Goal: Feedback & Contribution: Submit feedback/report problem

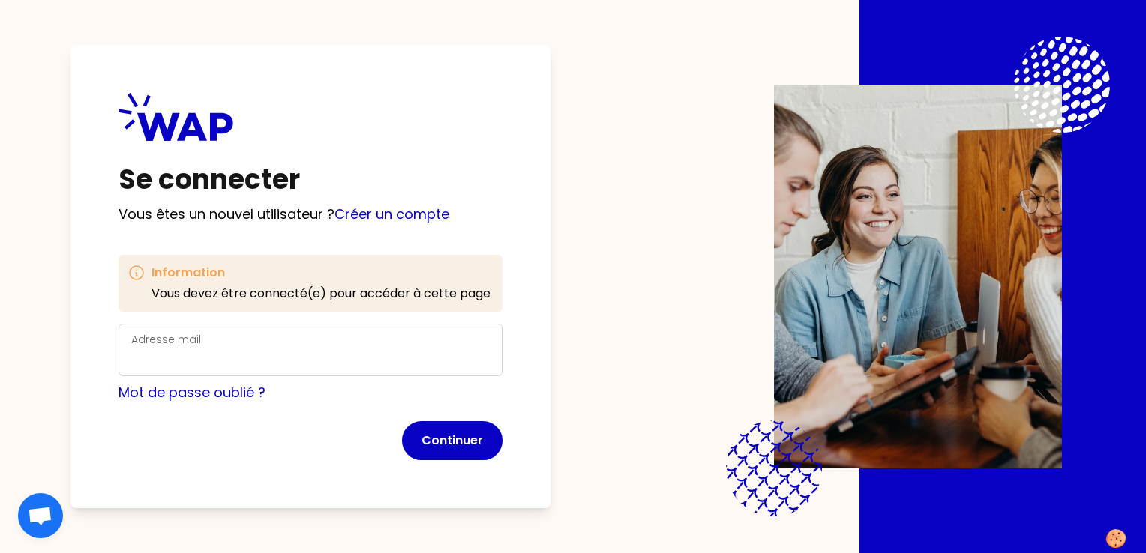
click at [426, 346] on div "Adresse mail" at bounding box center [310, 350] width 358 height 39
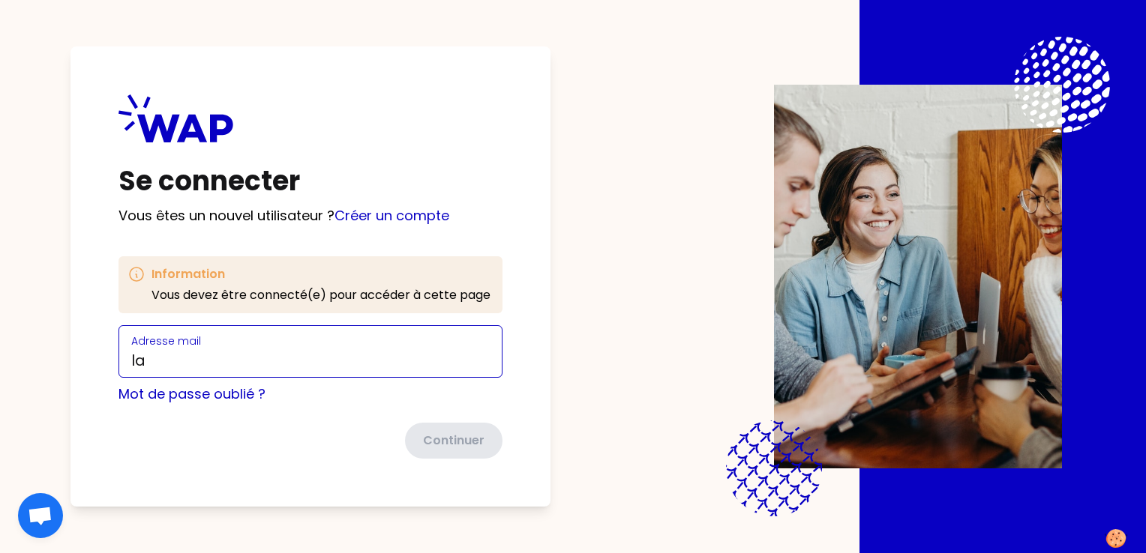
type input "l"
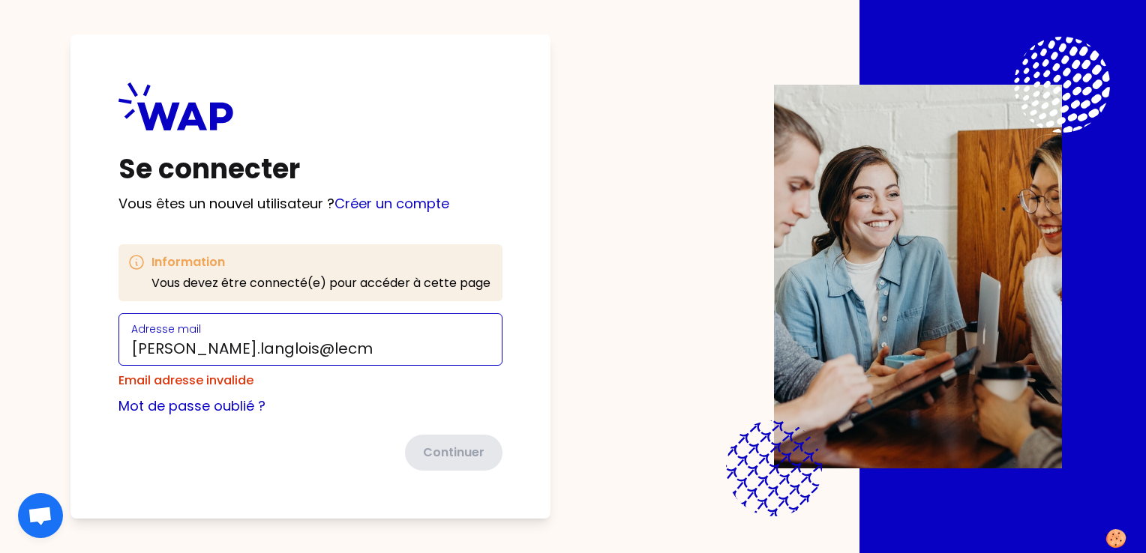
click at [319, 345] on input "johanne.langlois@lecm" at bounding box center [310, 348] width 358 height 21
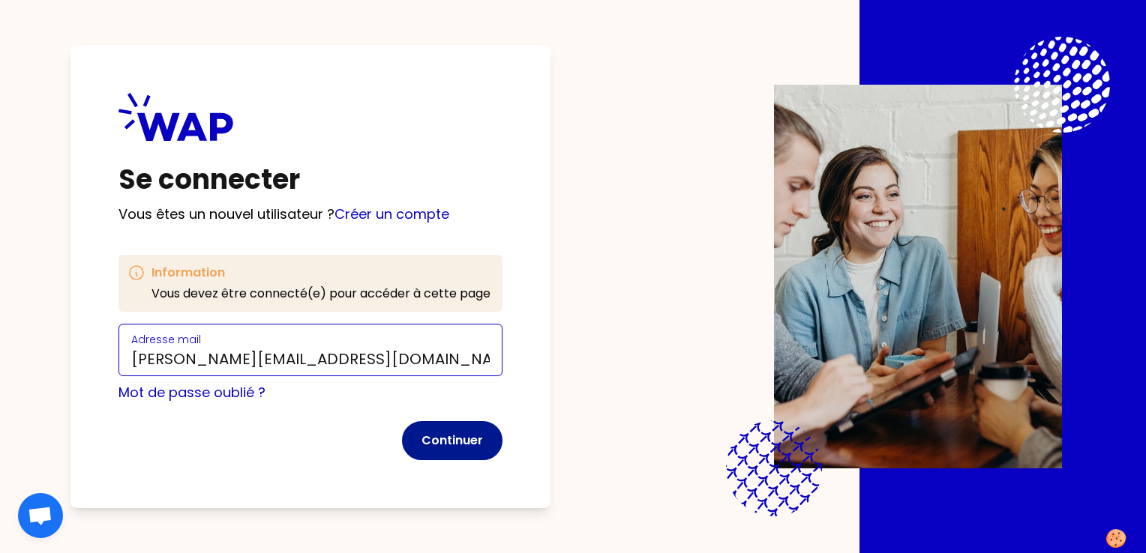
type input "johanne.langlois@lecnam.net"
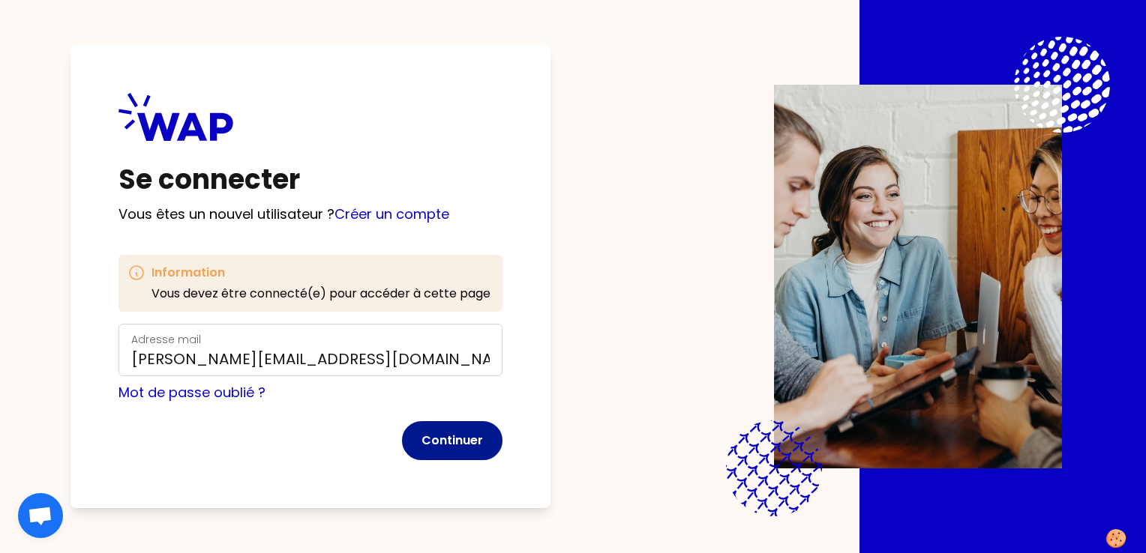
click at [475, 438] on button "Continuer" at bounding box center [452, 440] width 100 height 39
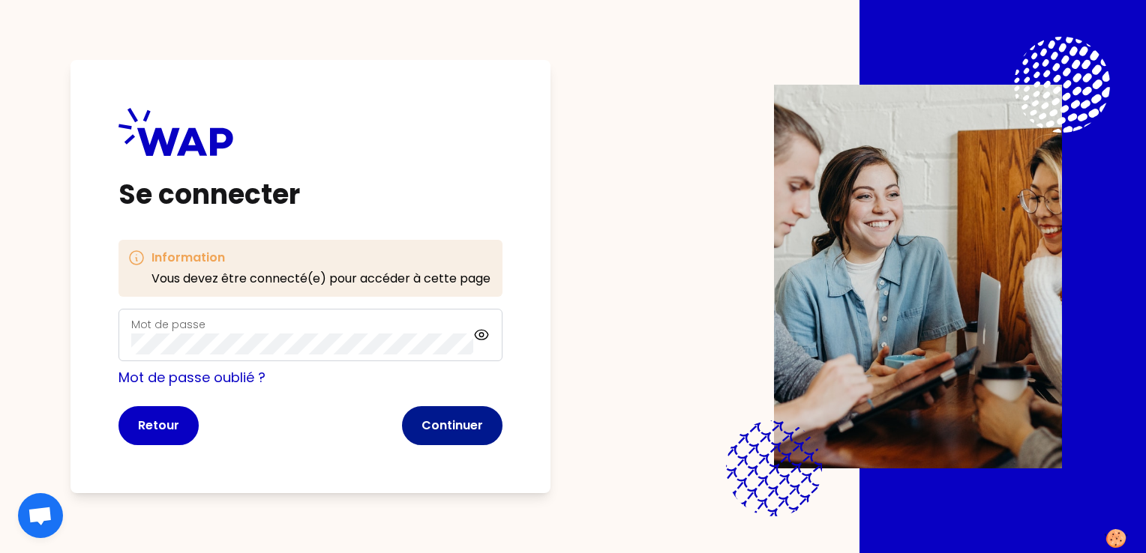
click at [456, 427] on button "Continuer" at bounding box center [452, 425] width 100 height 39
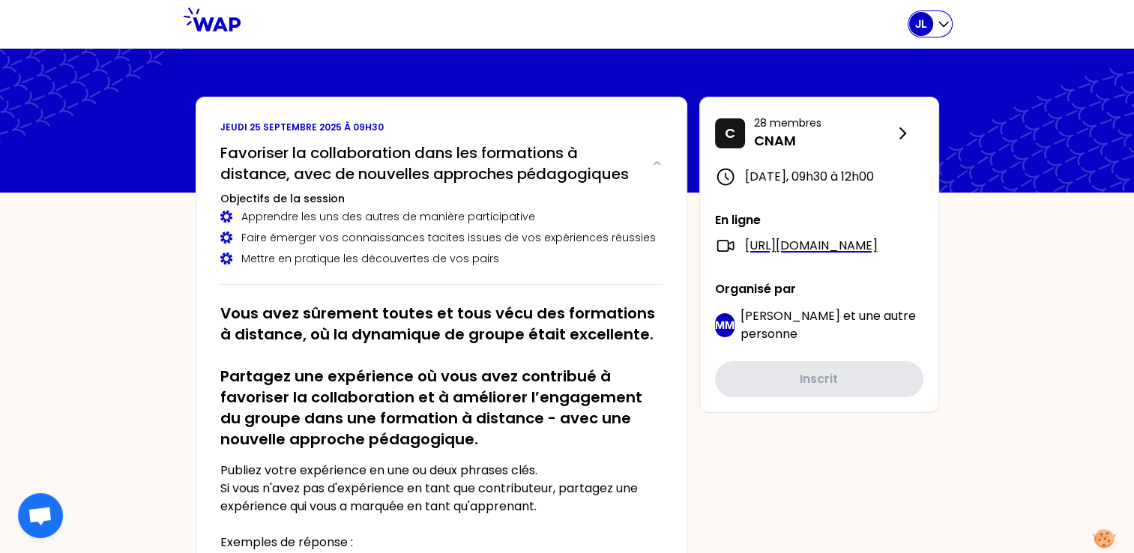
click at [948, 25] on icon "button" at bounding box center [943, 23] width 15 height 15
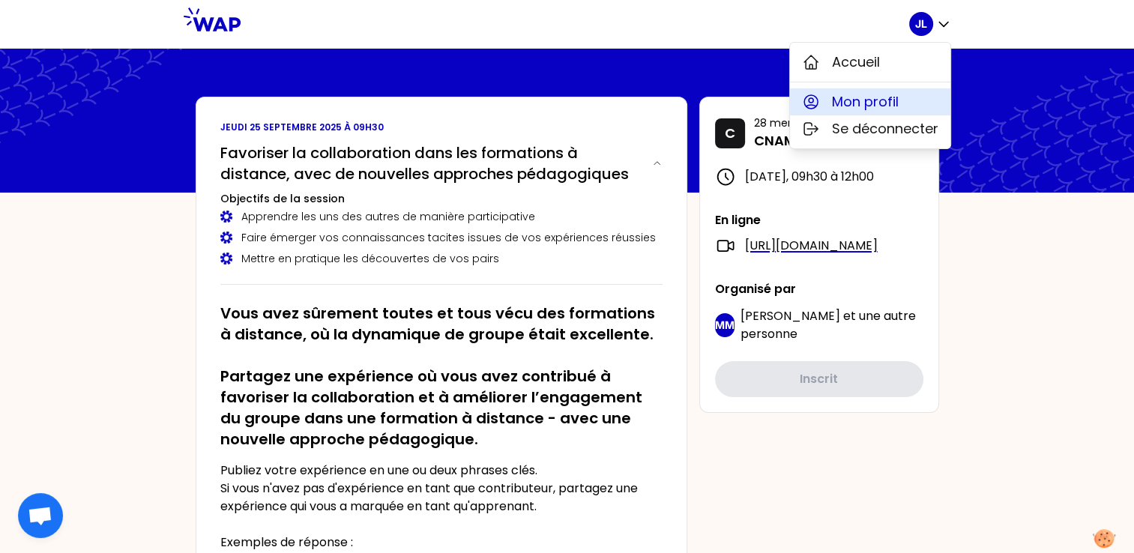
click at [876, 99] on span "Mon profil" at bounding box center [865, 101] width 67 height 21
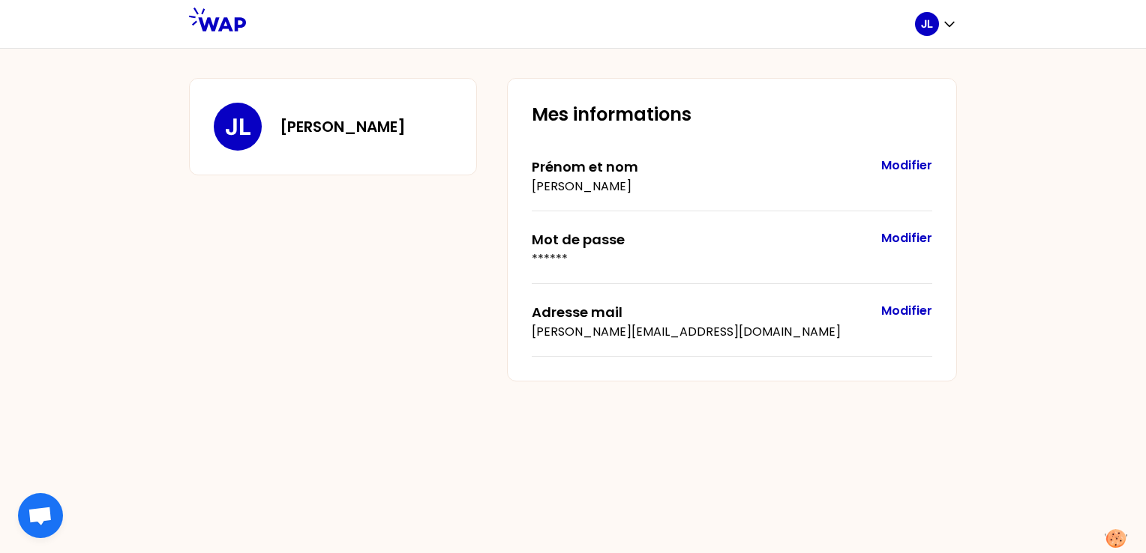
click at [223, 21] on icon at bounding box center [217, 19] width 57 height 24
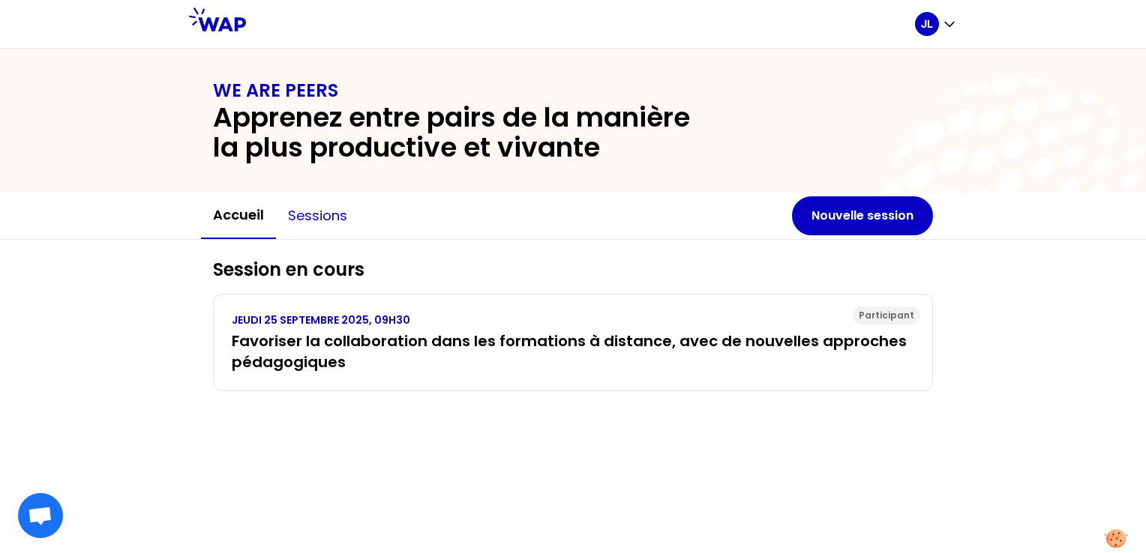
click at [330, 214] on button "Sessions" at bounding box center [317, 215] width 83 height 45
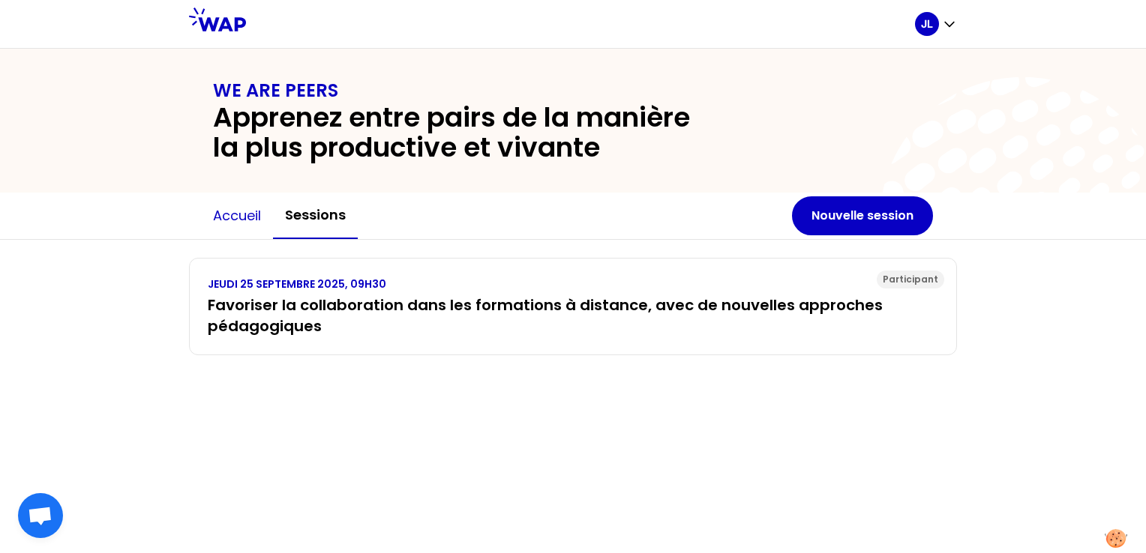
click at [253, 211] on button "Accueil" at bounding box center [237, 215] width 72 height 45
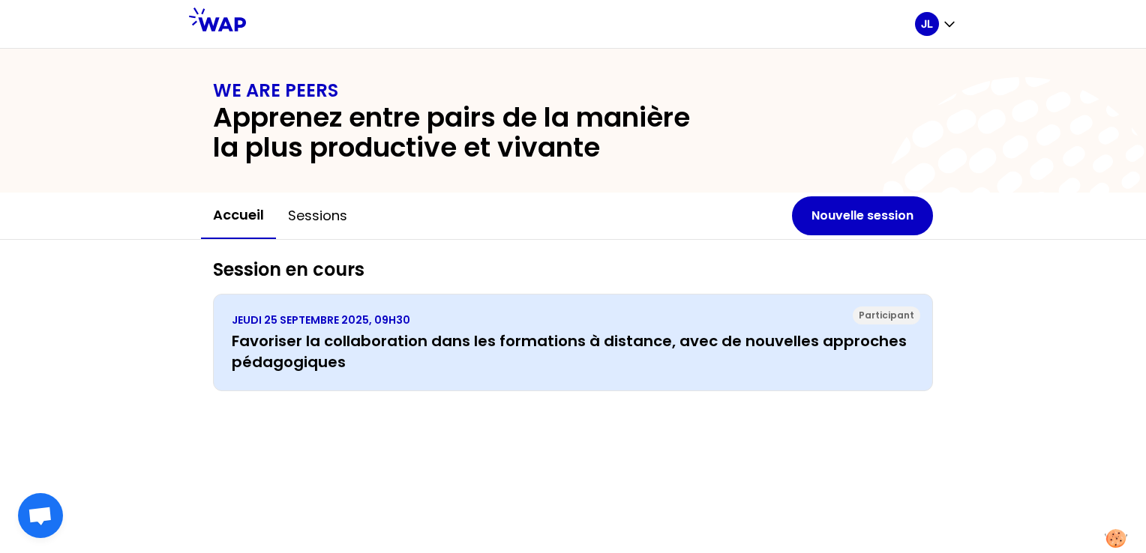
click at [296, 334] on h3 "Favoriser la collaboration dans les formations à distance, avec de nouvelles ap…" at bounding box center [573, 352] width 682 height 42
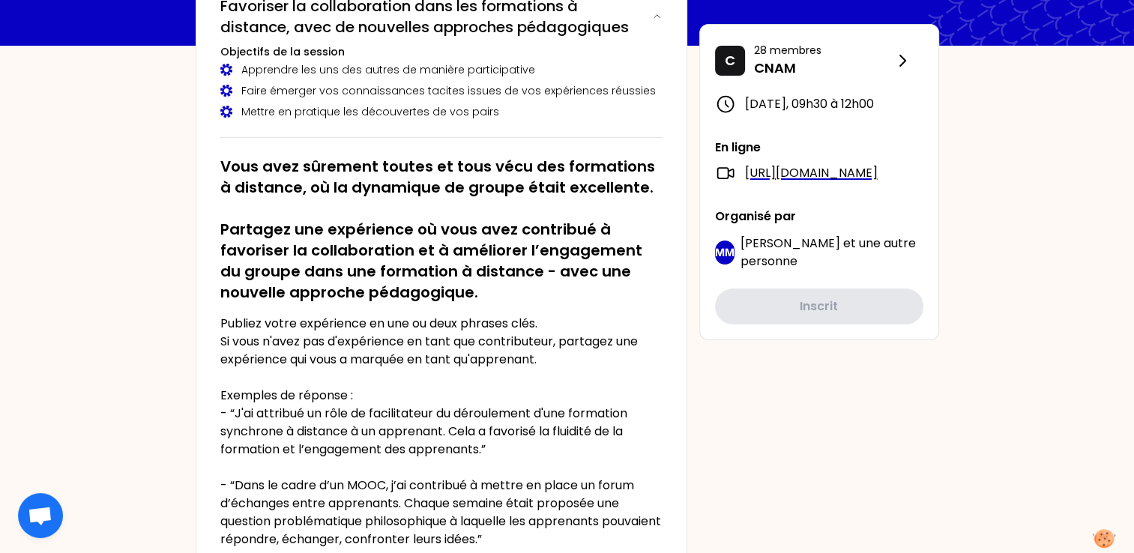
scroll to position [150, 0]
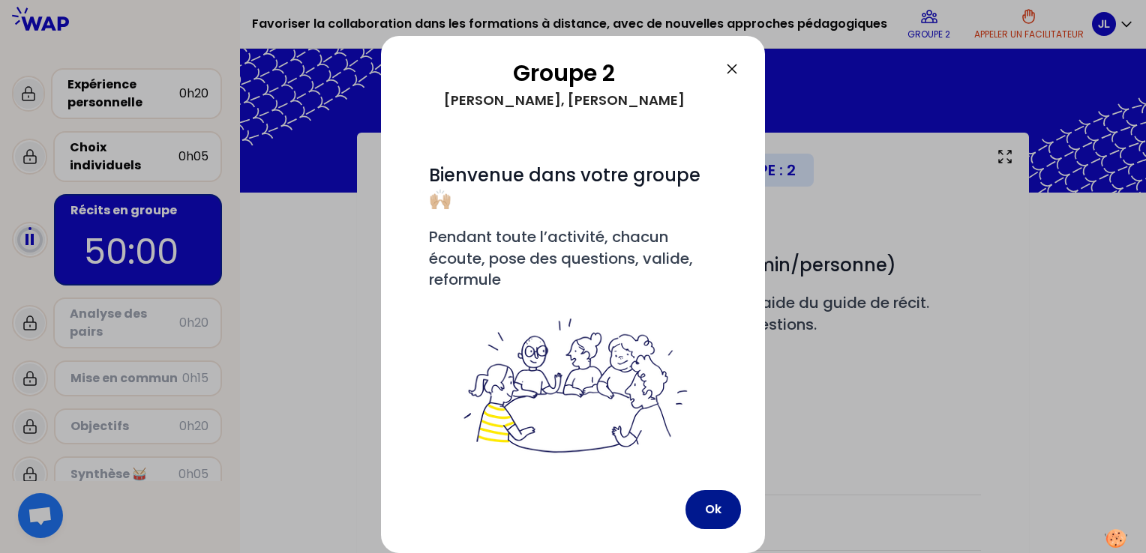
click at [712, 501] on button "Ok" at bounding box center [712, 509] width 55 height 39
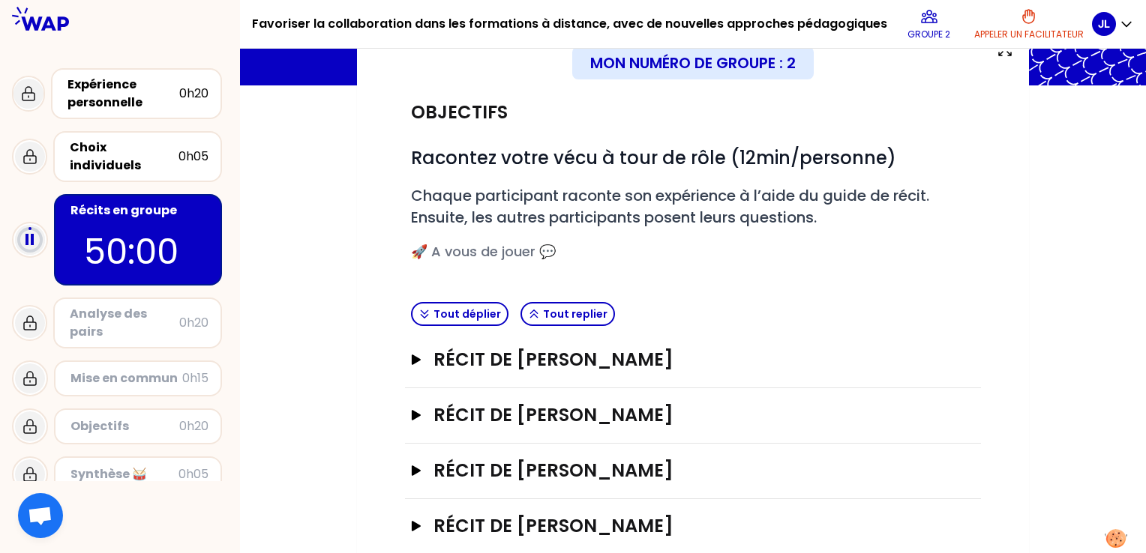
scroll to position [135, 0]
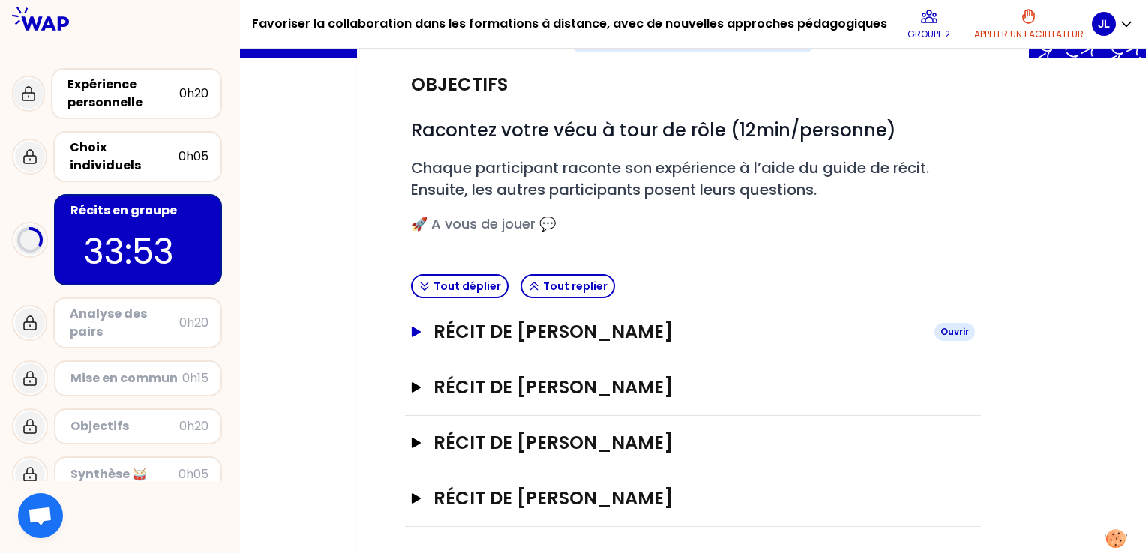
click at [623, 326] on h3 "Récit de [PERSON_NAME]" at bounding box center [677, 332] width 489 height 24
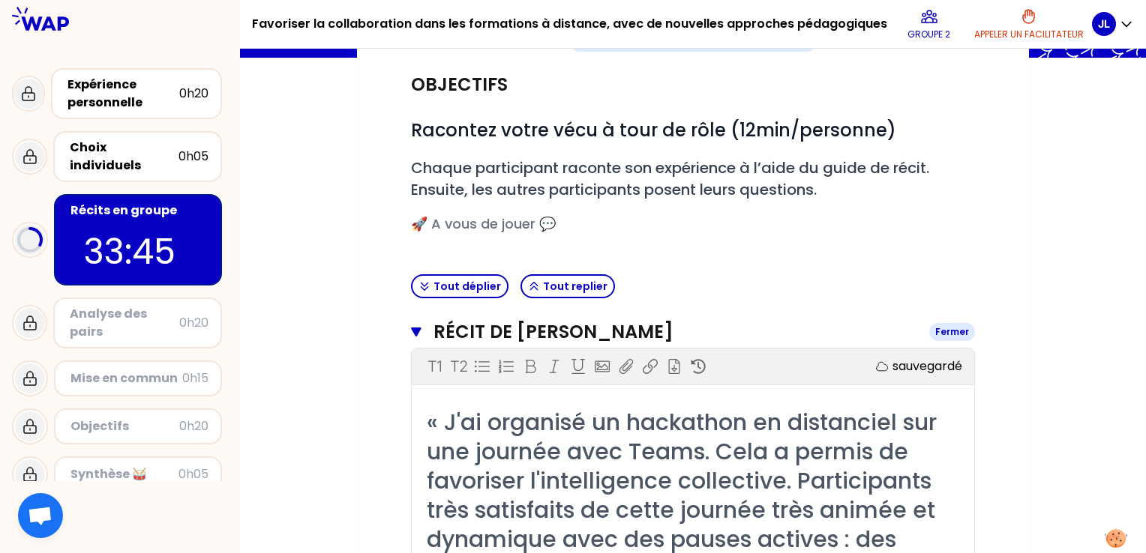
click at [419, 328] on icon "button" at bounding box center [416, 332] width 10 height 9
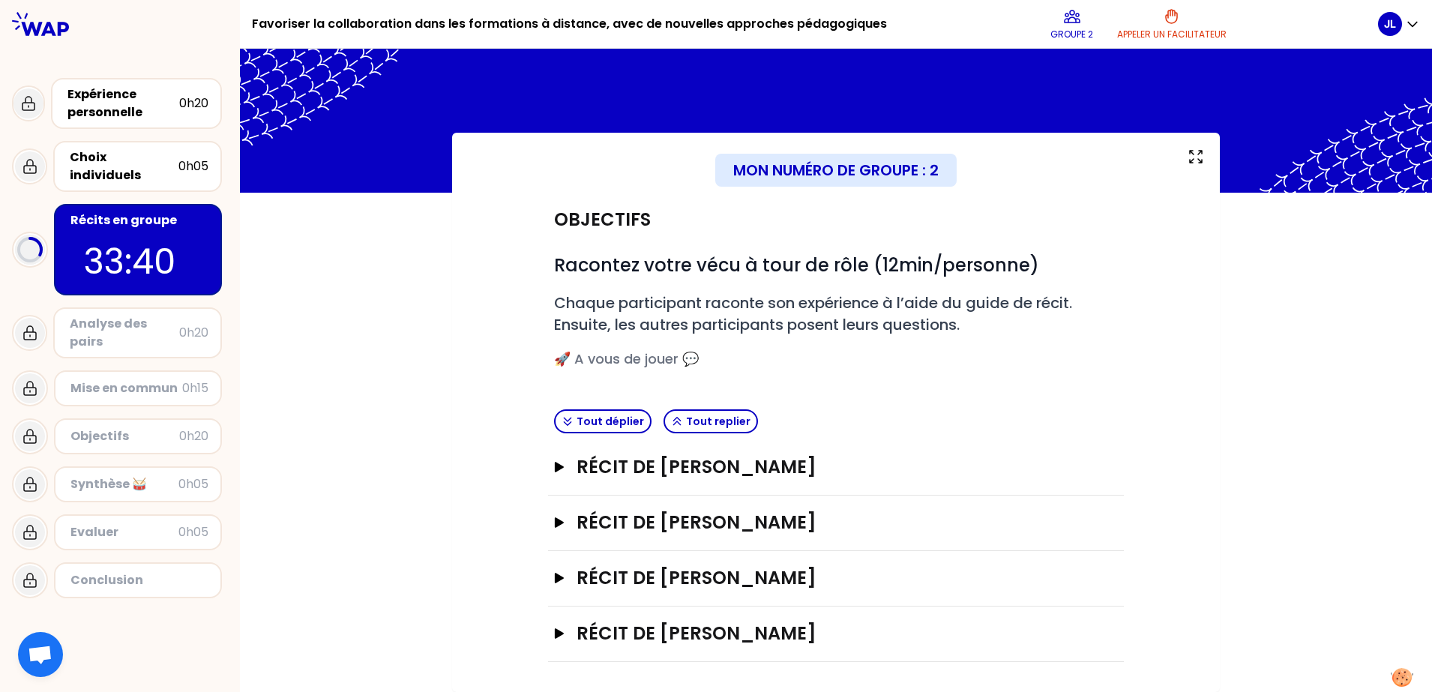
scroll to position [0, 0]
drag, startPoint x: 565, startPoint y: 523, endPoint x: 706, endPoint y: 534, distance: 140.7
click at [571, 520] on button "Récit de [PERSON_NAME]" at bounding box center [836, 523] width 564 height 24
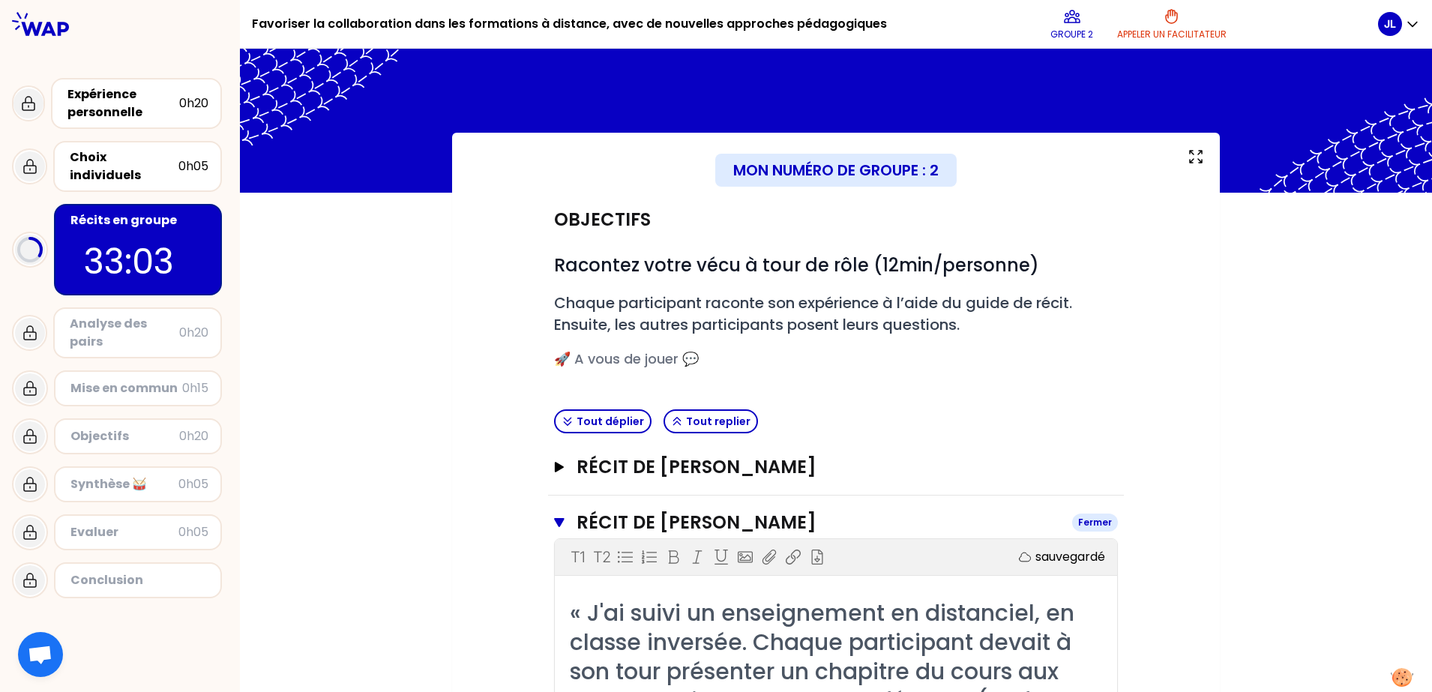
click at [560, 525] on button "Récit de [PERSON_NAME]" at bounding box center [836, 523] width 564 height 24
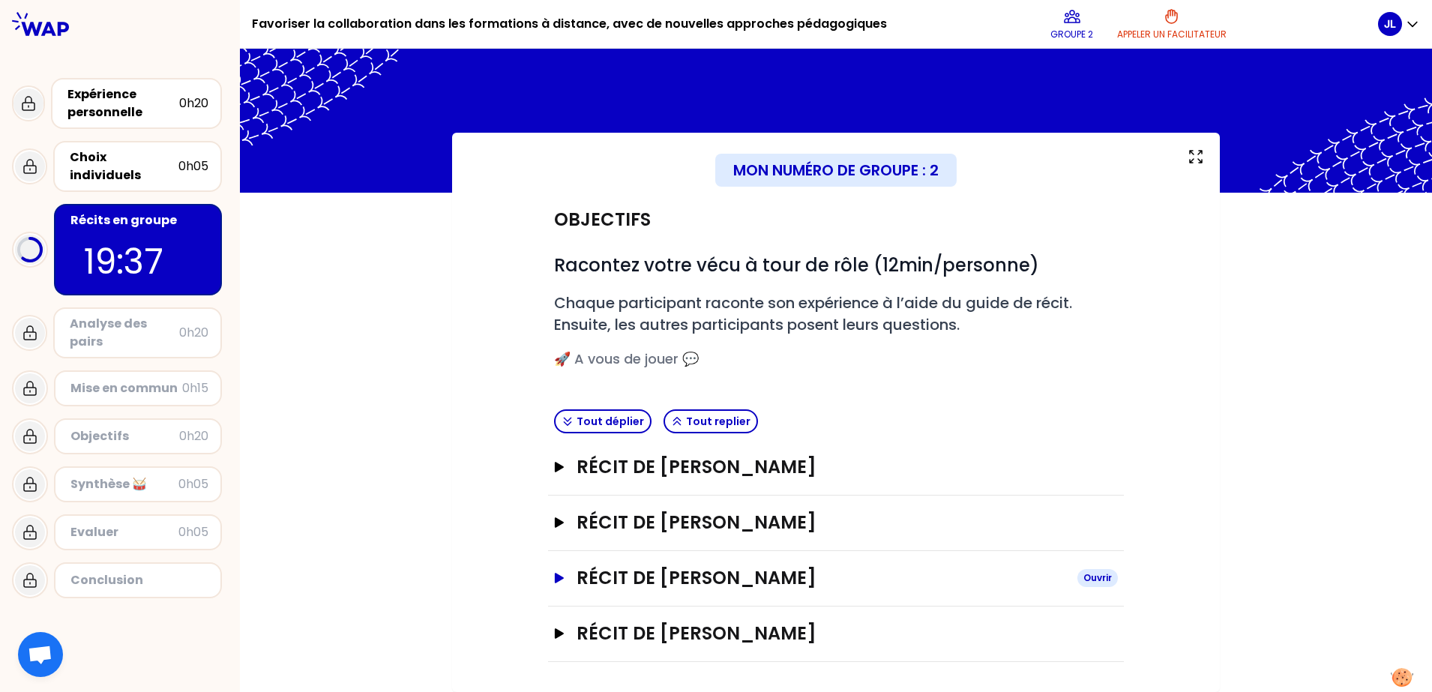
click at [601, 553] on h3 "Récit de [PERSON_NAME]" at bounding box center [821, 578] width 489 height 24
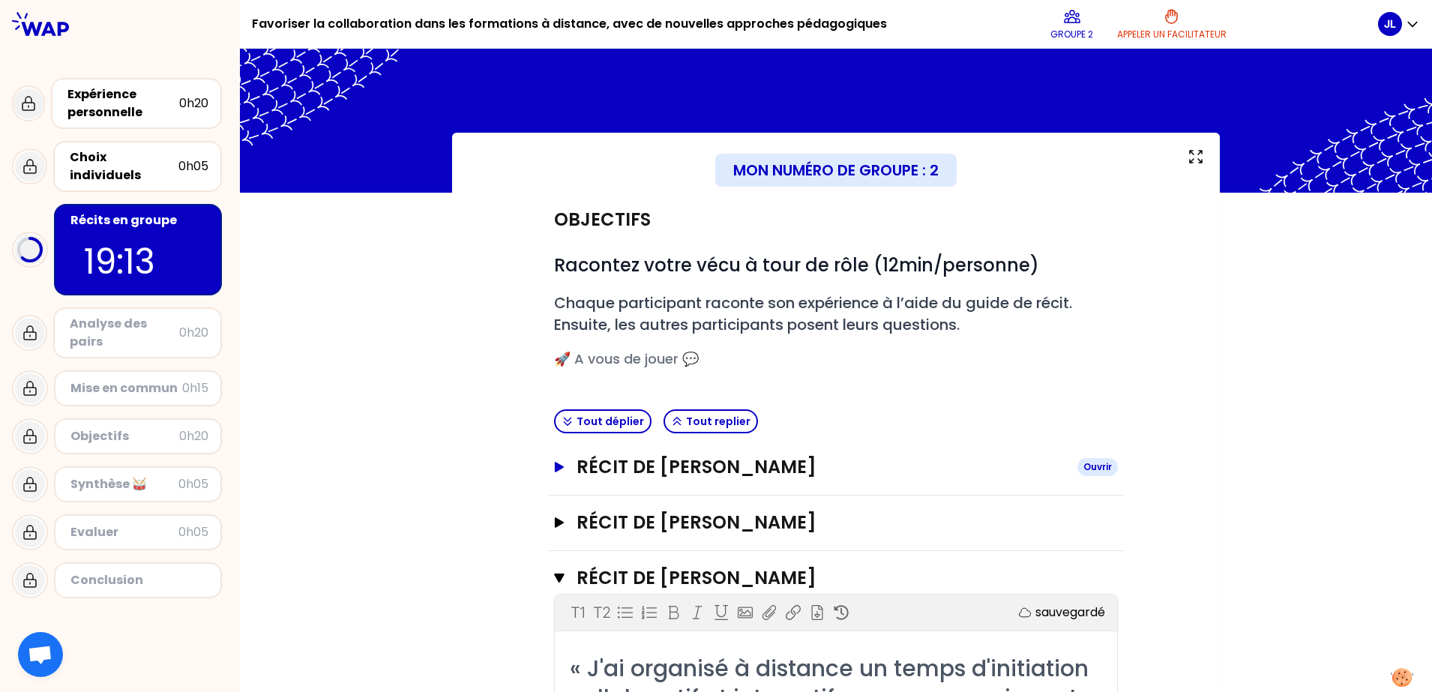
click at [748, 466] on h3 "Récit de [PERSON_NAME]" at bounding box center [821, 467] width 489 height 24
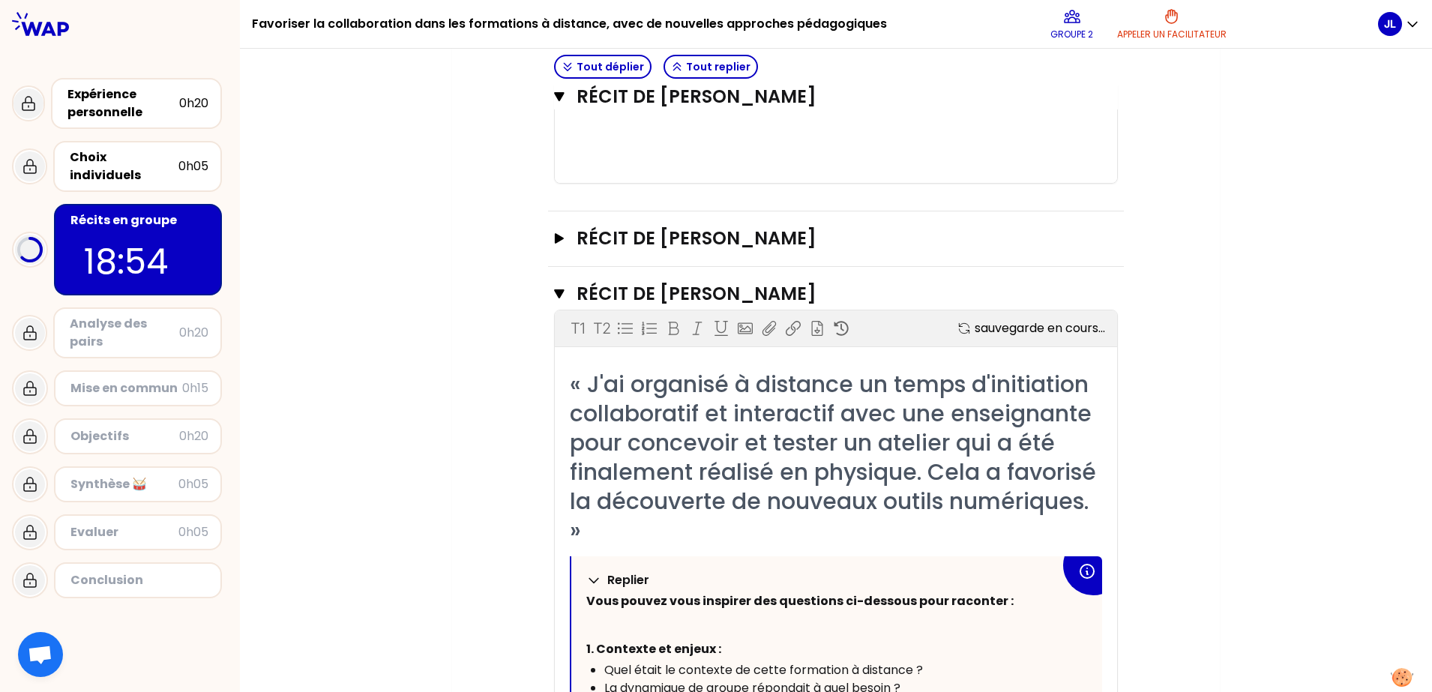
scroll to position [1593, 0]
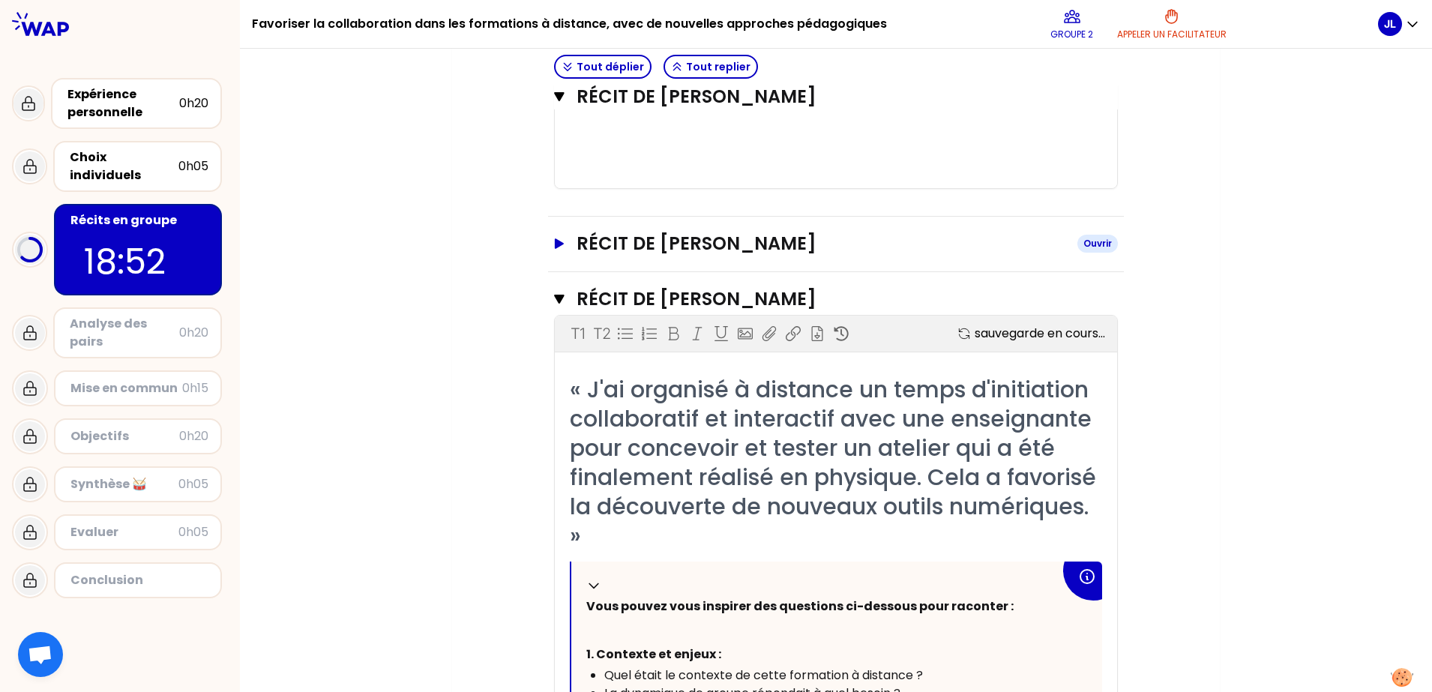
click at [847, 232] on h3 "Récit de [PERSON_NAME]" at bounding box center [821, 244] width 489 height 24
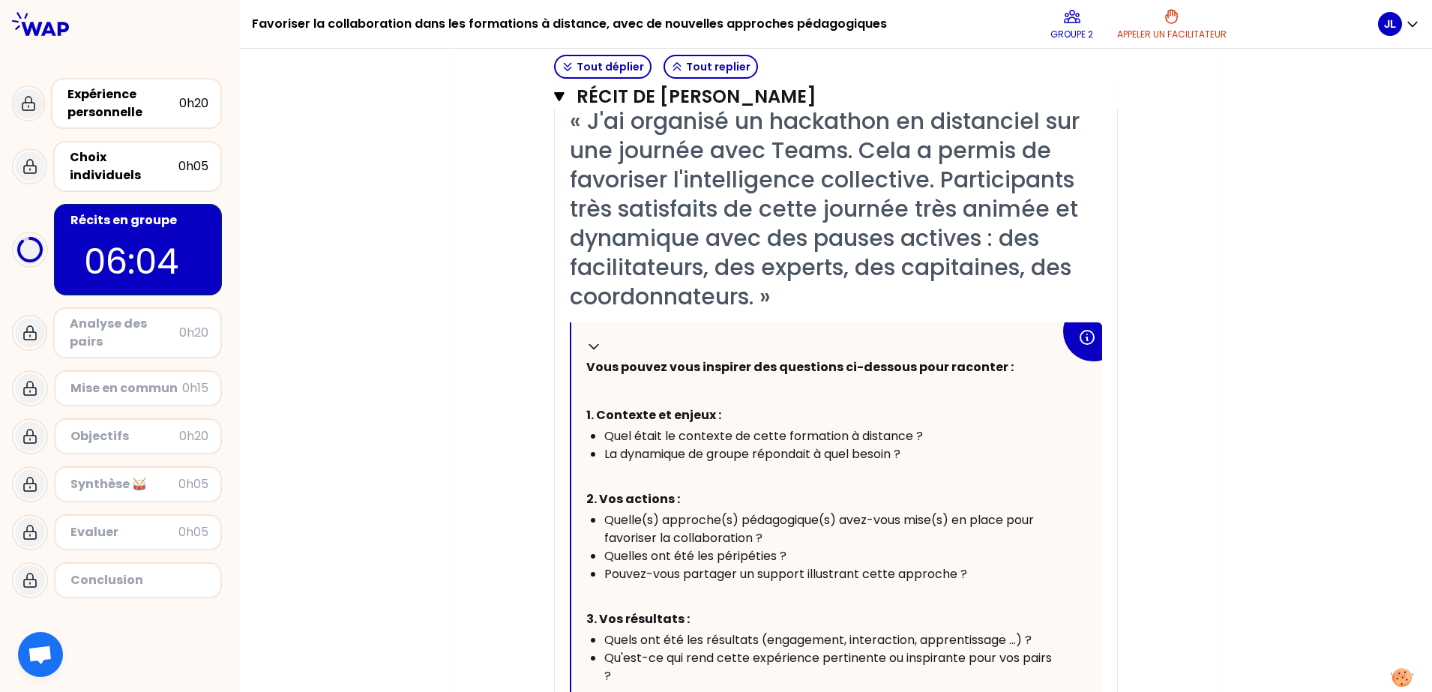
scroll to position [193, 0]
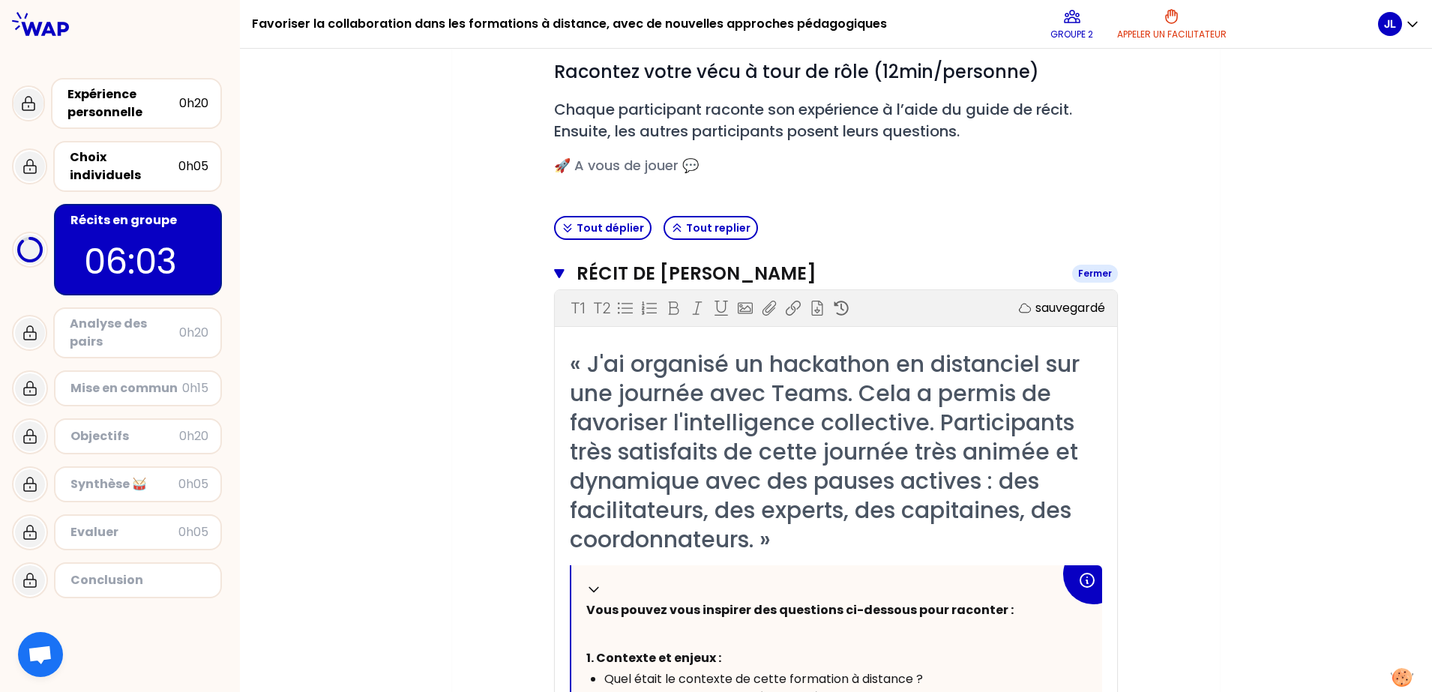
click at [554, 275] on icon "button" at bounding box center [559, 273] width 10 height 9
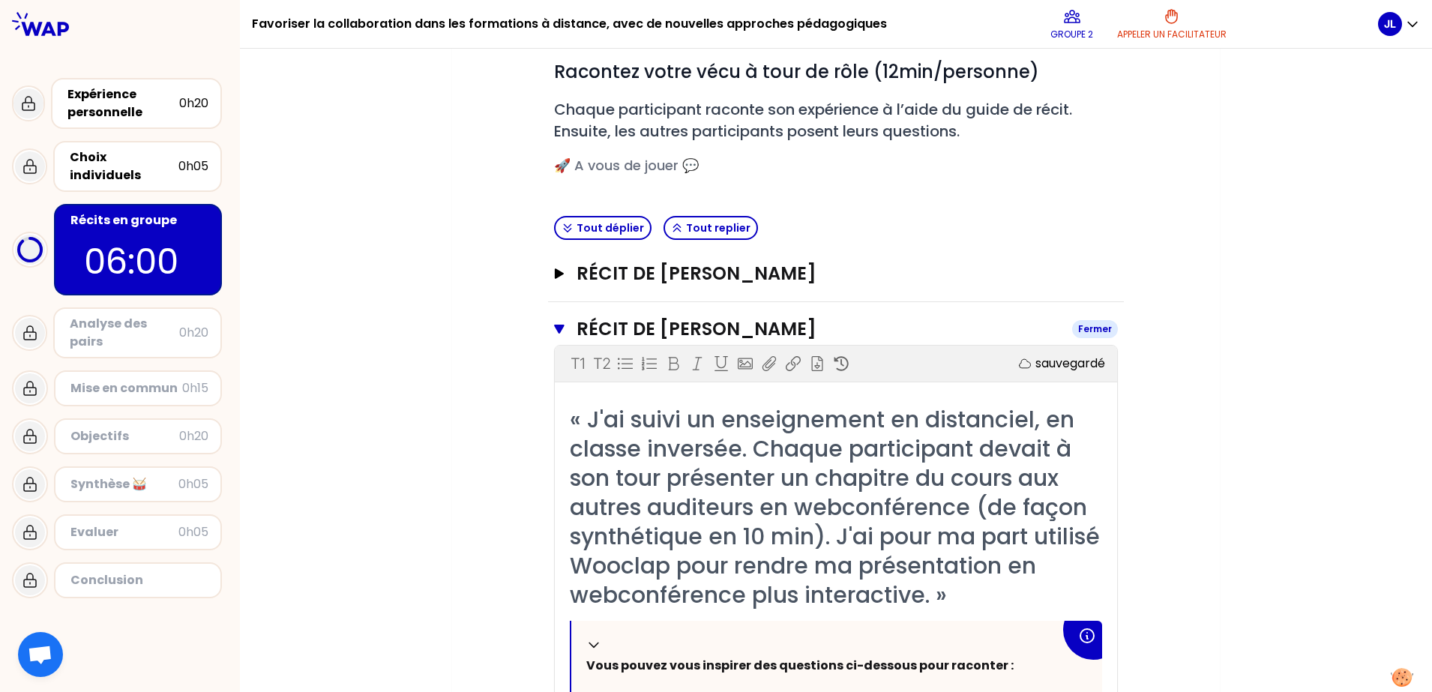
click at [558, 334] on button "Récit de [PERSON_NAME]" at bounding box center [836, 329] width 564 height 24
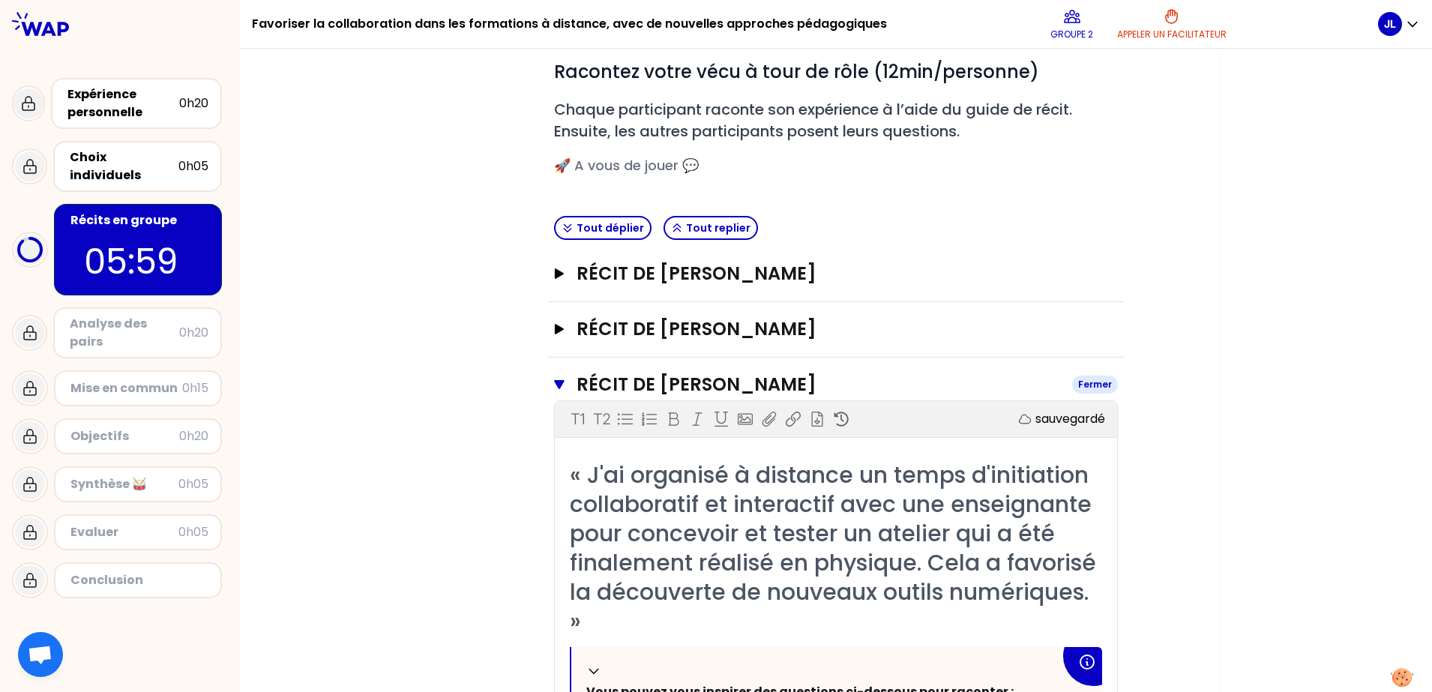
click at [559, 382] on button "Récit de [PERSON_NAME]" at bounding box center [836, 385] width 564 height 24
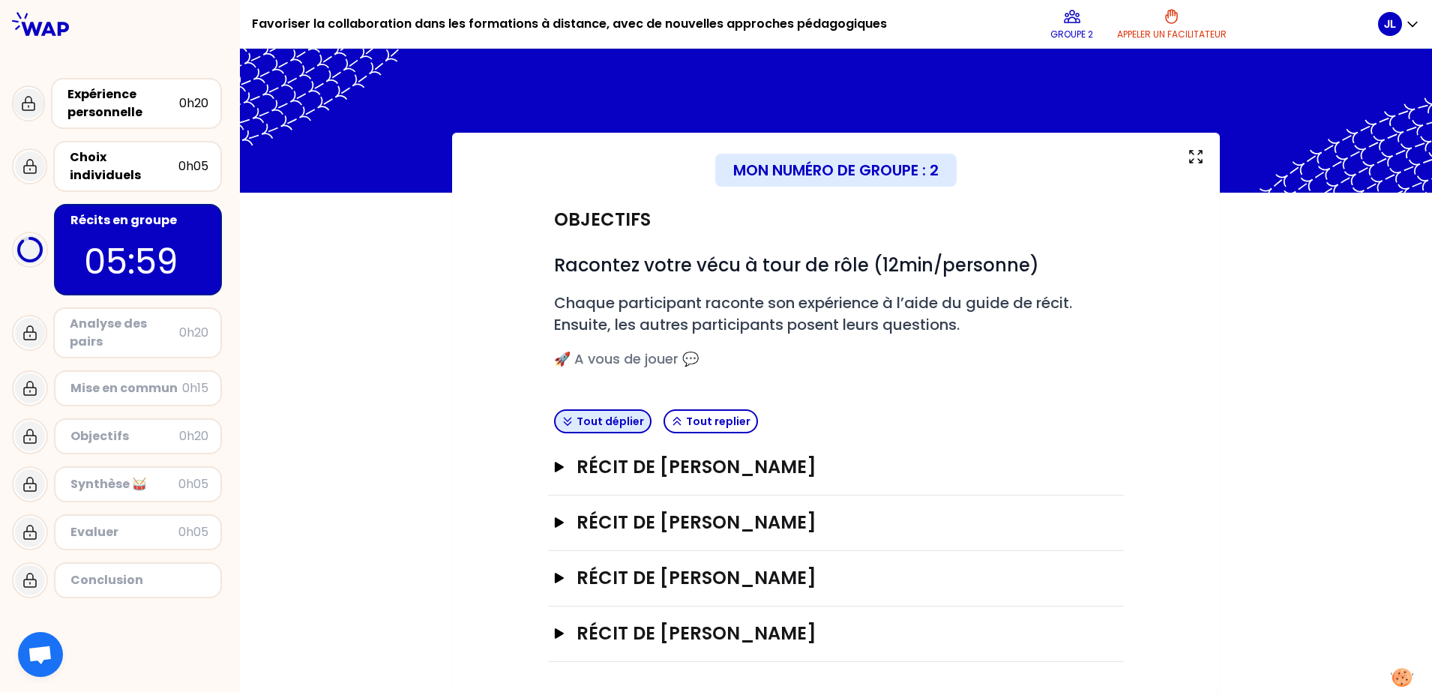
scroll to position [0, 0]
click at [560, 553] on icon "button" at bounding box center [559, 633] width 9 height 10
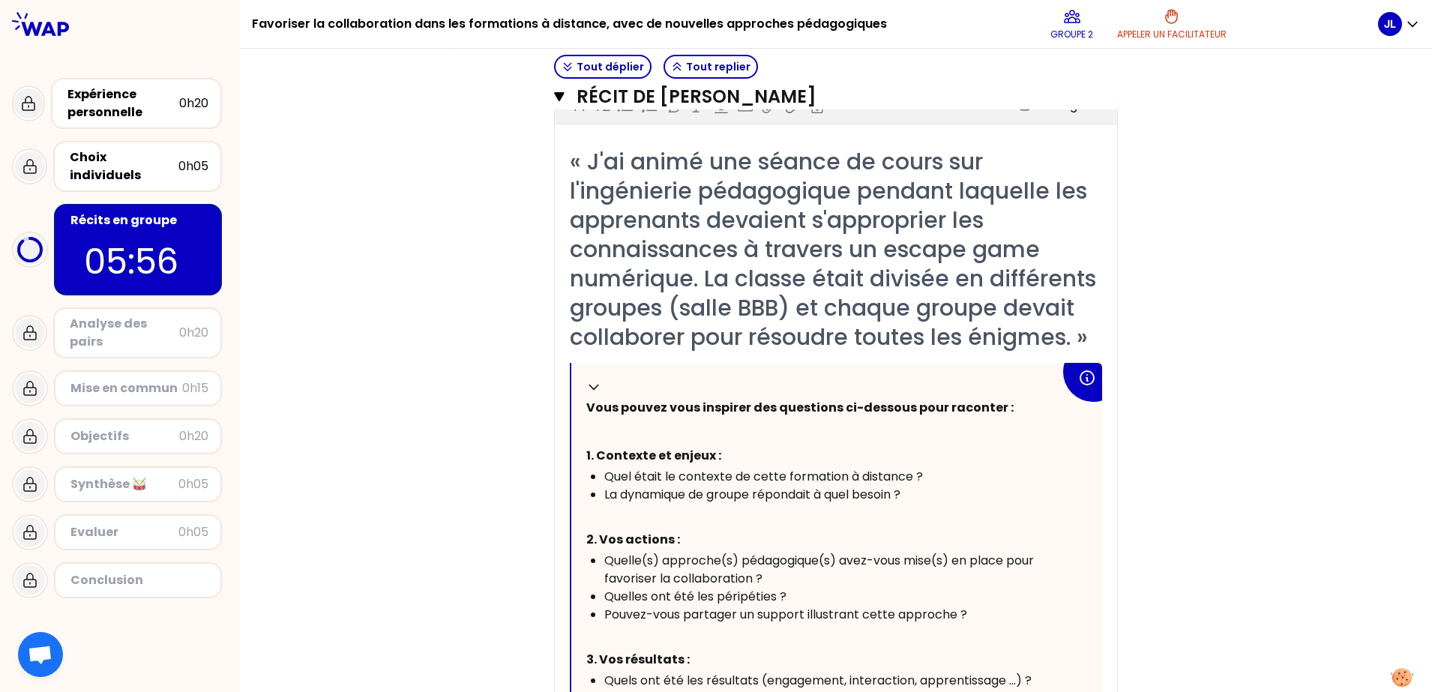
scroll to position [829, 0]
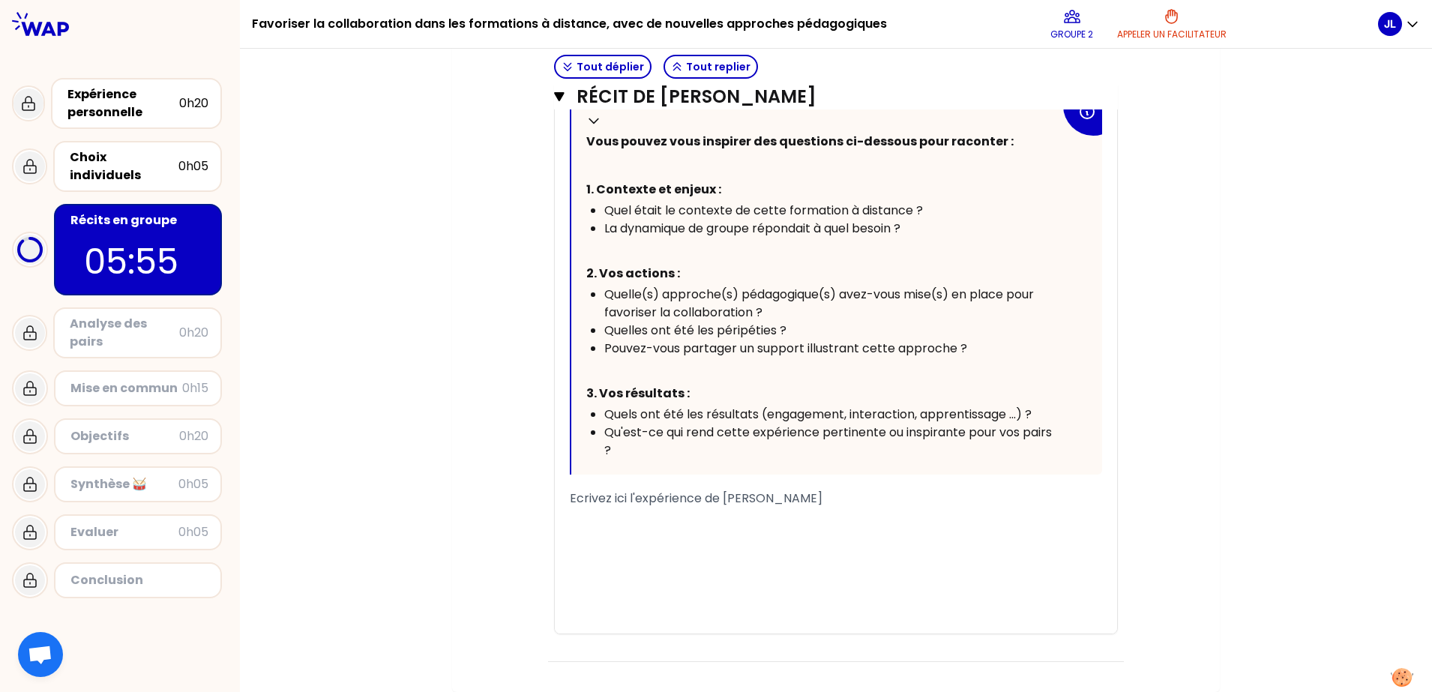
drag, startPoint x: 764, startPoint y: 510, endPoint x: 648, endPoint y: 399, distance: 160.7
click at [764, 509] on div "﻿" at bounding box center [836, 517] width 532 height 18
click at [674, 533] on div "﻿" at bounding box center [836, 535] width 532 height 18
click at [617, 490] on span "Ecrivez ici l'expérience de [PERSON_NAME]" at bounding box center [696, 498] width 253 height 17
click at [570, 496] on span "Ecrivez ici l'expérience de [PERSON_NAME]" at bounding box center [696, 498] width 253 height 17
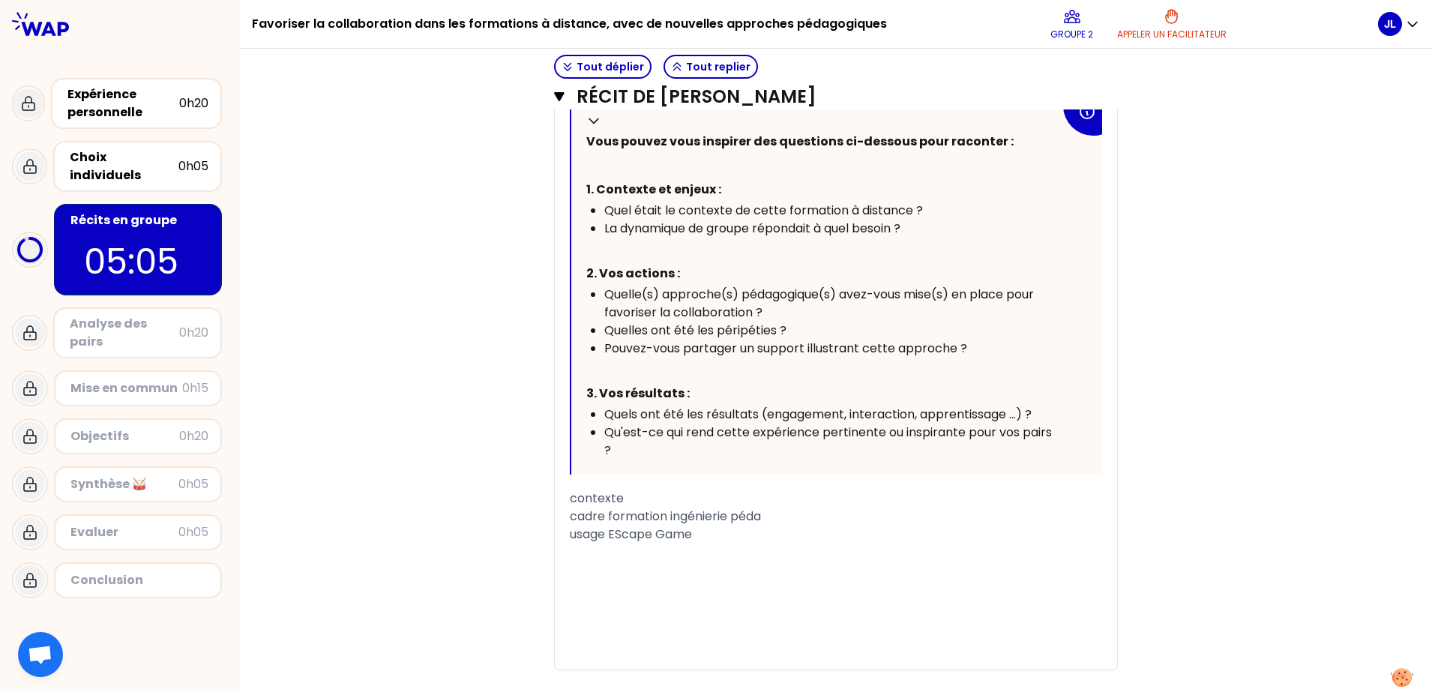
drag, startPoint x: 610, startPoint y: 533, endPoint x: 640, endPoint y: 555, distance: 36.4
click at [616, 541] on span "usage EScape Game" at bounding box center [631, 534] width 122 height 17
drag, startPoint x: 571, startPoint y: 497, endPoint x: 561, endPoint y: 495, distance: 10.0
click at [561, 495] on div "« J'ai animé une séance de cours sur l'ingénierie pédagogique pendant laquelle …" at bounding box center [836, 275] width 562 height 789
click at [778, 520] on div "cadre formation ingénierie péda" at bounding box center [836, 517] width 532 height 18
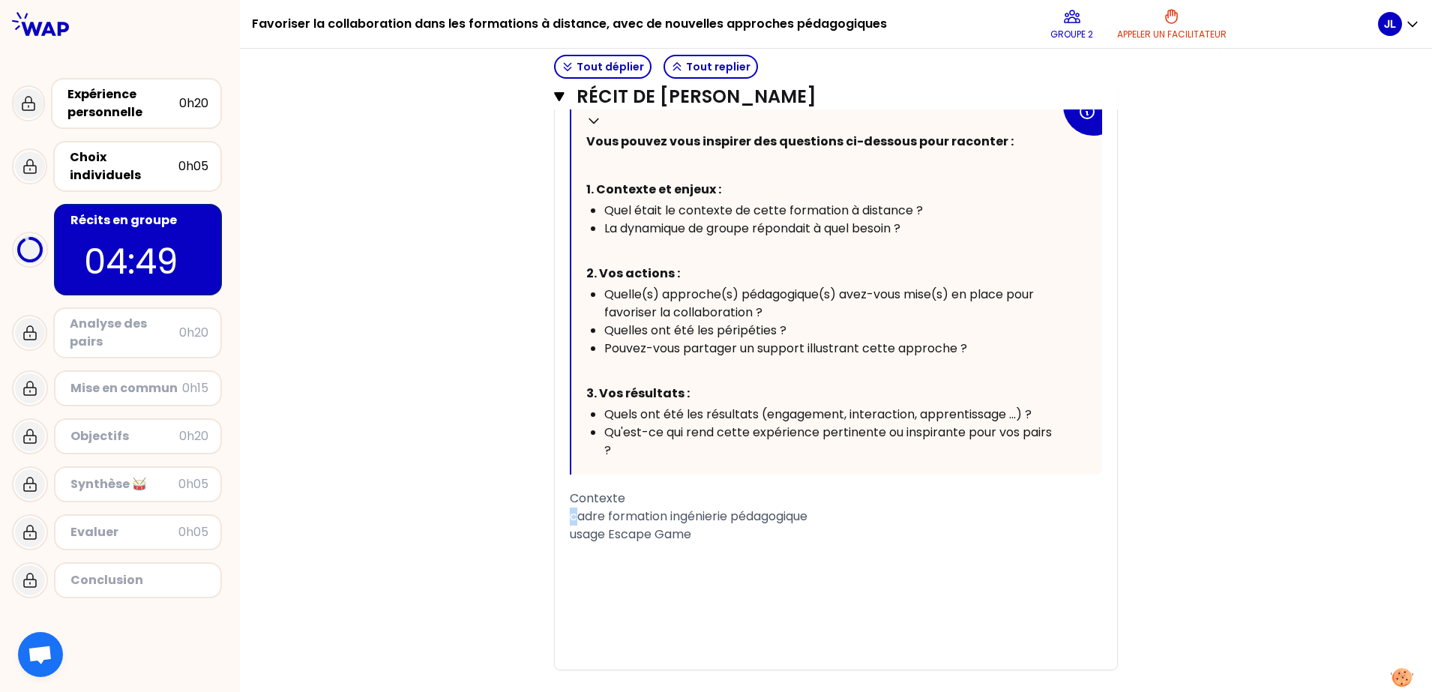
drag, startPoint x: 568, startPoint y: 515, endPoint x: 561, endPoint y: 517, distance: 7.6
click at [561, 517] on div "« J'ai animé une séance de cours sur l'ingénierie pédagogique pendant laquelle …" at bounding box center [836, 275] width 562 height 789
click at [847, 518] on div "Cadre formation ingénierie pédagogique" at bounding box center [836, 517] width 532 height 18
click at [766, 553] on div "Usage Escape Game" at bounding box center [836, 571] width 532 height 18
drag, startPoint x: 816, startPoint y: 518, endPoint x: 664, endPoint y: 508, distance: 152.5
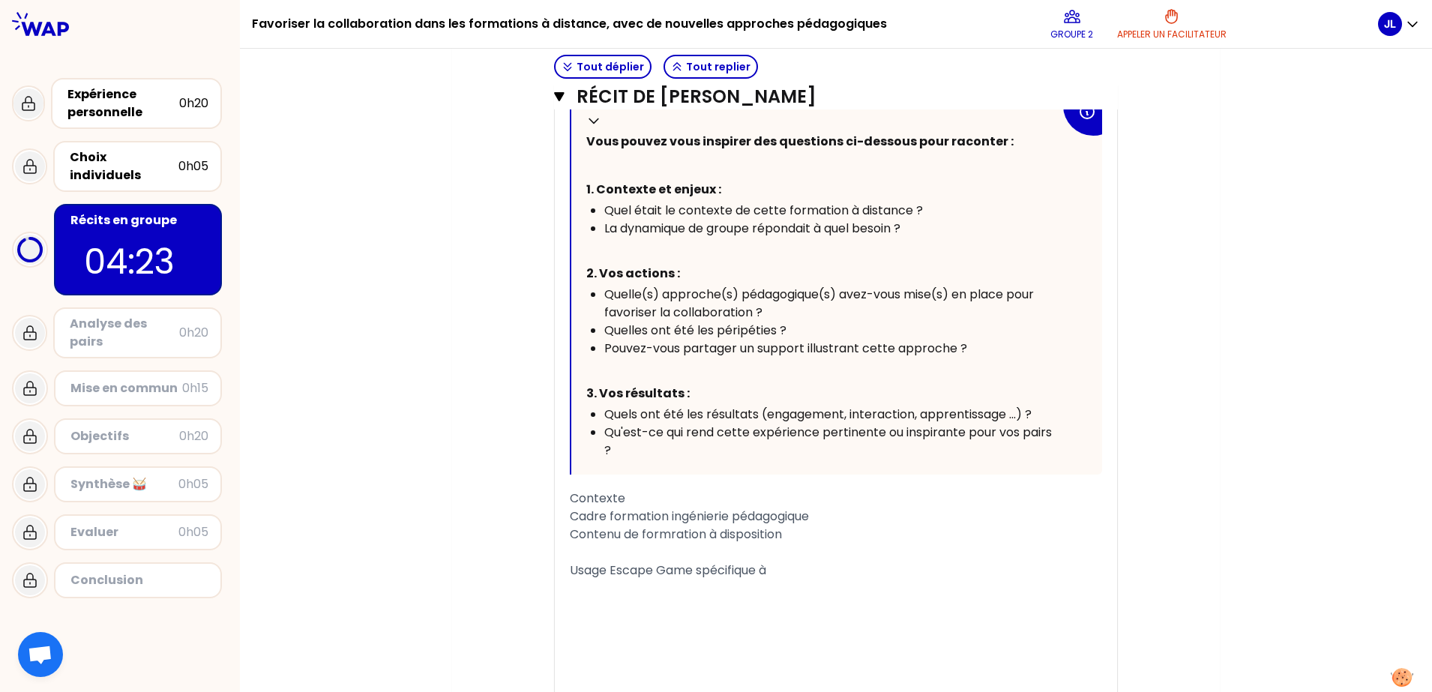
click at [664, 508] on div "Cadre formation ingénierie pédagogique" at bounding box center [836, 517] width 532 height 18
copy span "ingénierie pédagogique"
click at [785, 553] on div "Usage Escape Game spécifique à" at bounding box center [836, 571] width 532 height 18
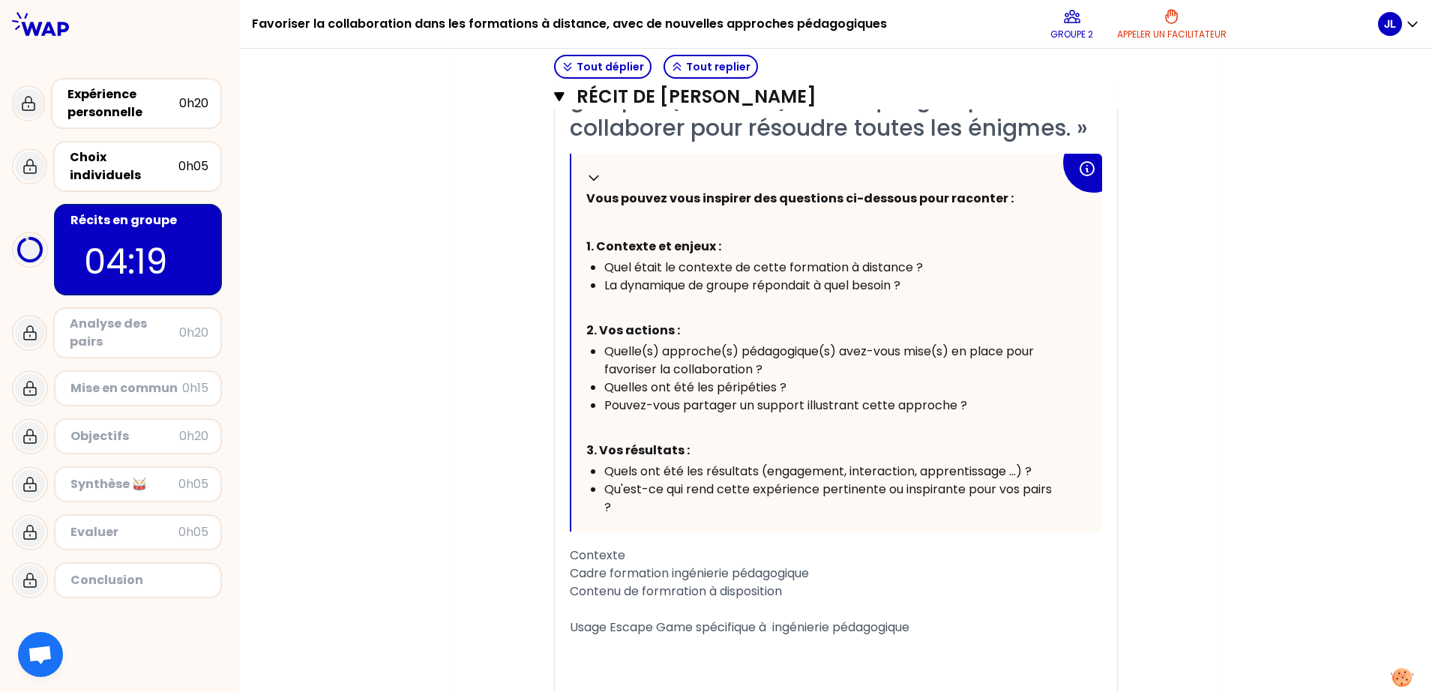
scroll to position [936, 0]
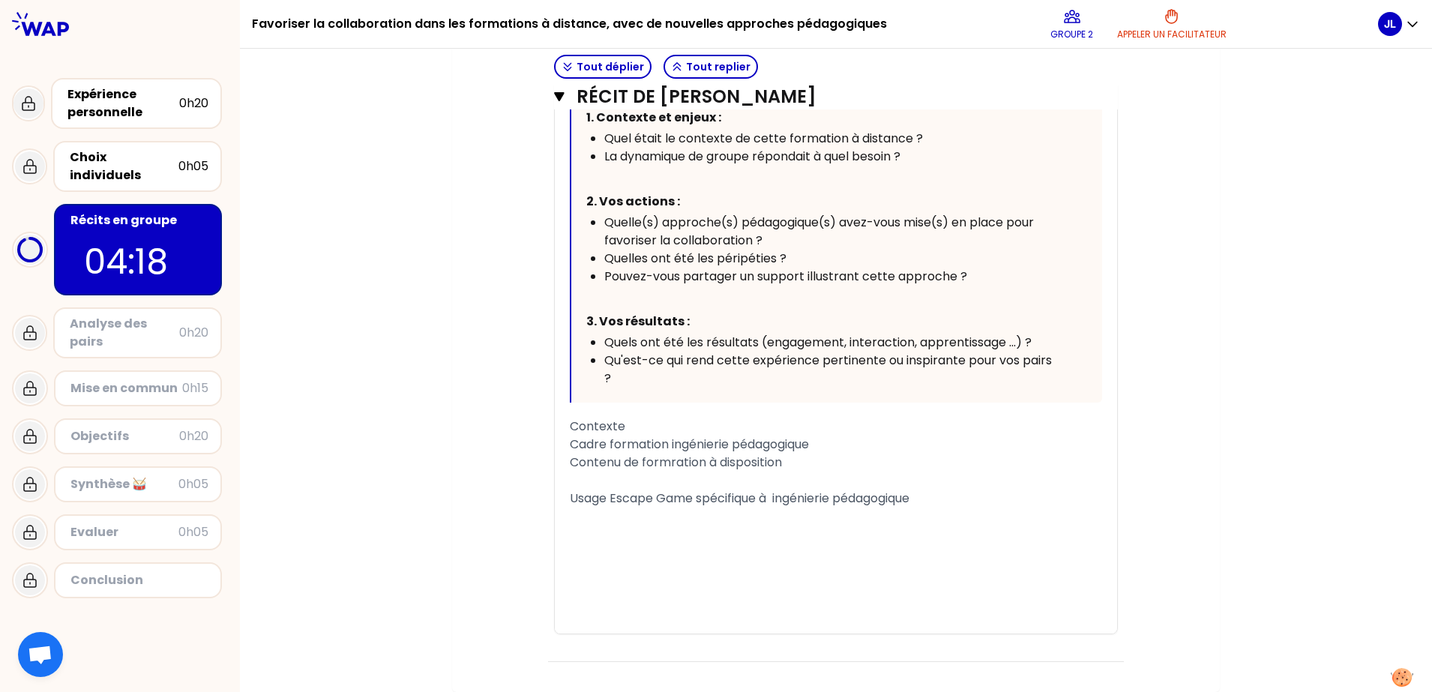
click at [967, 490] on div "Usage Escape Game spécifique à ingénierie pédagogique" at bounding box center [836, 499] width 532 height 18
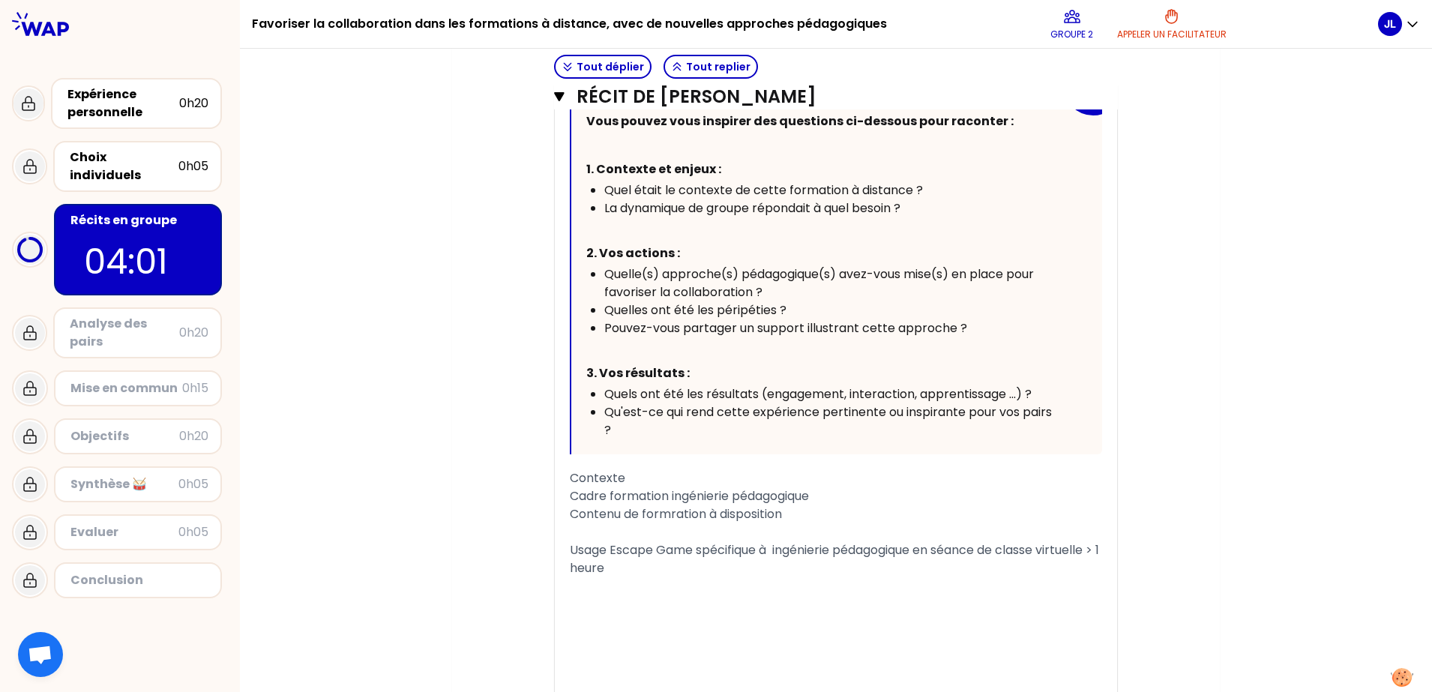
scroll to position [972, 0]
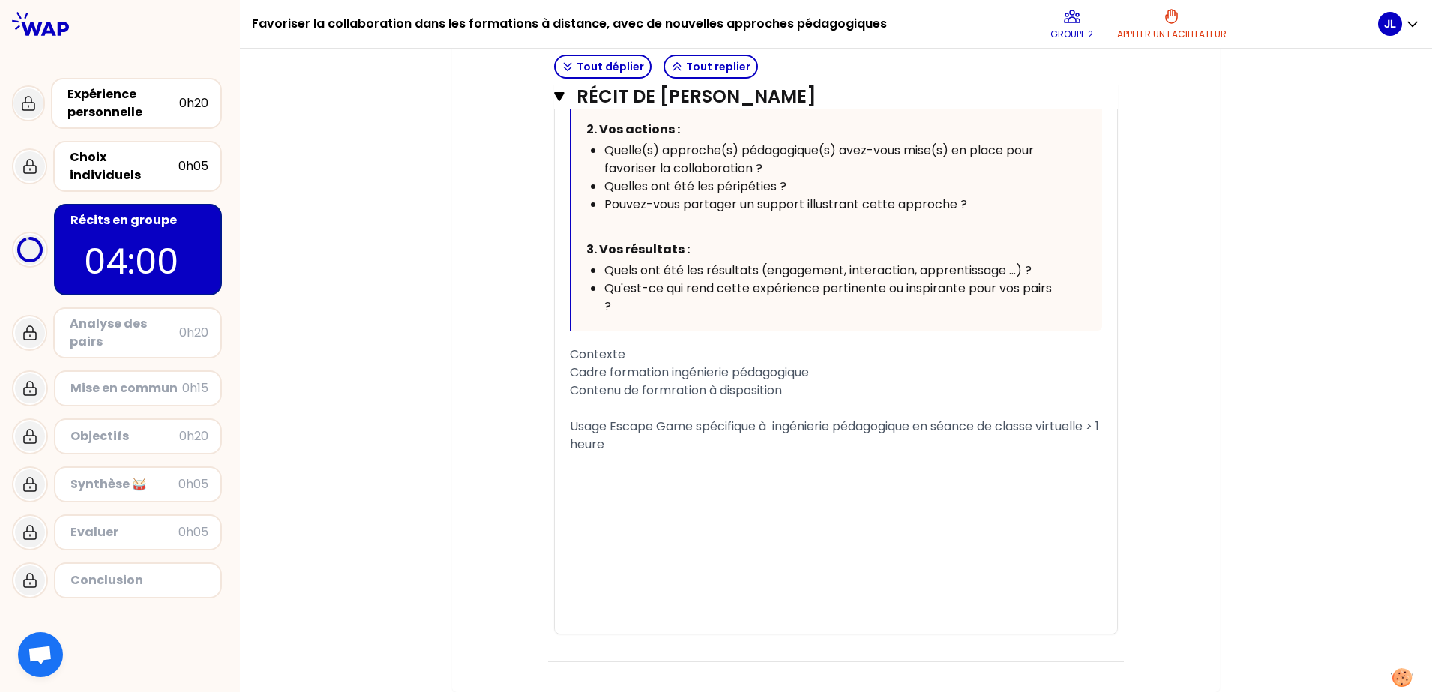
click at [668, 451] on div "Usage Escape Game spécifique à ingénierie pédagogique en séance de classe virtu…" at bounding box center [836, 436] width 532 height 36
click at [864, 479] on span "1 - prise en compte du contenu péda par les élèves" at bounding box center [721, 480] width 303 height 17
click at [647, 493] on div "2 -" at bounding box center [836, 499] width 532 height 18
click at [913, 478] on div "1 - prise en compte du contenu péda par les auditeurs" at bounding box center [836, 481] width 532 height 18
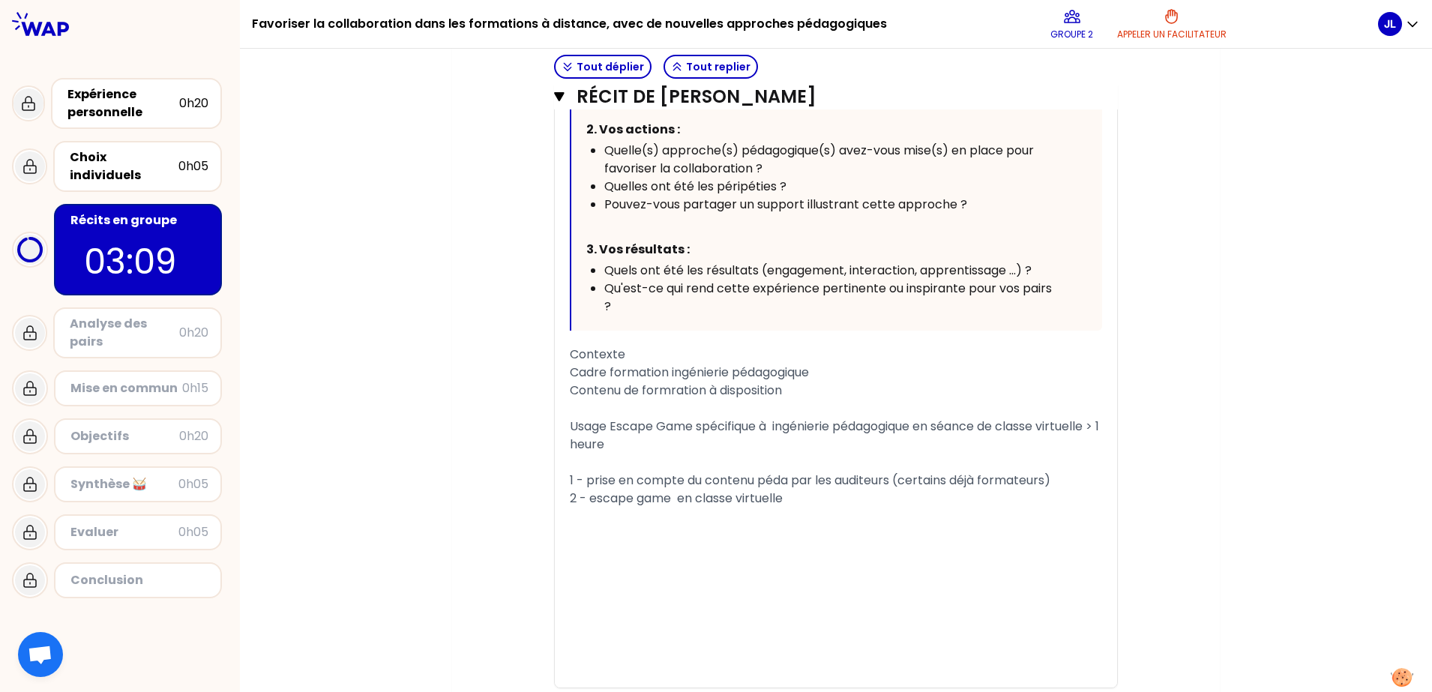
click at [800, 499] on div "2 - escape game en classe virtuelle" at bounding box center [836, 499] width 532 height 18
click at [783, 478] on span "1 - prise en compte du contenu péda par les auditeurs (certains déjà formateurs)" at bounding box center [810, 480] width 481 height 17
click at [822, 481] on span "1 - prise en compte du contenu péda techqniue par les auditeurs (certains déjà …" at bounding box center [806, 489] width 472 height 35
drag, startPoint x: 822, startPoint y: 481, endPoint x: 838, endPoint y: 479, distance: 15.8
click at [825, 481] on span "1 - prise en compte du contenu péda techqniue par les auditeurs (certains déjà …" at bounding box center [806, 489] width 472 height 35
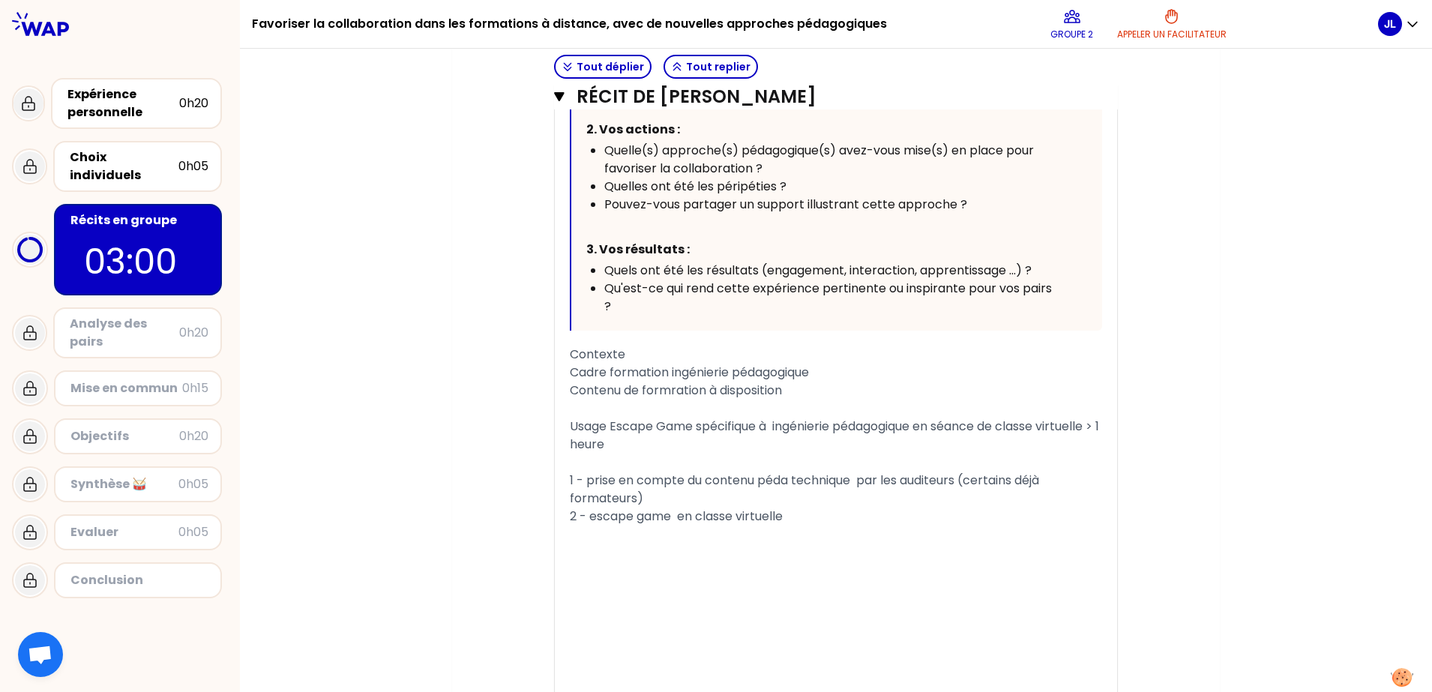
drag, startPoint x: 752, startPoint y: 495, endPoint x: 791, endPoint y: 500, distance: 39.3
click at [758, 496] on div "1 - prise en compte du contenu péda technique par les auditeurs (certains déjà …" at bounding box center [836, 490] width 532 height 36
click at [832, 475] on span "1 - prise en compte du contenu péda technique par les auditeurs (certains déjà …" at bounding box center [806, 489] width 472 height 35
click at [1082, 481] on div "1 - prise en compte du contenu péda par les auditeurs (certains déjà formateurs)" at bounding box center [836, 481] width 532 height 18
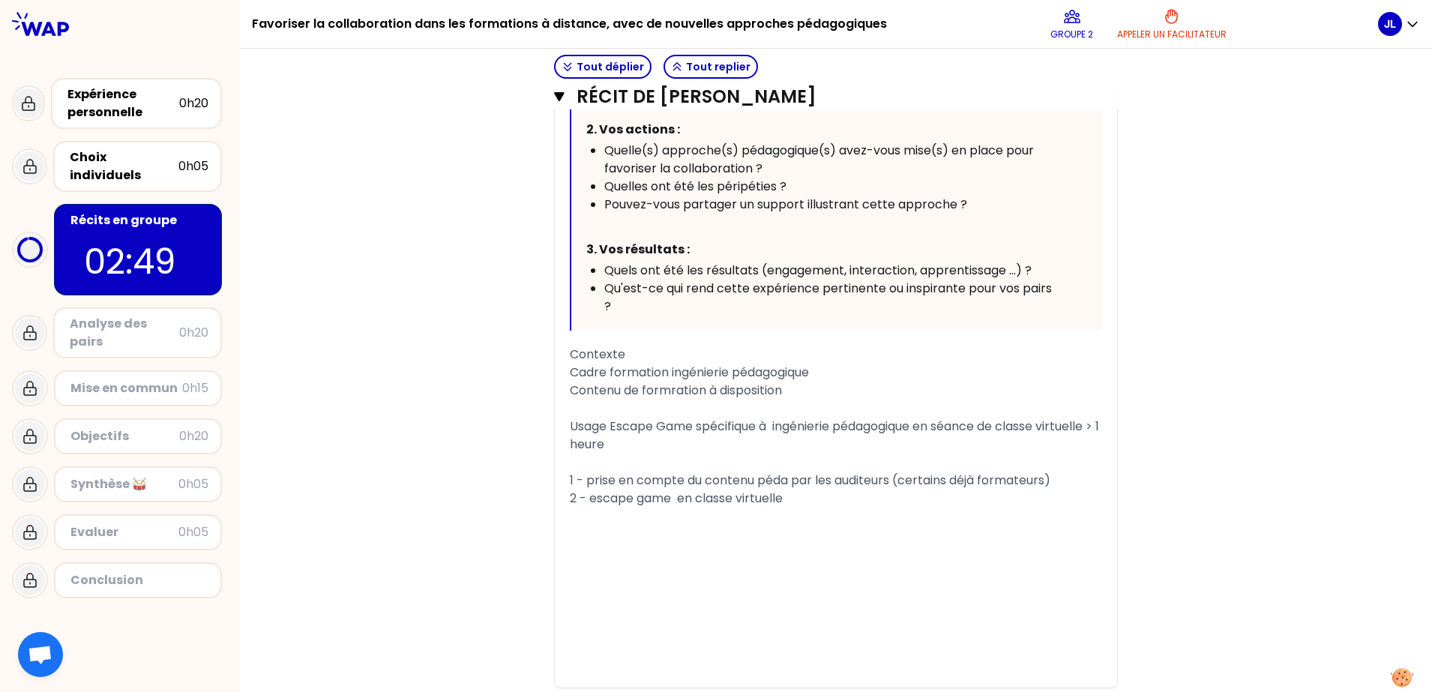
click at [888, 496] on div "2 - escape game en classe virtuelle" at bounding box center [836, 499] width 532 height 18
click at [570, 519] on span "a-brief technique" at bounding box center [622, 516] width 104 height 17
drag, startPoint x: 602, startPoint y: 520, endPoint x: 686, endPoint y: 540, distance: 86.2
click at [603, 520] on span "a-brief technique" at bounding box center [622, 516] width 104 height 17
click at [689, 540] on div "b-en groupe" at bounding box center [836, 535] width 532 height 18
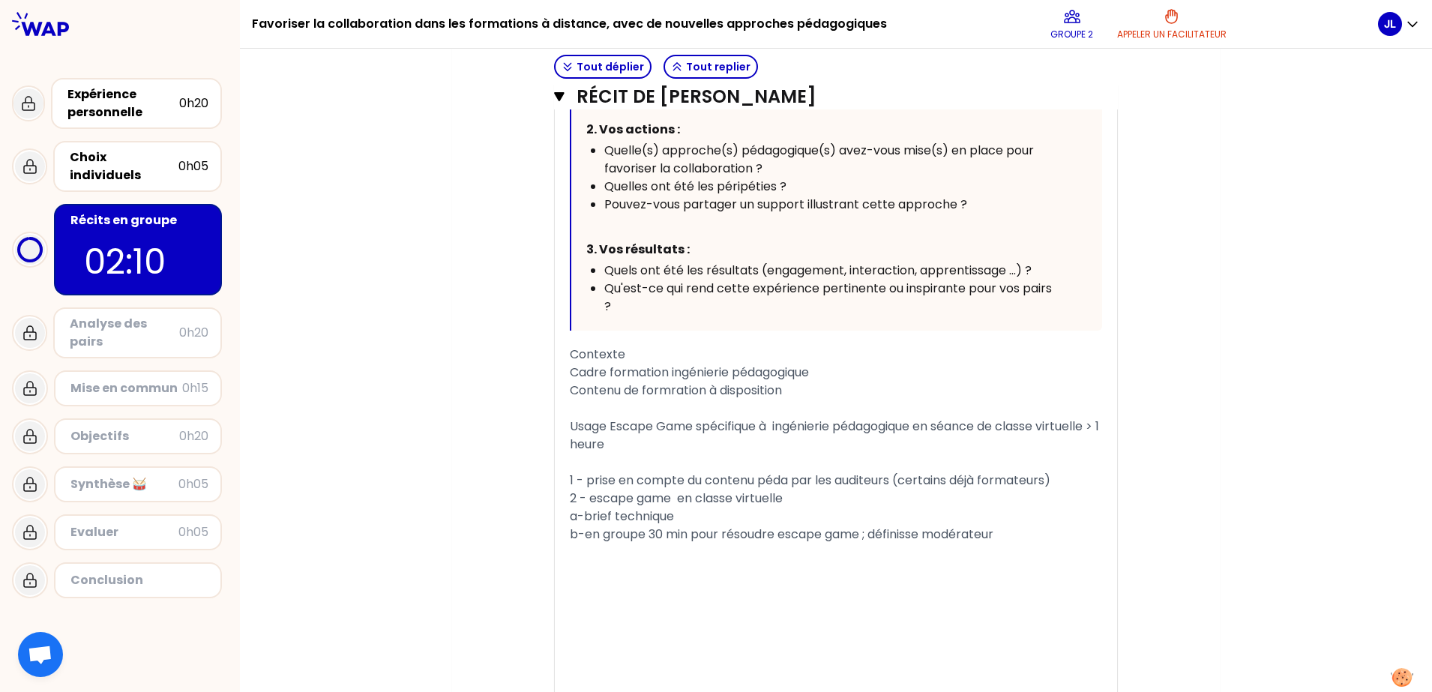
click at [915, 536] on span "b-en groupe 30 min pour résoudre escape game ; définisse modérateur" at bounding box center [782, 534] width 424 height 17
click at [900, 530] on span "b-en groupe 30 min pour résoudre escape game ; défini modérateur" at bounding box center [772, 534] width 404 height 17
click at [980, 529] on div "b-en groupe 30 min pour résoudre escape game ; modérateur" at bounding box center [836, 535] width 532 height 18
click at [674, 496] on span "2 - escape game en classe virtuelle" at bounding box center [676, 498] width 213 height 17
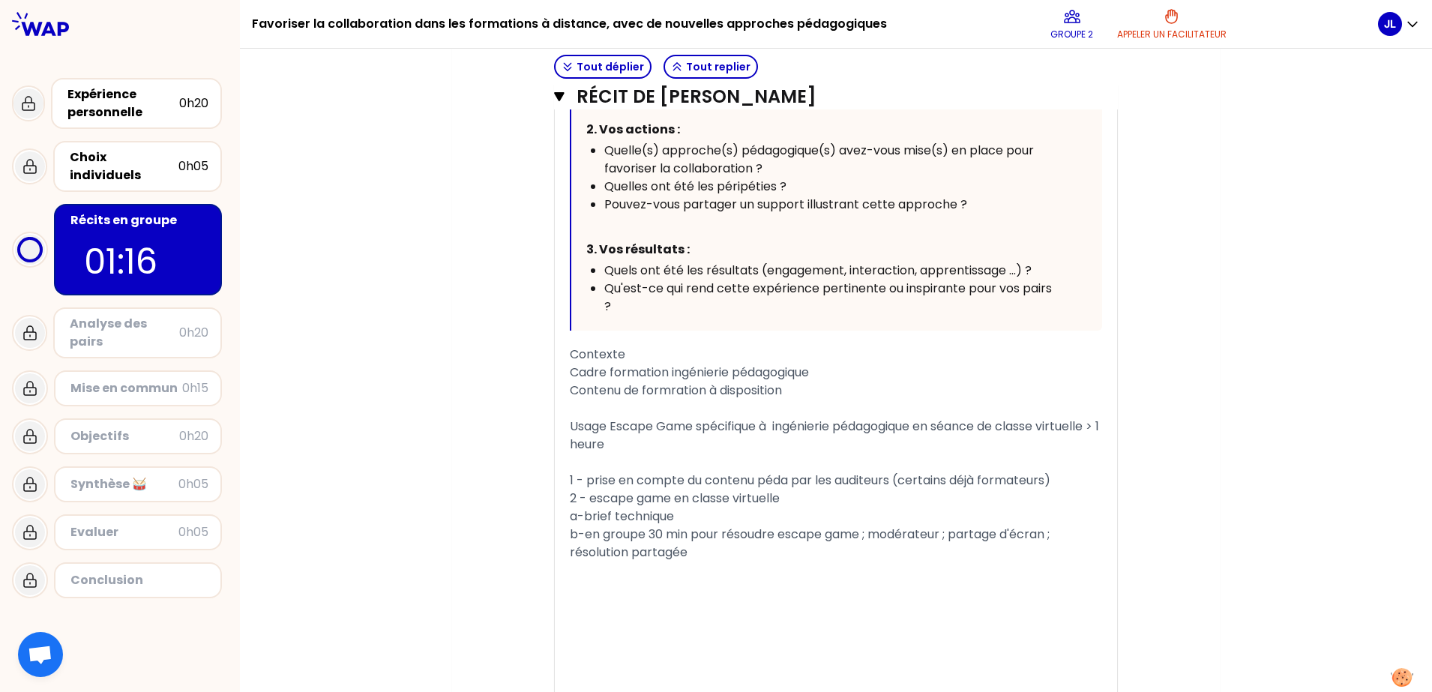
click at [799, 492] on div "2 - escape game en classe virtuelle" at bounding box center [836, 499] width 532 height 18
click at [700, 520] on div "a-brief technique" at bounding box center [836, 517] width 532 height 18
click at [882, 553] on div at bounding box center [836, 589] width 532 height 54
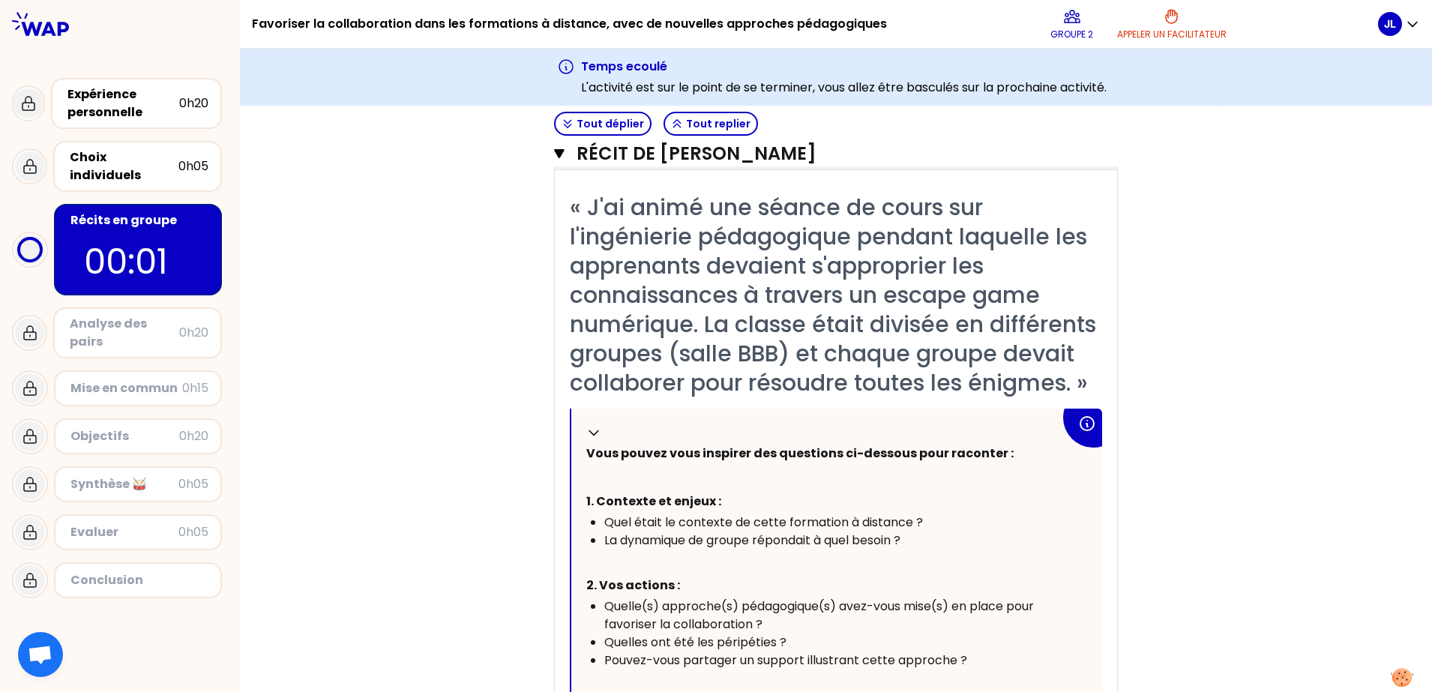
scroll to position [1137, 0]
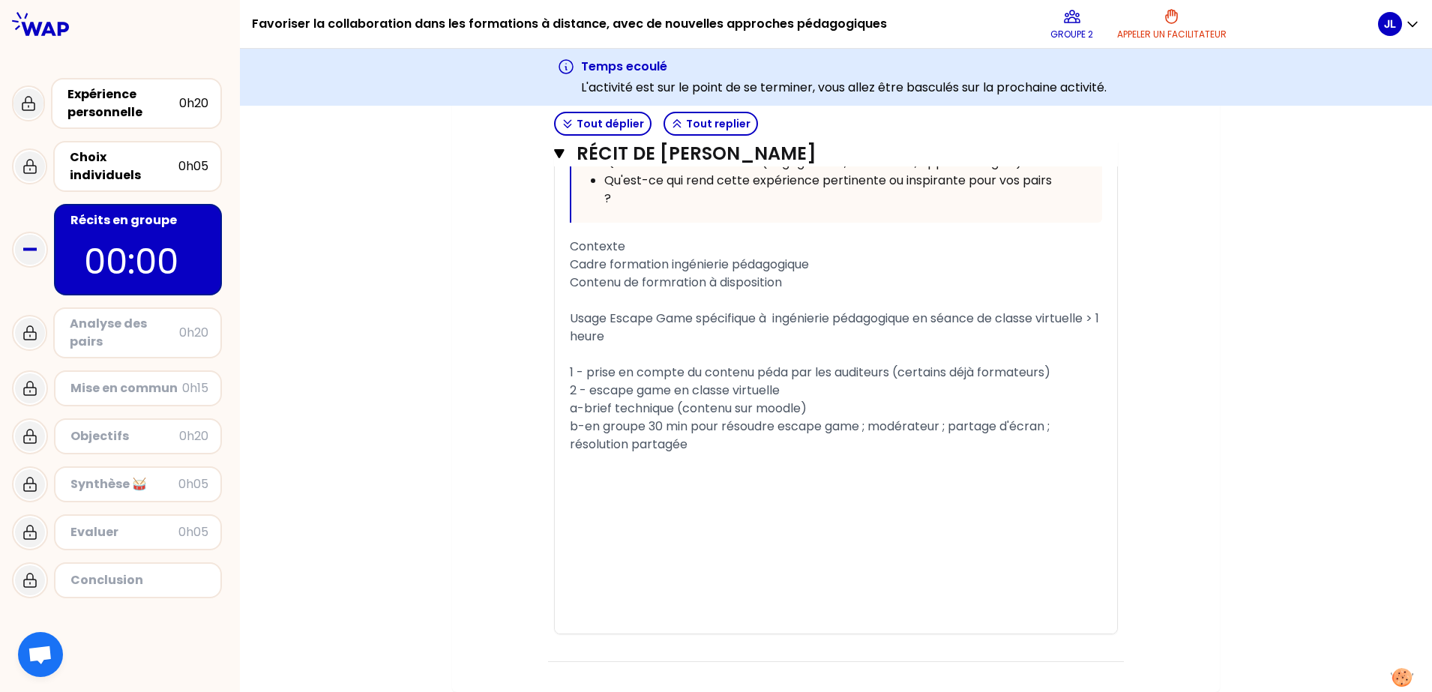
click at [724, 445] on div "b-en groupe 30 min pour résoudre escape game ; modérateur ; partage d'écran ; r…" at bounding box center [836, 436] width 532 height 36
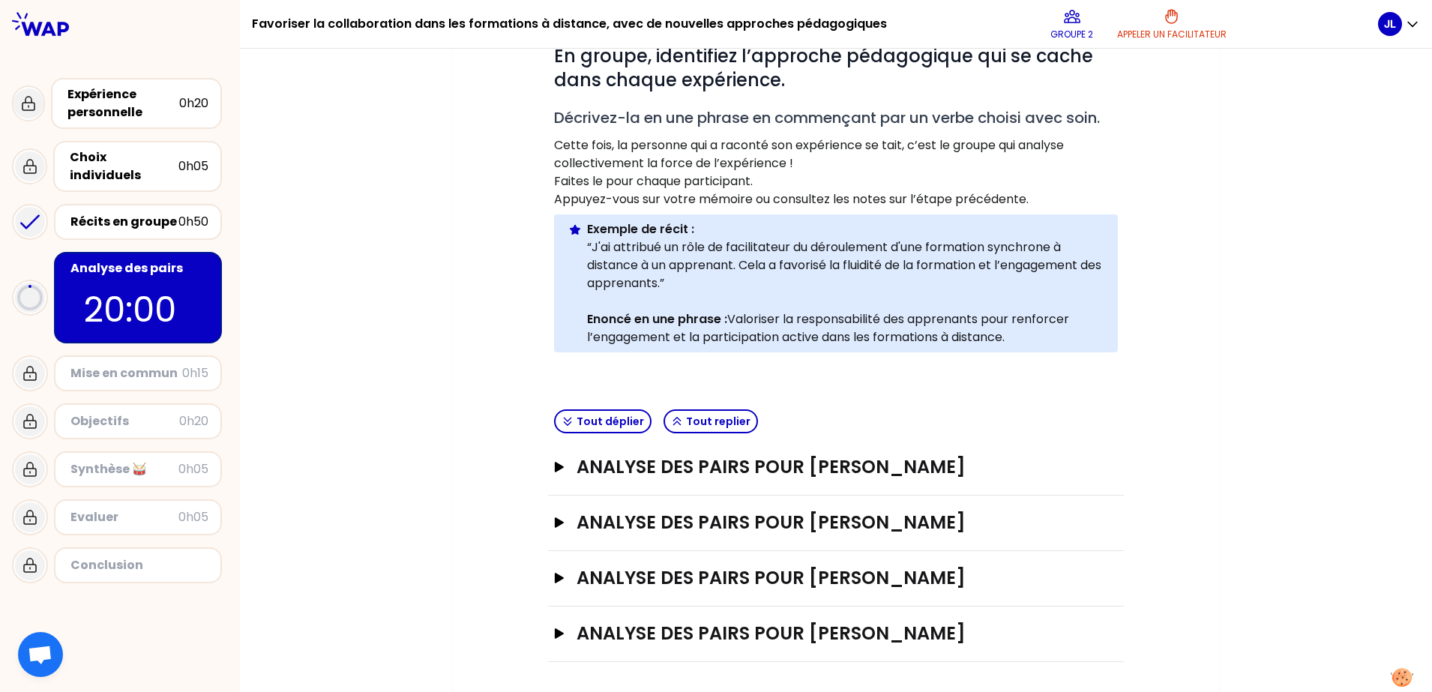
scroll to position [299, 0]
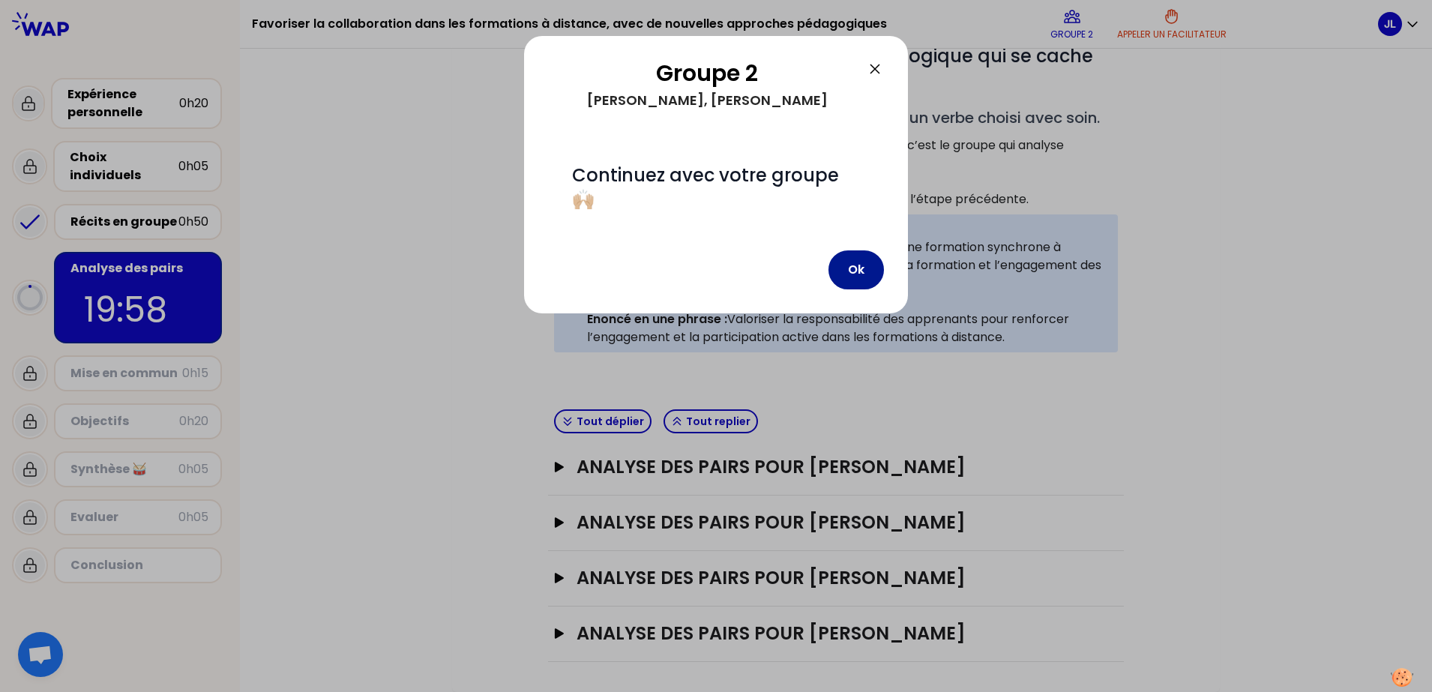
click at [848, 265] on button "Ok" at bounding box center [856, 269] width 55 height 39
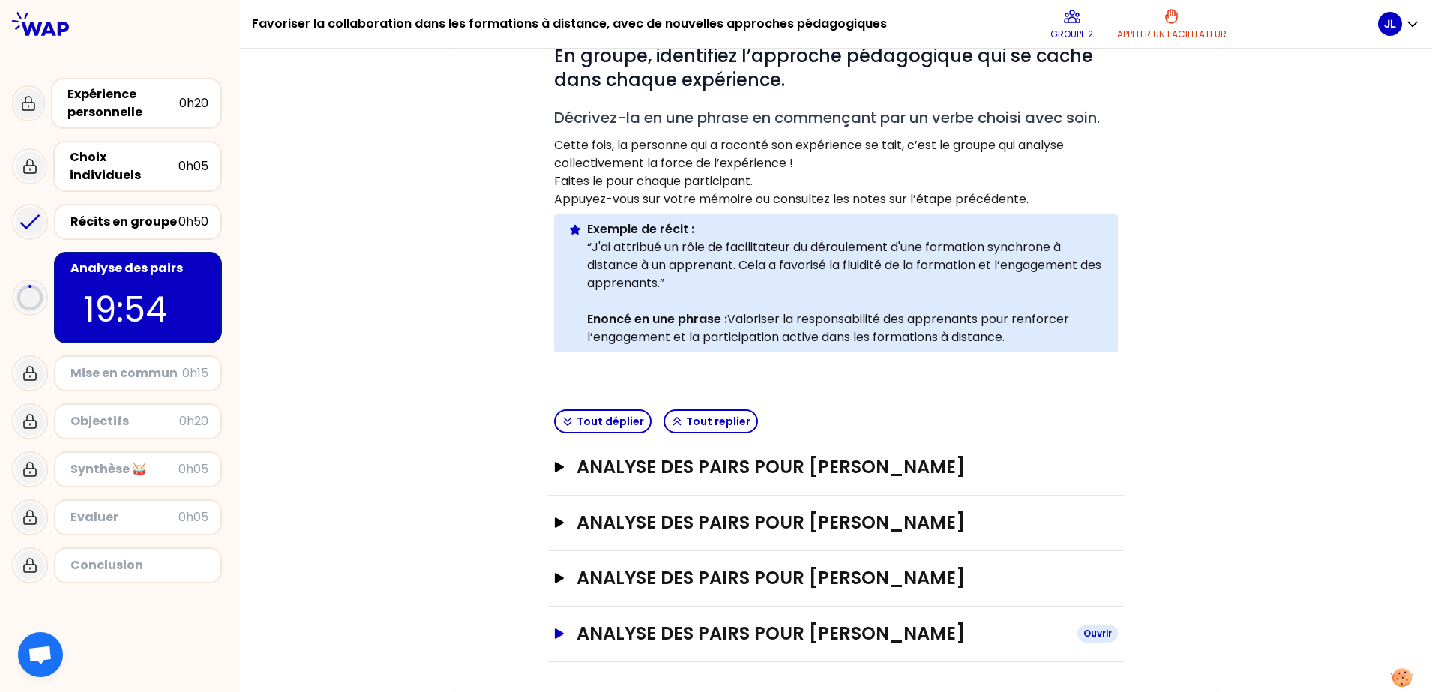
click at [826, 553] on h3 "Analyse des pairs pour [PERSON_NAME]" at bounding box center [821, 634] width 489 height 24
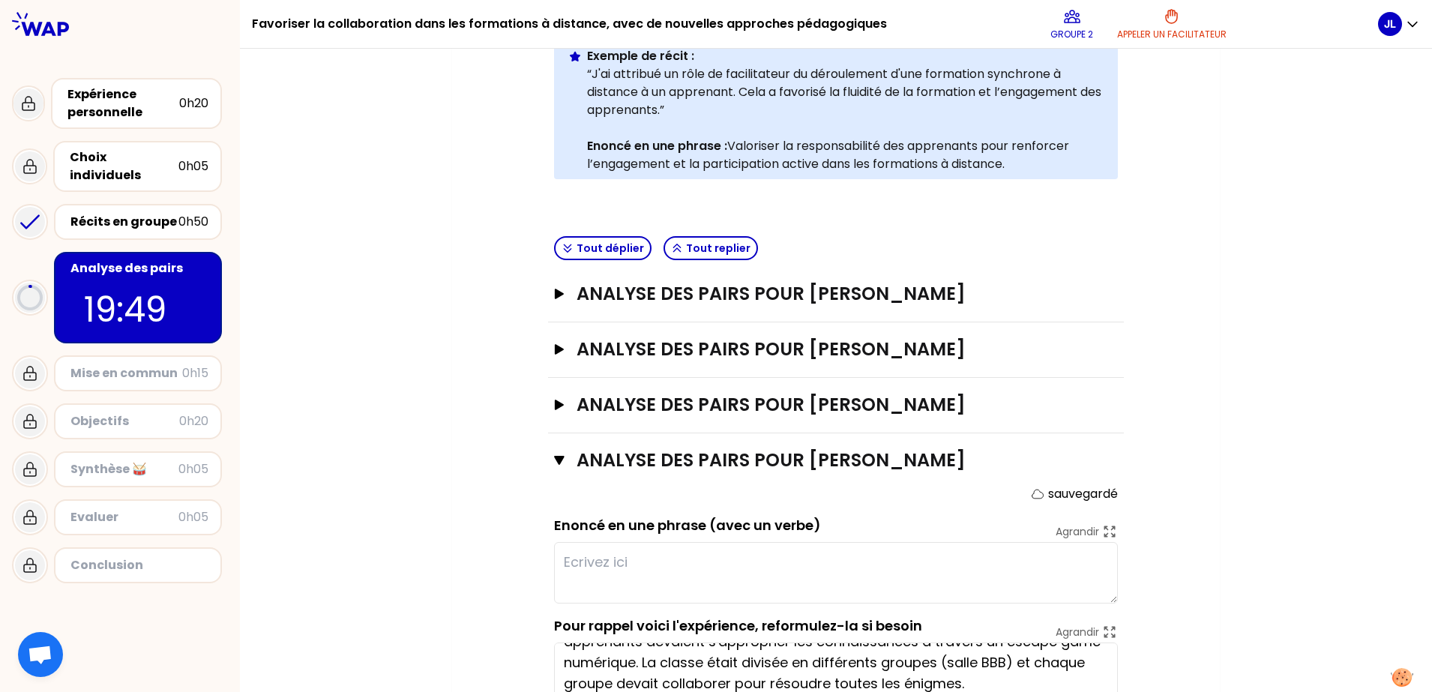
scroll to position [379, 0]
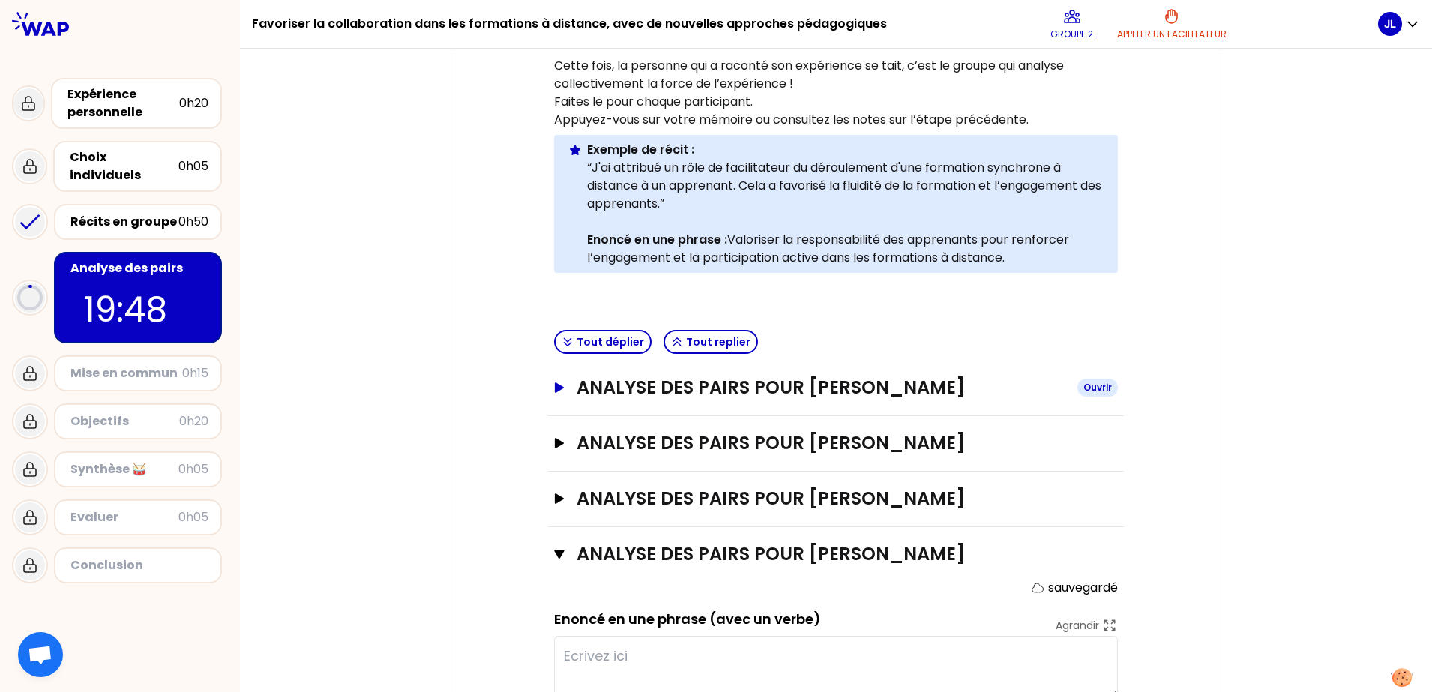
click at [803, 396] on h3 "Analyse des pairs pour [PERSON_NAME]" at bounding box center [821, 388] width 489 height 24
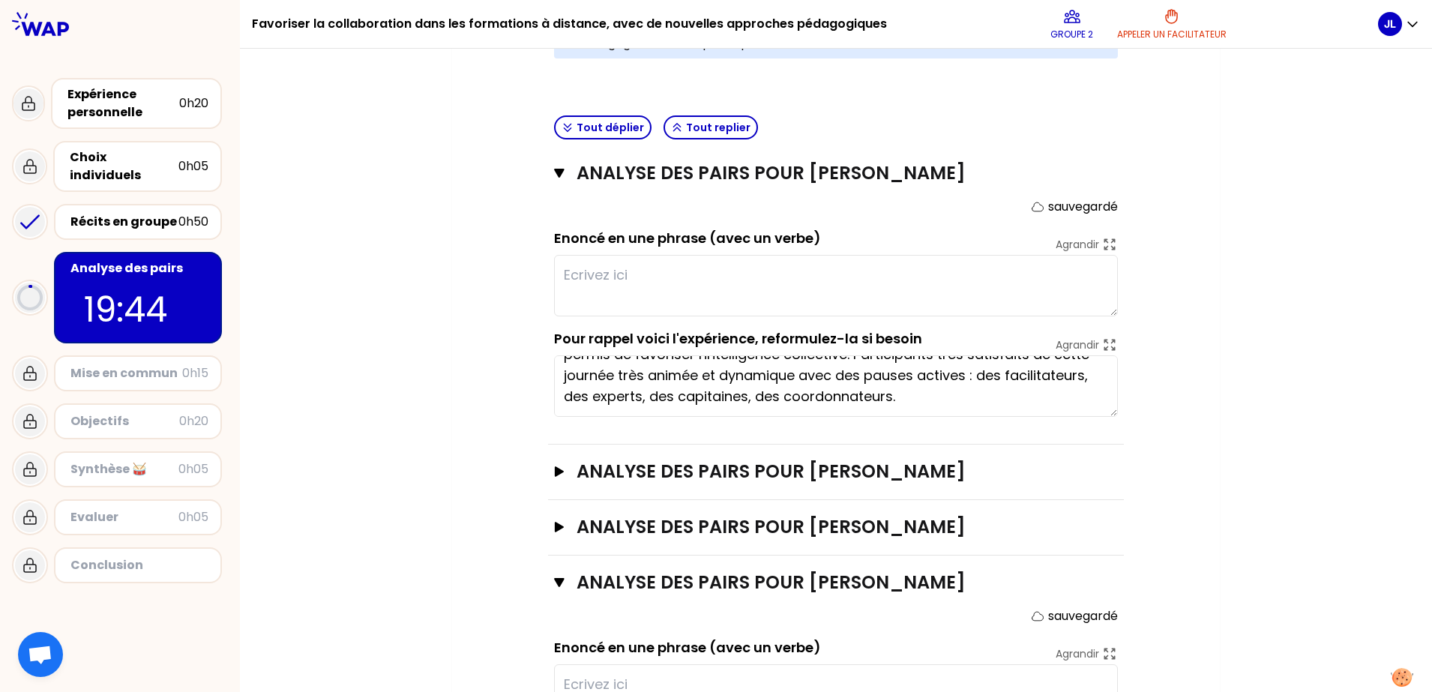
scroll to position [340, 0]
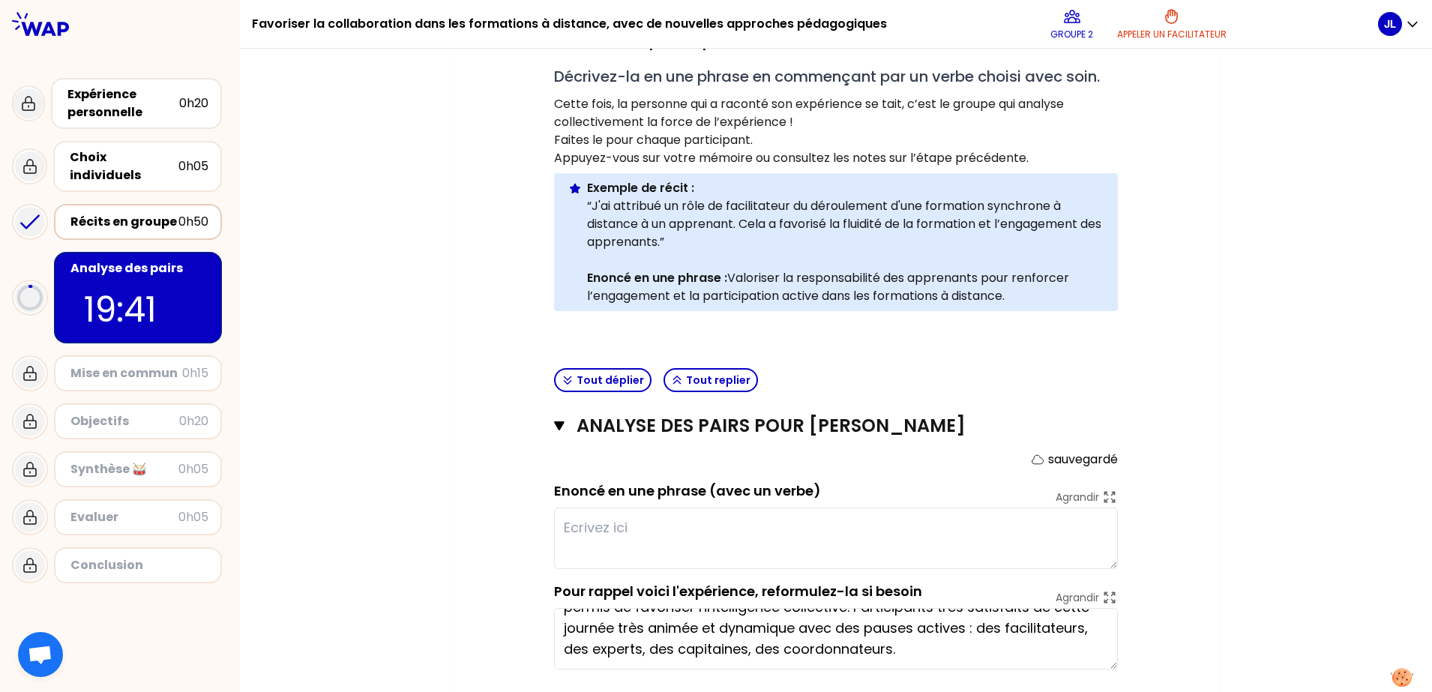
click at [152, 213] on div "Récits en groupe" at bounding box center [124, 222] width 108 height 18
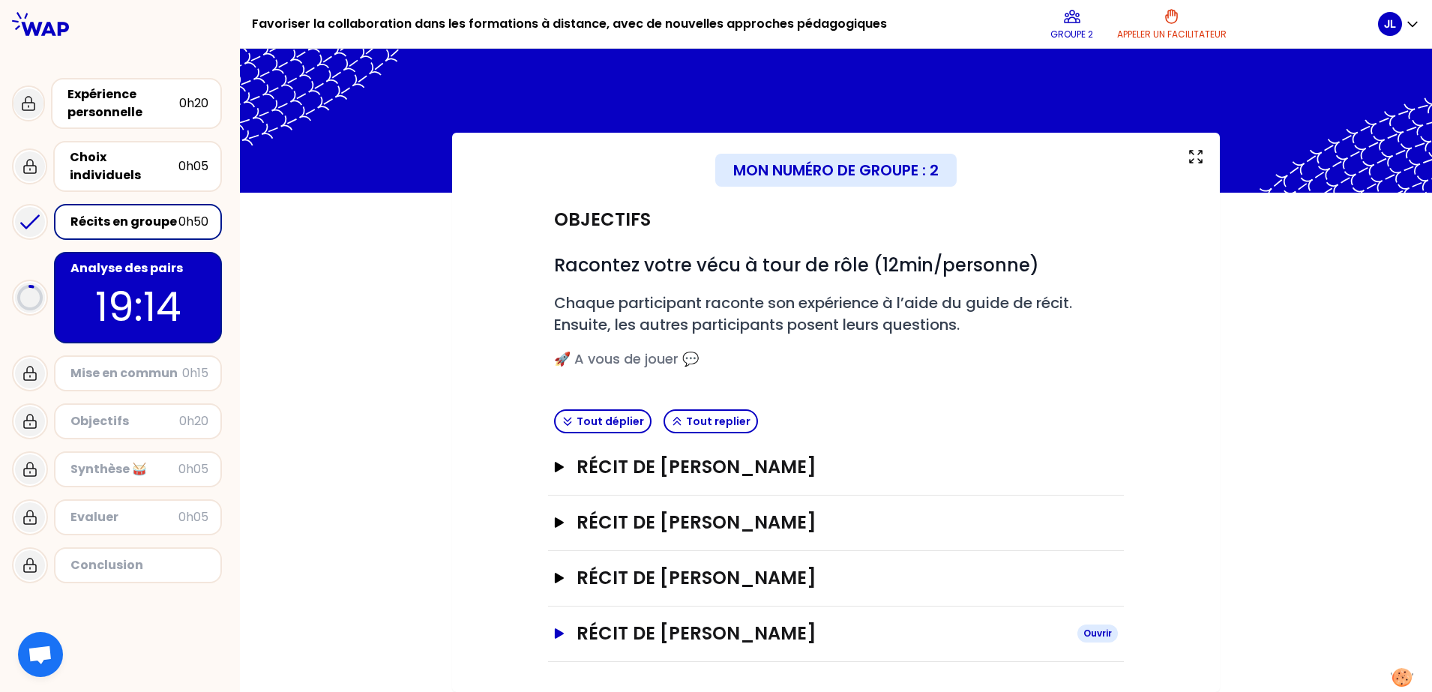
click at [781, 553] on h3 "Récit de [PERSON_NAME]" at bounding box center [821, 634] width 489 height 24
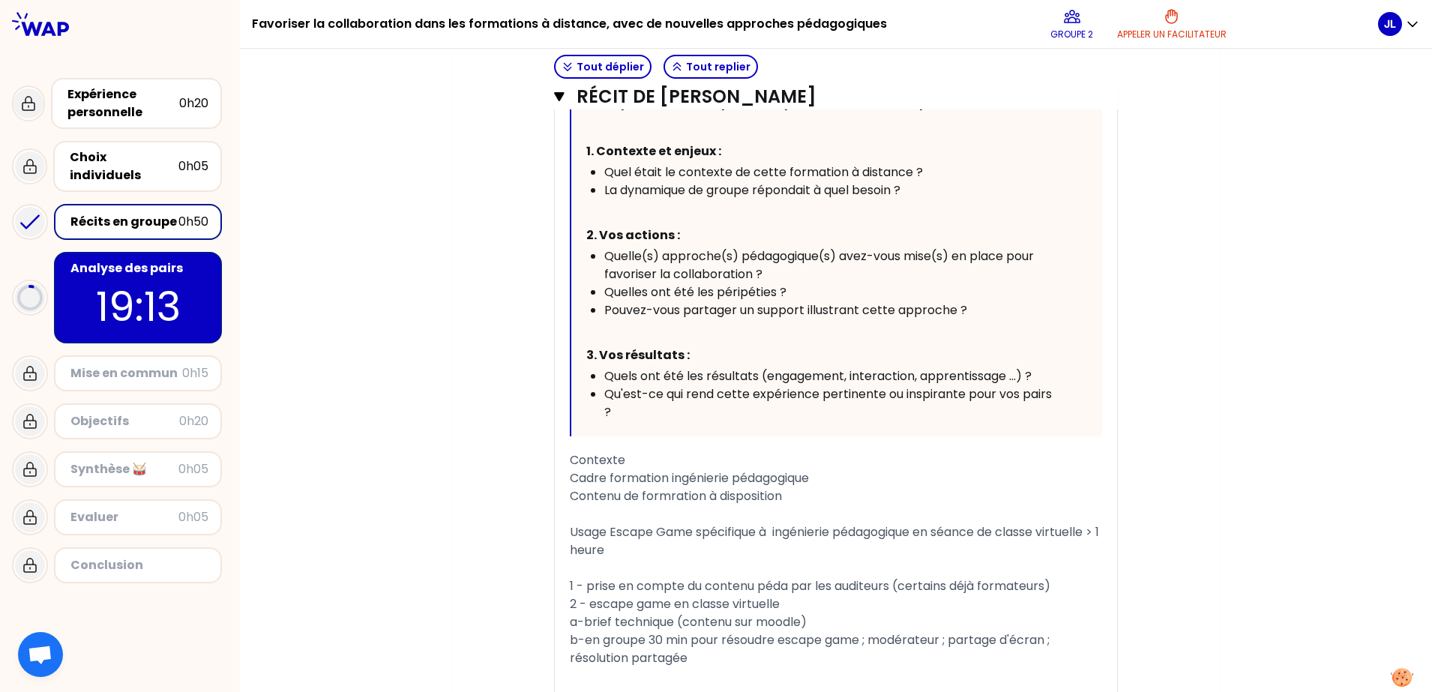
scroll to position [1080, 0]
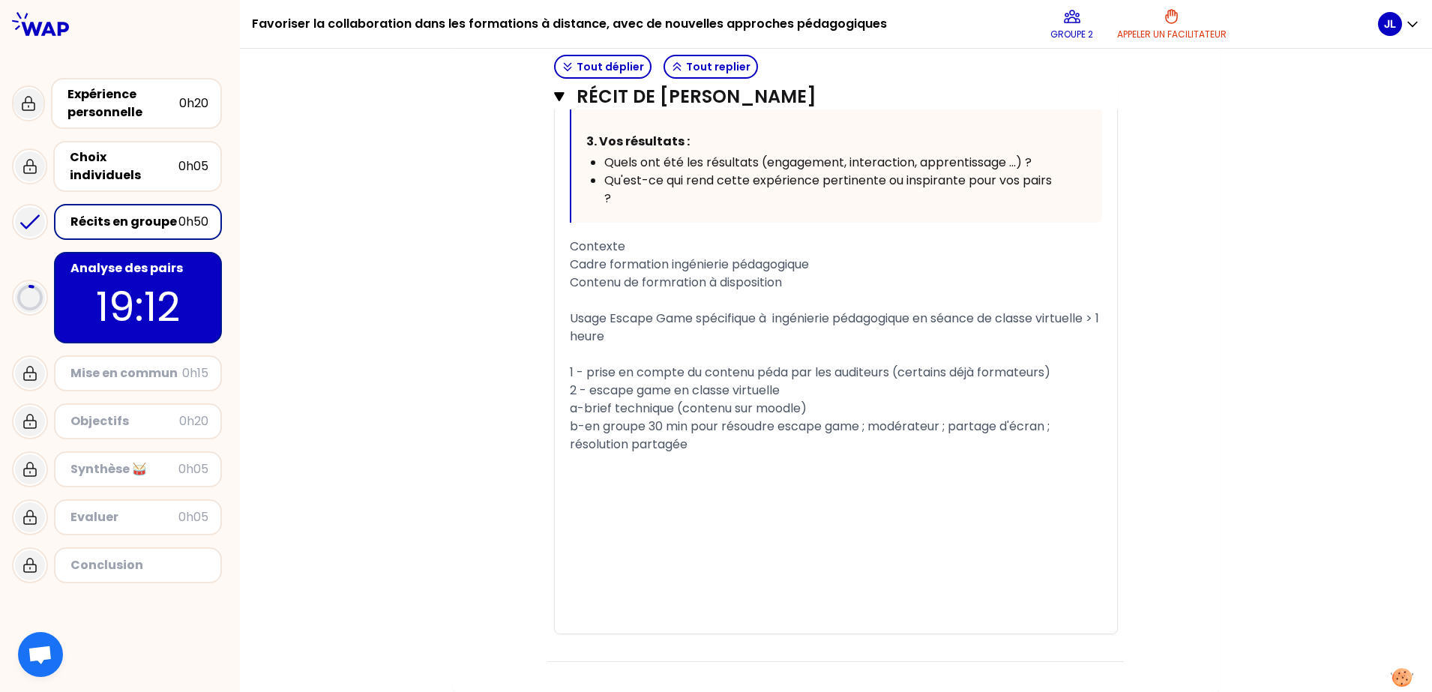
click at [733, 443] on div "b-en groupe 30 min pour résoudre escape game ; modérateur ; partage d'écran ; r…" at bounding box center [836, 436] width 532 height 36
click at [792, 389] on div "2 - escape game en classe virtuelle" at bounding box center [836, 391] width 532 height 18
click at [699, 445] on div "b-en groupe 30 min pour résoudre escape game ; modérateur ; partage d'écran ; r…" at bounding box center [836, 436] width 532 height 36
drag, startPoint x: 796, startPoint y: 282, endPoint x: 556, endPoint y: 281, distance: 239.9
click at [556, 281] on div "« J'ai animé une séance de cours sur l'ingénierie pédagogique pendant laquelle …" at bounding box center [836, 131] width 562 height 1005
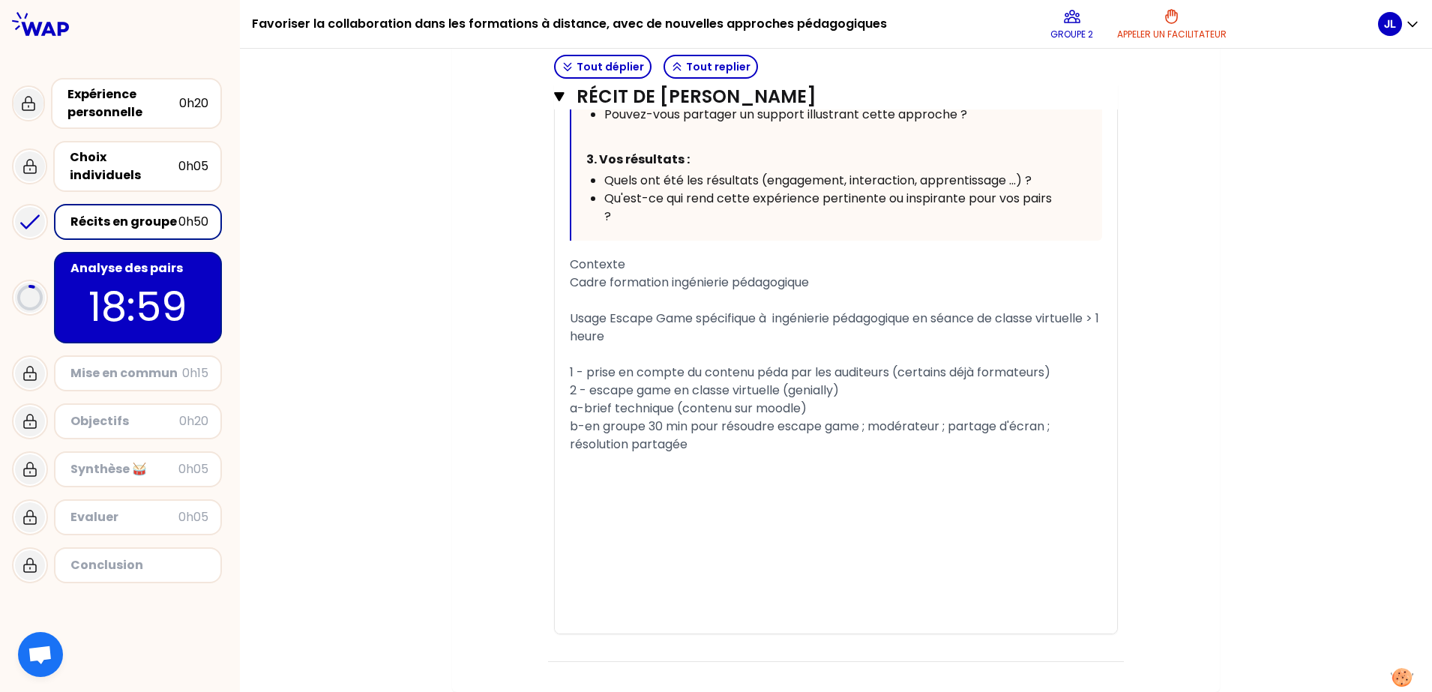
scroll to position [1062, 0]
click at [688, 265] on div "Contexte" at bounding box center [836, 265] width 532 height 18
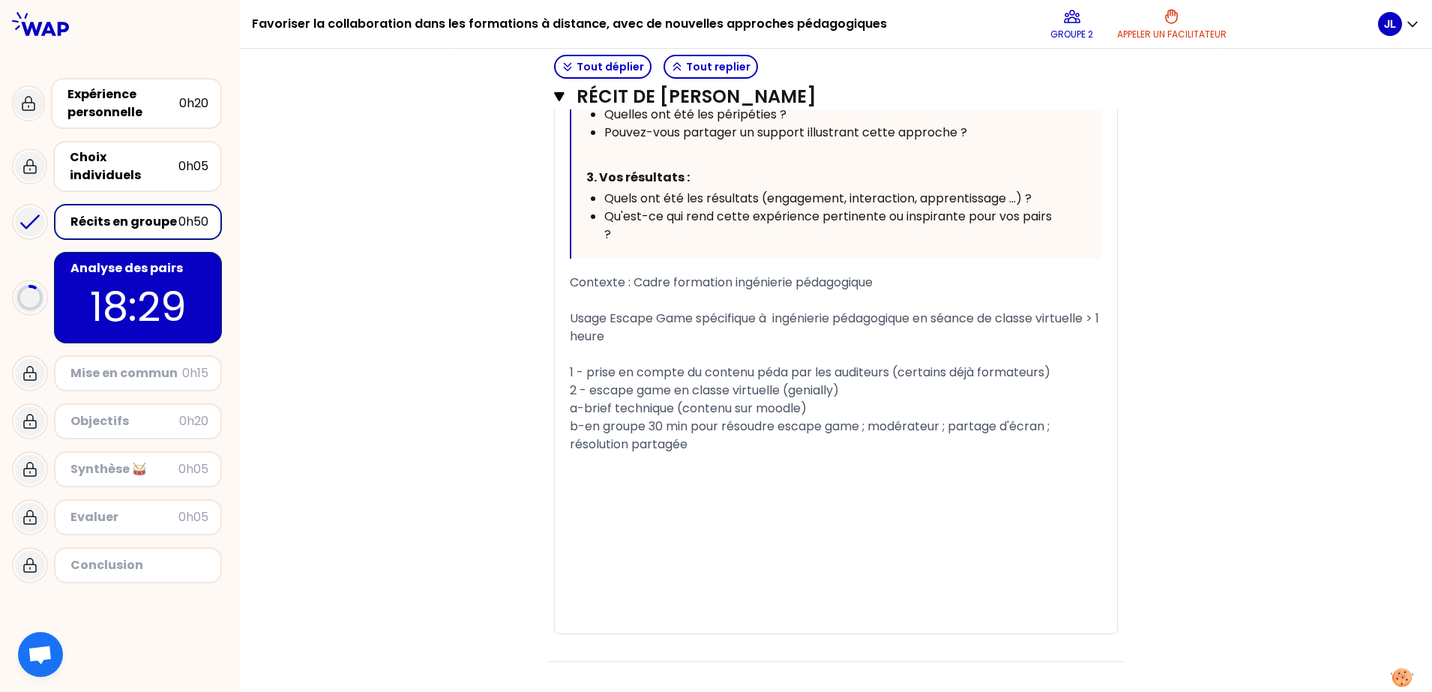
click at [746, 448] on div "b-en groupe 30 min pour résoudre escape game ; modérateur ; partage d'écran ; r…" at bounding box center [836, 436] width 532 height 36
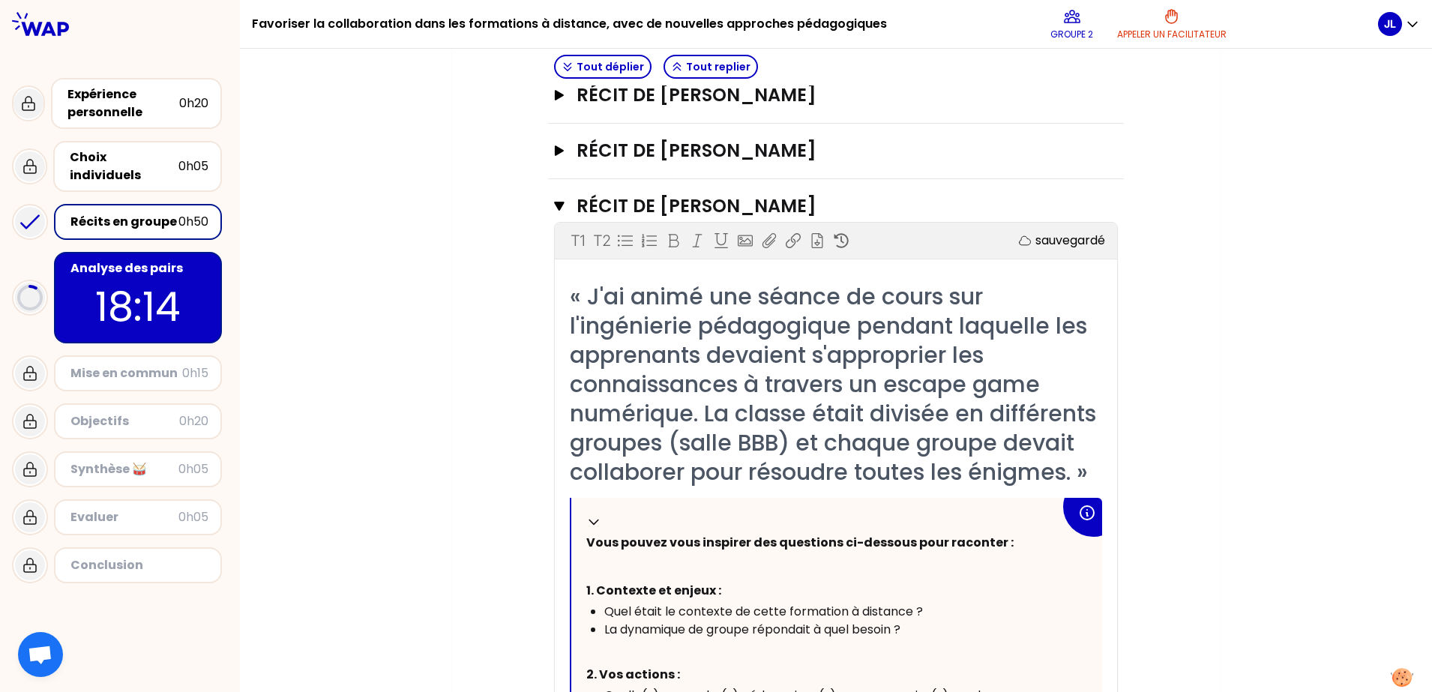
scroll to position [262, 0]
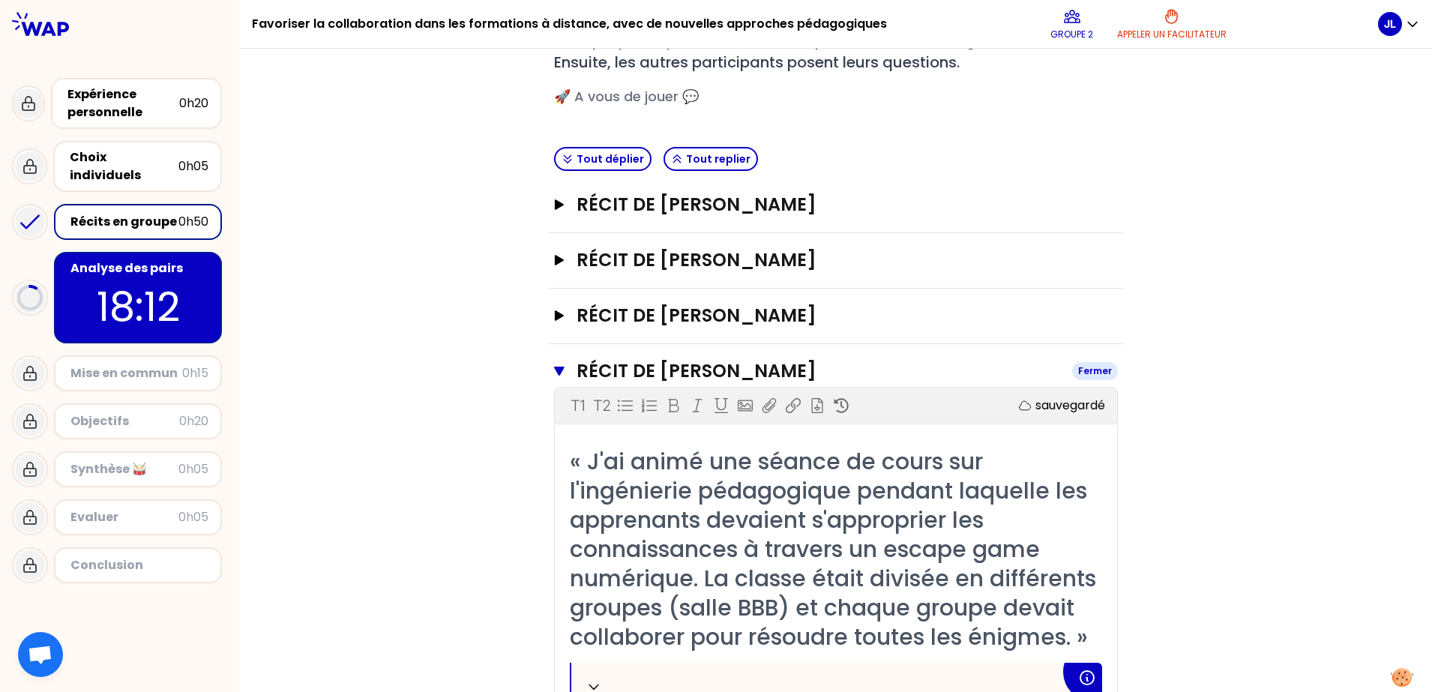
drag, startPoint x: 553, startPoint y: 370, endPoint x: 972, endPoint y: 395, distance: 419.9
click at [556, 370] on icon "button" at bounding box center [559, 371] width 10 height 9
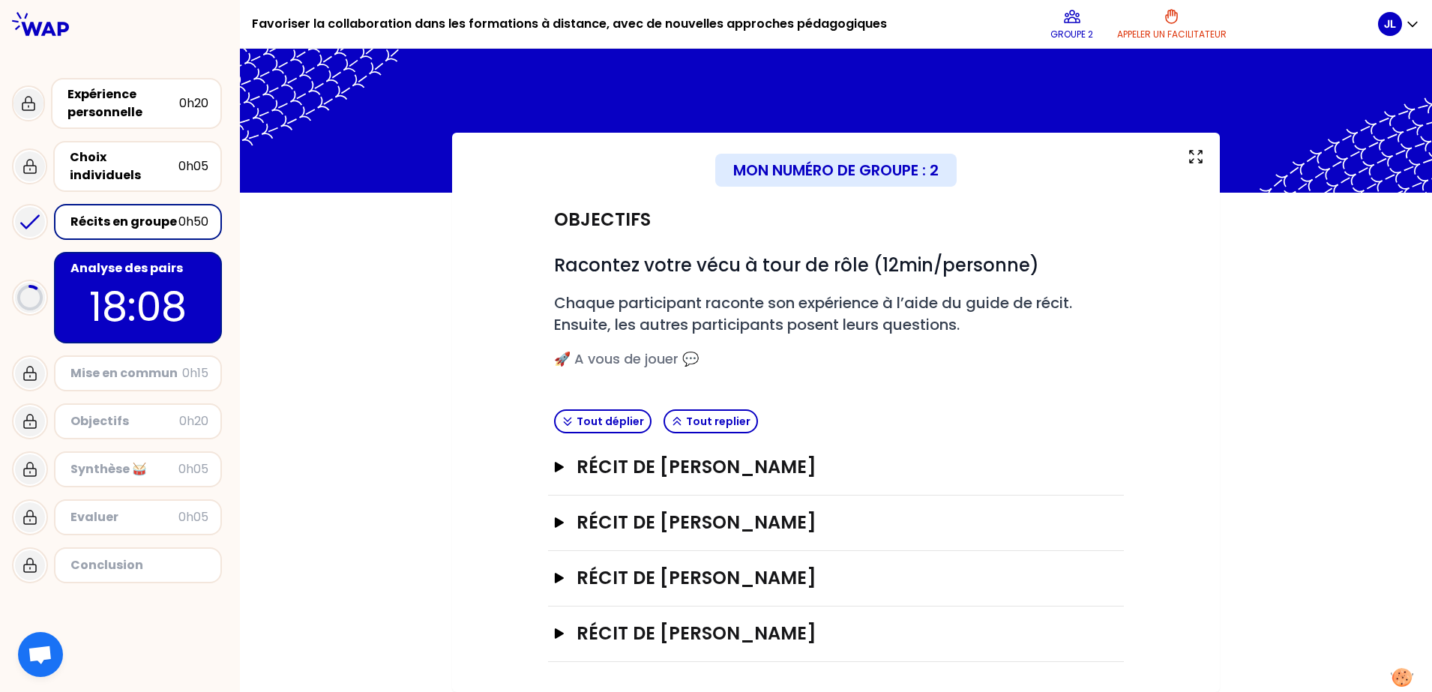
click at [184, 306] on p "18:08" at bounding box center [137, 306] width 141 height 58
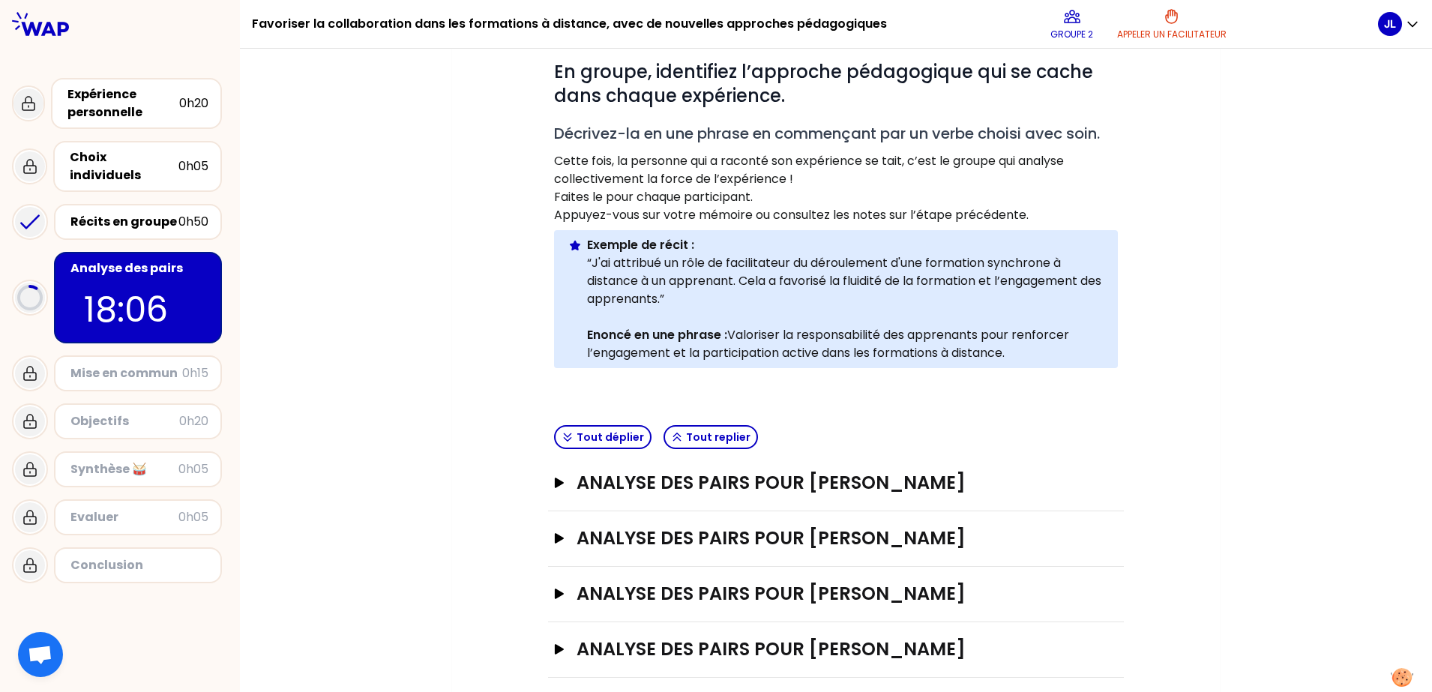
scroll to position [299, 0]
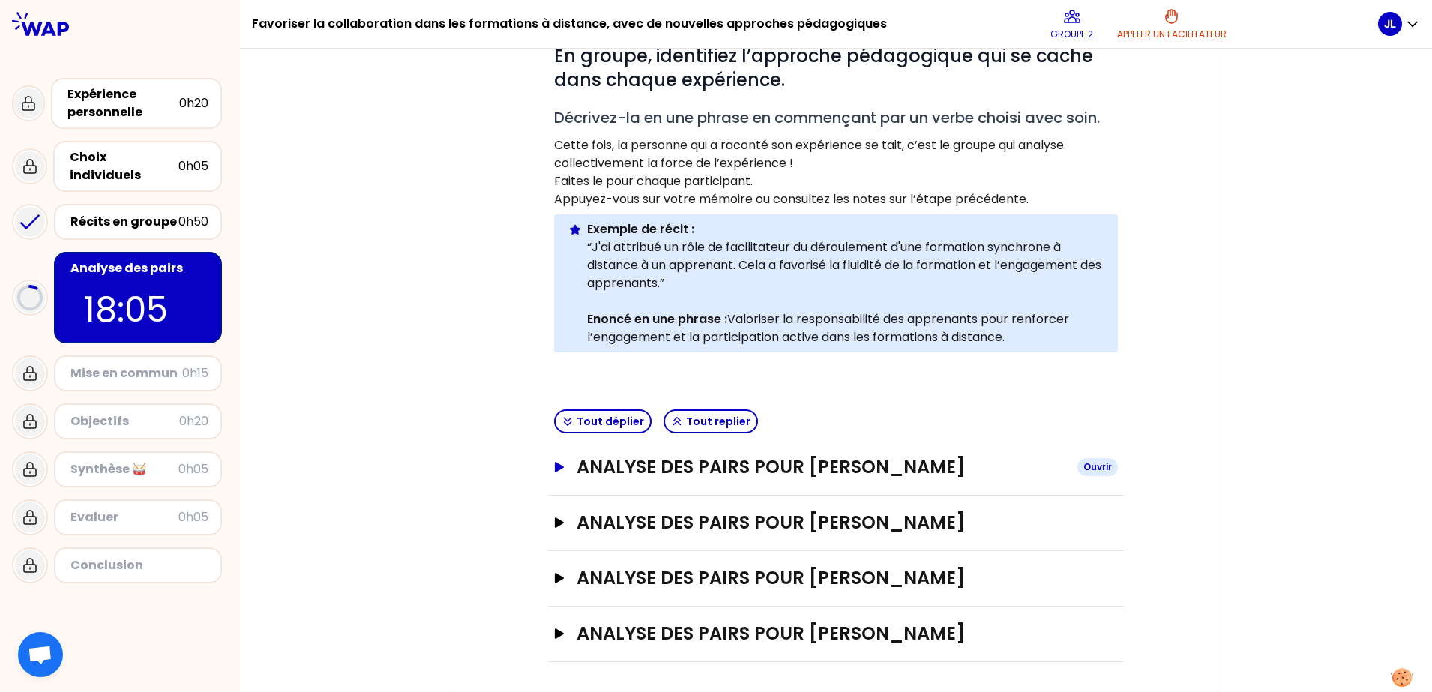
click at [800, 469] on h3 "Analyse des pairs pour [PERSON_NAME]" at bounding box center [821, 467] width 489 height 24
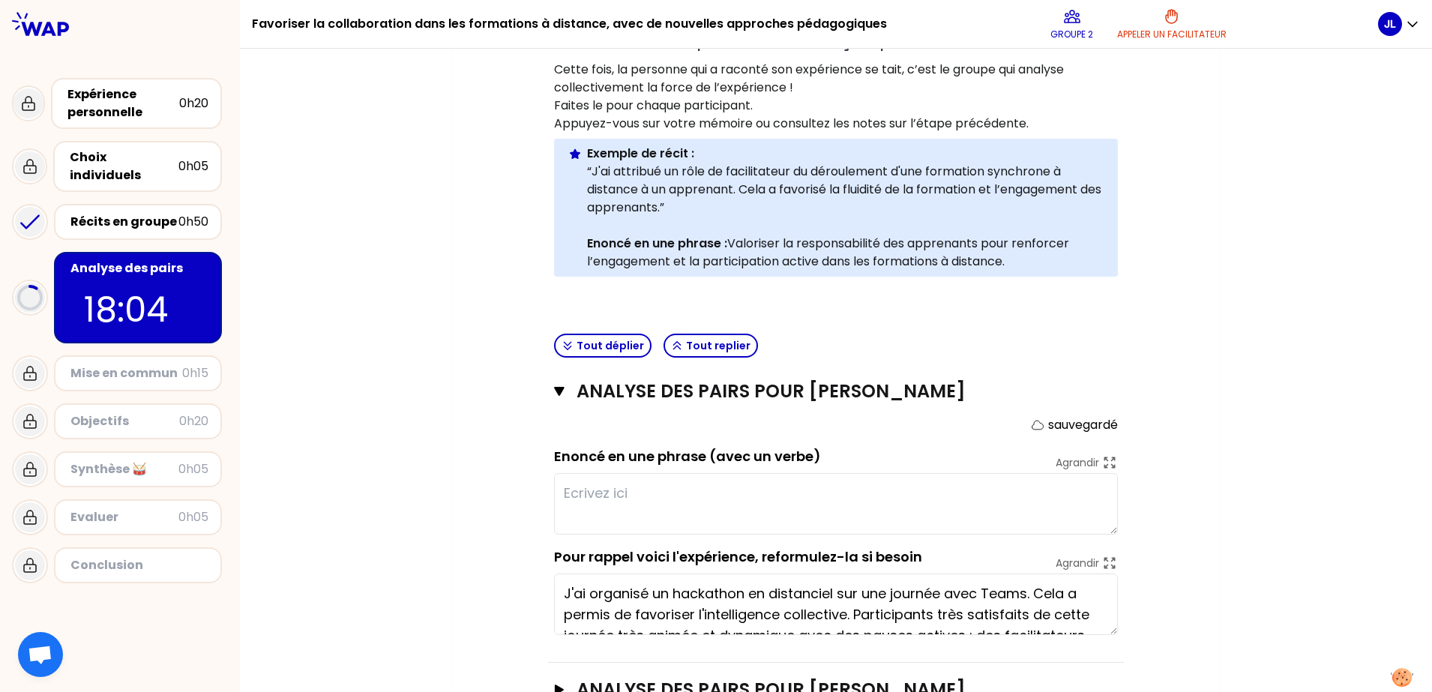
scroll to position [542, 0]
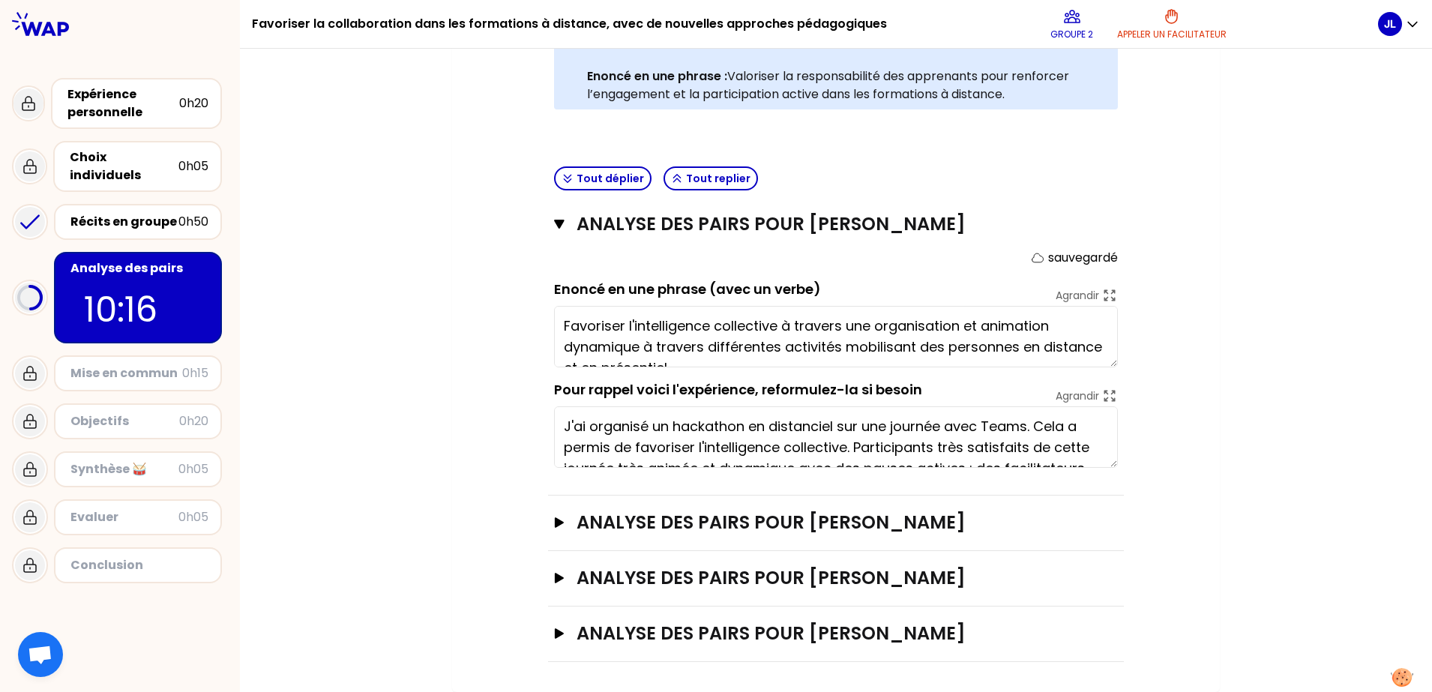
drag, startPoint x: 1081, startPoint y: 427, endPoint x: 1080, endPoint y: 442, distance: 14.3
click at [1080, 442] on form "sauvegardé Enoncé en une phrase (avec un verbe) Agrandir Favoriser l'intelligen…" at bounding box center [836, 358] width 564 height 219
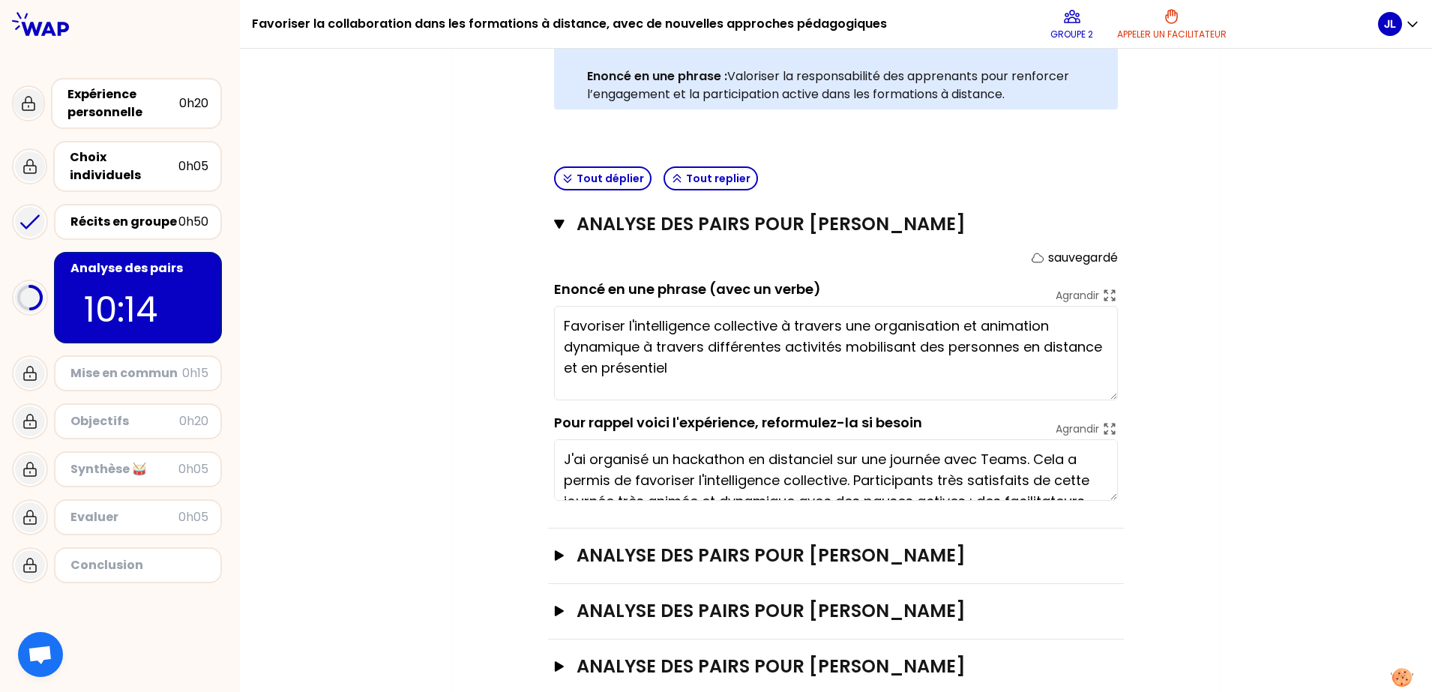
drag, startPoint x: 1107, startPoint y: 362, endPoint x: 1113, endPoint y: 391, distance: 29.3
click at [1113, 391] on div "Analyse des pairs pour [PERSON_NAME] Fermer sauvegardé Enoncé en une phrase (av…" at bounding box center [836, 362] width 576 height 331
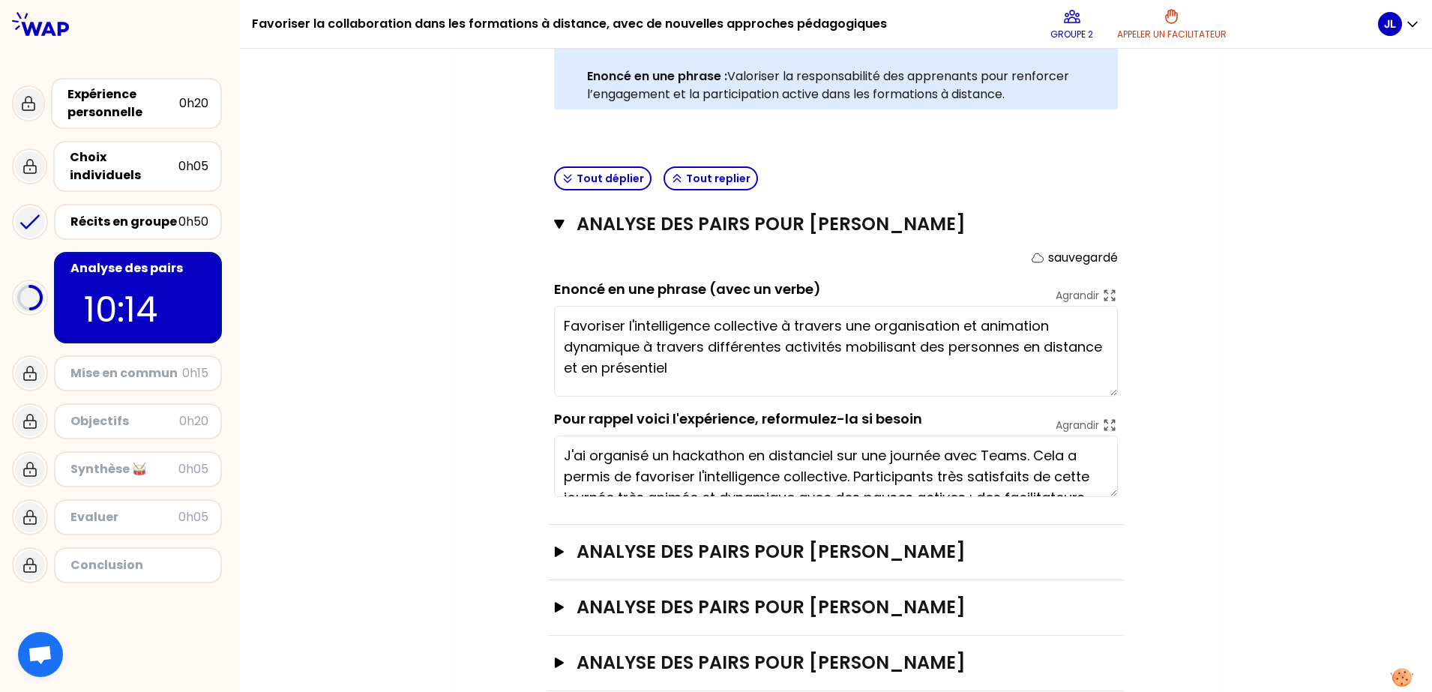
drag, startPoint x: 1113, startPoint y: 391, endPoint x: 1206, endPoint y: 413, distance: 94.9
click at [1145, 413] on div "Mon numéro de groupe : 2 Objectifs # Il y a une multitude de manières de favori…" at bounding box center [836, 156] width 768 height 1131
type textarea "Favoriser l'intelligence collective à travers l'organisation d'une journée d'an…"
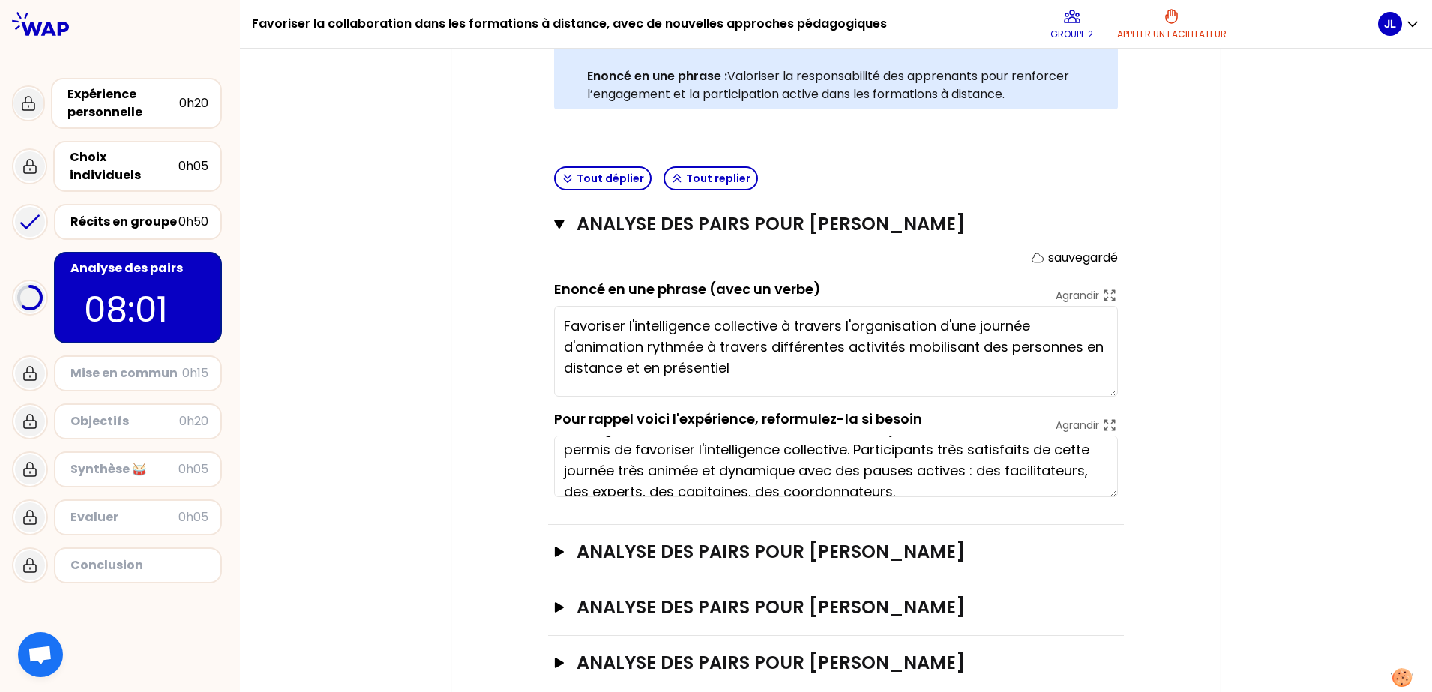
scroll to position [42, 0]
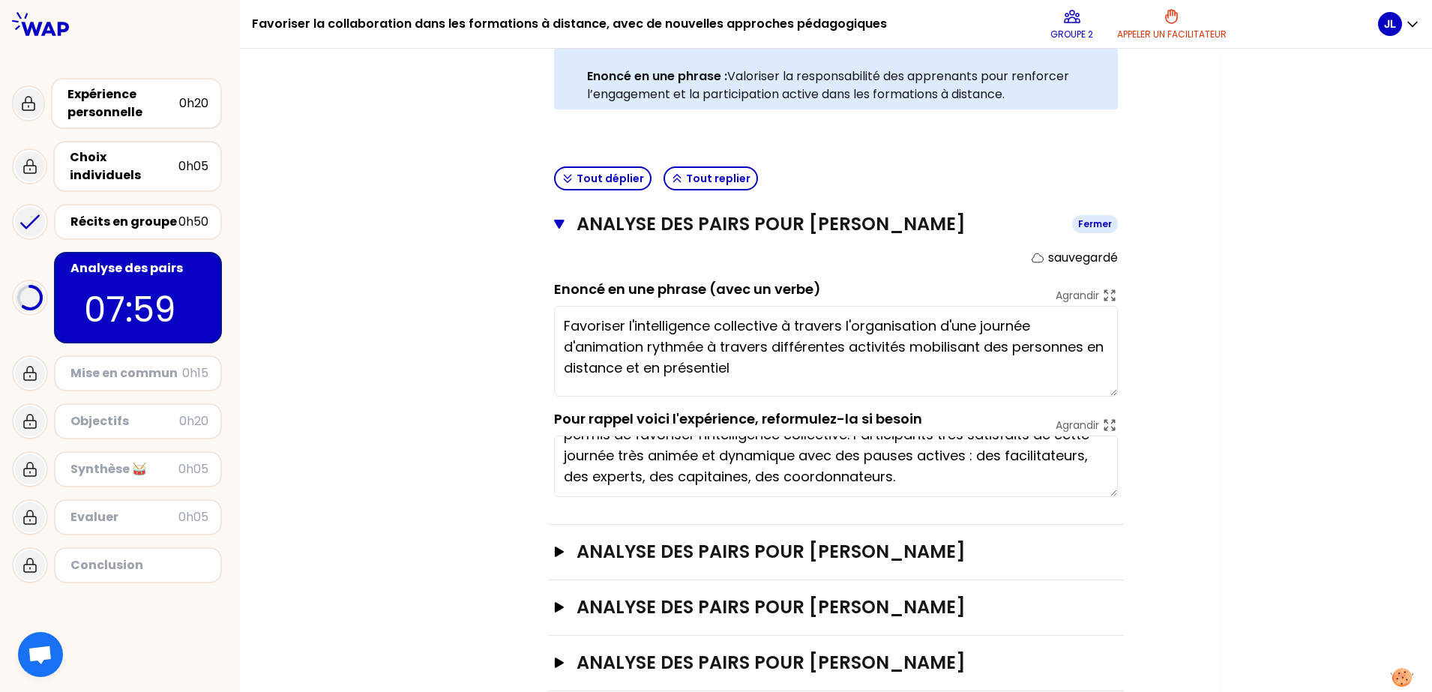
click at [554, 223] on icon "button" at bounding box center [559, 224] width 10 height 9
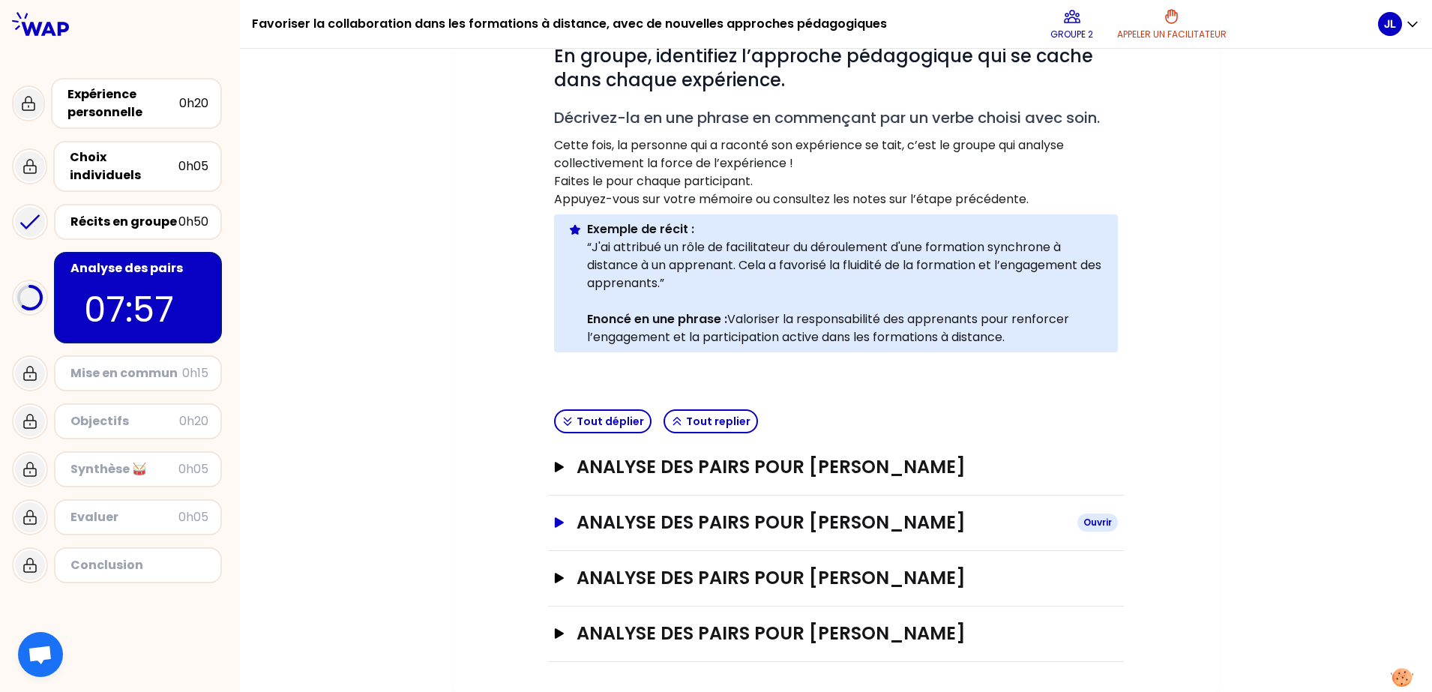
click at [555, 526] on icon "button" at bounding box center [559, 522] width 9 height 10
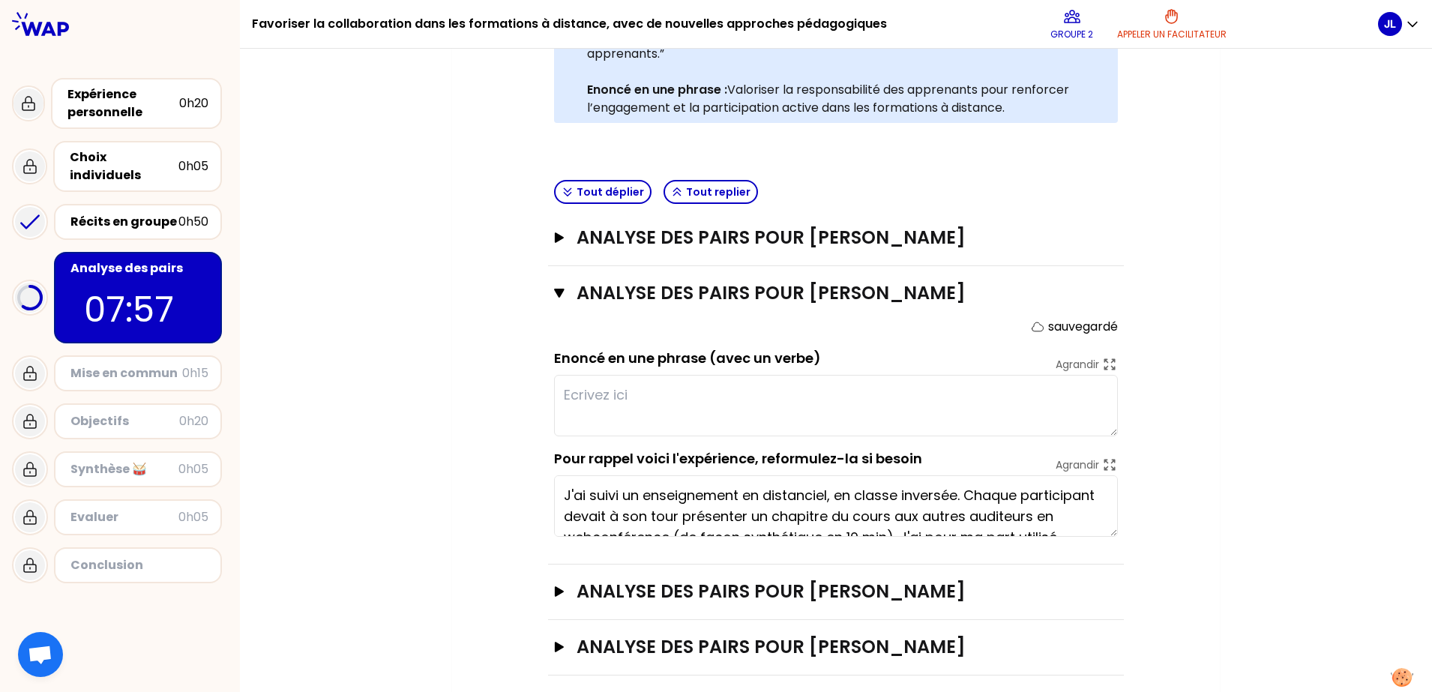
scroll to position [542, 0]
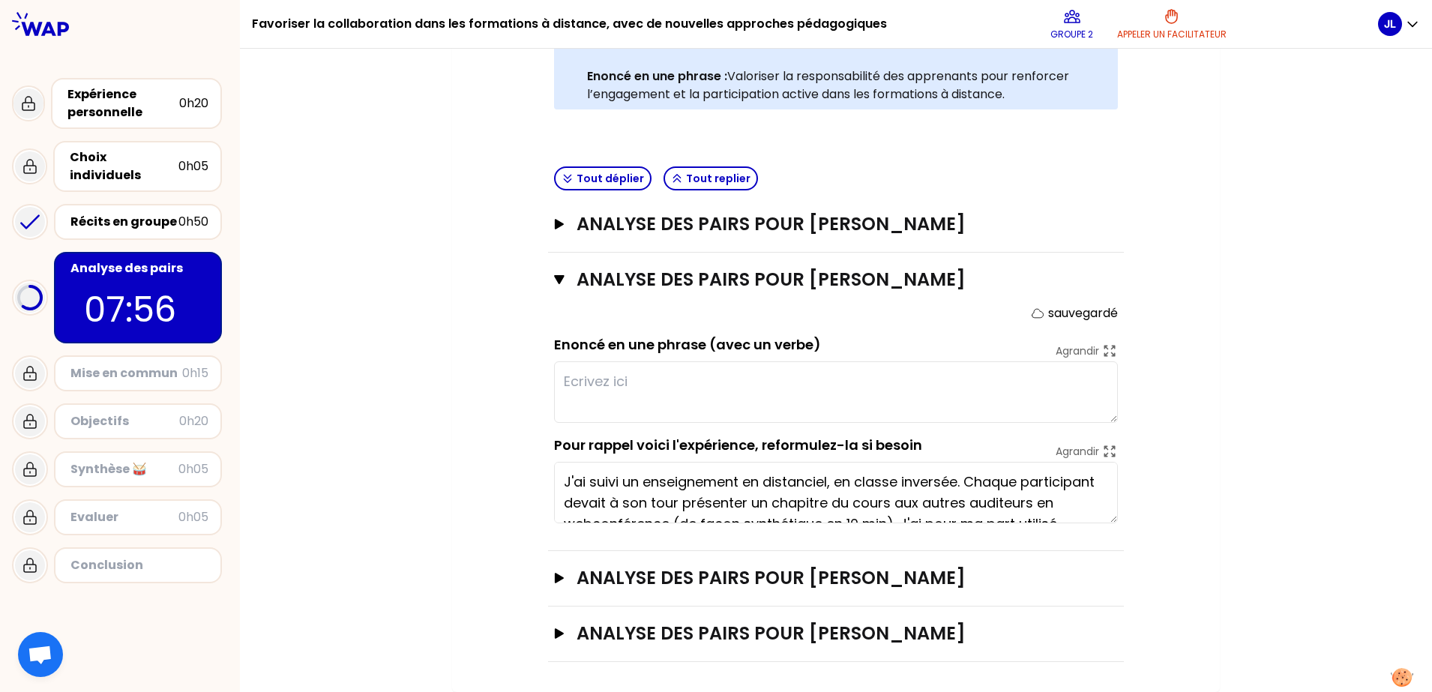
click at [697, 389] on textarea at bounding box center [836, 391] width 564 height 61
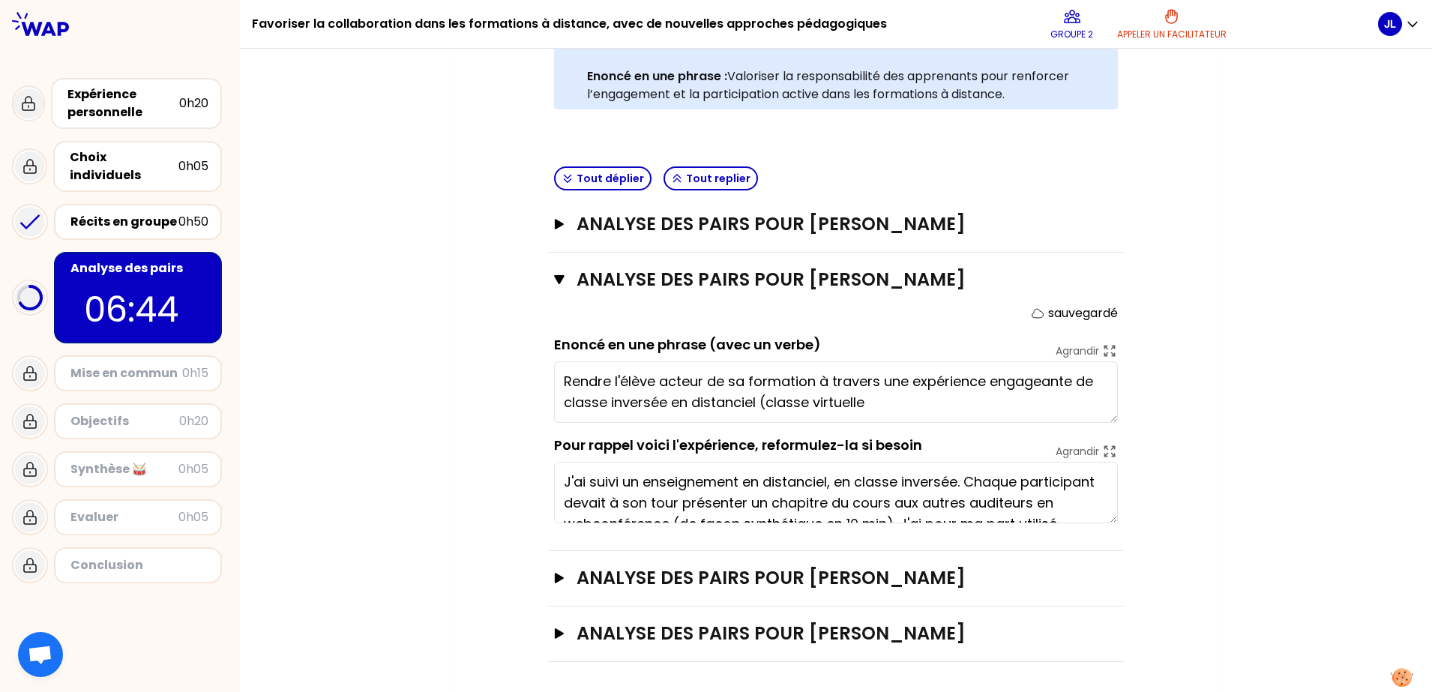
type textarea "Rendre l'élève acteur de sa formation à travers une expérience engageante de cl…"
drag, startPoint x: 553, startPoint y: 277, endPoint x: 645, endPoint y: 331, distance: 105.8
click at [556, 280] on icon "button" at bounding box center [559, 280] width 10 height 12
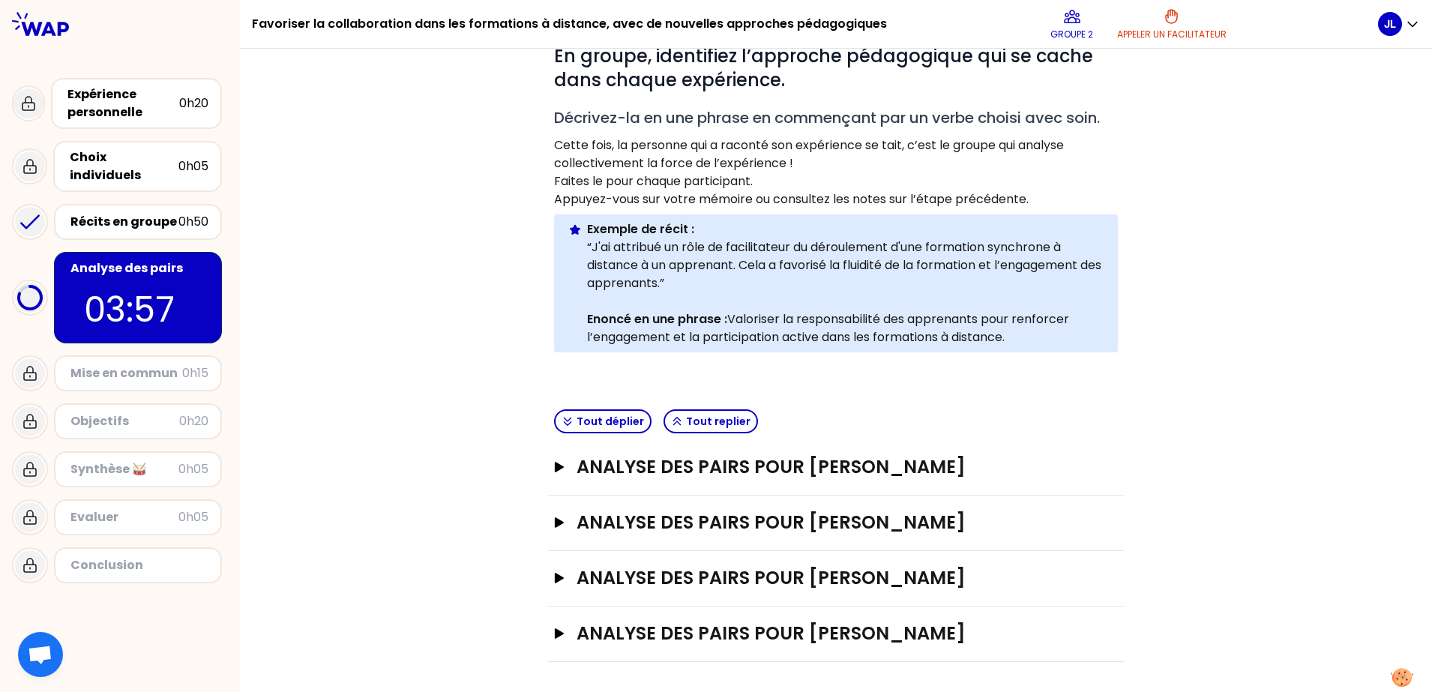
scroll to position [299, 0]
click at [555, 553] on icon "button" at bounding box center [559, 633] width 9 height 10
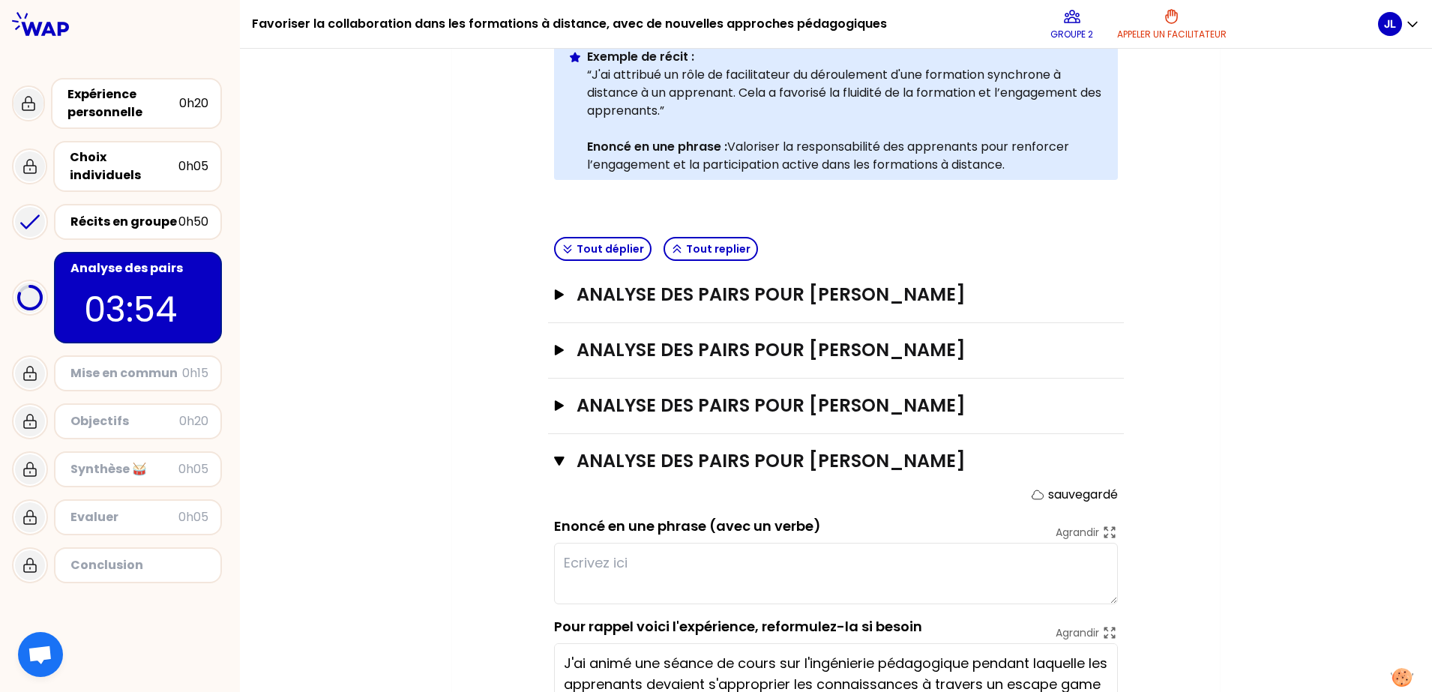
scroll to position [566, 0]
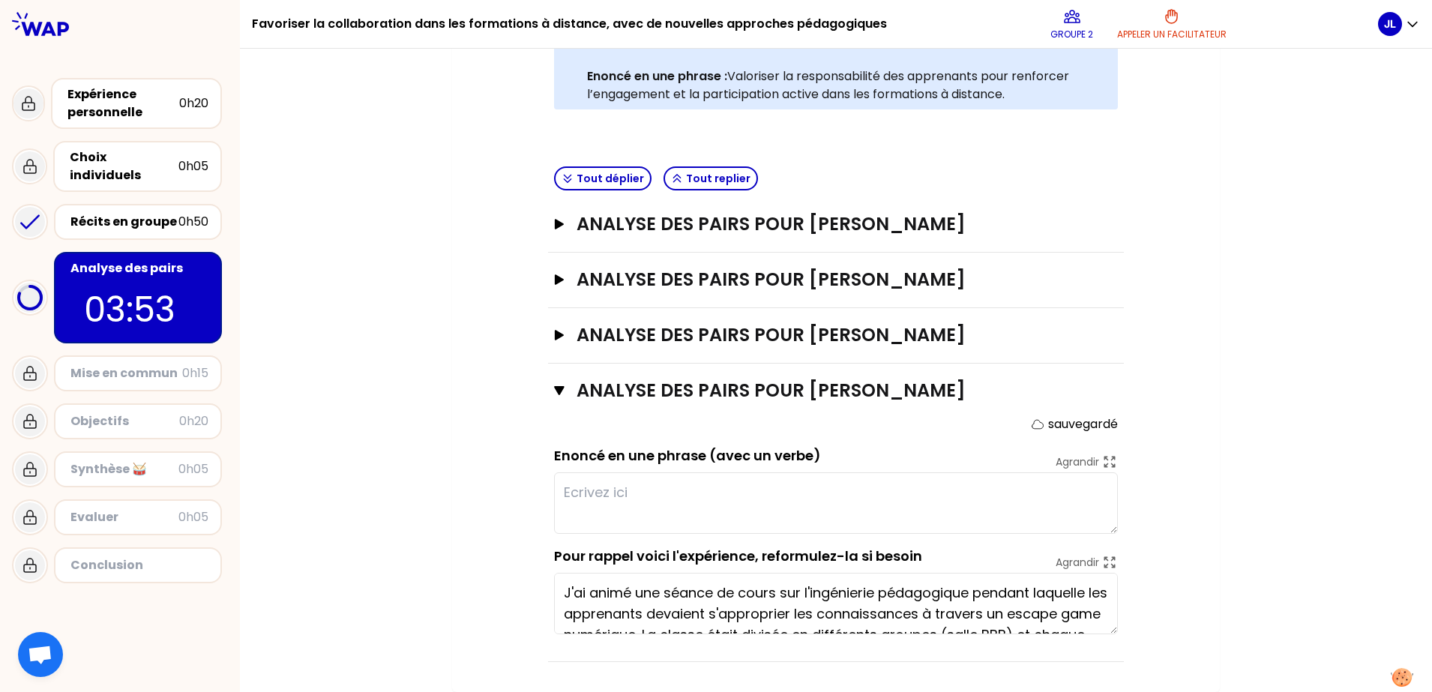
click at [713, 498] on textarea at bounding box center [836, 502] width 564 height 61
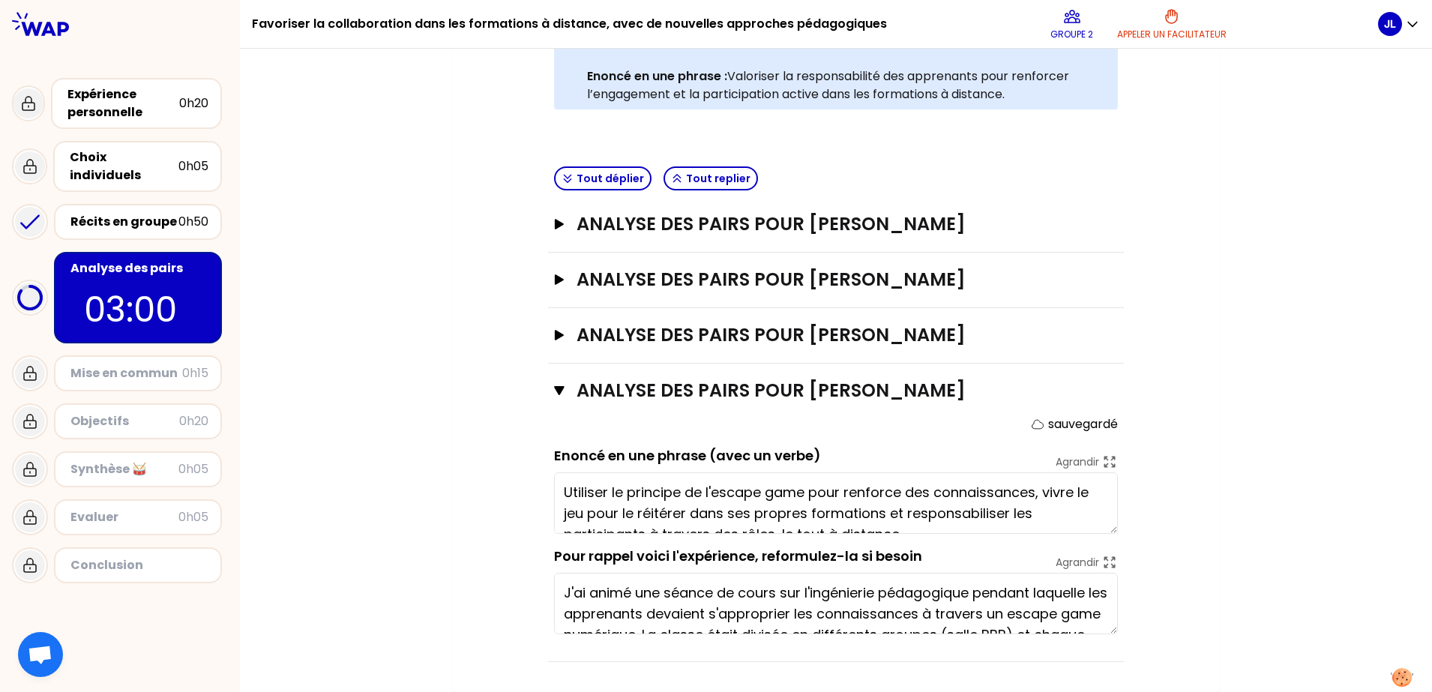
type textarea "Utiliser le principe de l'escape game pour renforcer des connaissances, vivre l…"
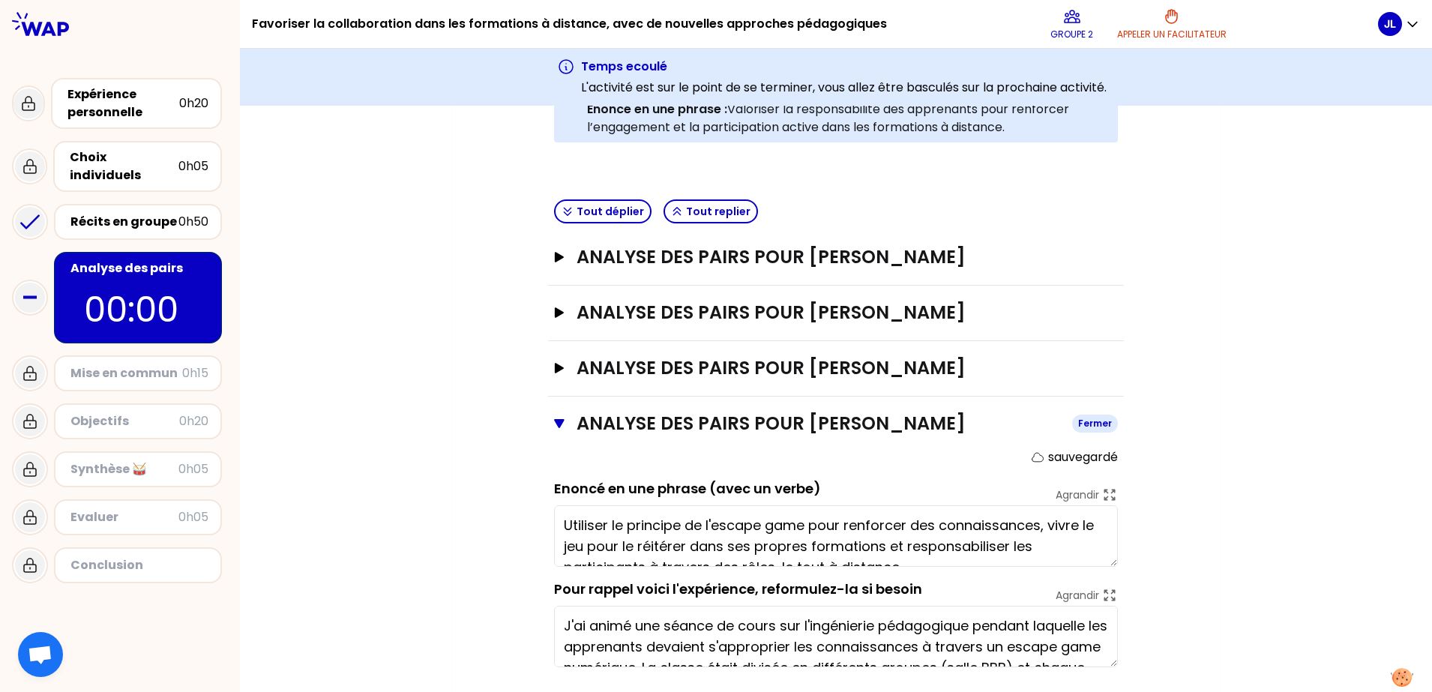
click at [557, 430] on icon "button" at bounding box center [559, 424] width 10 height 12
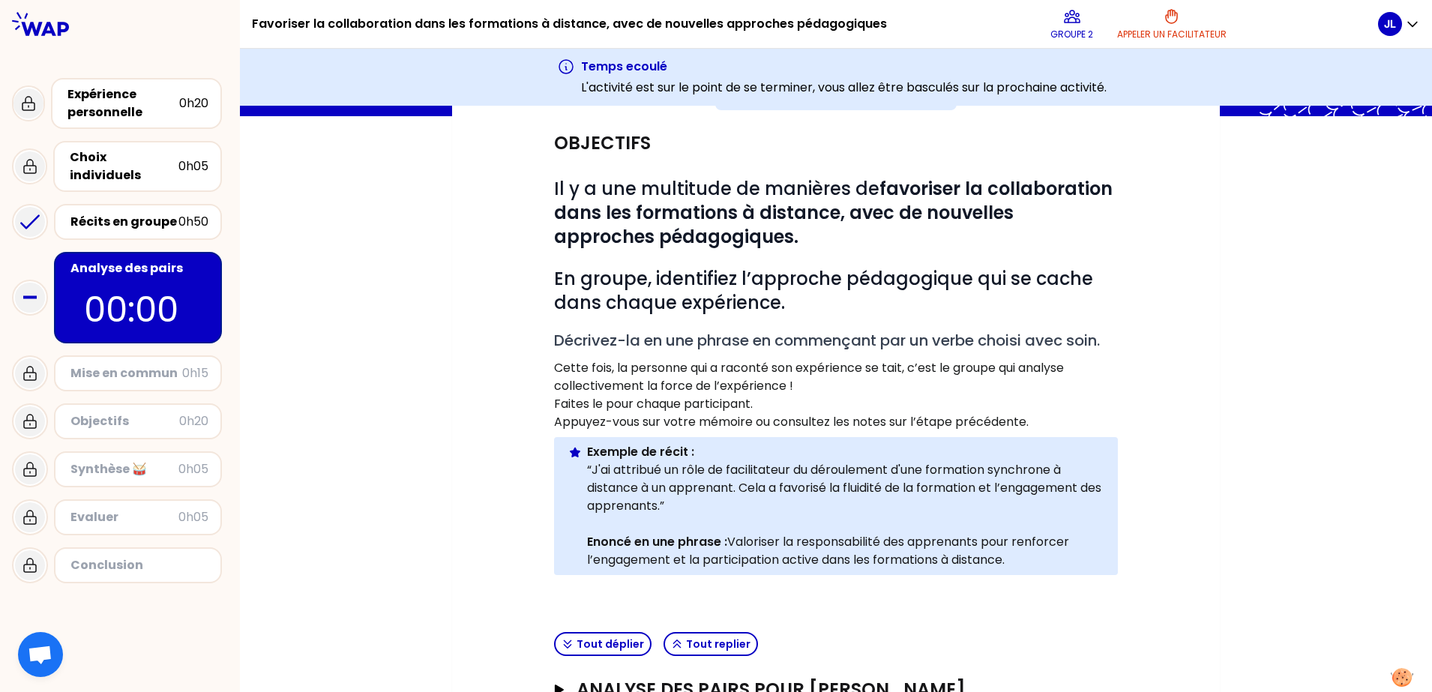
scroll to position [0, 0]
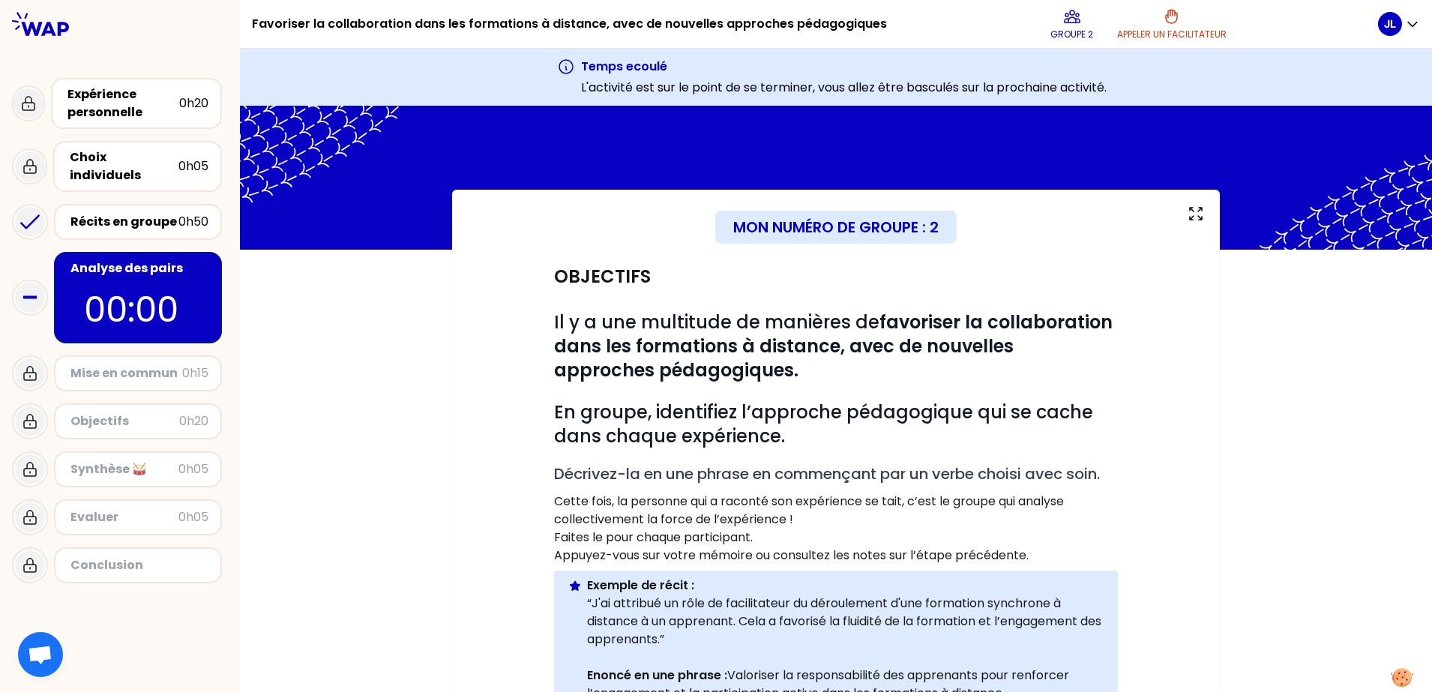
click at [34, 284] on icon at bounding box center [30, 298] width 30 height 30
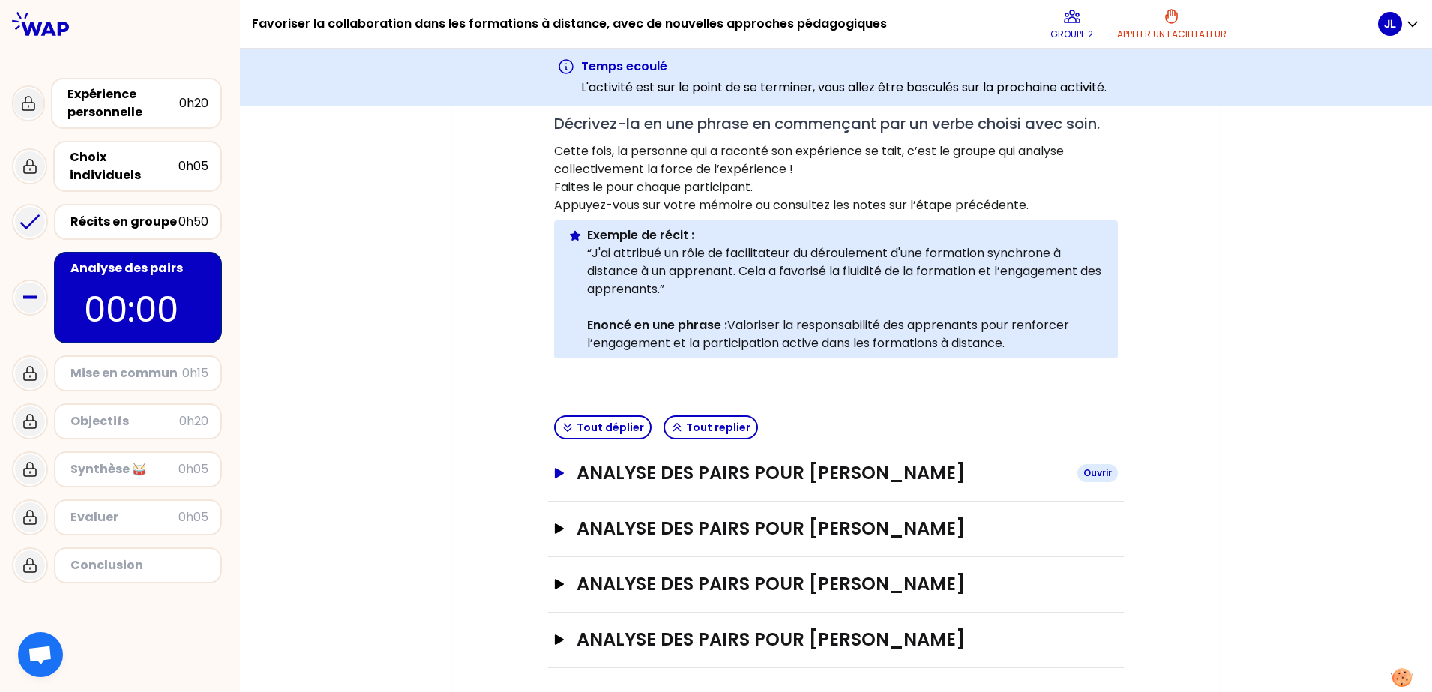
scroll to position [356, 0]
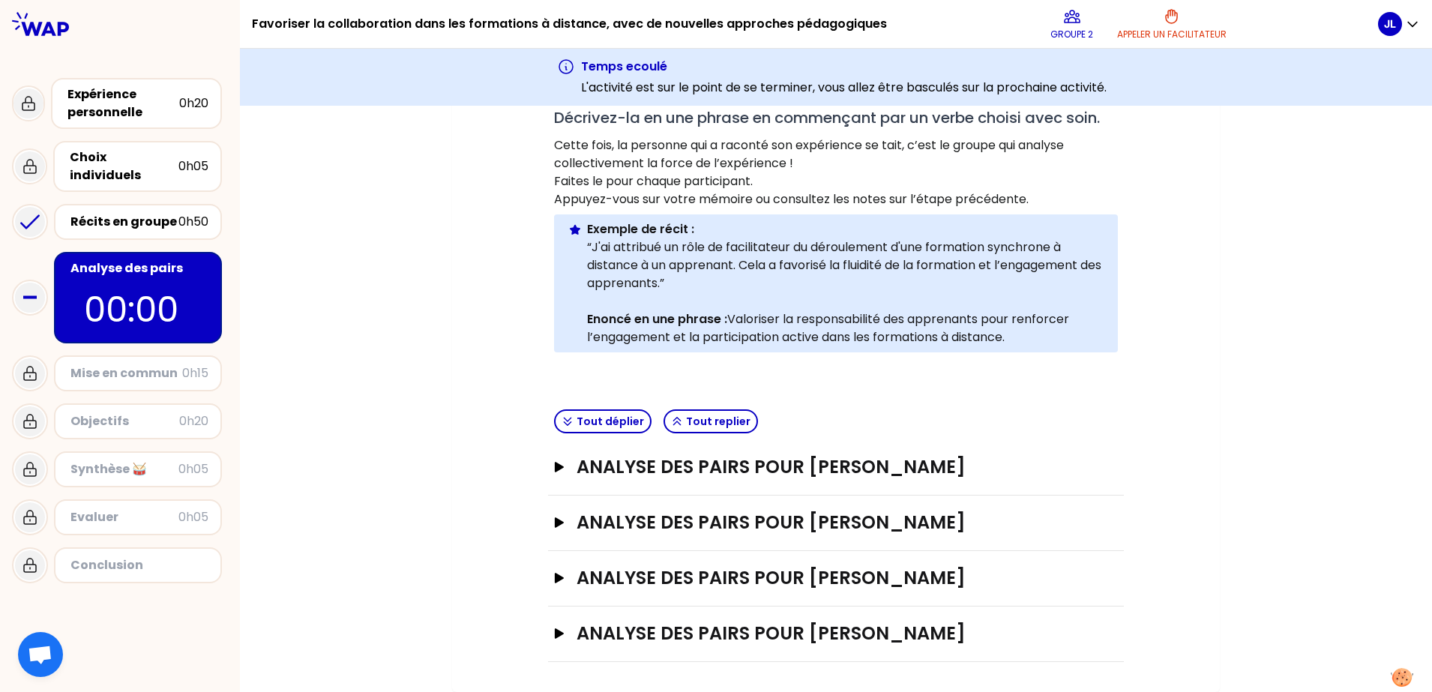
click at [177, 412] on div "Objectifs" at bounding box center [124, 421] width 109 height 18
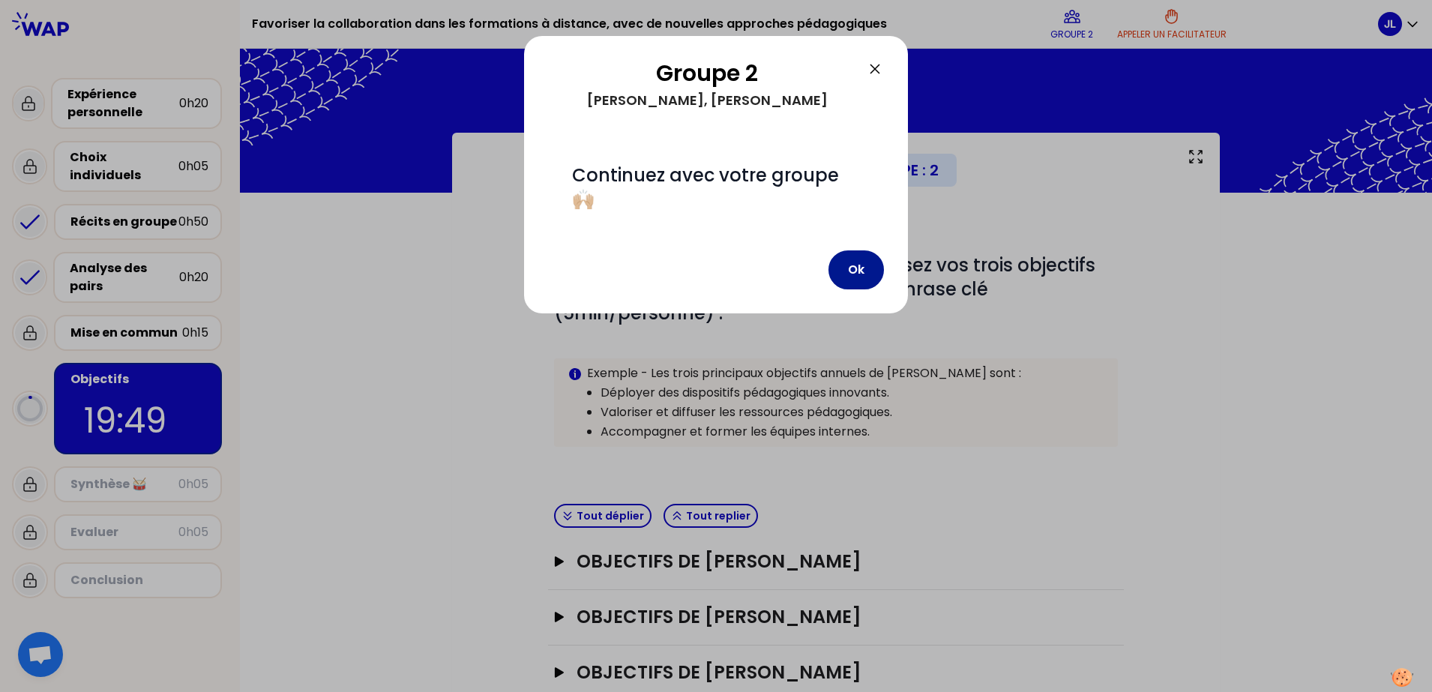
click at [871, 269] on button "Ok" at bounding box center [856, 269] width 55 height 39
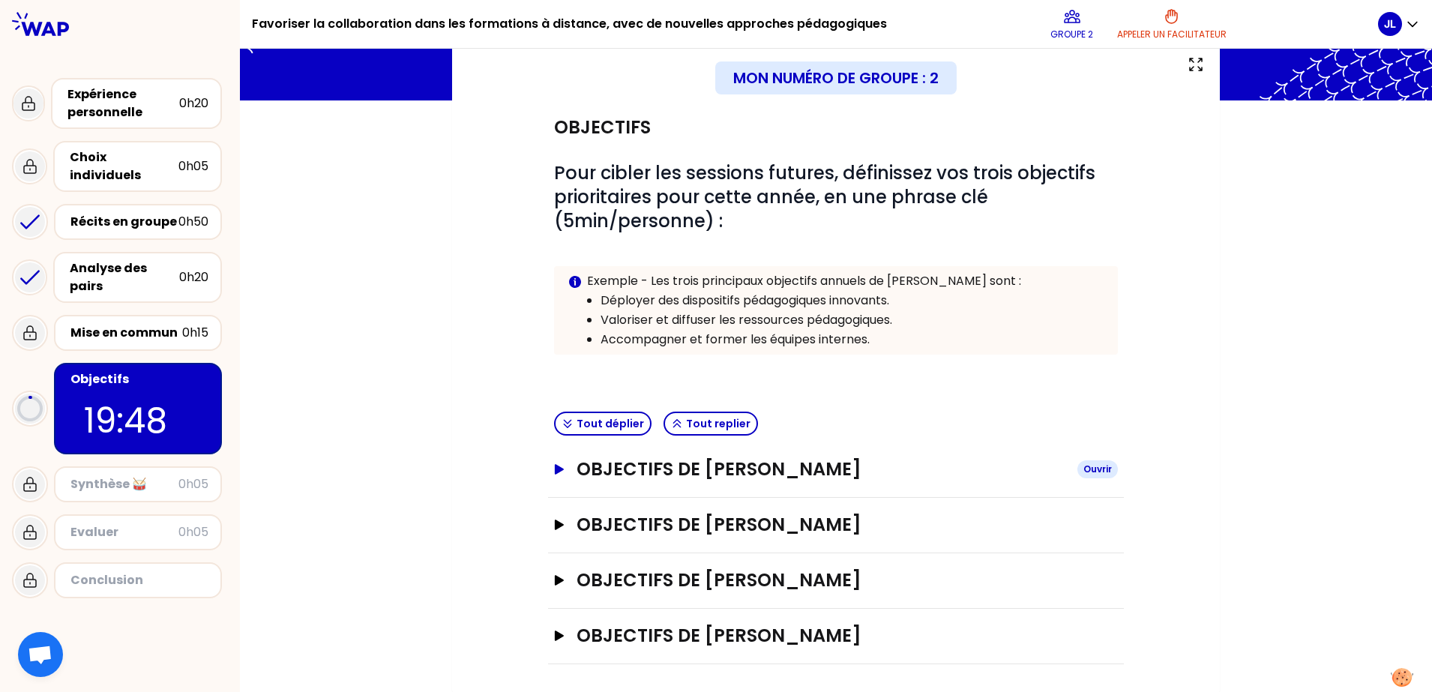
scroll to position [94, 0]
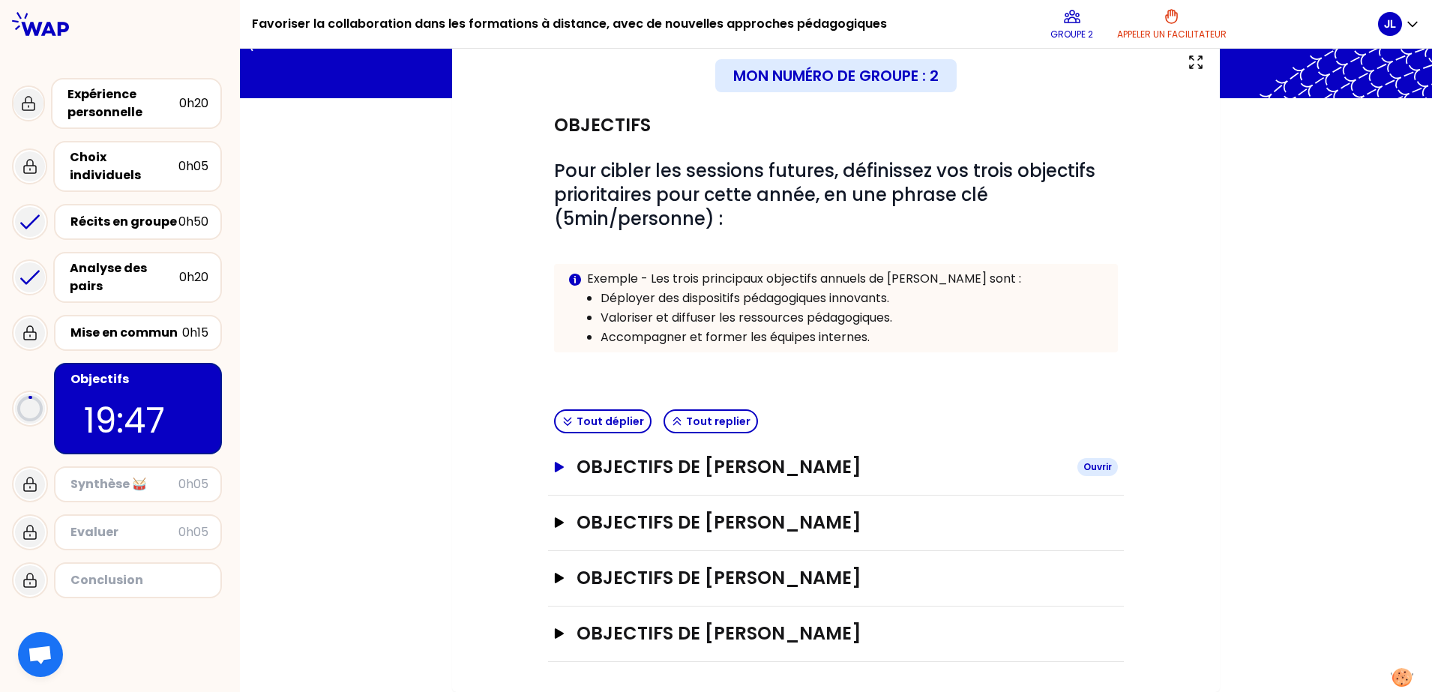
click at [821, 469] on h3 "Objectifs de [PERSON_NAME]" at bounding box center [821, 467] width 489 height 24
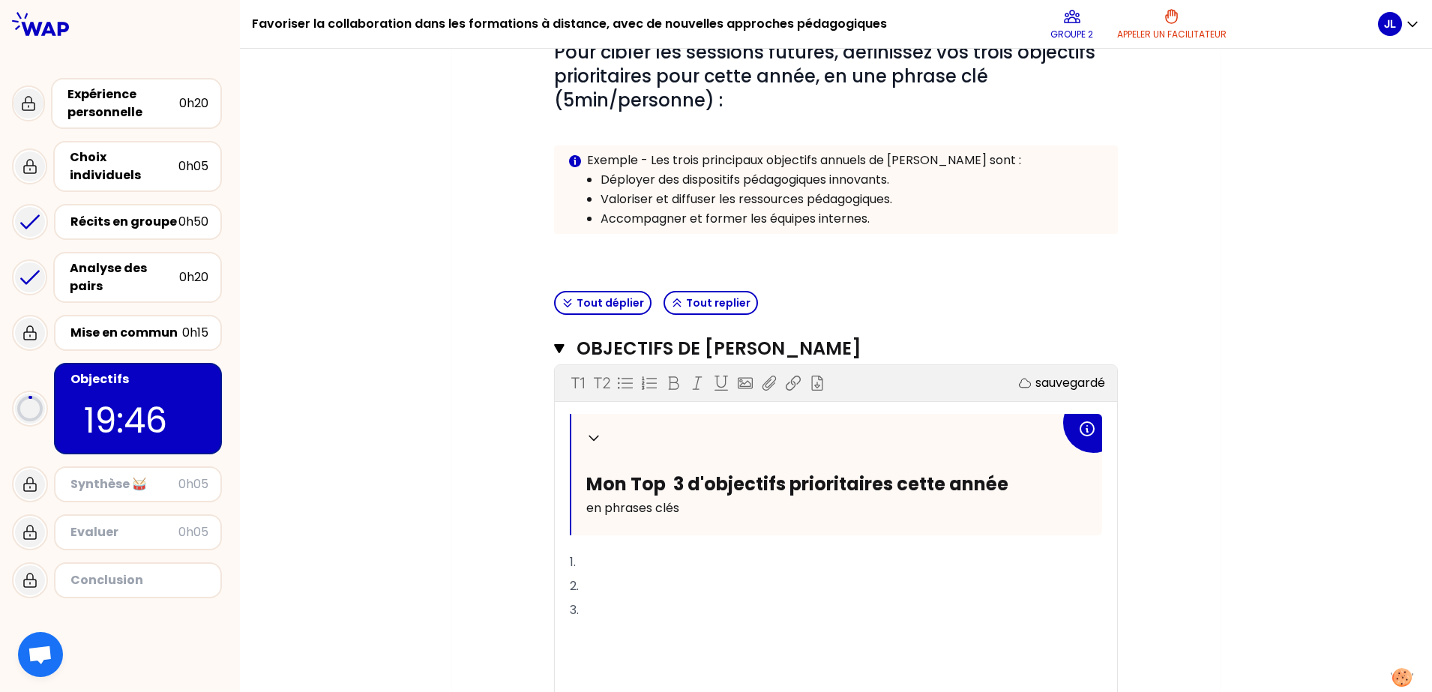
scroll to position [376, 0]
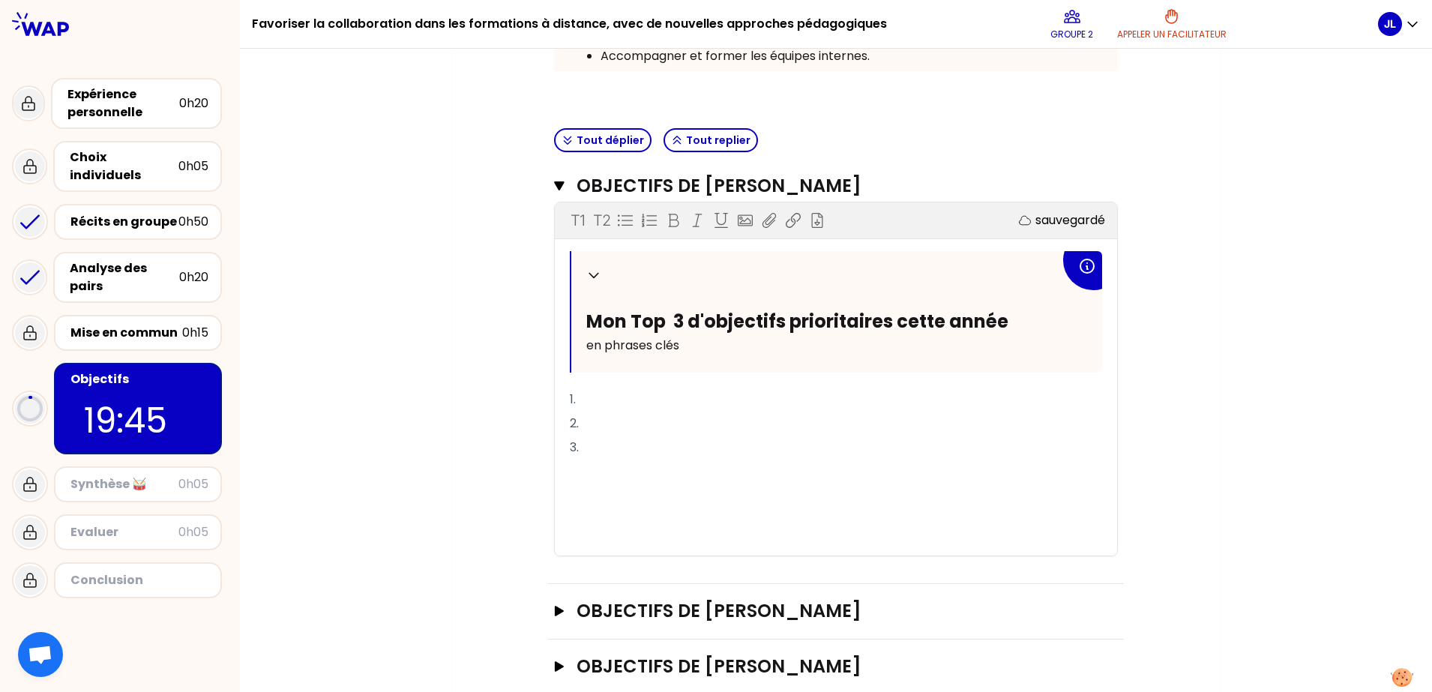
click at [664, 394] on p "1." at bounding box center [836, 400] width 532 height 24
click at [898, 397] on span "1. Challenger mon équipe et favoriser l'innovtion pédaggioque : nouveau outil" at bounding box center [793, 399] width 447 height 17
click at [825, 401] on span "1. Challenger mon équipe et favoriser l'innovtion pédagogique : nouveau outil" at bounding box center [793, 399] width 447 height 17
click at [943, 394] on span "1. Challenger mon équipe et favoriser l'innovation pédagogique : nouveau outil" at bounding box center [797, 399] width 454 height 17
click at [1046, 403] on p "1. Challenger mon équipe et favoriser l'innovation pédagogique : nouveau outil" at bounding box center [836, 400] width 532 height 24
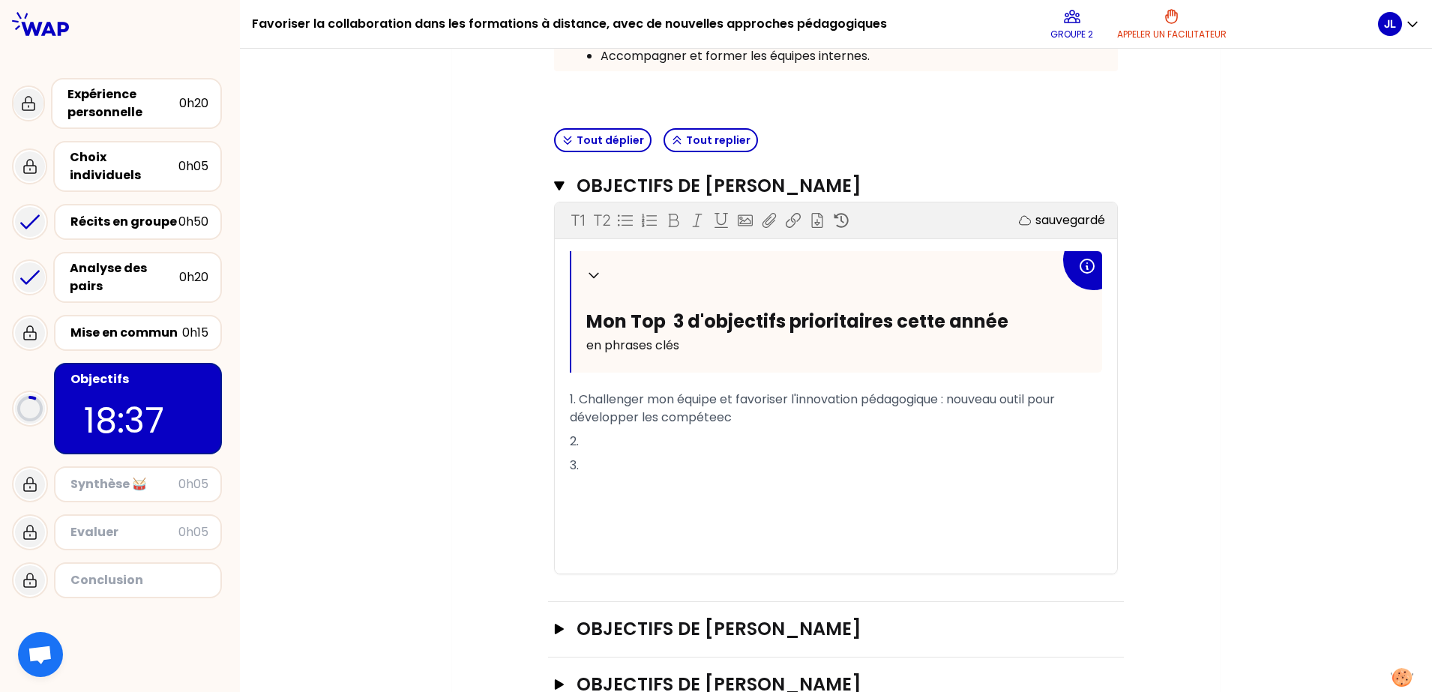
click at [953, 402] on span "1. Challenger mon équipe et favoriser l'innovation pédagogique : nouveau outil …" at bounding box center [814, 408] width 488 height 35
click at [1053, 394] on span "1. Challenger mon équipe et favoriser l'innovation pédagogique : créer un nouve…" at bounding box center [825, 408] width 511 height 35
drag, startPoint x: 754, startPoint y: 416, endPoint x: 743, endPoint y: 412, distance: 11.4
click at [743, 412] on span "1. Challenger mon équipe et favoriser l'innovation pédagogique : créer un nouve…" at bounding box center [835, 408] width 530 height 35
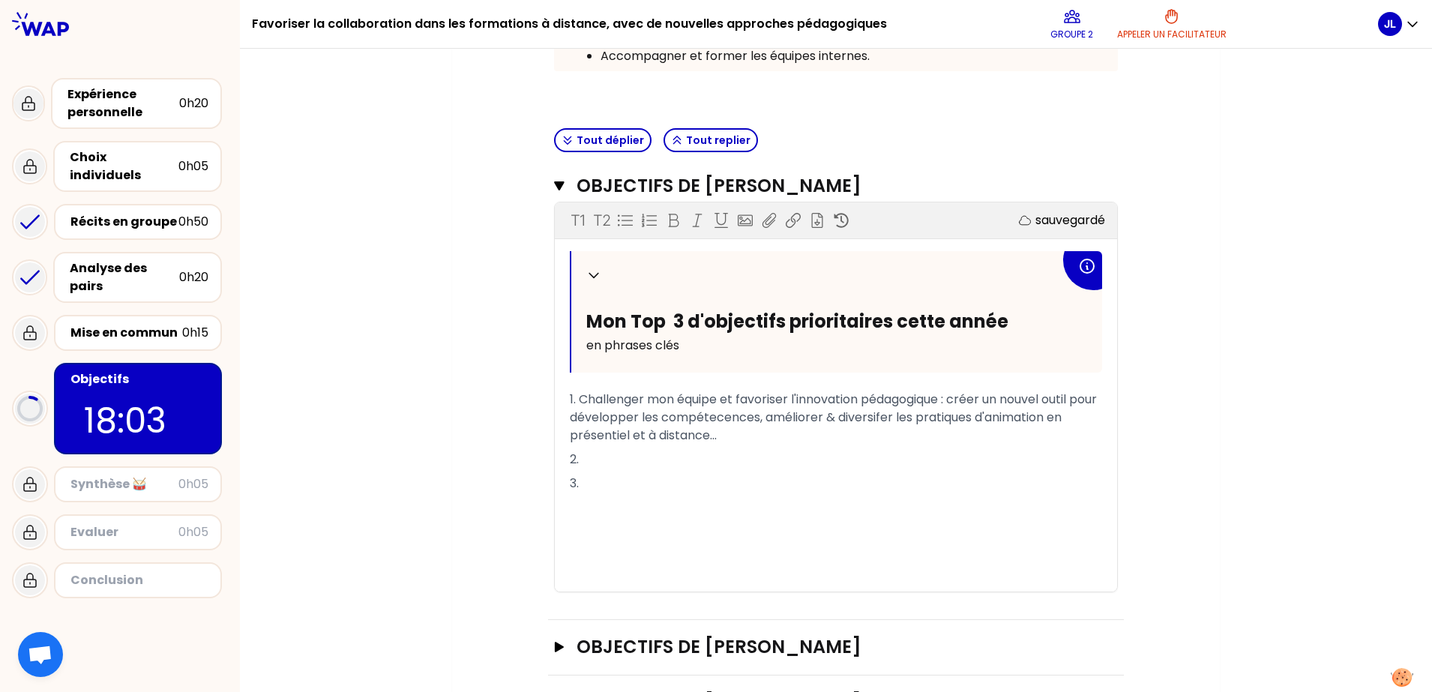
click at [715, 445] on p "1. Challenger mon équipe et favoriser l'innovation pédagogique : créer un nouve…" at bounding box center [836, 418] width 532 height 60
click at [711, 450] on p "2." at bounding box center [836, 460] width 532 height 24
click at [647, 463] on span "2. Développer & renforcer les compétences des formateurs" at bounding box center [749, 459] width 359 height 17
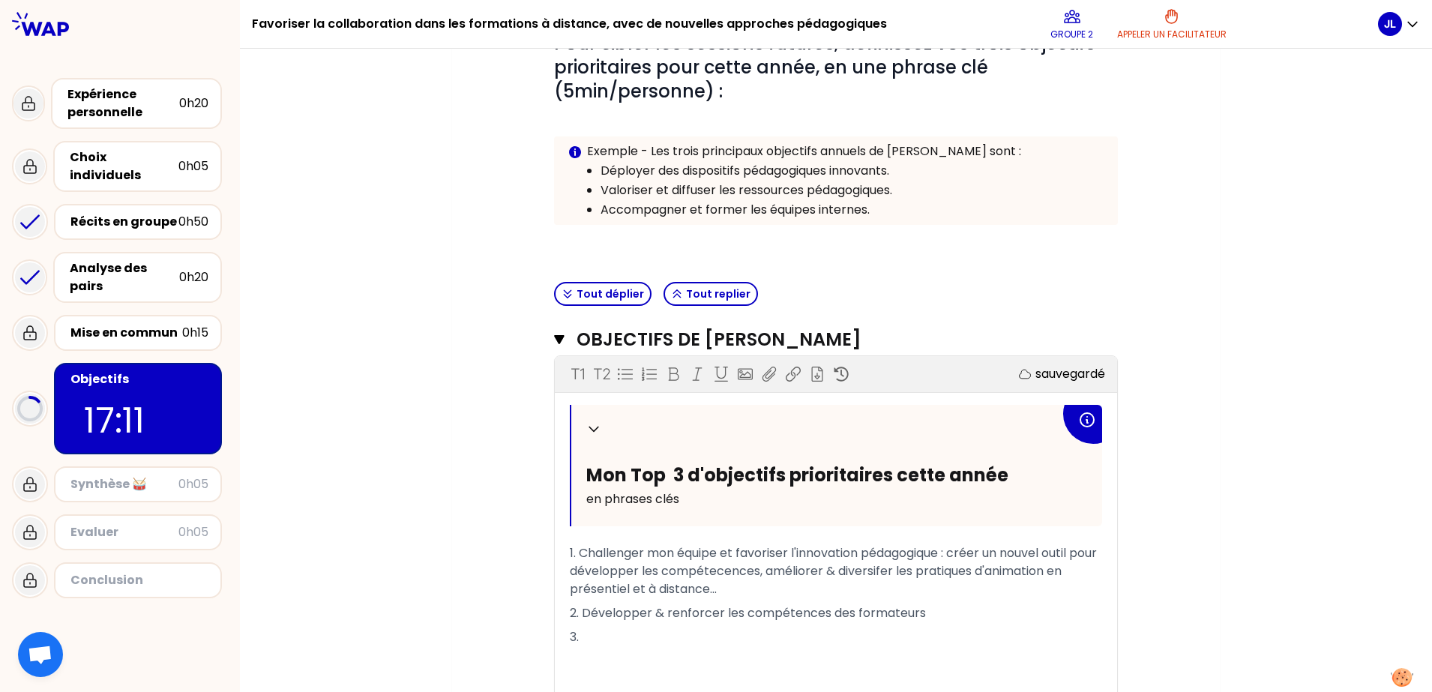
scroll to position [375, 0]
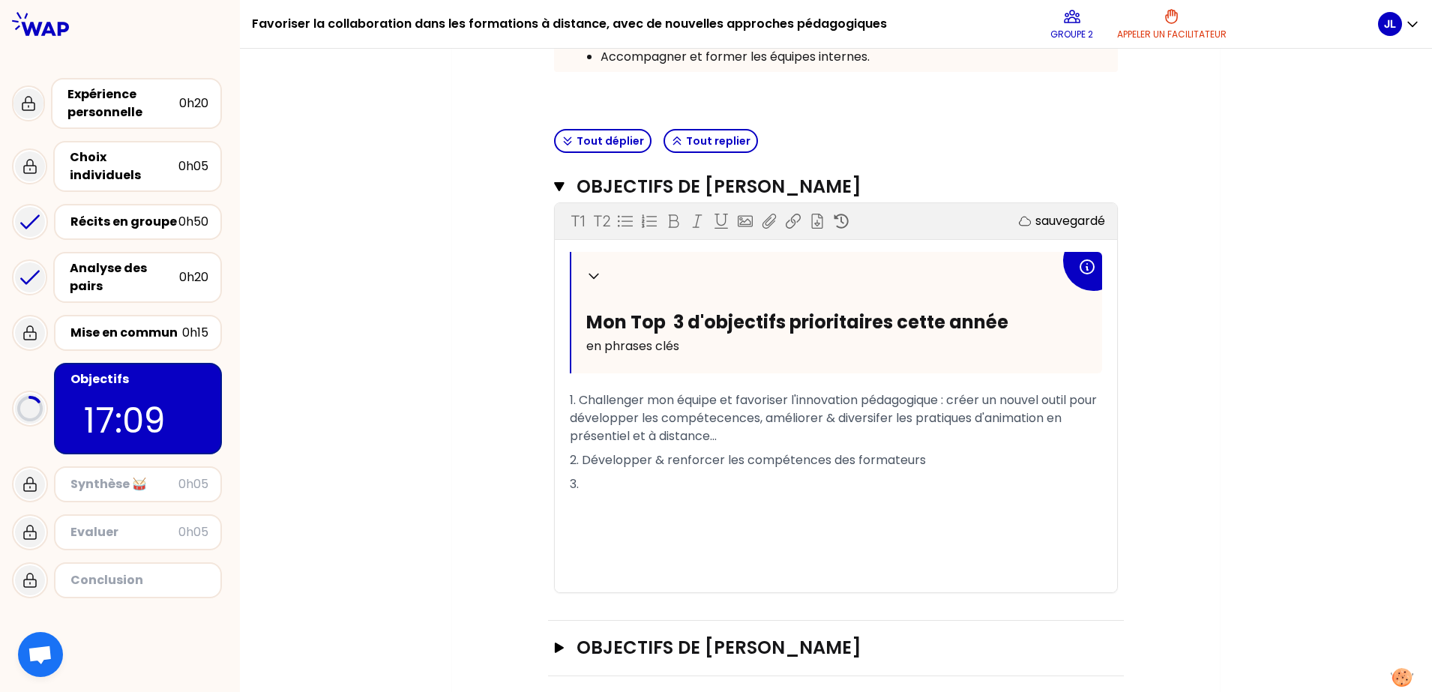
click at [775, 490] on p "3." at bounding box center [836, 484] width 532 height 24
click at [945, 465] on p "2. Développer & renforcer les compétences des formateurs" at bounding box center [836, 460] width 532 height 24
click at [667, 480] on p "3." at bounding box center [836, 484] width 532 height 24
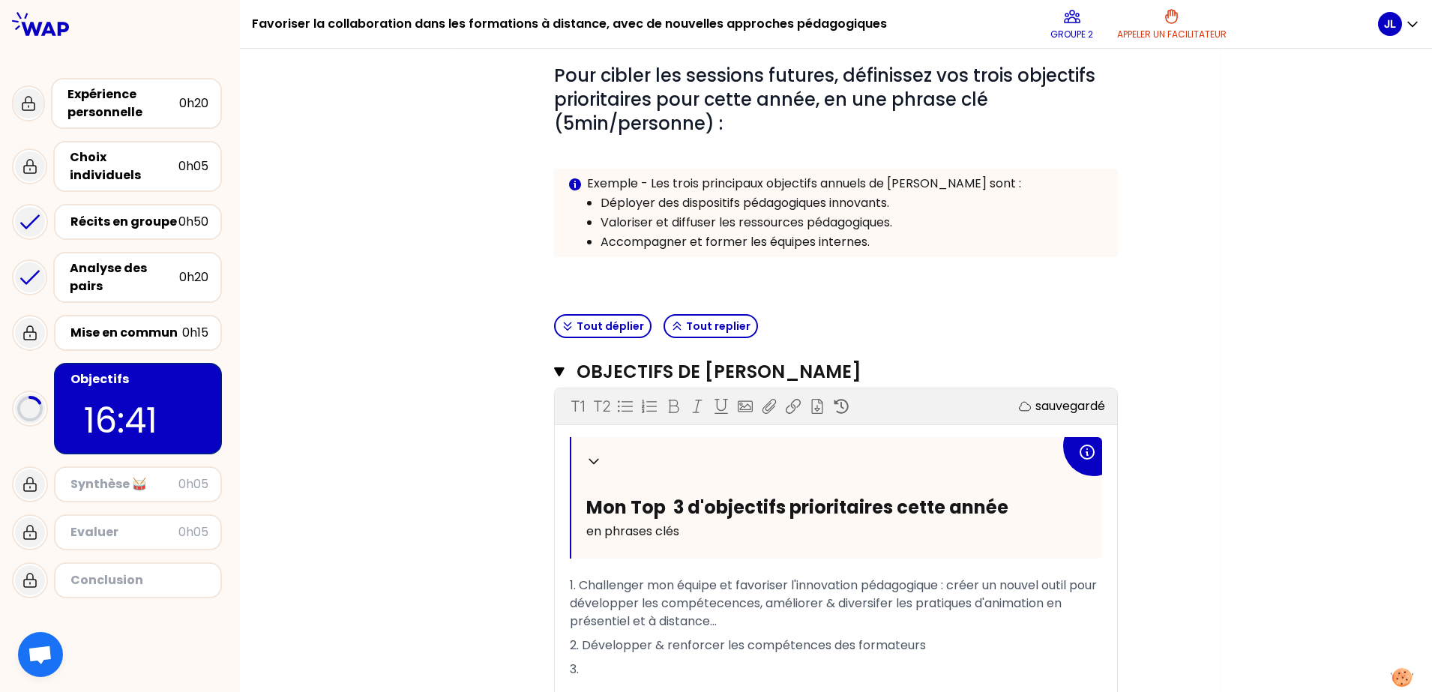
scroll to position [281, 0]
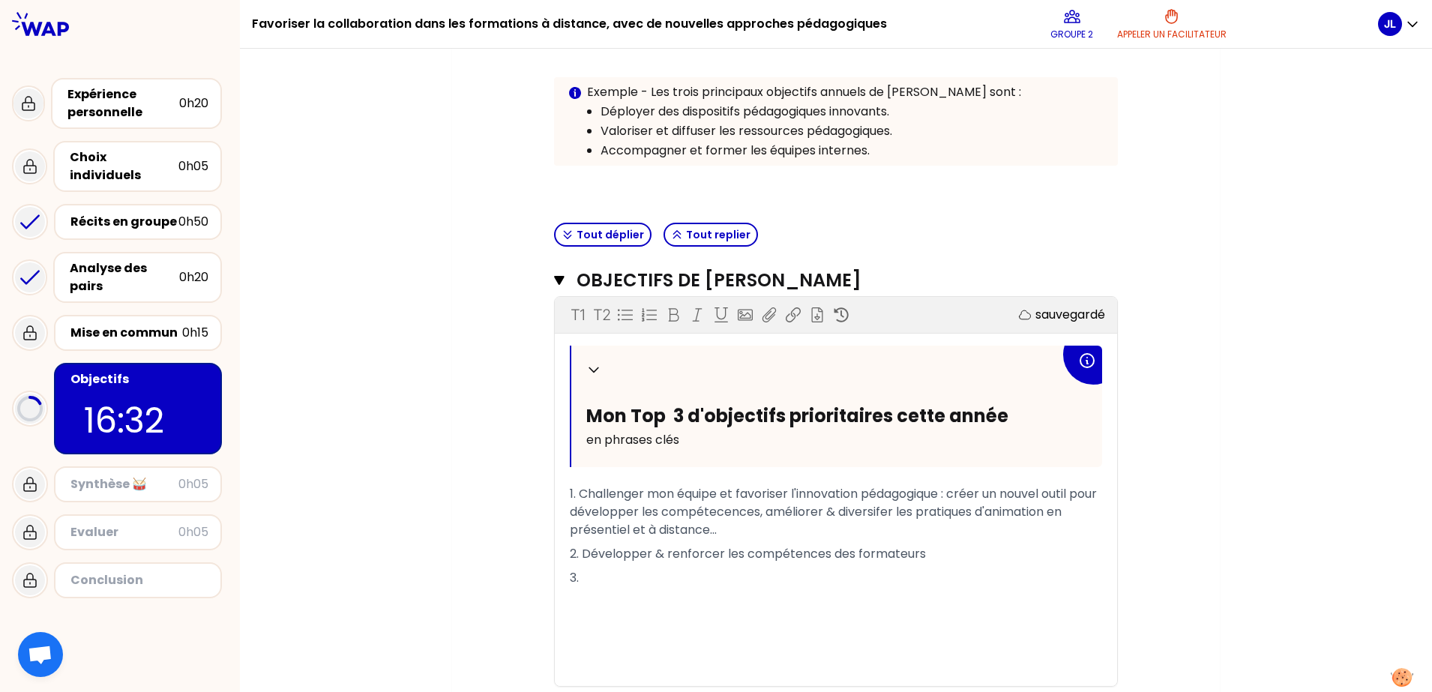
click at [969, 553] on p "2. Développer & renforcer les compétences des formateurs" at bounding box center [836, 554] width 532 height 24
click at [736, 553] on p "3." at bounding box center [836, 578] width 532 height 24
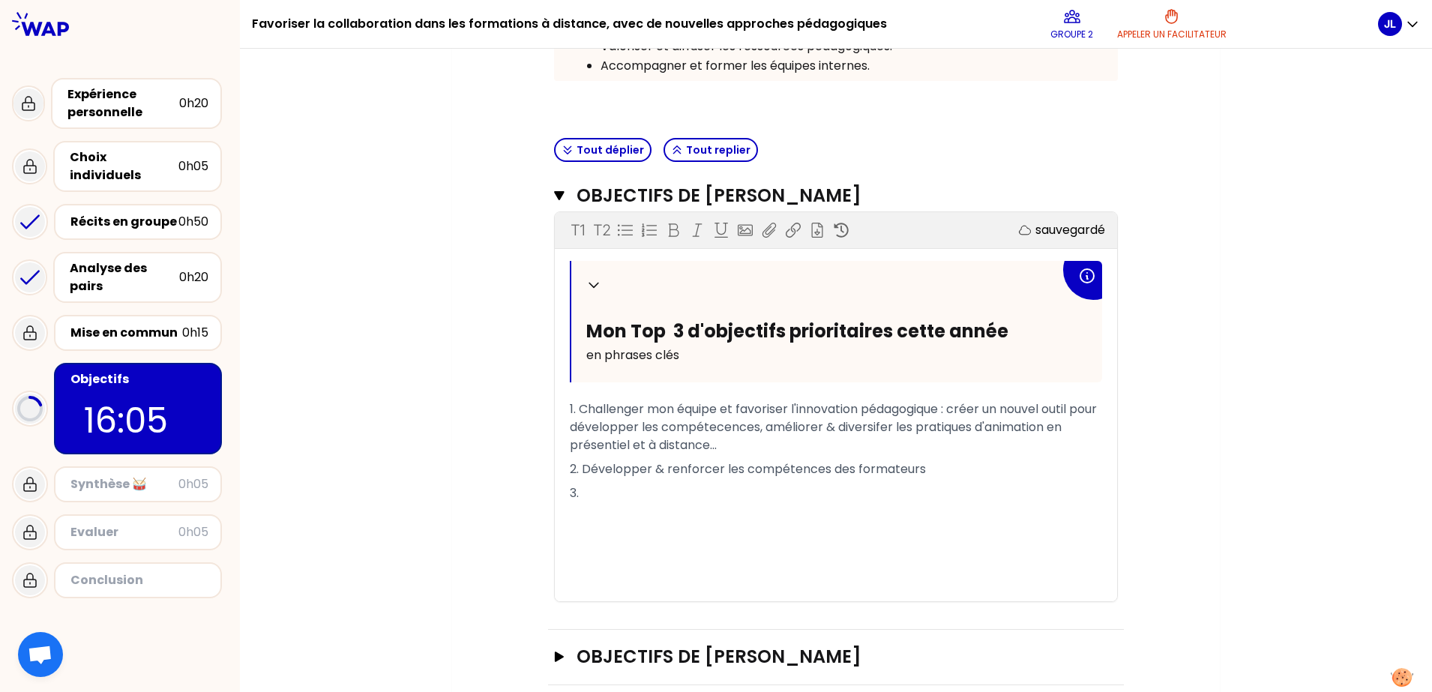
scroll to position [375, 0]
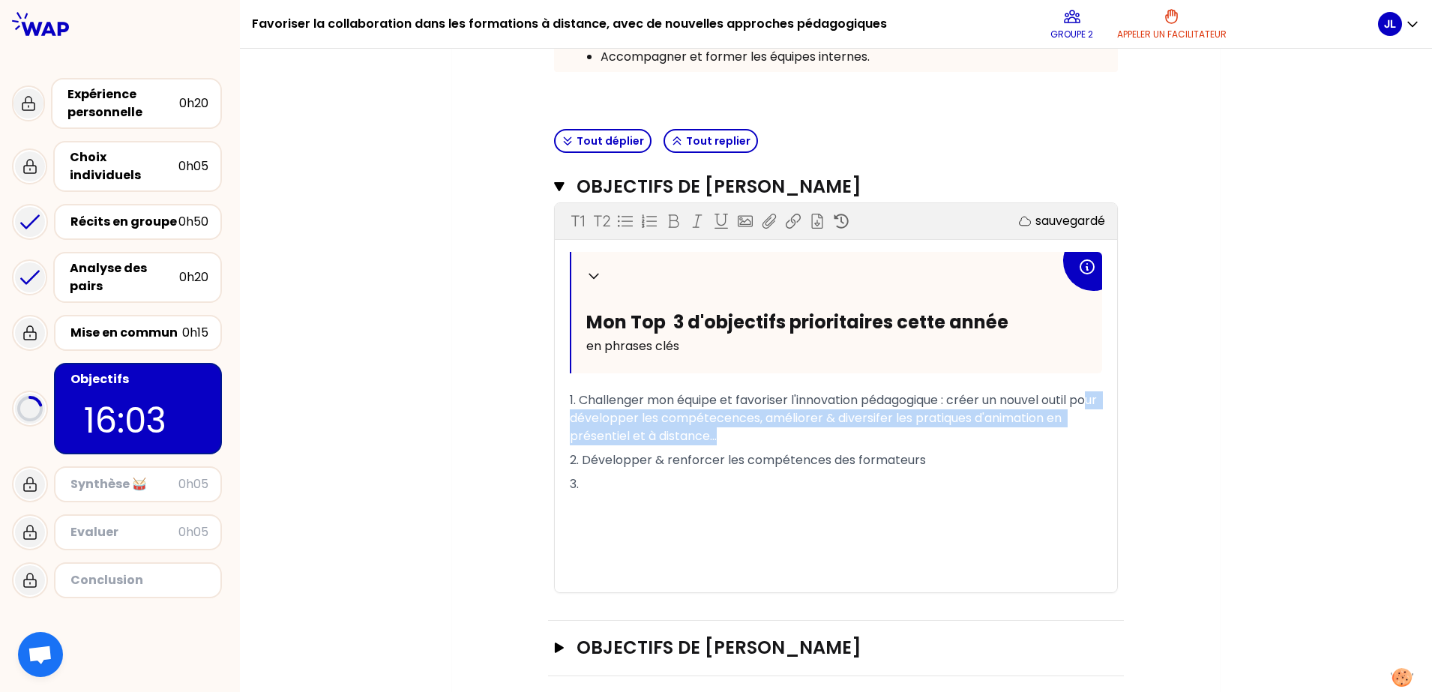
drag, startPoint x: 613, startPoint y: 425, endPoint x: 577, endPoint y: 411, distance: 38.7
click at [577, 411] on p "1. Challenger mon équipe et favoriser l'innovation pédagogique : créer un nouve…" at bounding box center [836, 418] width 532 height 60
drag, startPoint x: 924, startPoint y: 463, endPoint x: 577, endPoint y: 465, distance: 347.9
click at [577, 465] on p "2. Développer & renforcer les compétences des formateurs" at bounding box center [836, 460] width 532 height 24
copy span "Développer & renforcer les compétences des formateurs"
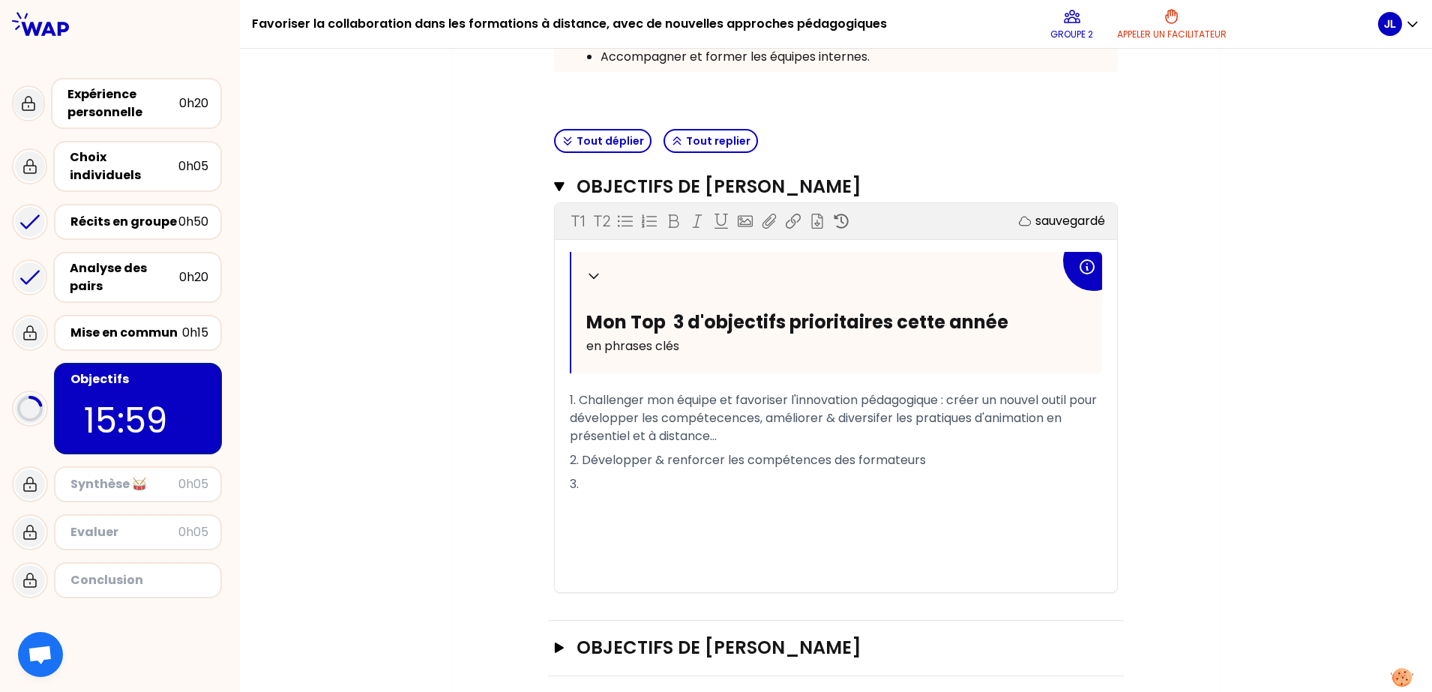
click at [592, 478] on p "3." at bounding box center [836, 484] width 532 height 24
drag, startPoint x: 577, startPoint y: 481, endPoint x: 603, endPoint y: 483, distance: 26.3
click at [595, 483] on p "3." at bounding box center [836, 484] width 532 height 24
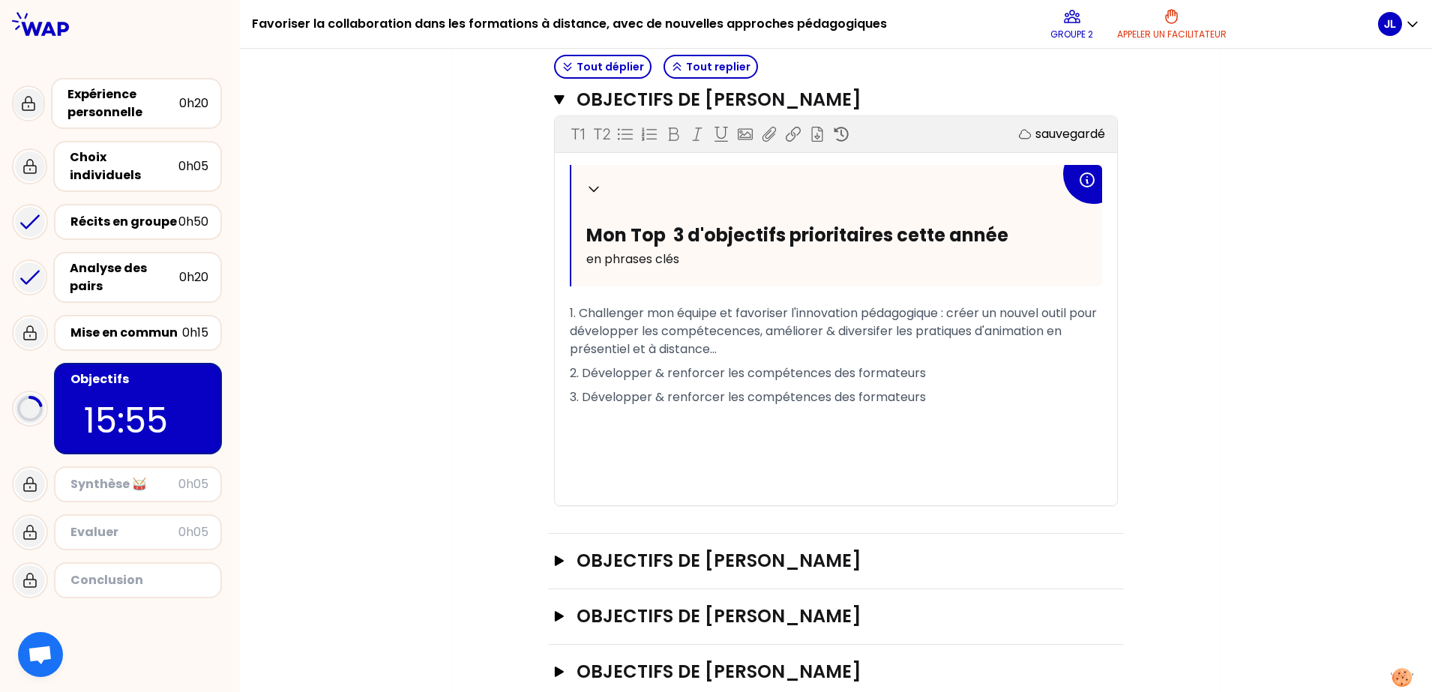
scroll to position [473, 0]
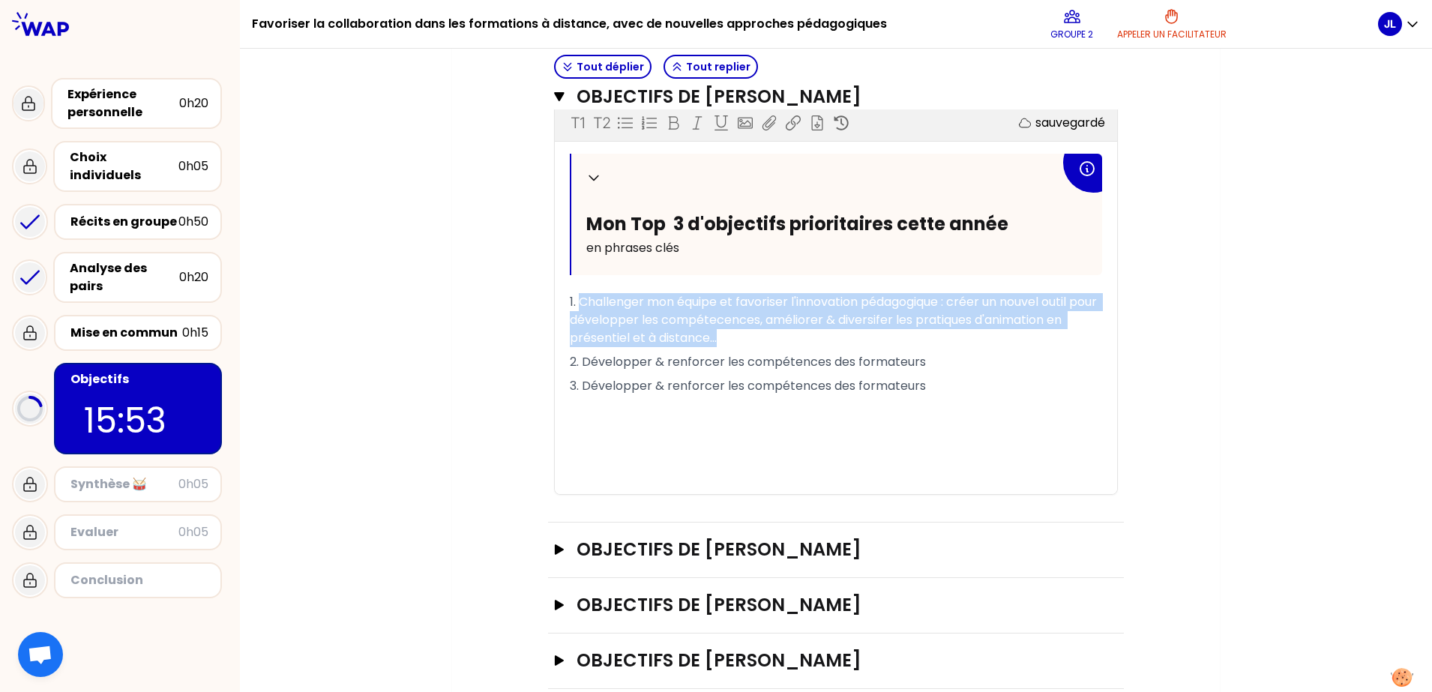
drag, startPoint x: 717, startPoint y: 344, endPoint x: 577, endPoint y: 305, distance: 145.5
click at [577, 305] on p "1. Challenger mon équipe et favoriser l'innovation pédagogique : créer un nouve…" at bounding box center [836, 320] width 532 height 60
copy span "Challenger mon équipe et favoriser l'innovation pédagogique : créer un nouvel o…"
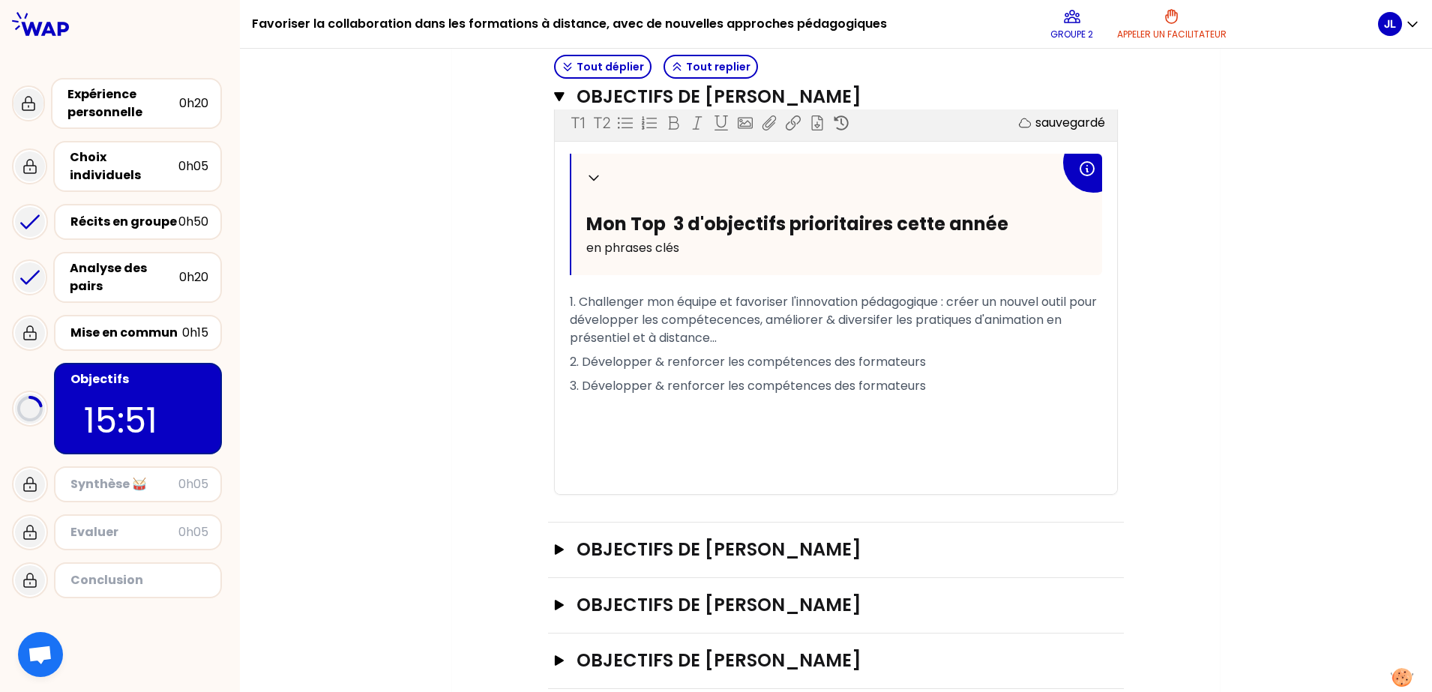
click at [919, 360] on p "2. Développer & renforcer les compétences des formateurs" at bounding box center [836, 362] width 532 height 24
drag, startPoint x: 718, startPoint y: 361, endPoint x: 576, endPoint y: 363, distance: 141.7
click at [576, 363] on span "2. Développer & renforcer les compétences des formateurs" at bounding box center [748, 361] width 356 height 17
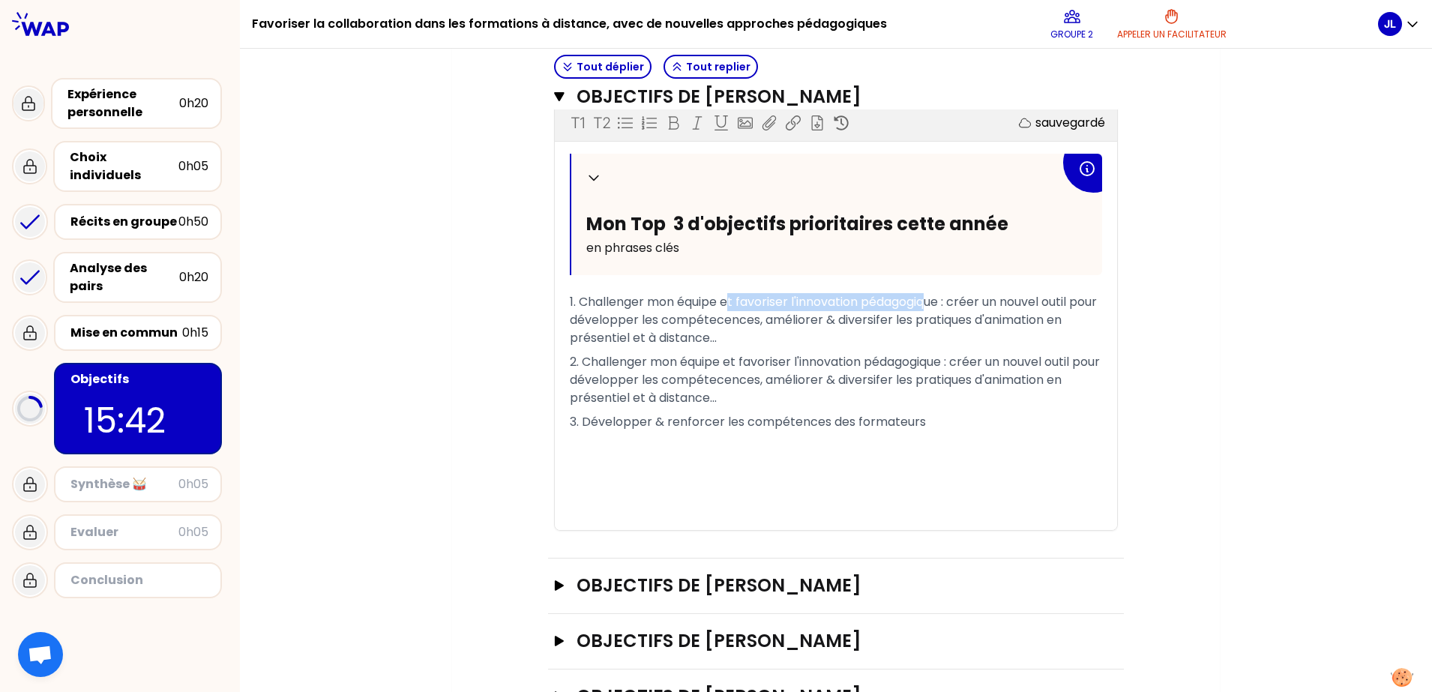
drag, startPoint x: 855, startPoint y: 303, endPoint x: 725, endPoint y: 297, distance: 130.6
click at [725, 297] on span "1. Challenger mon équipe et favoriser l'innovation pédagogique : créer un nouve…" at bounding box center [835, 319] width 530 height 53
drag, startPoint x: 724, startPoint y: 334, endPoint x: 729, endPoint y: 343, distance: 10.4
click at [724, 334] on p "1. Challenger mon équipe et favoriser l'innovation pédagogique : créer un nouve…" at bounding box center [836, 320] width 532 height 60
drag, startPoint x: 724, startPoint y: 359, endPoint x: 832, endPoint y: 359, distance: 108.0
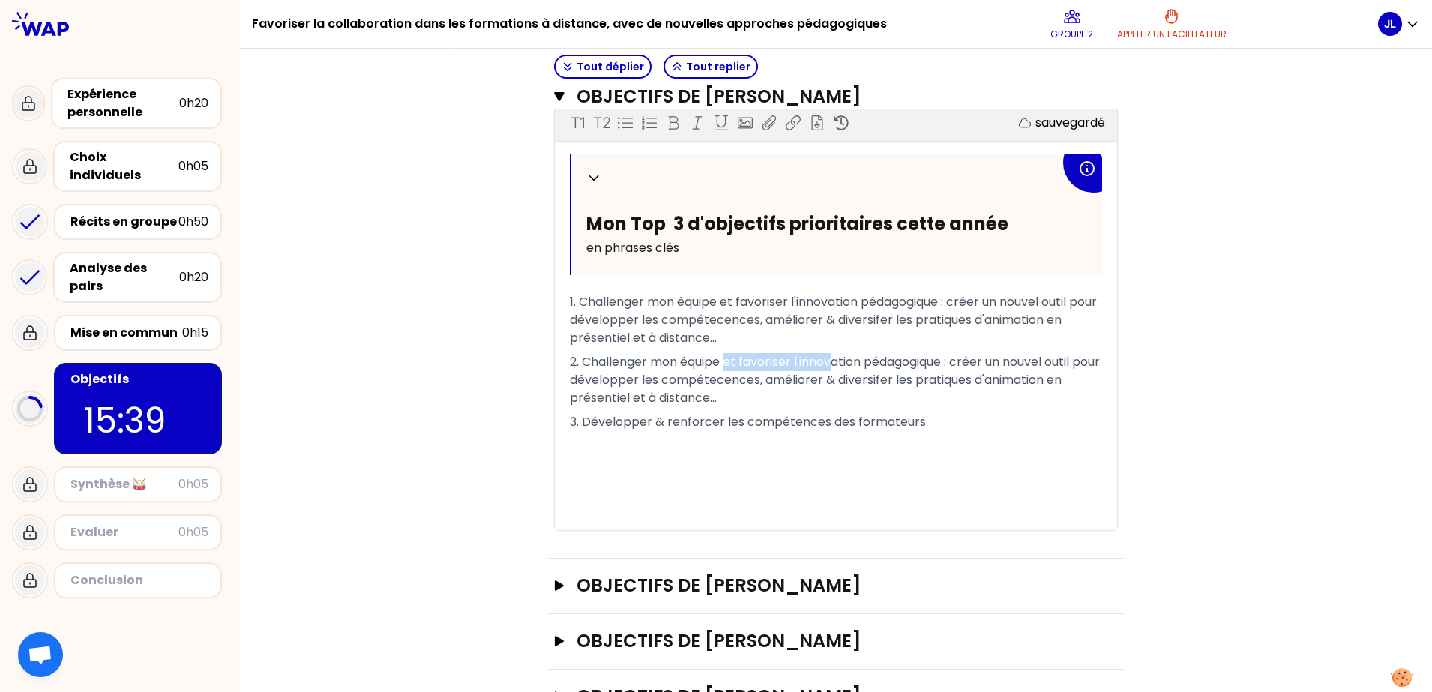
click at [832, 359] on span "2. Challenger mon équipe et favoriser l'innovation pédagogique : créer un nouve…" at bounding box center [836, 379] width 533 height 53
drag, startPoint x: 730, startPoint y: 298, endPoint x: 613, endPoint y: 313, distance: 117.8
click at [578, 300] on span "1. Challenger mon équipe et favoriser l'innovation pédagogique : créer un nouve…" at bounding box center [835, 319] width 530 height 53
click at [784, 304] on span "1. Favoriser l'innovation pédagogique : créer un nouvel outil pour développer l…" at bounding box center [816, 319] width 493 height 53
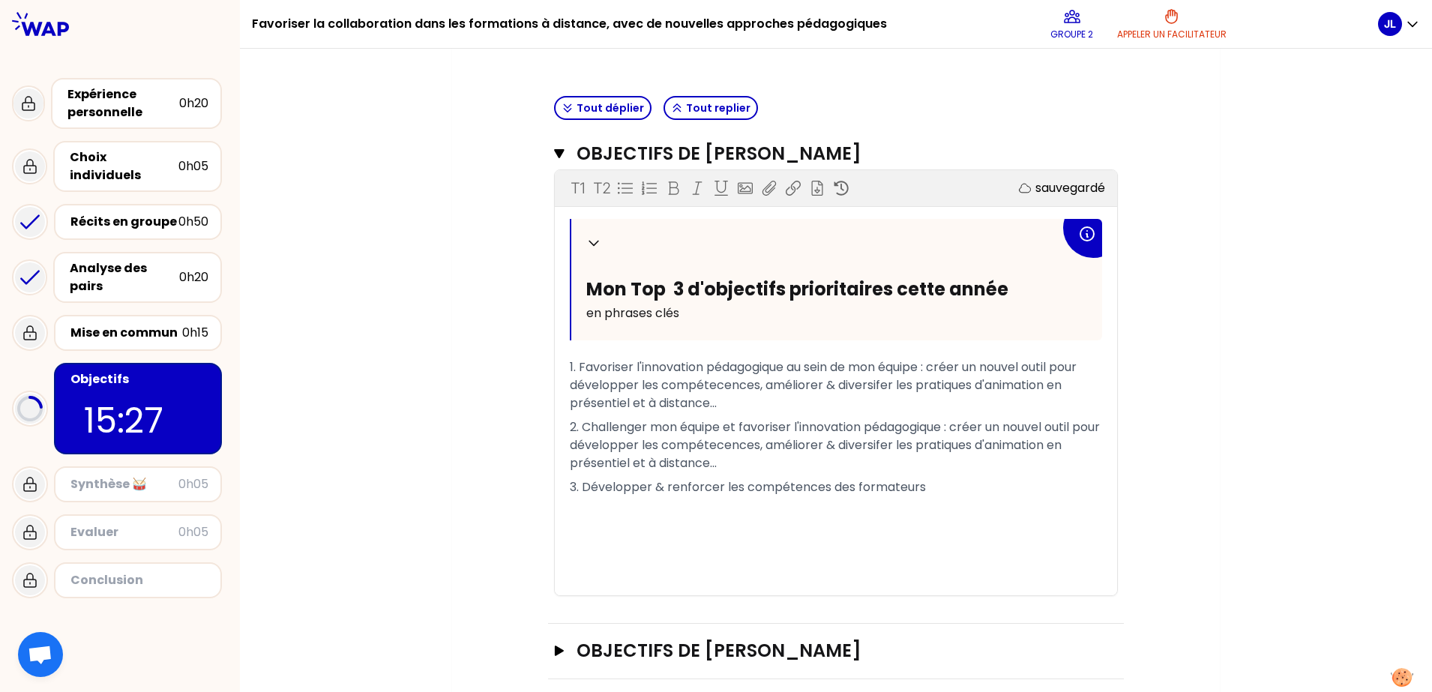
scroll to position [379, 0]
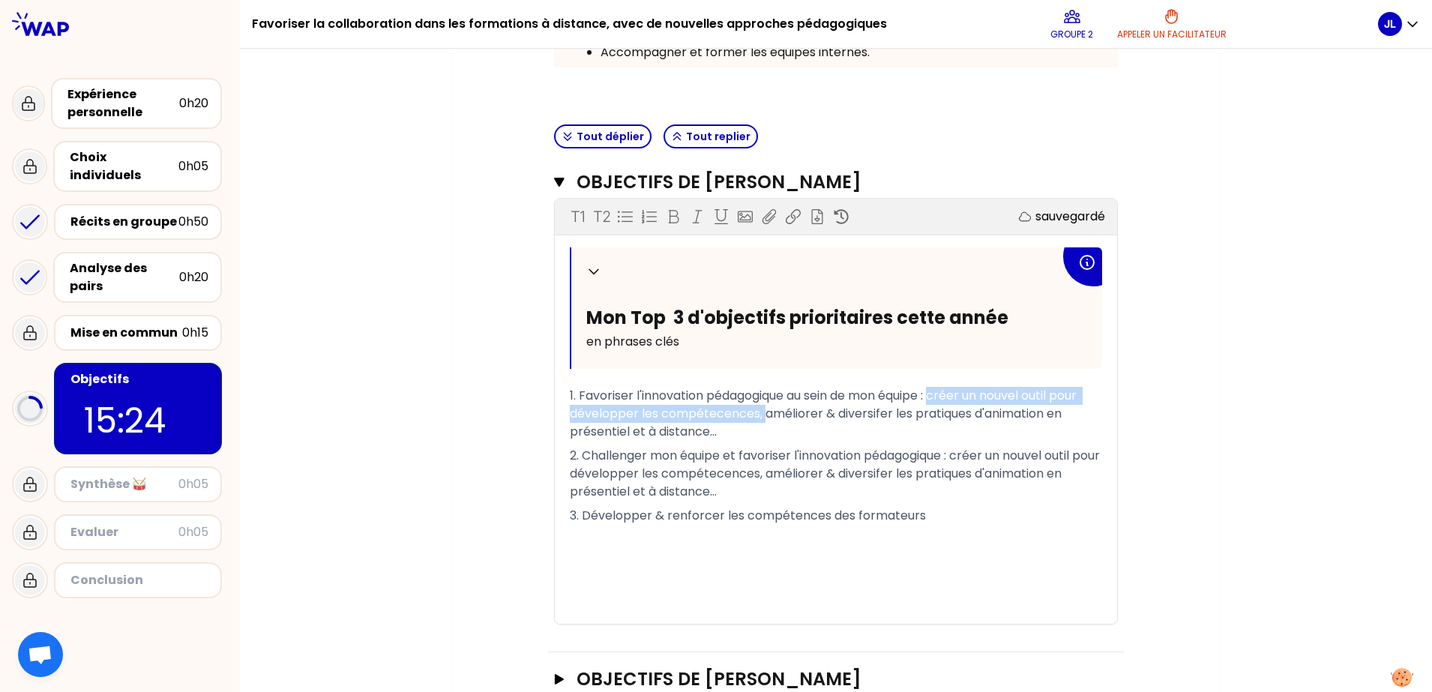
drag, startPoint x: 760, startPoint y: 417, endPoint x: 936, endPoint y: 400, distance: 177.7
click at [936, 400] on span "1. Favoriser l'innovation pédagogique au sein de mon équipe : créer un nouvel o…" at bounding box center [825, 413] width 510 height 53
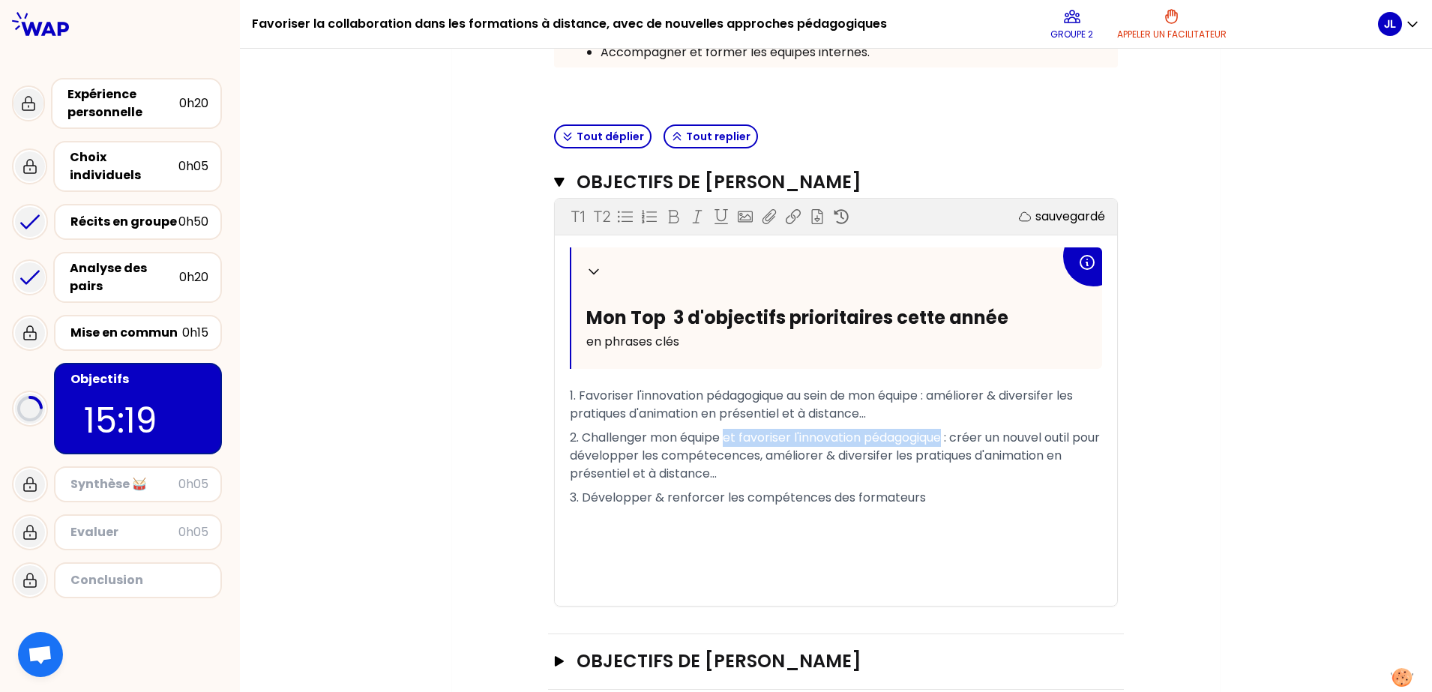
drag, startPoint x: 796, startPoint y: 448, endPoint x: 941, endPoint y: 439, distance: 145.8
click at [941, 439] on span "2. Challenger mon équipe et favoriser l'innovation pédagogique : créer un nouve…" at bounding box center [836, 455] width 533 height 53
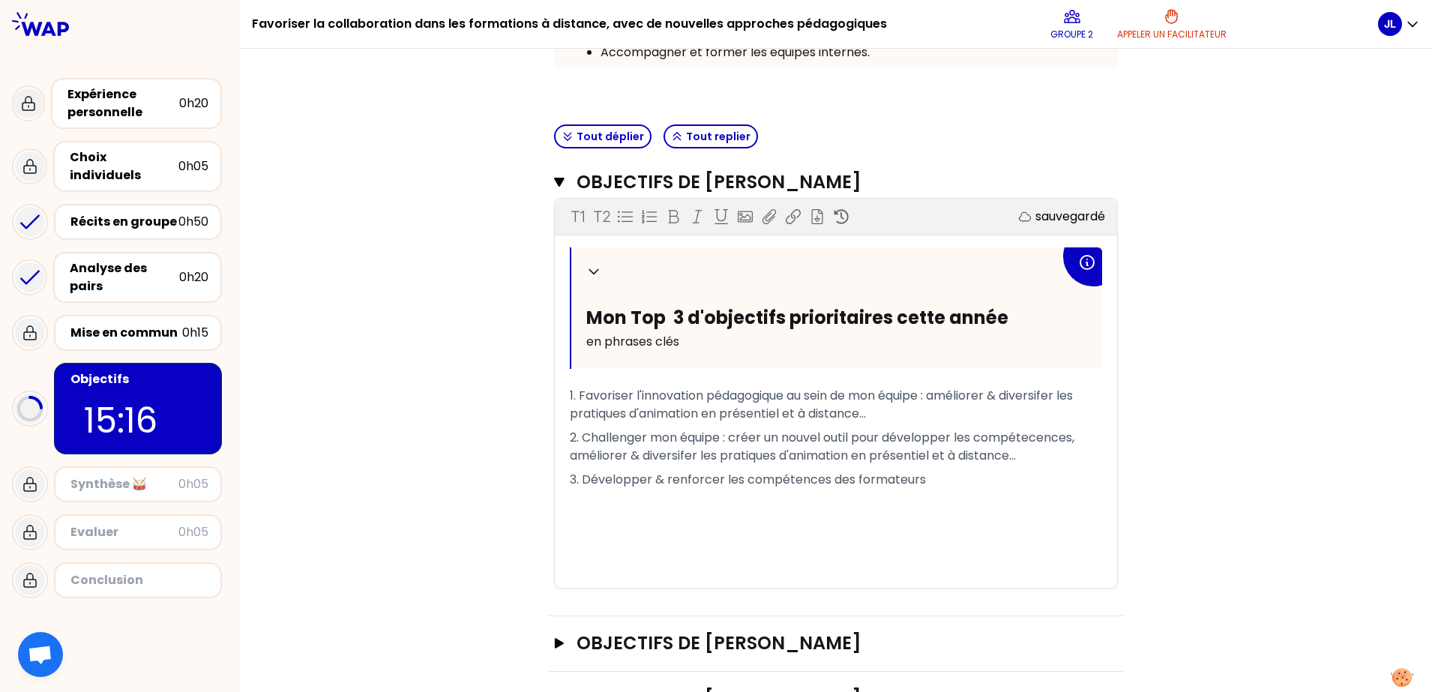
click at [1034, 437] on span "2. Challenger mon équipe : créer un nouvel outil pour développer les compétecen…" at bounding box center [824, 446] width 508 height 35
drag, startPoint x: 1040, startPoint y: 457, endPoint x: 562, endPoint y: 457, distance: 477.6
click at [570, 457] on p "2. Challenger mon équipe : créer un nouvel outil pour développer les compétence…" at bounding box center [836, 447] width 532 height 42
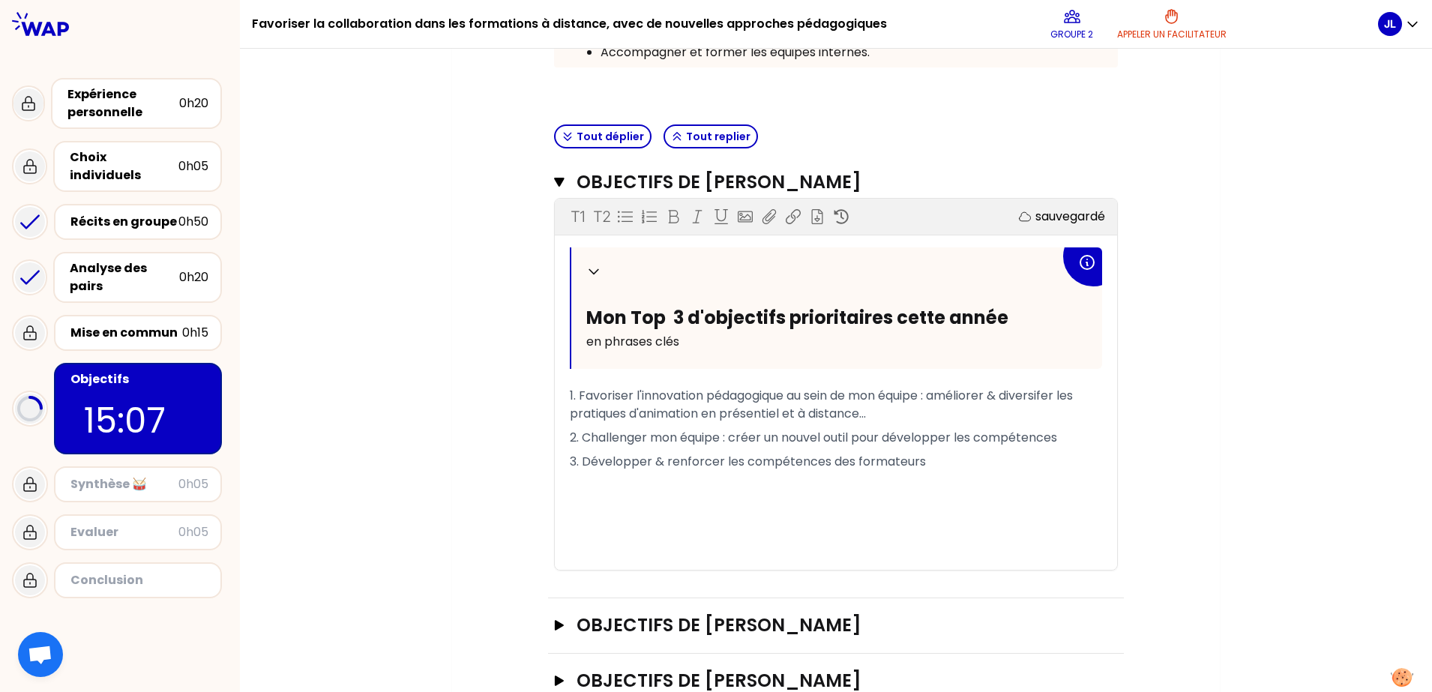
click at [932, 465] on p "3. Développer & renforcer les compétences des formateurs" at bounding box center [836, 462] width 532 height 24
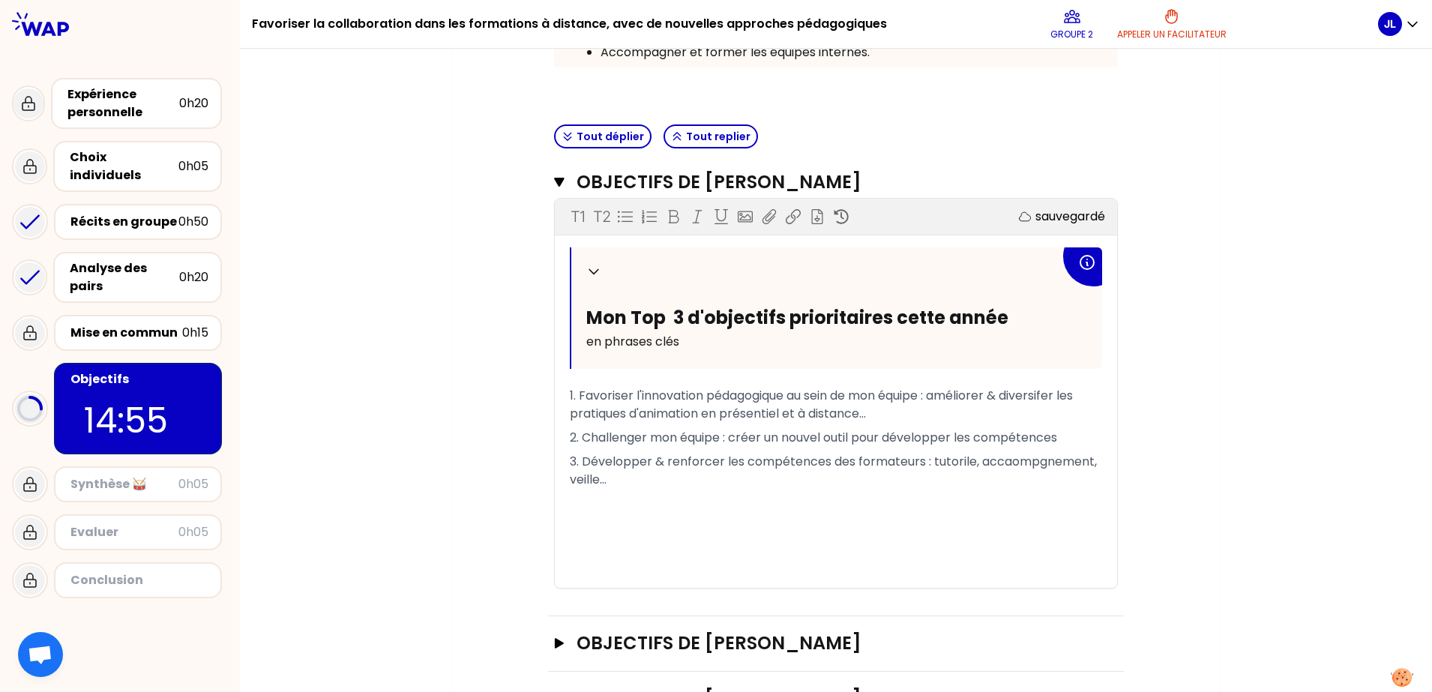
click at [1018, 459] on span "3. Développer & renforcer les compétences des formateurs : tutorile, accaompgne…" at bounding box center [835, 470] width 530 height 35
drag, startPoint x: 959, startPoint y: 455, endPoint x: 970, endPoint y: 463, distance: 13.5
click at [959, 456] on span "3. Développer & renforcer les compétences des formateurs : tutorile, accompagne…" at bounding box center [835, 470] width 530 height 35
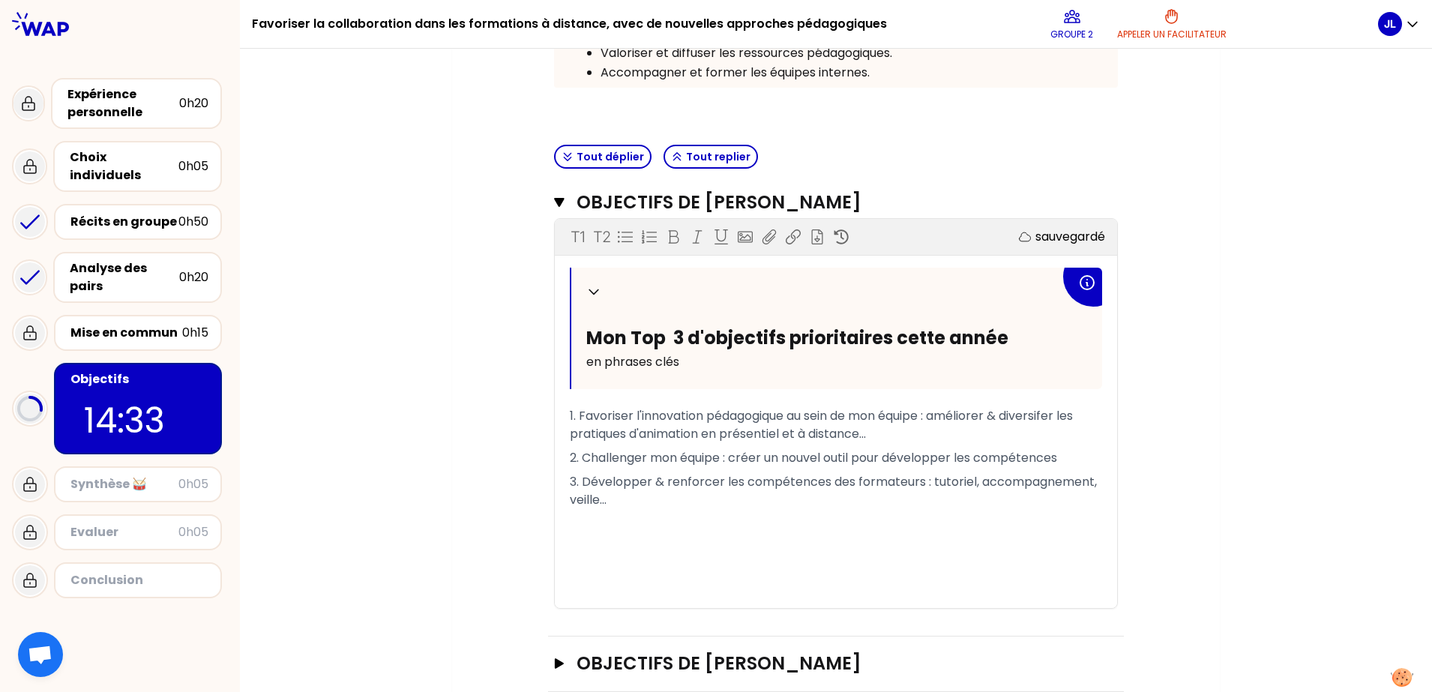
scroll to position [473, 0]
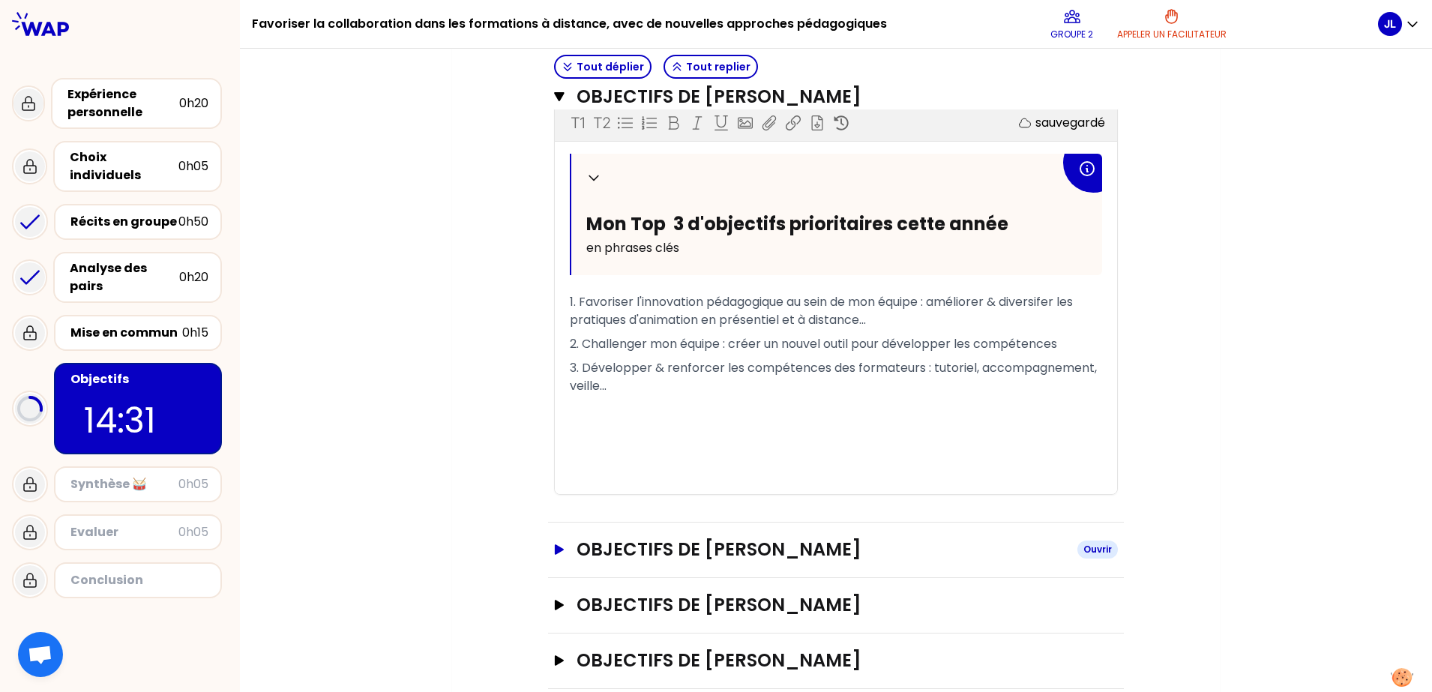
click at [557, 553] on icon "button" at bounding box center [559, 549] width 12 height 10
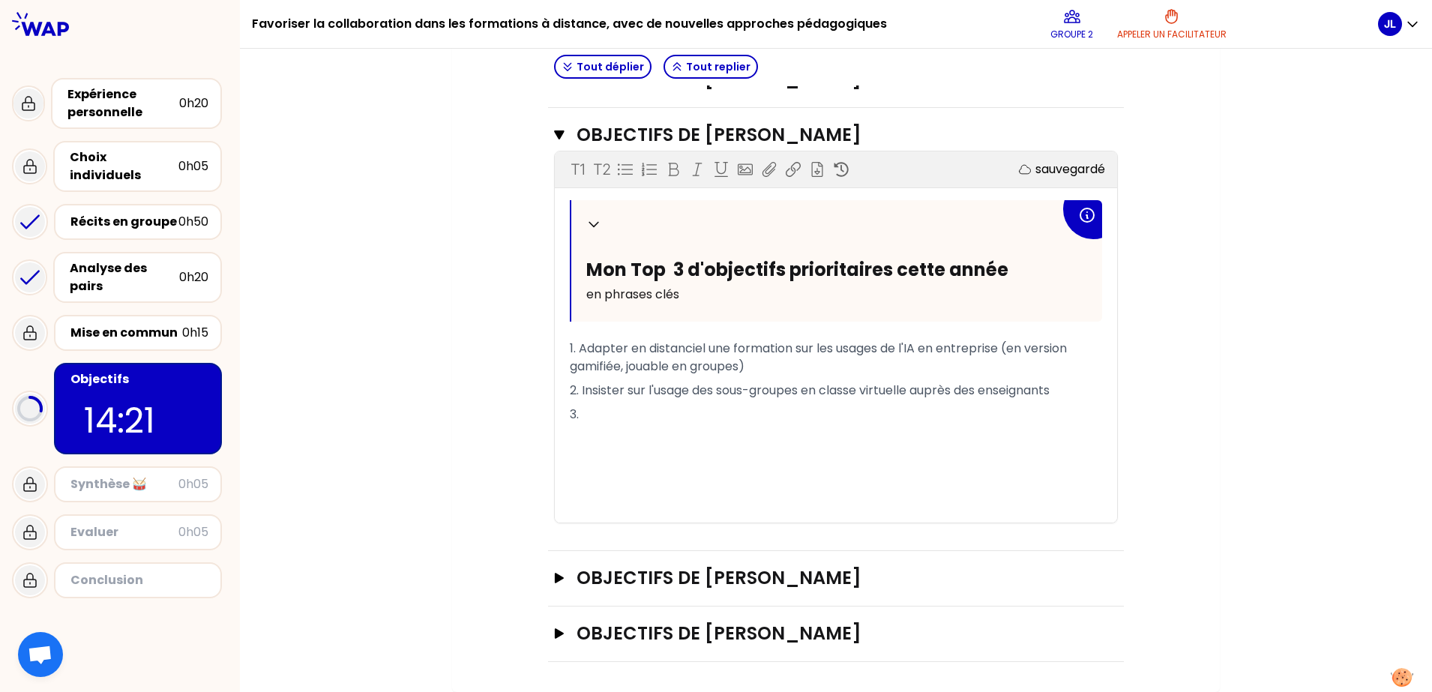
scroll to position [924, 0]
click at [556, 553] on icon "button" at bounding box center [559, 578] width 12 height 10
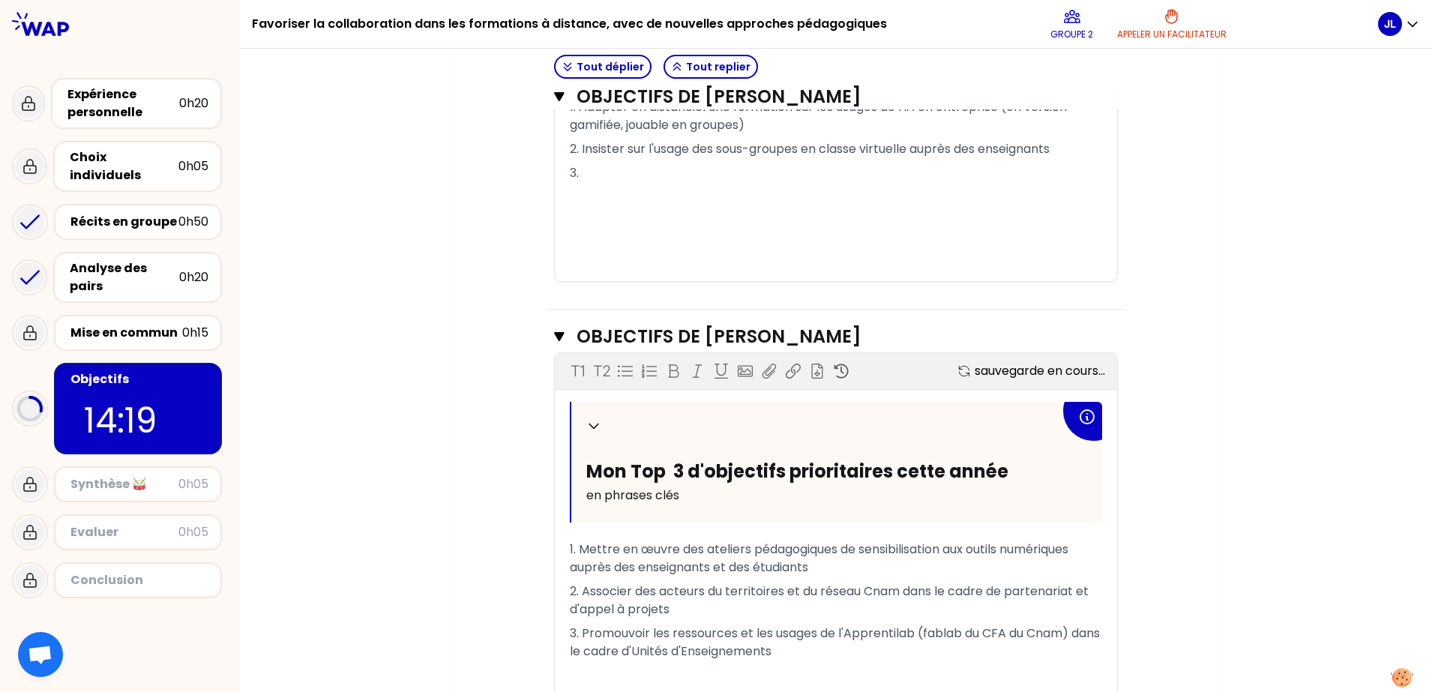
scroll to position [1347, 0]
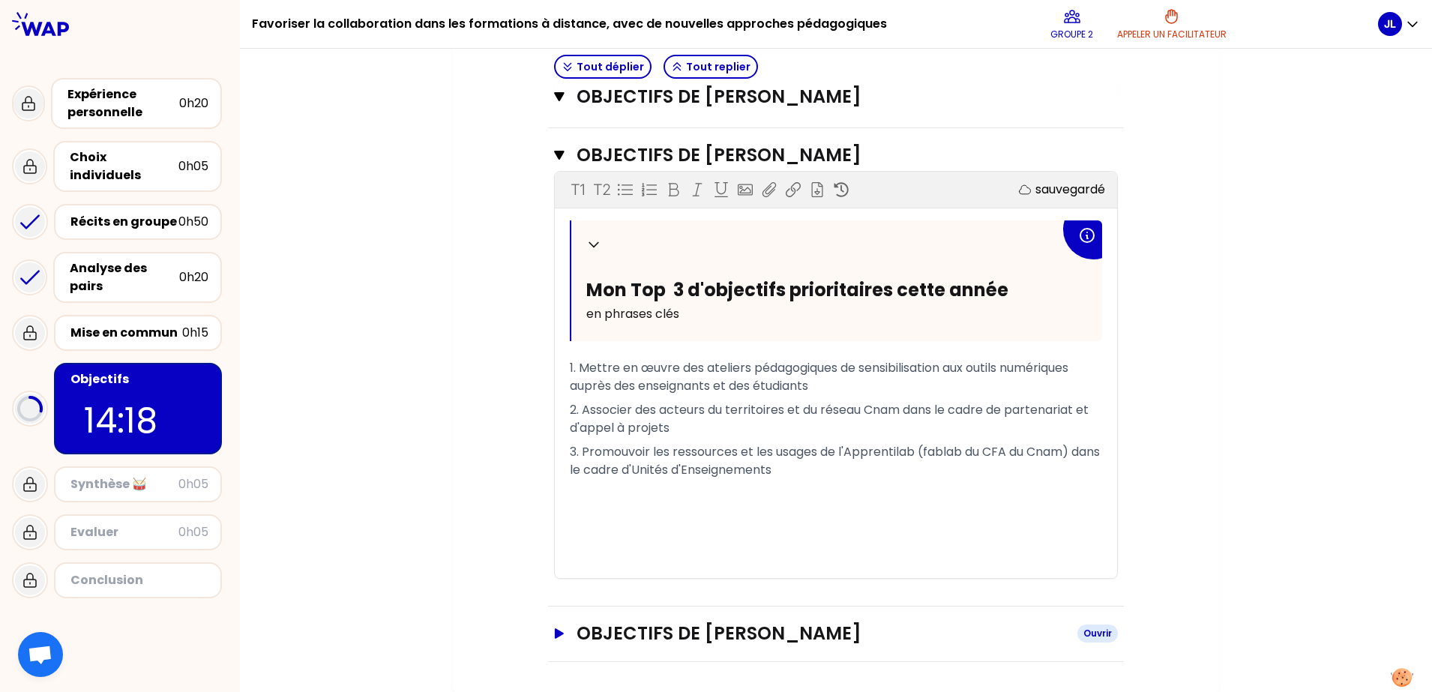
click at [555, 553] on icon "button" at bounding box center [559, 634] width 9 height 10
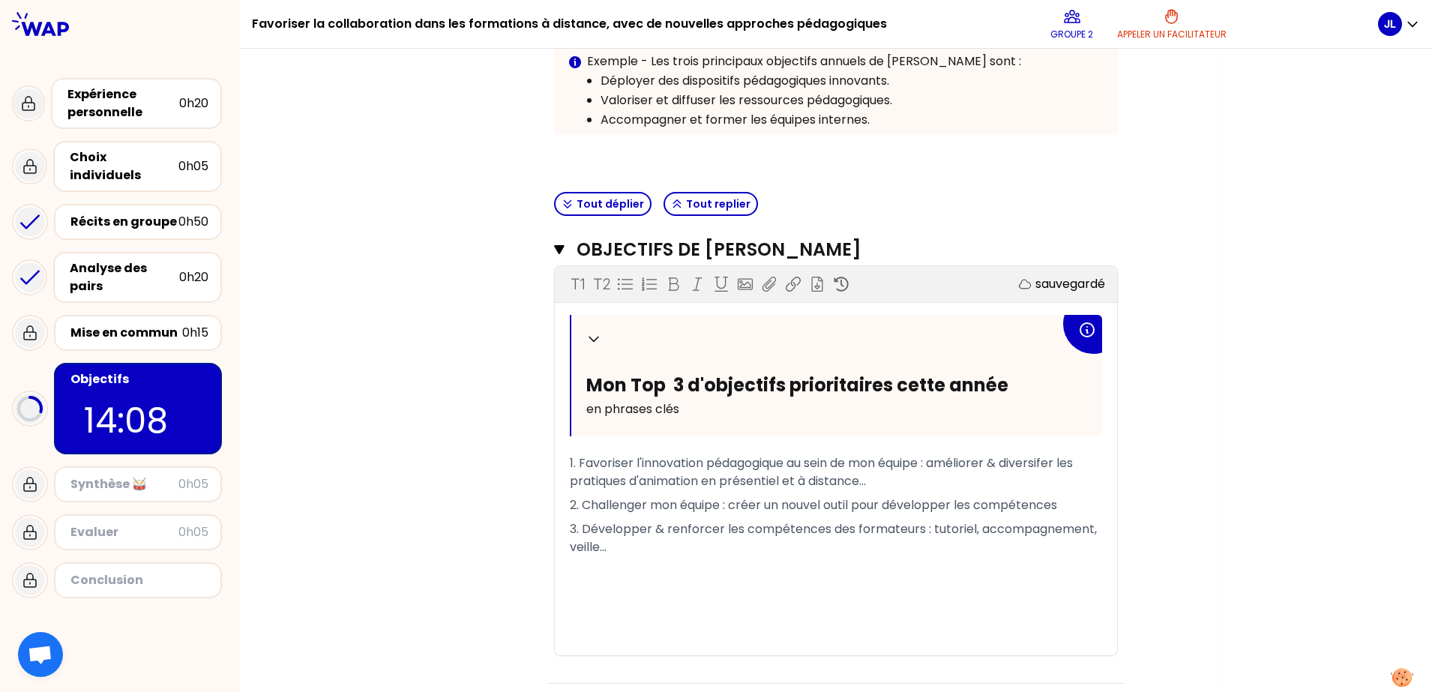
scroll to position [310, 0]
click at [881, 483] on p "1. Favoriser l'innovation pédagogique au sein de mon équipe : améliorer & diver…" at bounding box center [836, 474] width 532 height 42
click at [745, 547] on p "3. Développer & renforcer les compétences des formateurs : tutoriel, accompagne…" at bounding box center [836, 540] width 532 height 42
click at [706, 546] on span "3. Développer & renforcer les compétences des formateurs : tutoriel, accompagne…" at bounding box center [835, 539] width 530 height 35
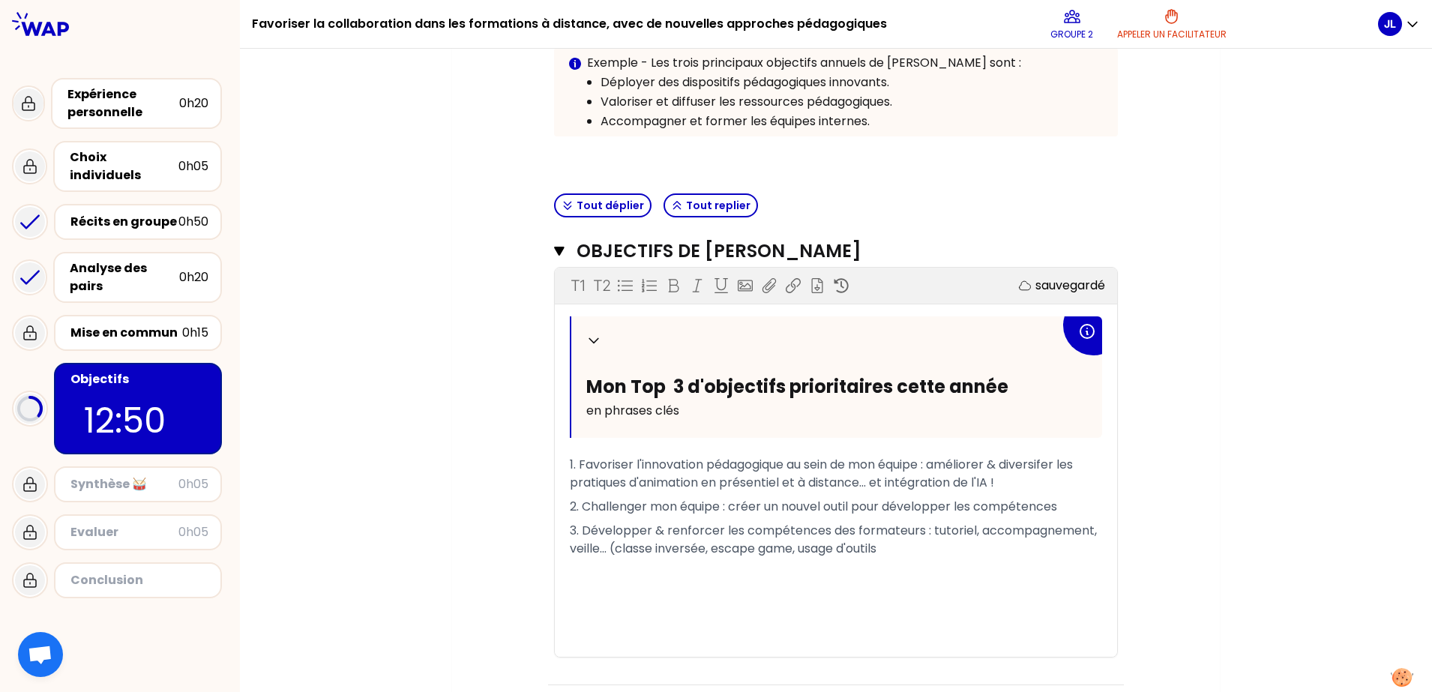
click at [924, 553] on p "3. Développer & renforcer les compétences des formateurs : tutoriel, accompagne…" at bounding box center [836, 540] width 532 height 42
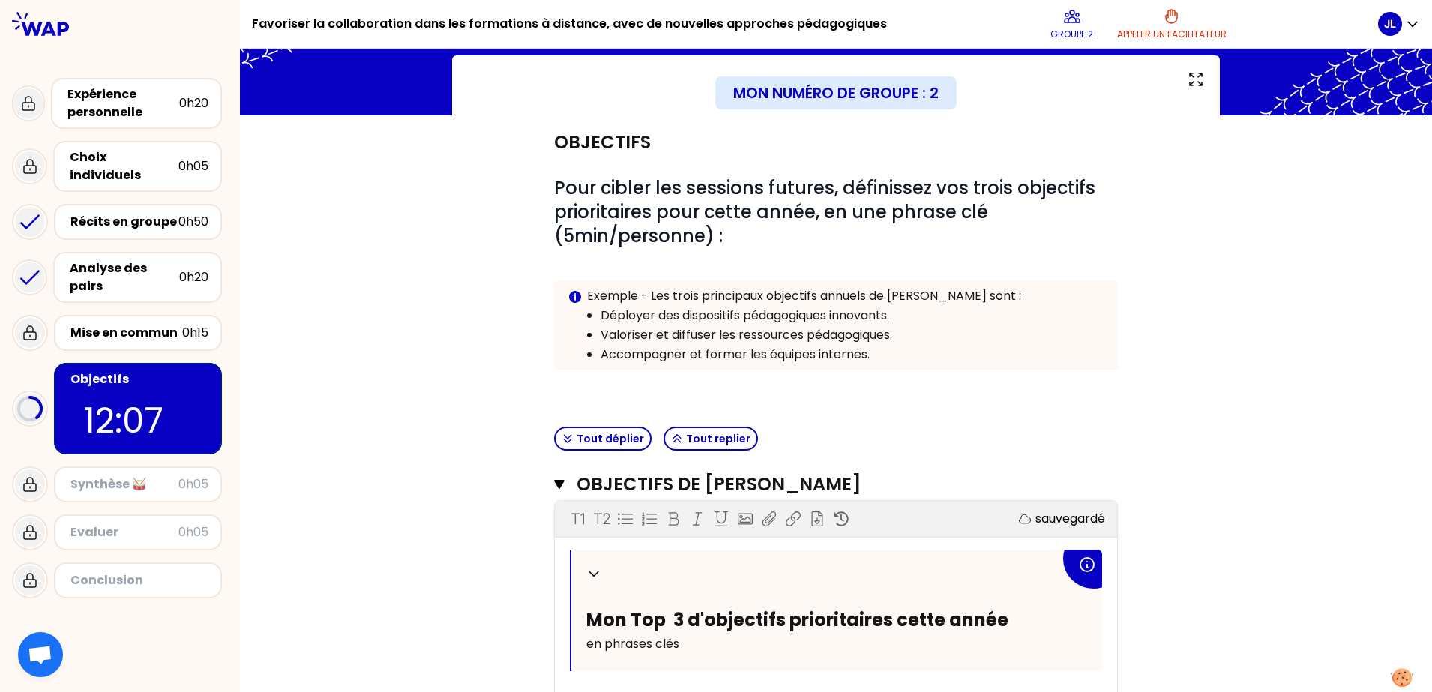
scroll to position [0, 0]
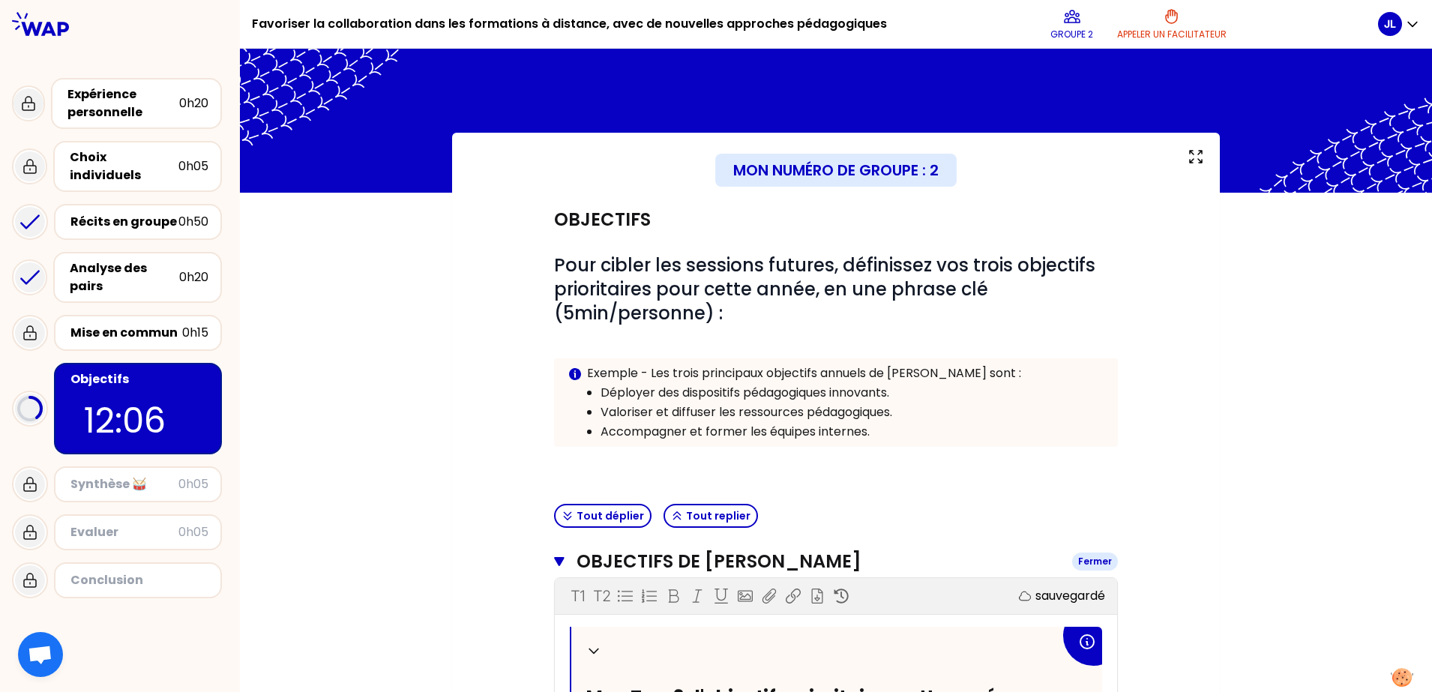
click at [559, 553] on button "Objectifs de [PERSON_NAME] Fermer" at bounding box center [836, 562] width 564 height 24
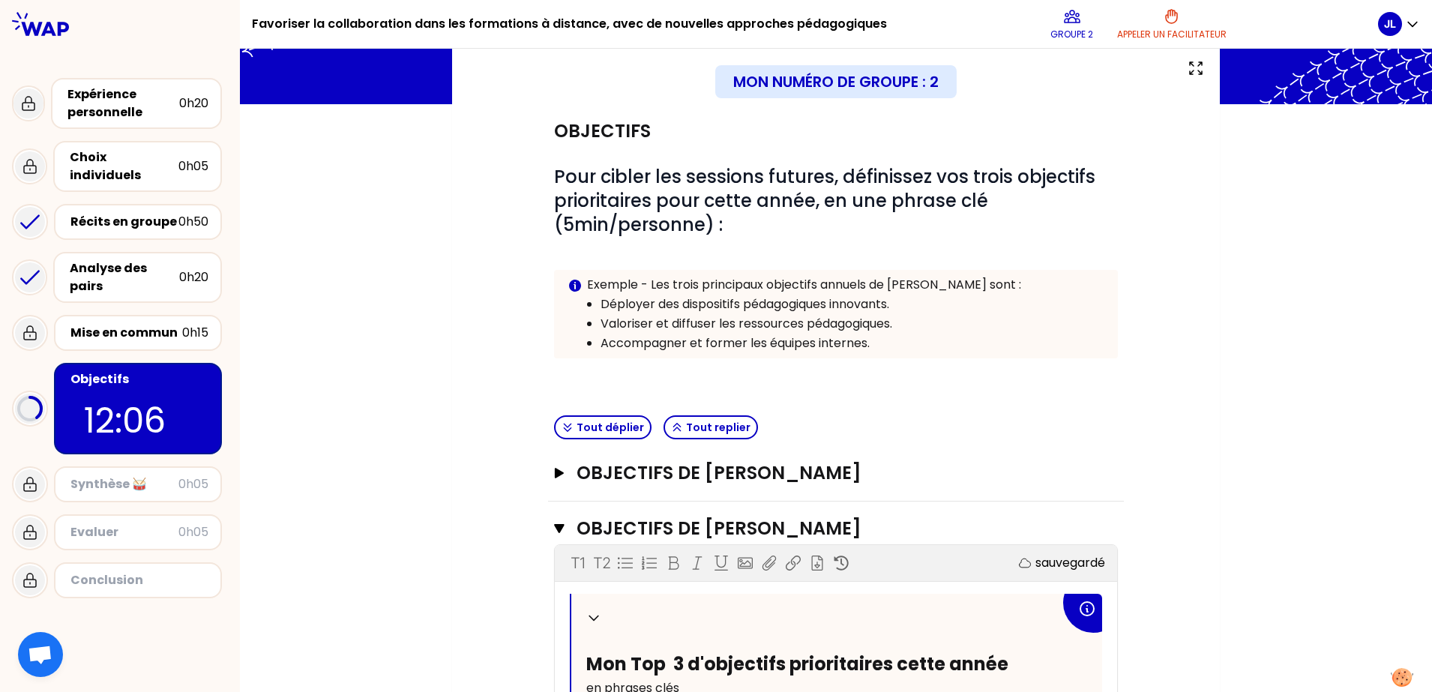
scroll to position [187, 0]
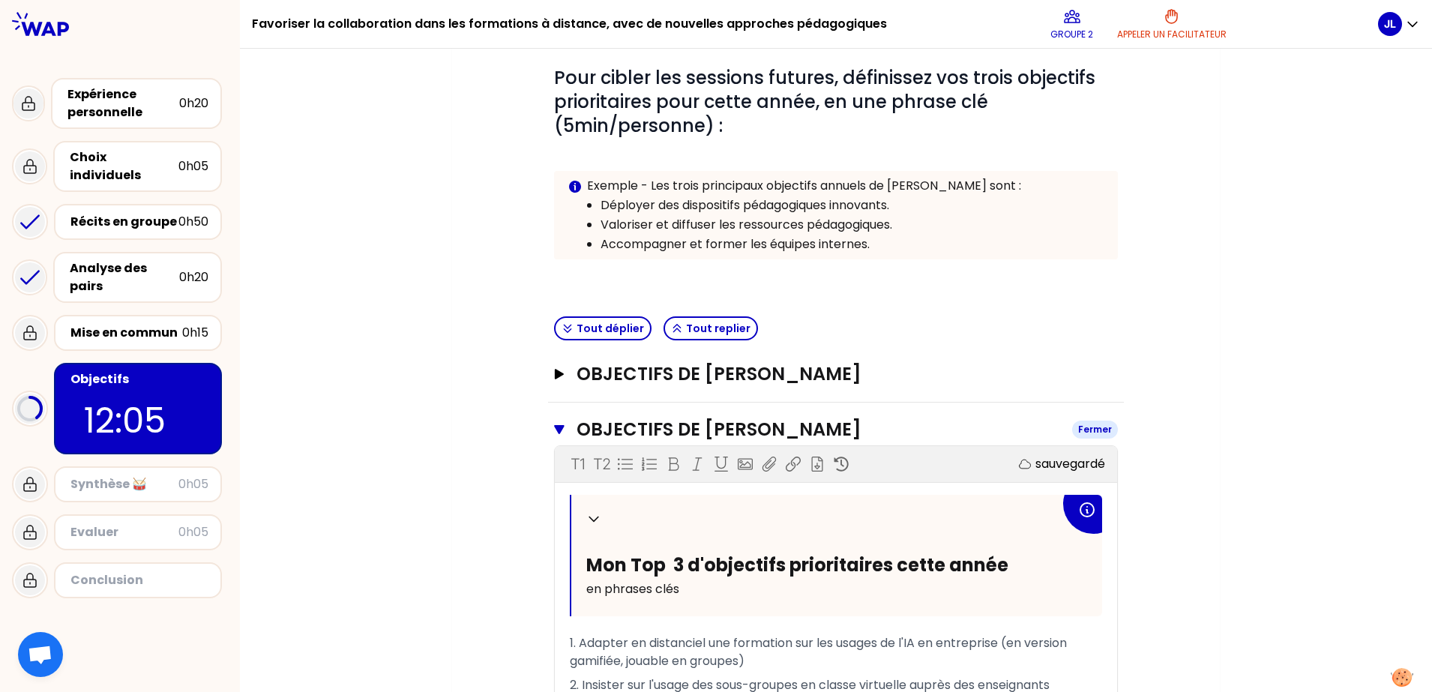
click at [558, 424] on button "Objectifs de [PERSON_NAME]" at bounding box center [836, 430] width 564 height 24
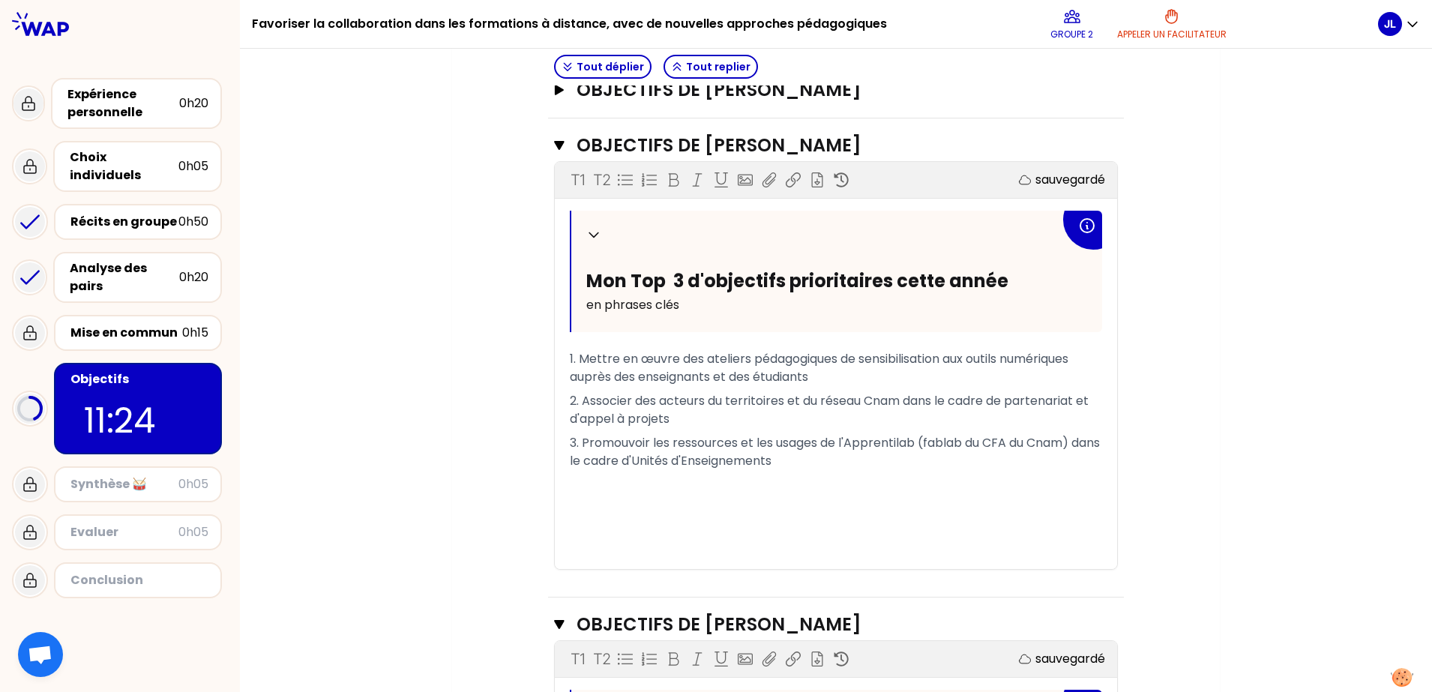
scroll to position [375, 0]
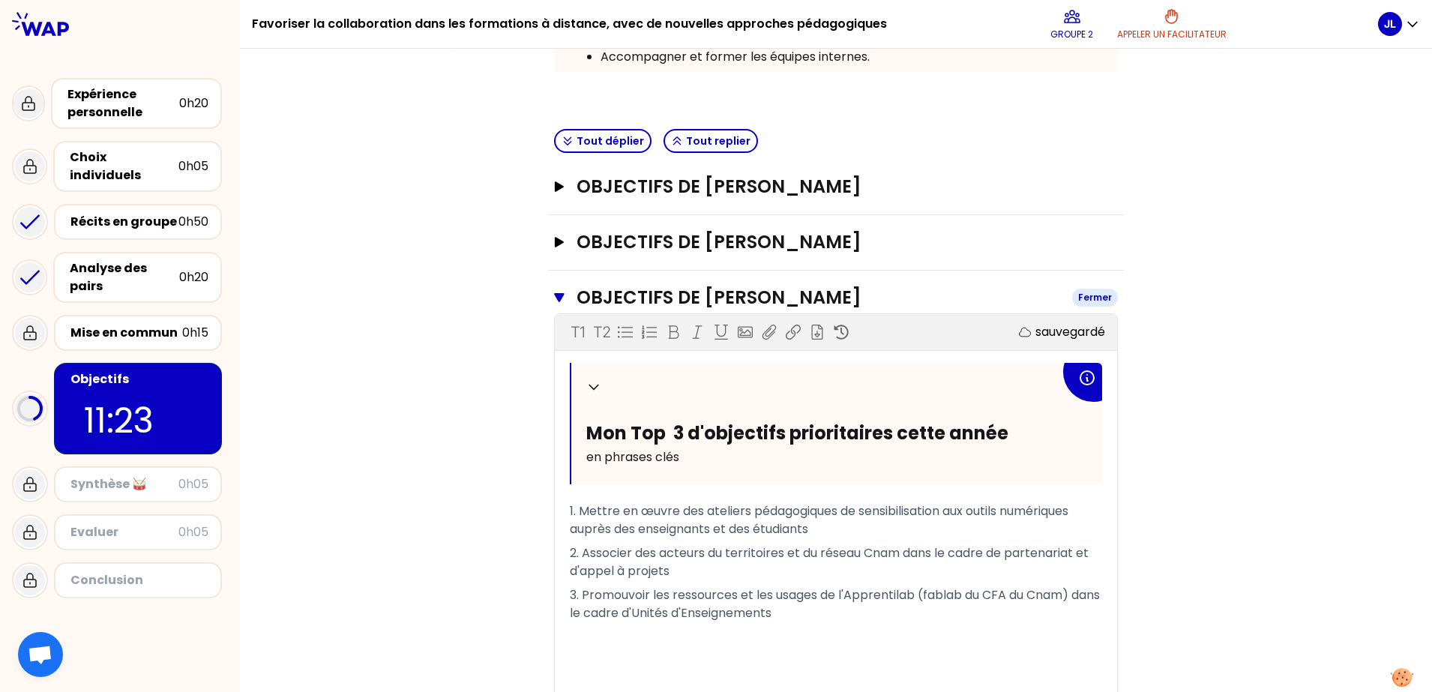
click at [557, 298] on icon "button" at bounding box center [559, 298] width 10 height 12
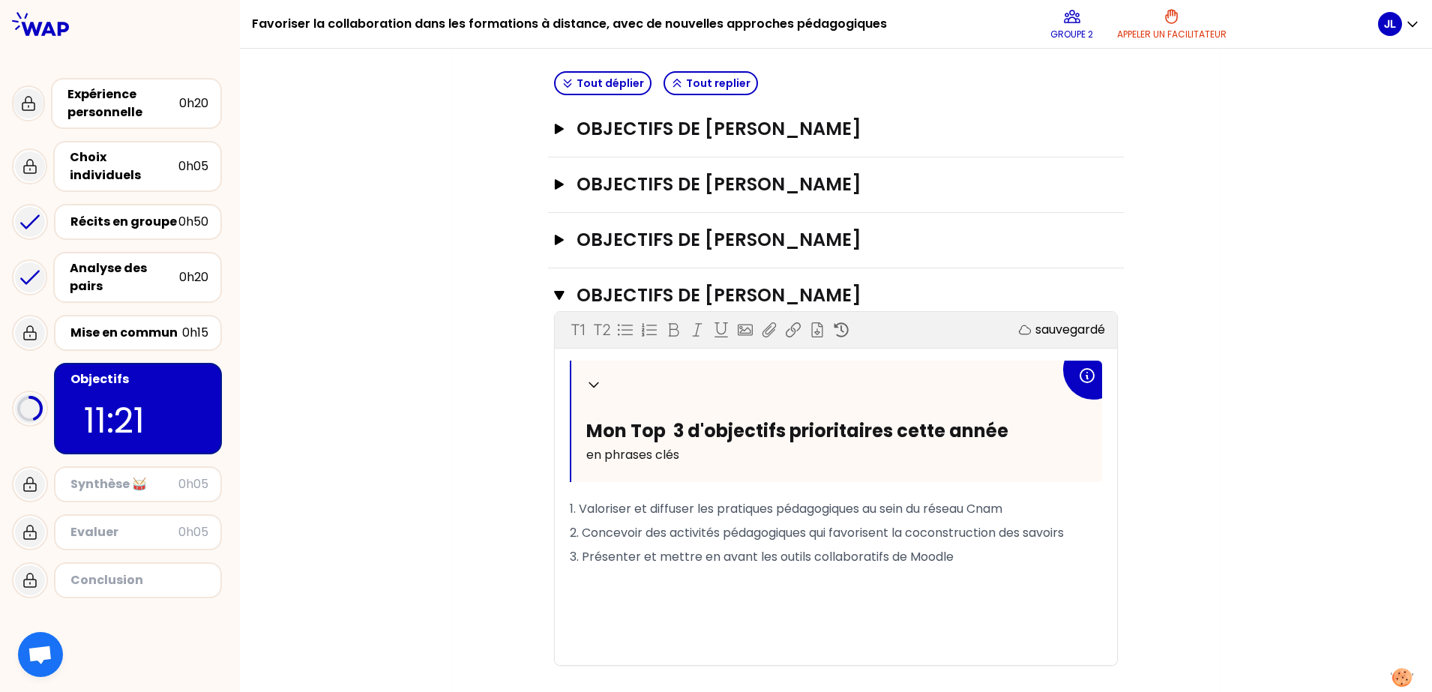
scroll to position [464, 0]
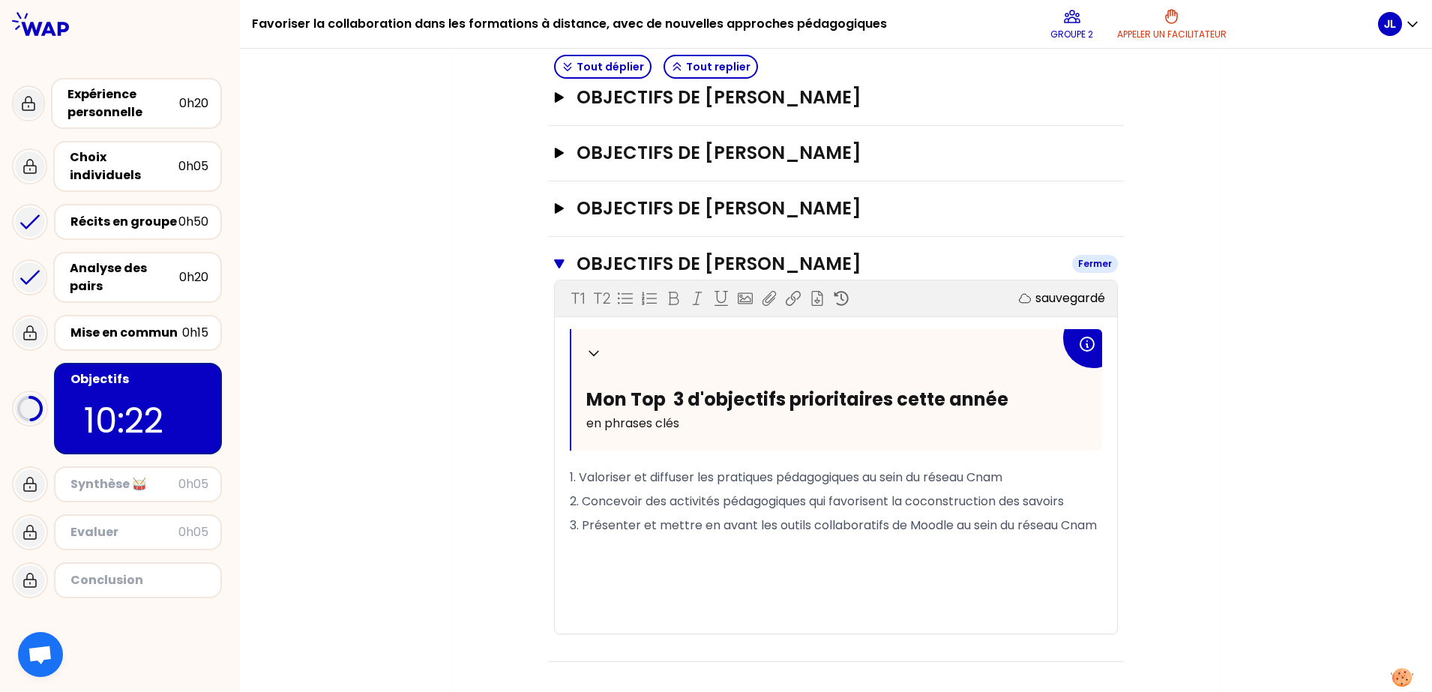
click at [554, 265] on icon "button" at bounding box center [559, 263] width 10 height 9
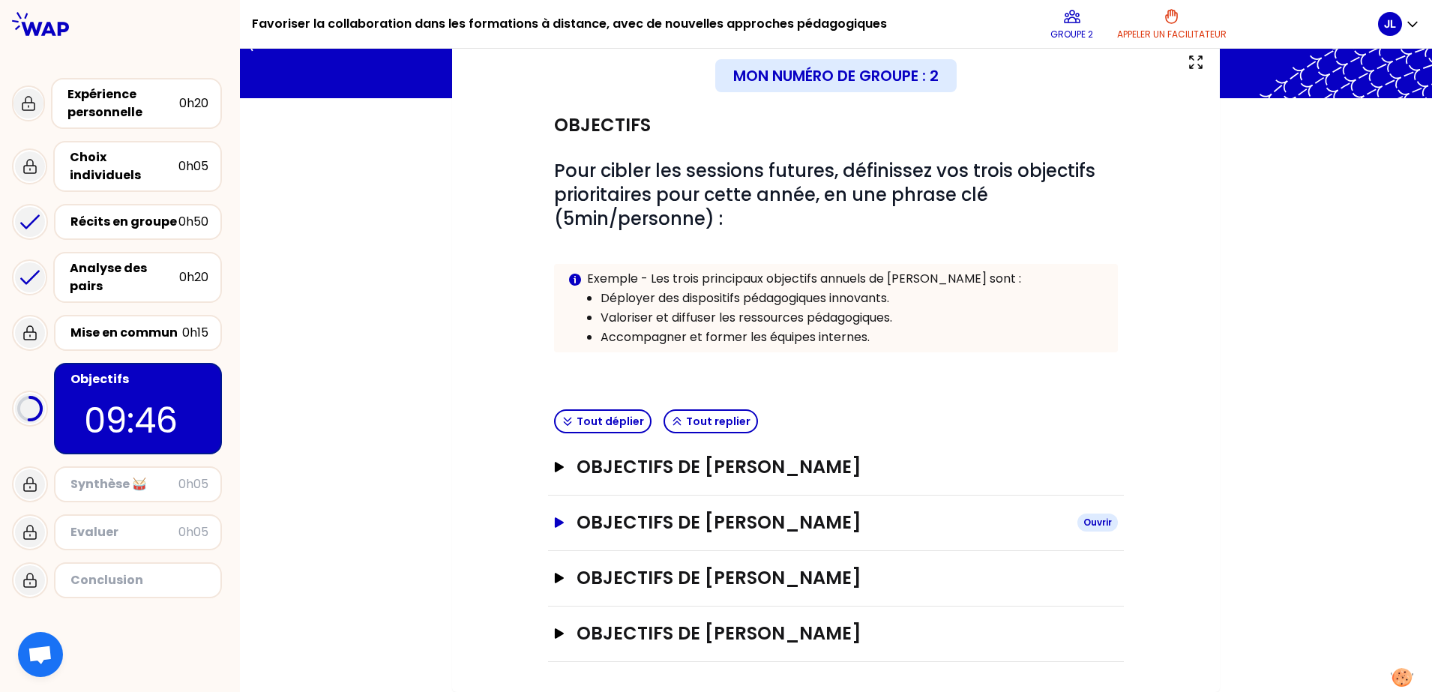
click at [556, 520] on icon "button" at bounding box center [559, 522] width 12 height 10
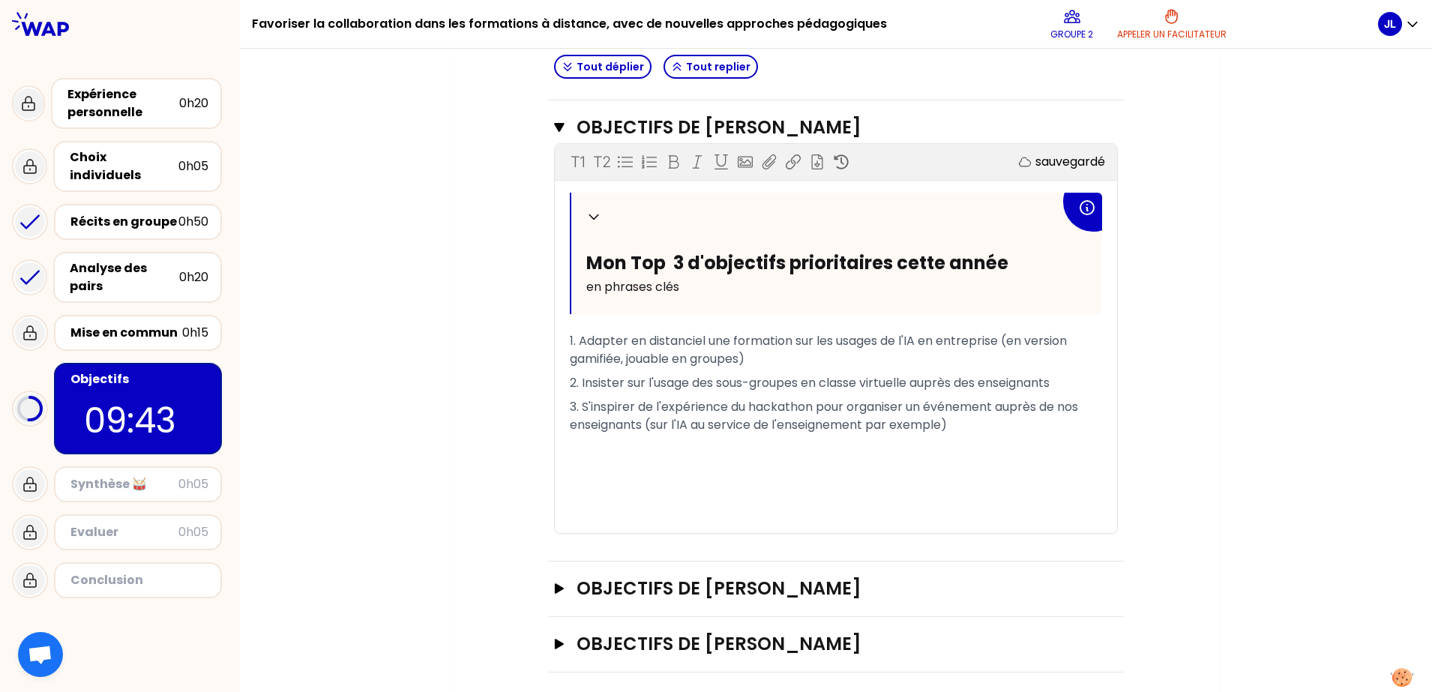
scroll to position [500, 0]
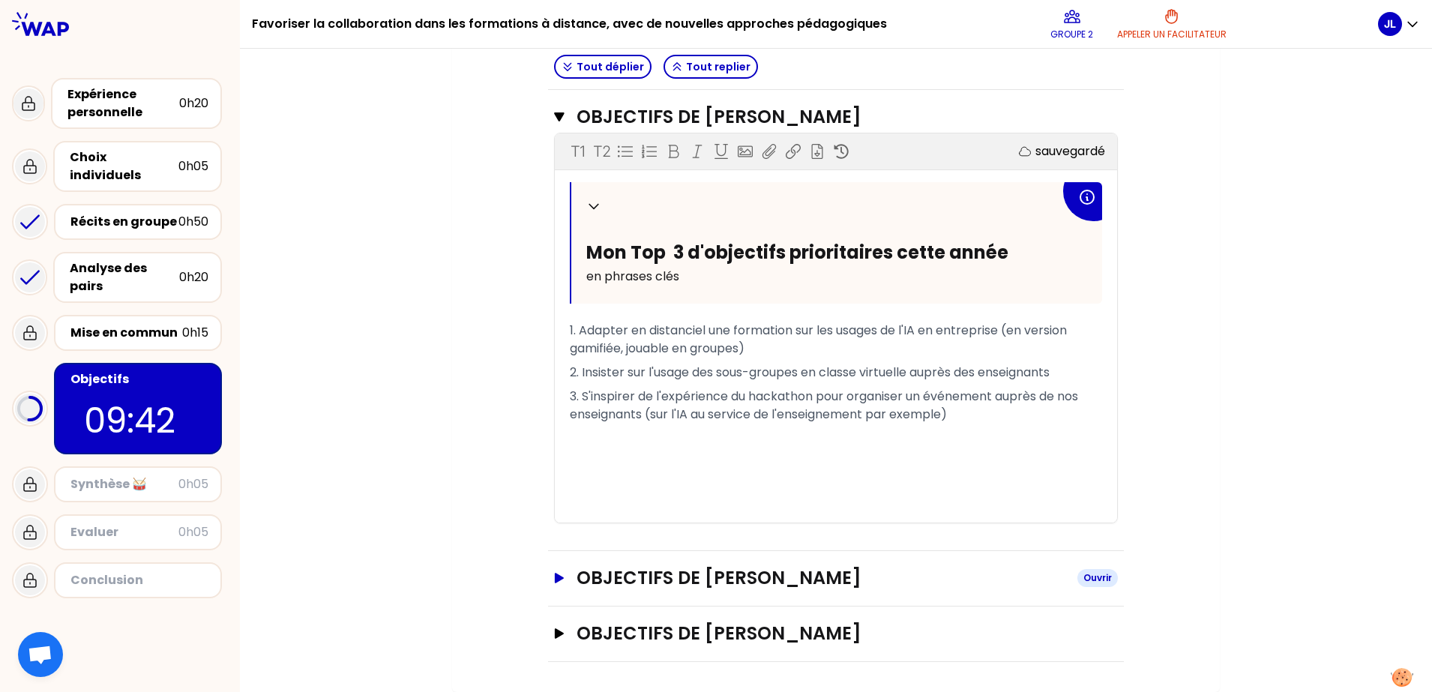
click at [556, 553] on icon "button" at bounding box center [559, 578] width 12 height 10
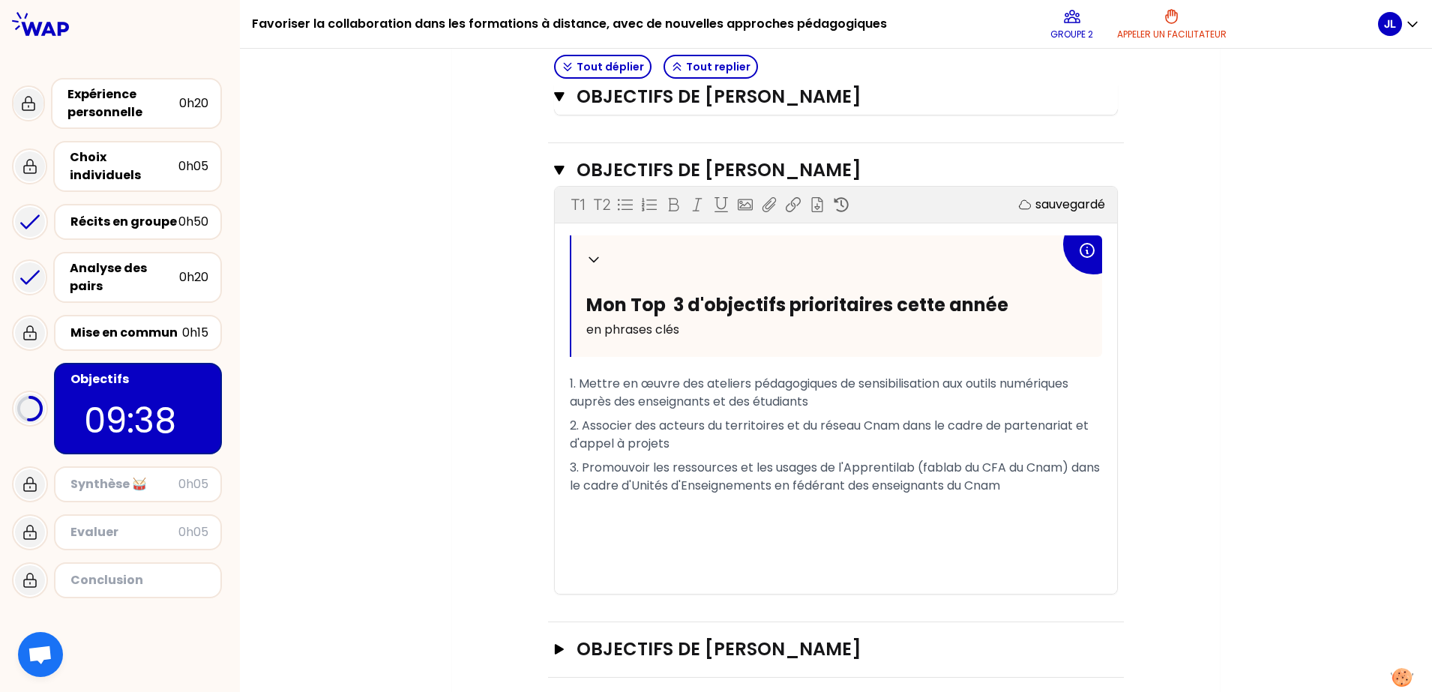
scroll to position [924, 0]
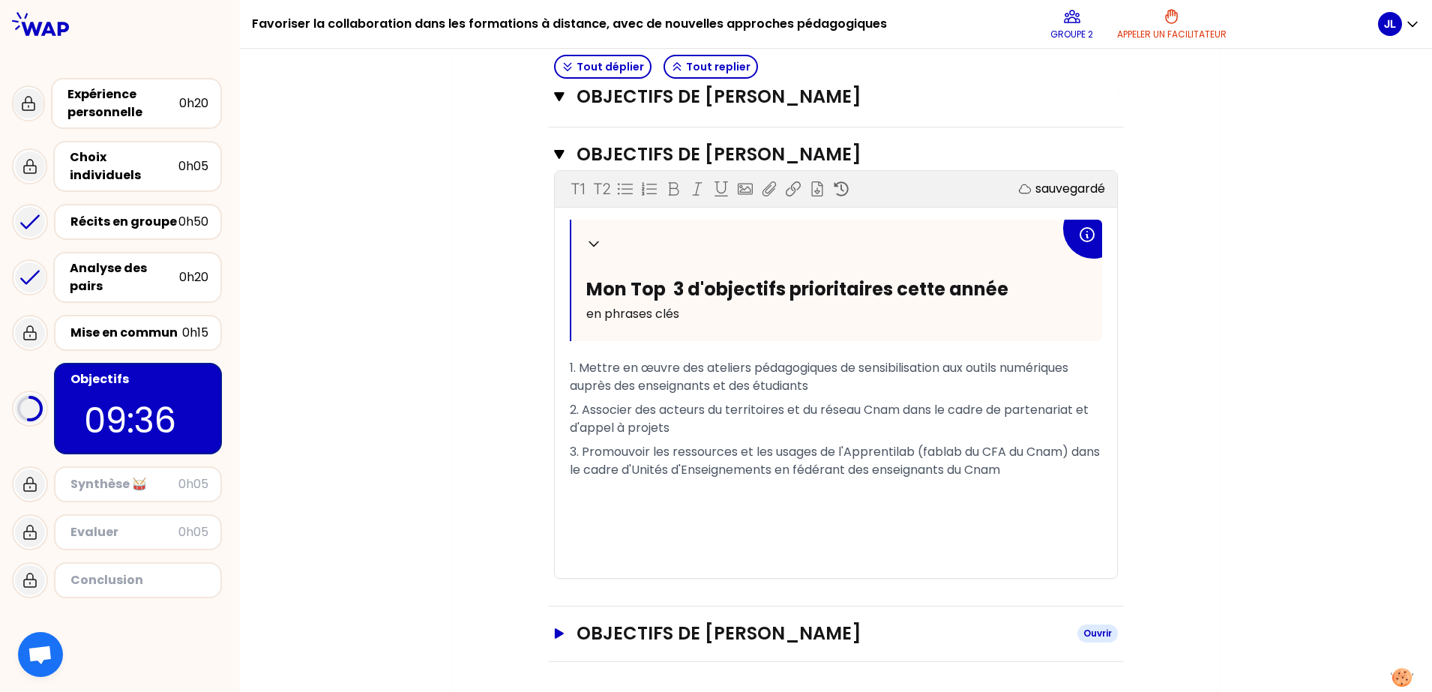
click at [555, 553] on icon "button" at bounding box center [559, 633] width 9 height 10
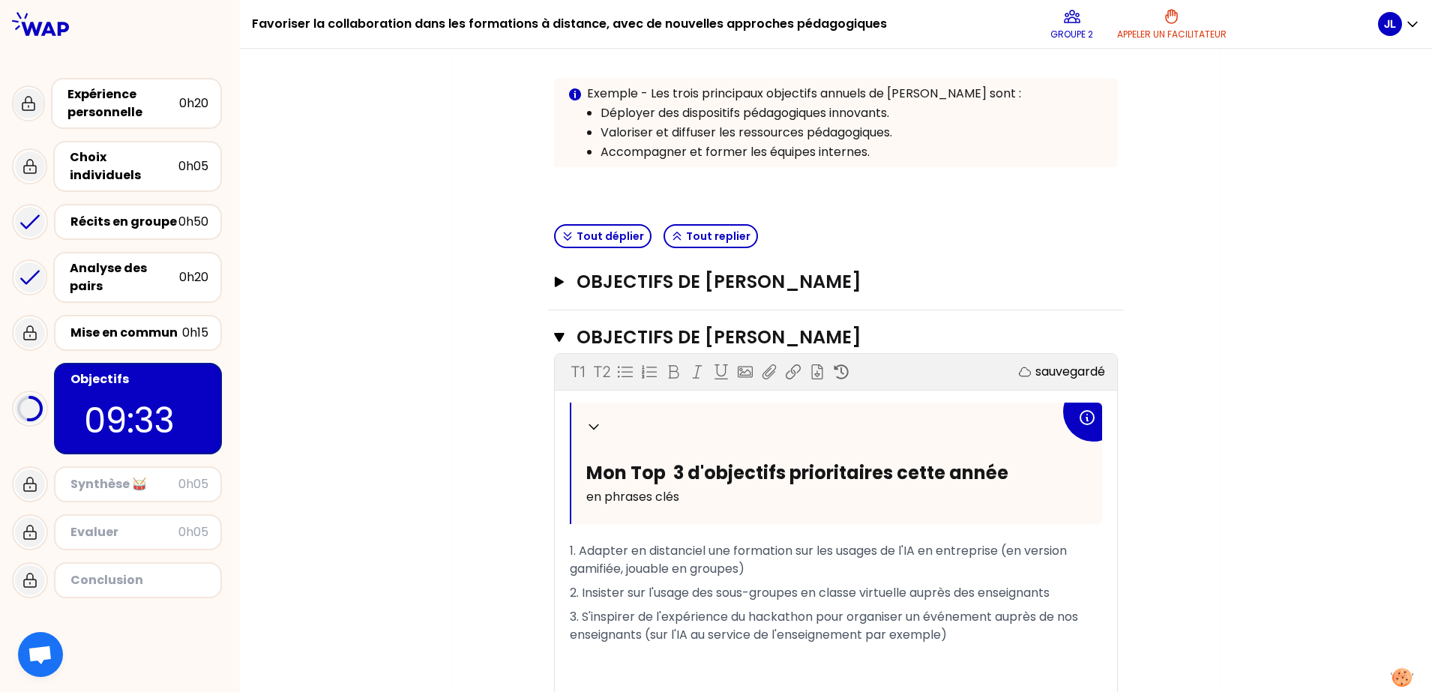
scroll to position [0, 0]
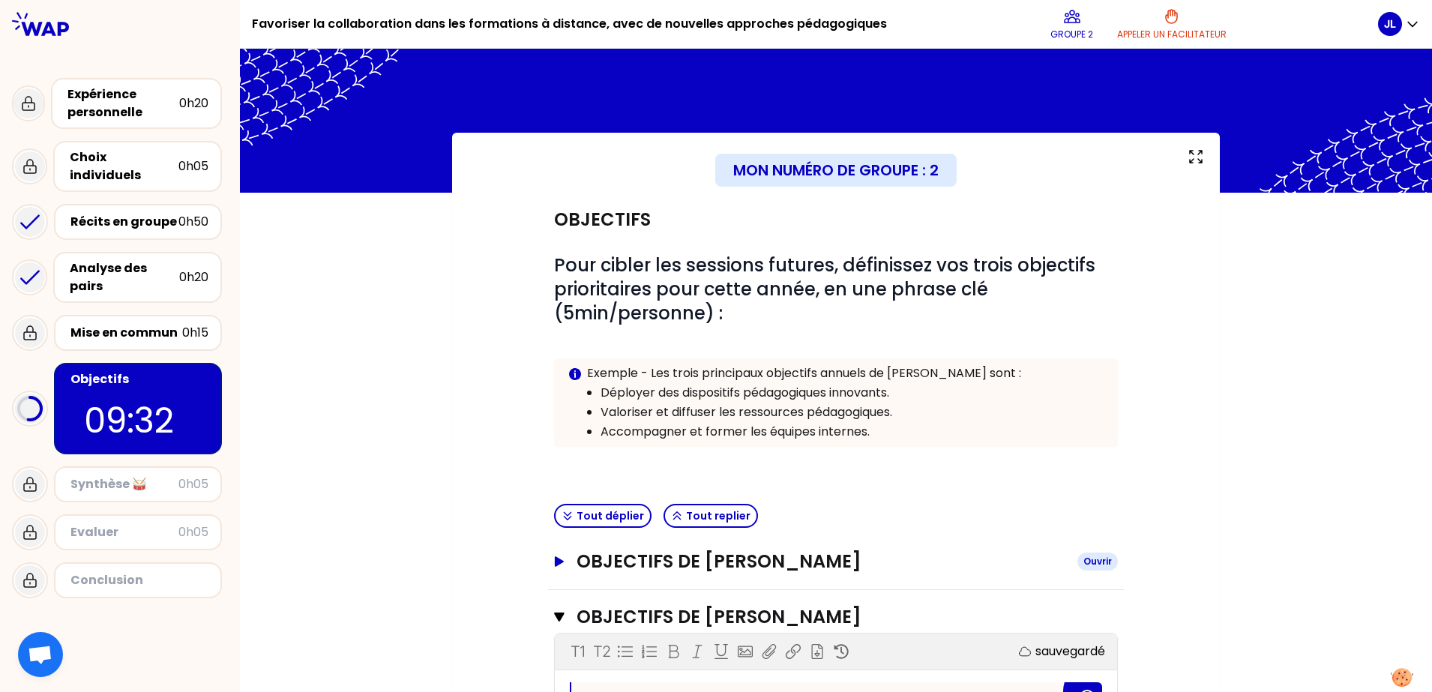
click at [554, 553] on button "Objectifs de [PERSON_NAME]" at bounding box center [836, 562] width 564 height 24
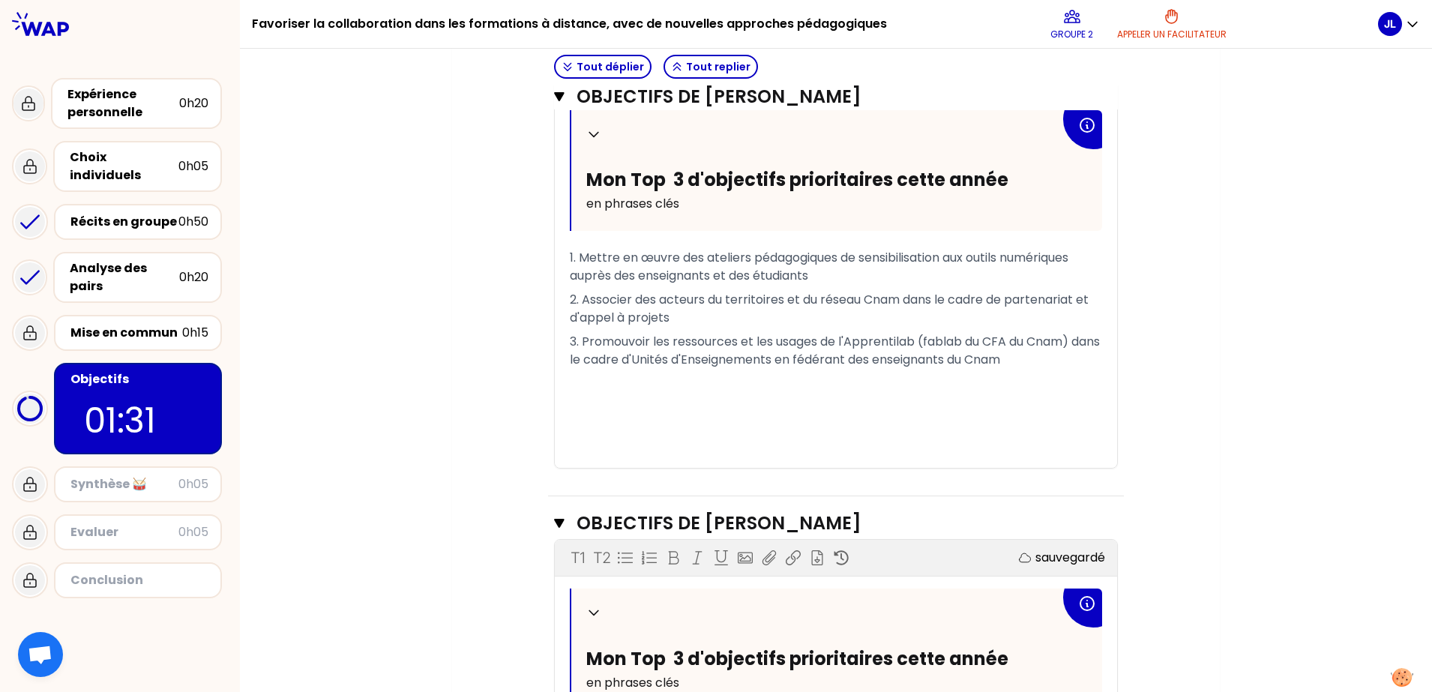
scroll to position [1471, 0]
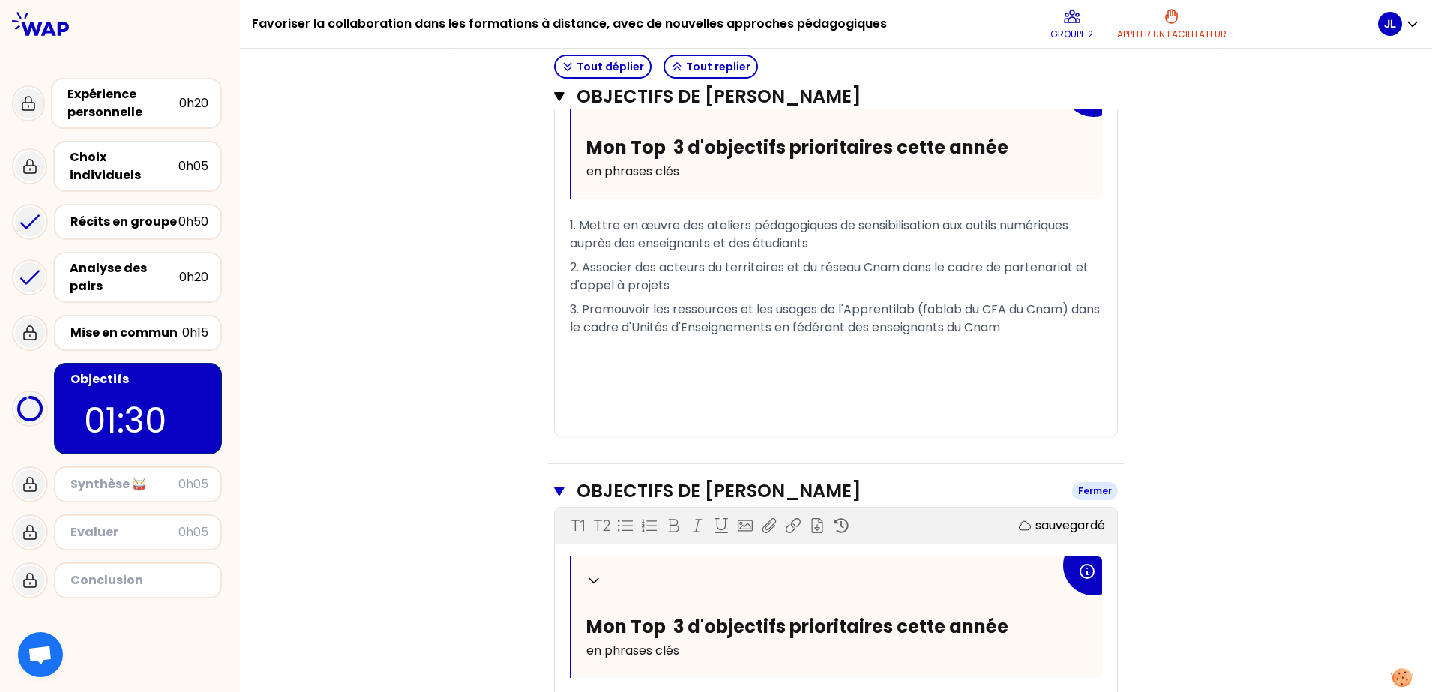
click at [556, 496] on icon "button" at bounding box center [559, 491] width 10 height 9
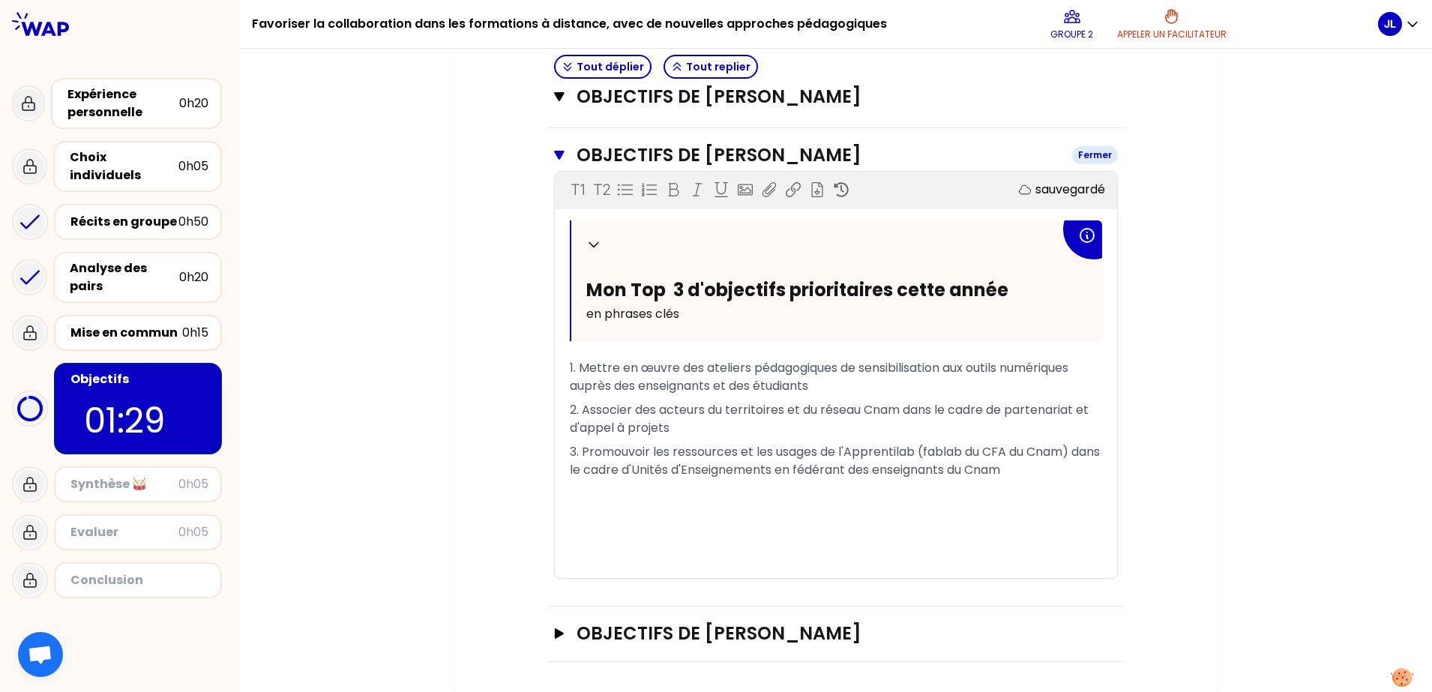
click at [554, 155] on icon "button" at bounding box center [559, 155] width 10 height 9
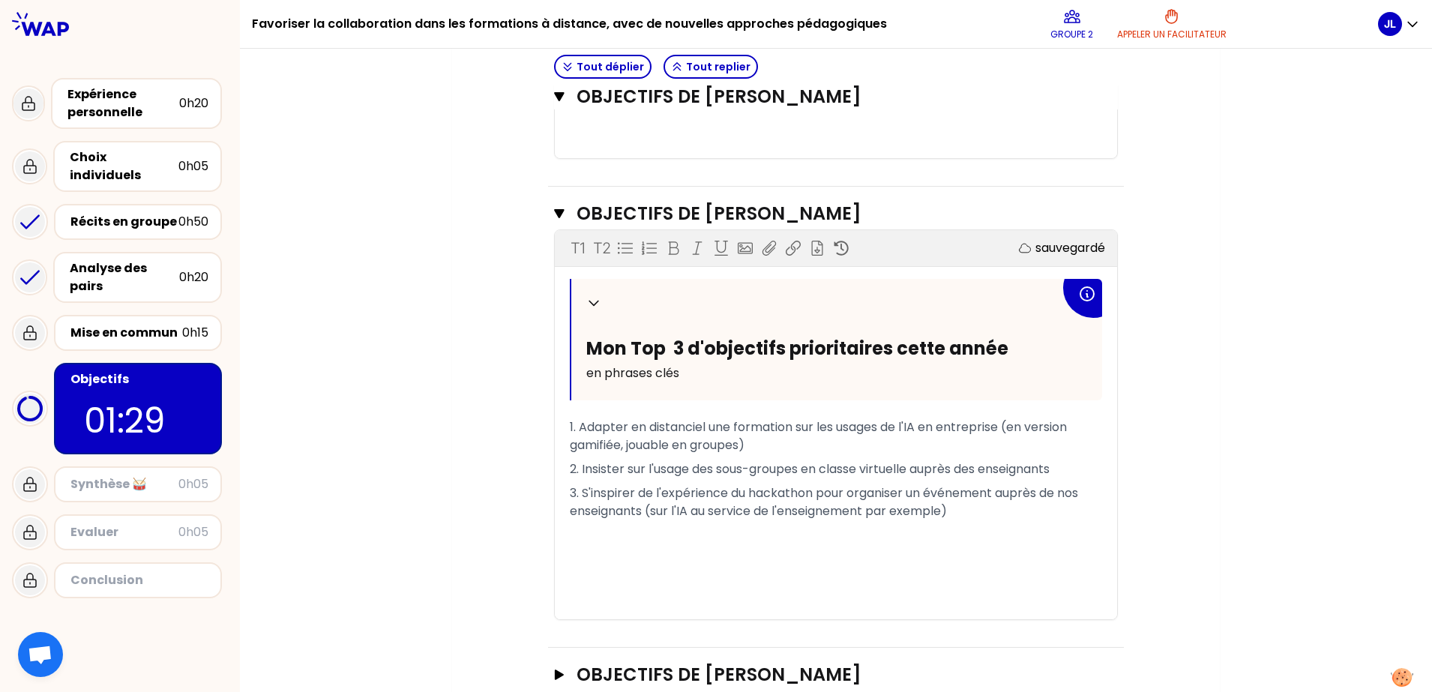
scroll to position [661, 0]
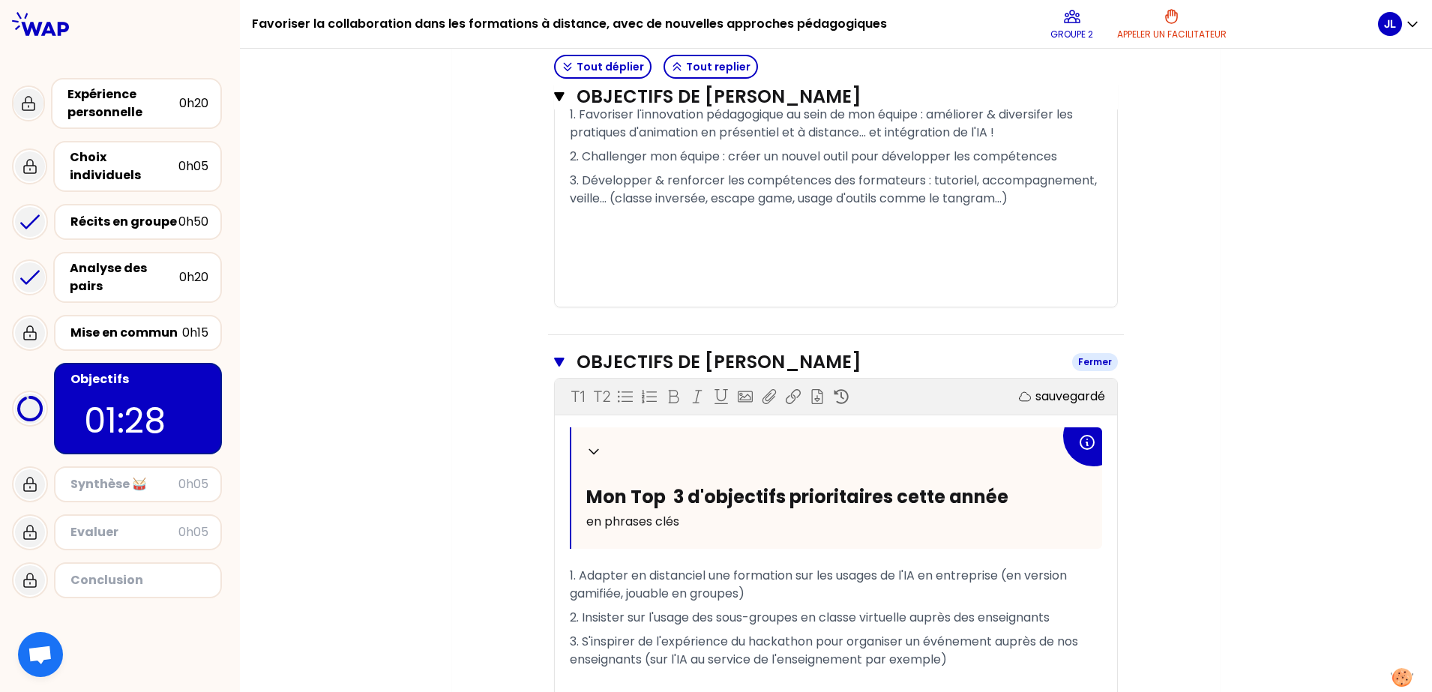
click at [554, 367] on icon "button" at bounding box center [559, 362] width 10 height 9
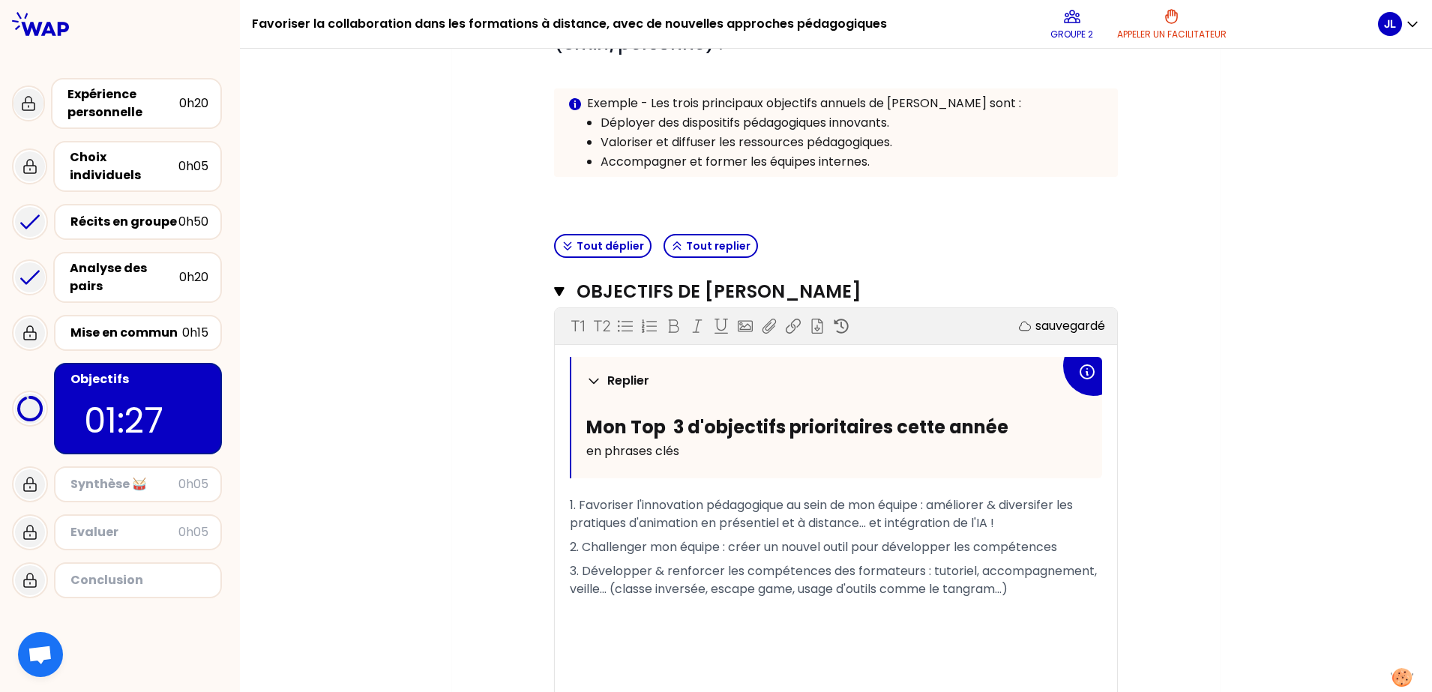
scroll to position [255, 0]
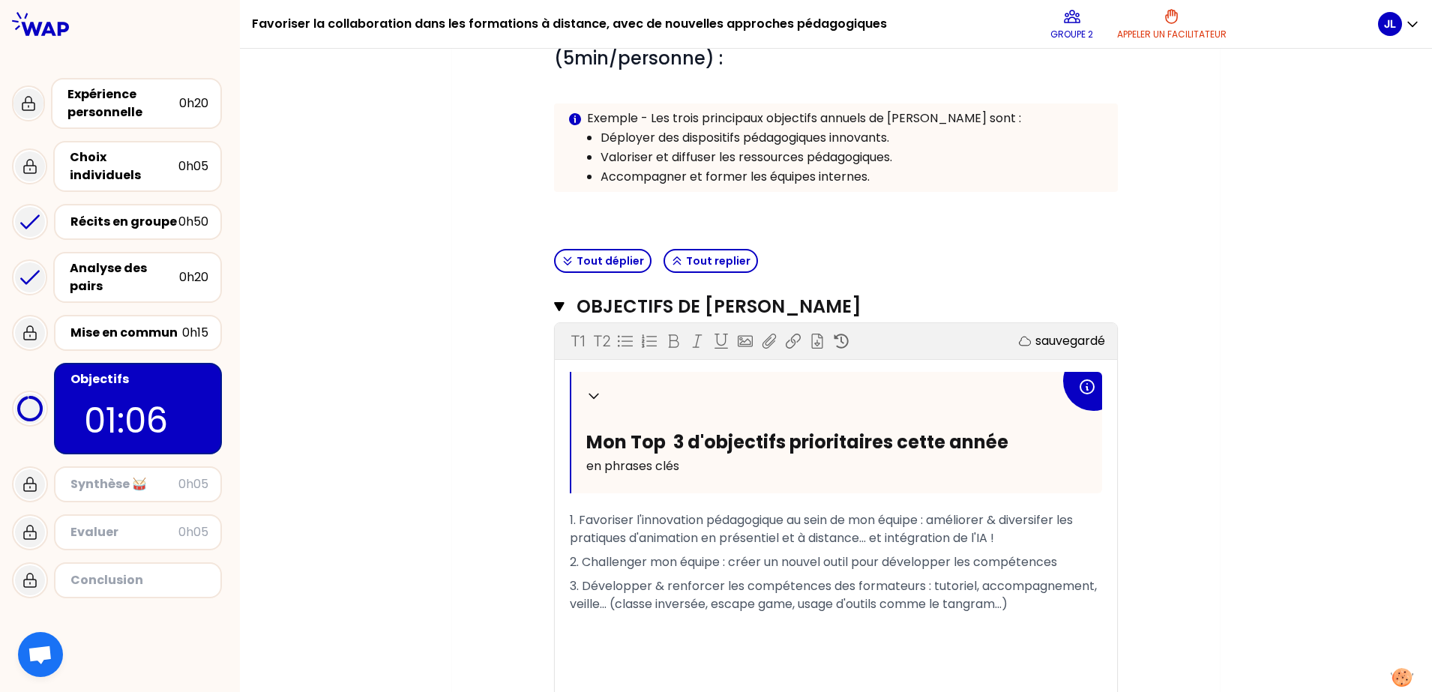
click at [739, 553] on span "3. Développer & renforcer les compétences des formateurs : tutoriel, accompagne…" at bounding box center [835, 594] width 530 height 35
click at [1145, 553] on div "Mon numéro de groupe : 2 Objectifs # Pour cibler les sessions futures, définiss…" at bounding box center [836, 407] width 768 height 1059
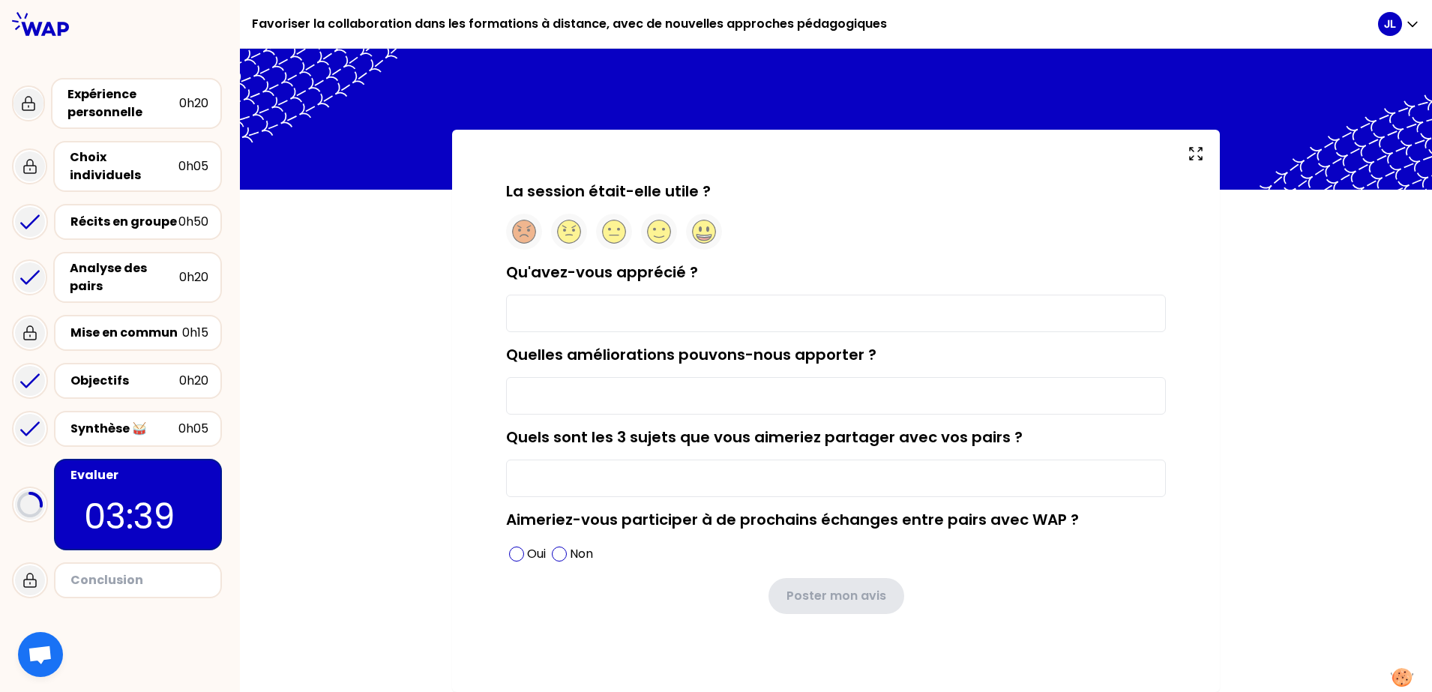
type input "Les échanges en sous-groupe : très enrichissants, cela donne des idées, ca rebo…"
type input "RAS merci ;-)"
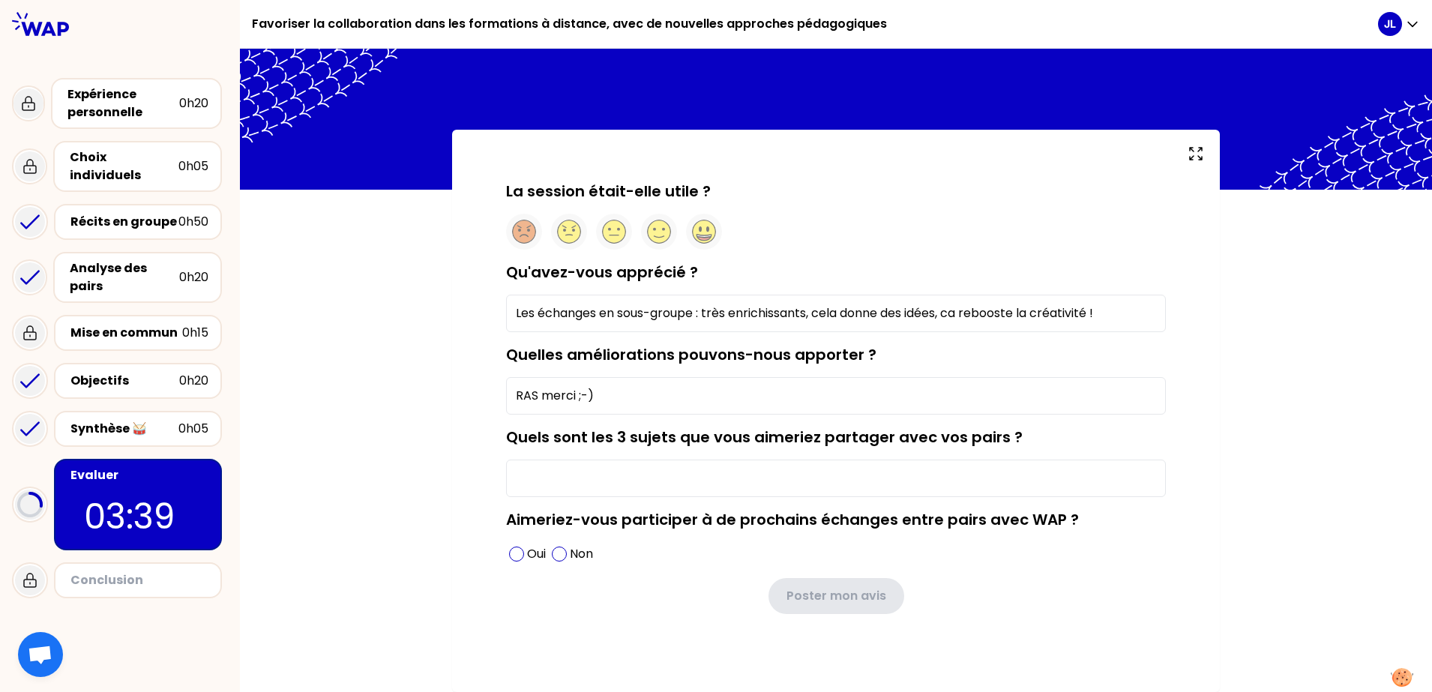
type input "Usage de l'IA par exemple"
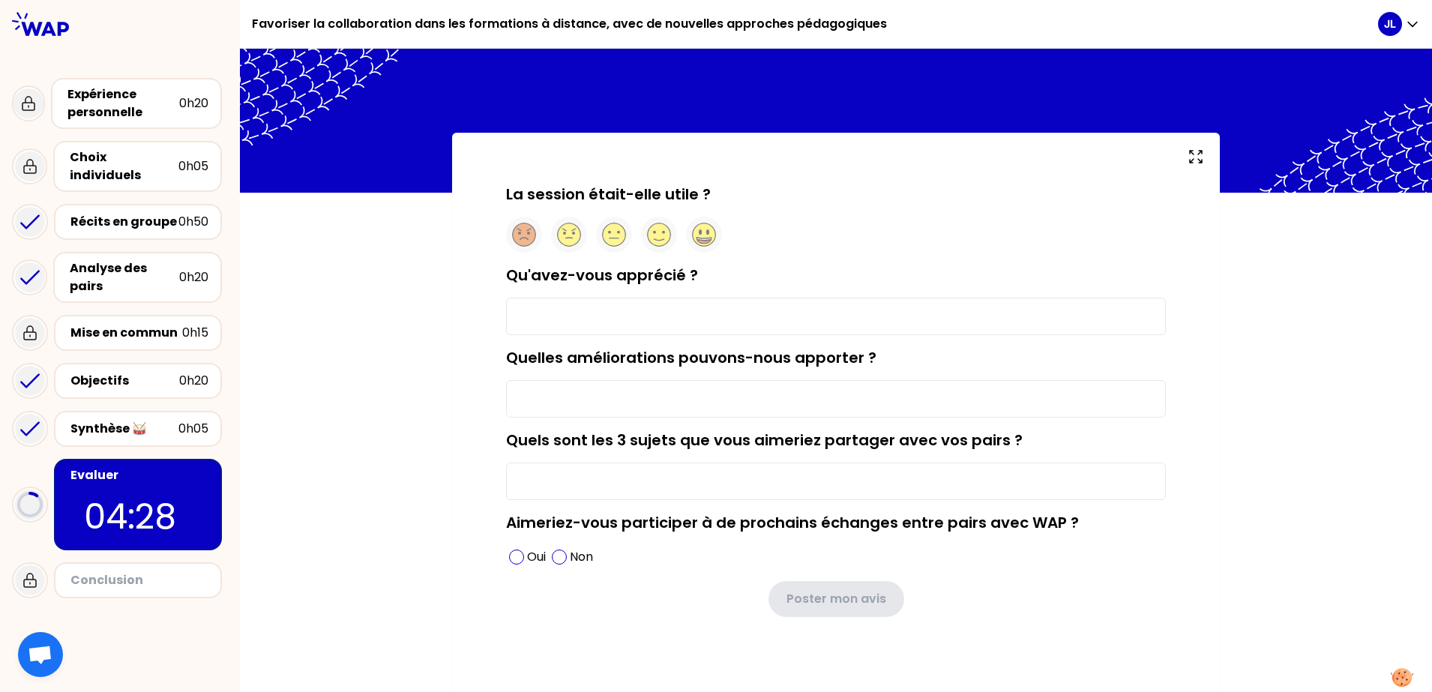
click at [711, 304] on input "Qu'avez-vous apprécié ?" at bounding box center [836, 316] width 660 height 37
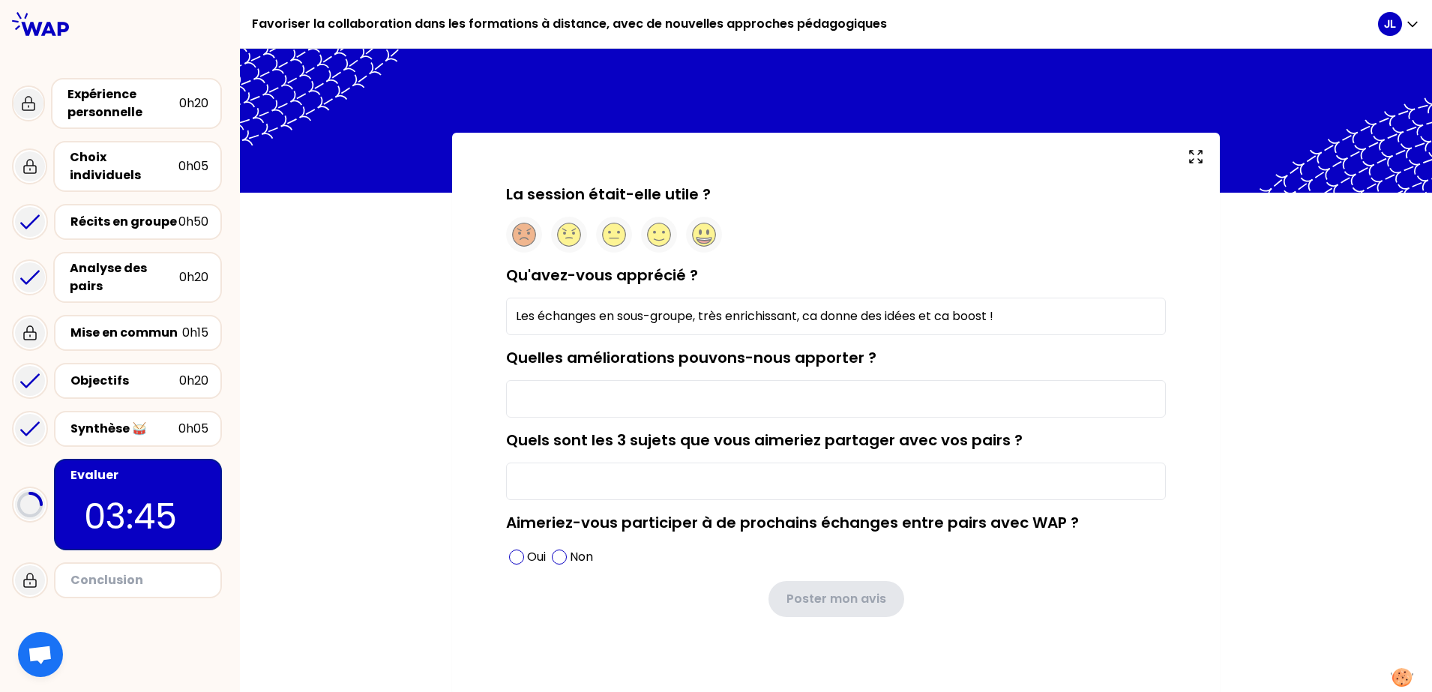
click at [989, 319] on input "Les échanges en sous-groupe, très enrichissant, ca donne des idées et ca boost !" at bounding box center [836, 316] width 660 height 37
click at [691, 317] on input "Les échanges en sous-groupe, très enrichissant, ca donne des idées et ca booste…" at bounding box center [836, 316] width 660 height 37
click at [797, 318] on input "Les échanges en sous-groupe : très enrichissant, ca donne des idées et ca boost…" at bounding box center [836, 316] width 660 height 37
click at [821, 314] on input "Les échanges en sous-groupe : très enrichissants, ca donne des idées et ca boos…" at bounding box center [836, 316] width 660 height 37
click at [952, 319] on input "Les échanges en sous-groupe : très enrichissants, cela donne des idées et ca bo…" at bounding box center [836, 316] width 660 height 37
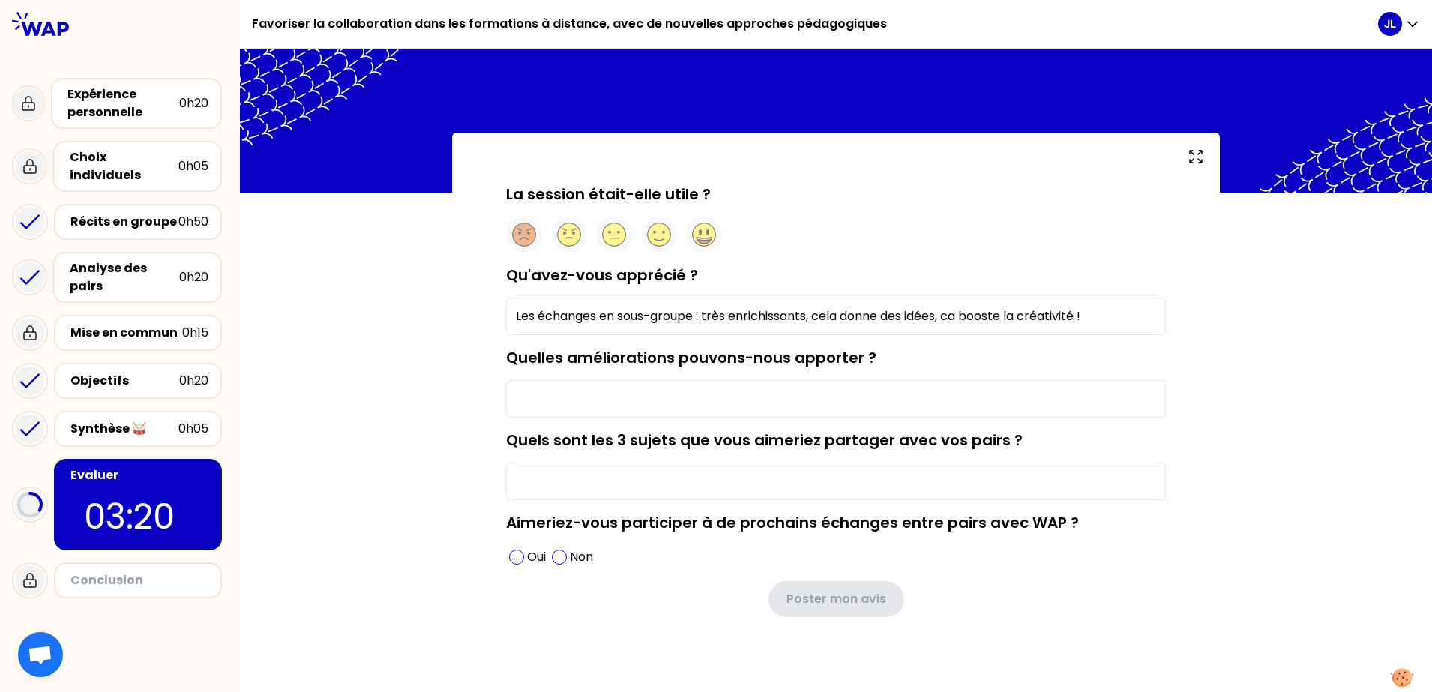
click at [963, 312] on input "Les échanges en sous-groupe : très enrichissants, cela donne des idées, ca boos…" at bounding box center [836, 316] width 660 height 37
type input "Les échanges en sous-groupe : très enrichissants, cela donne des idées, ca rebo…"
click at [995, 397] on input "Quelles améliorations pouvons-nous apporter ?" at bounding box center [836, 398] width 660 height 37
click at [563, 398] on input "RAS mercvi ;-)" at bounding box center [836, 398] width 660 height 37
type input "RAS merci ;-)"
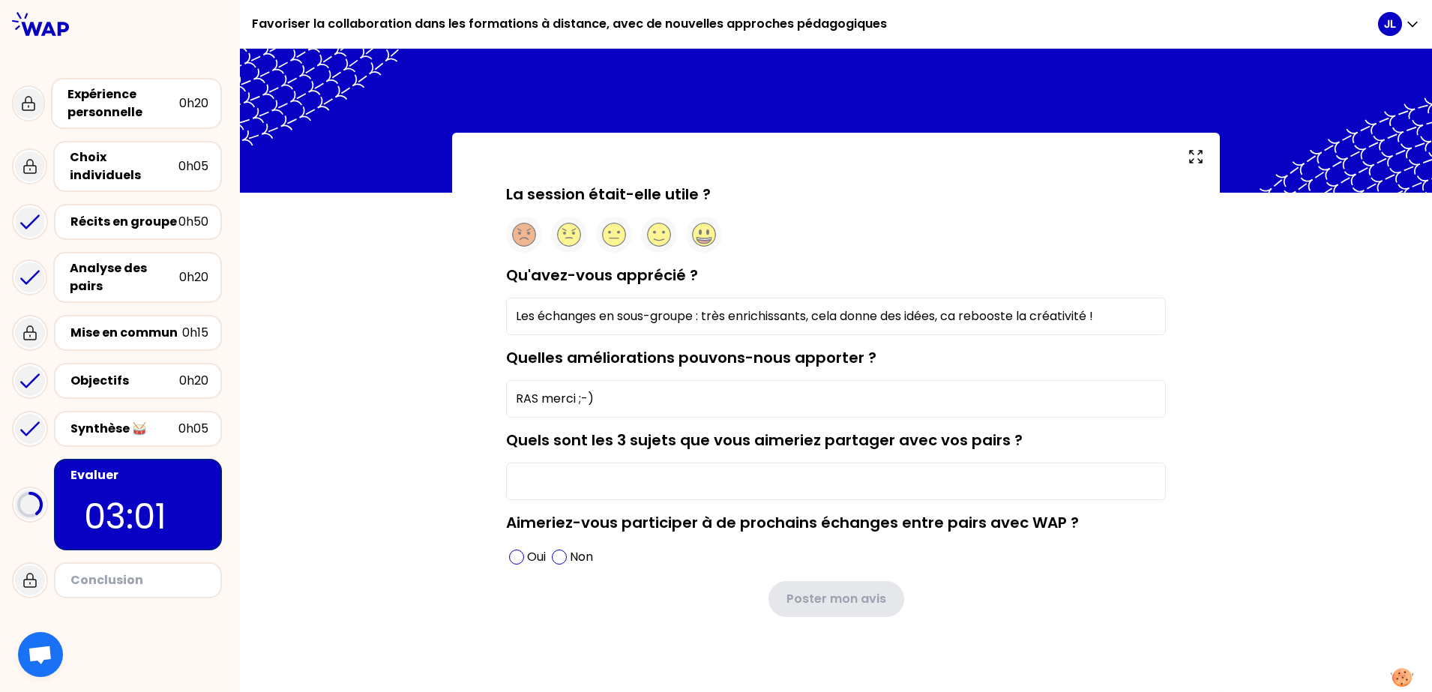
drag, startPoint x: 591, startPoint y: 476, endPoint x: 614, endPoint y: 493, distance: 28.5
click at [591, 477] on input "Quels sont les 3 sujets que vous aimeriez partager avec vos pairs ?" at bounding box center [836, 481] width 660 height 37
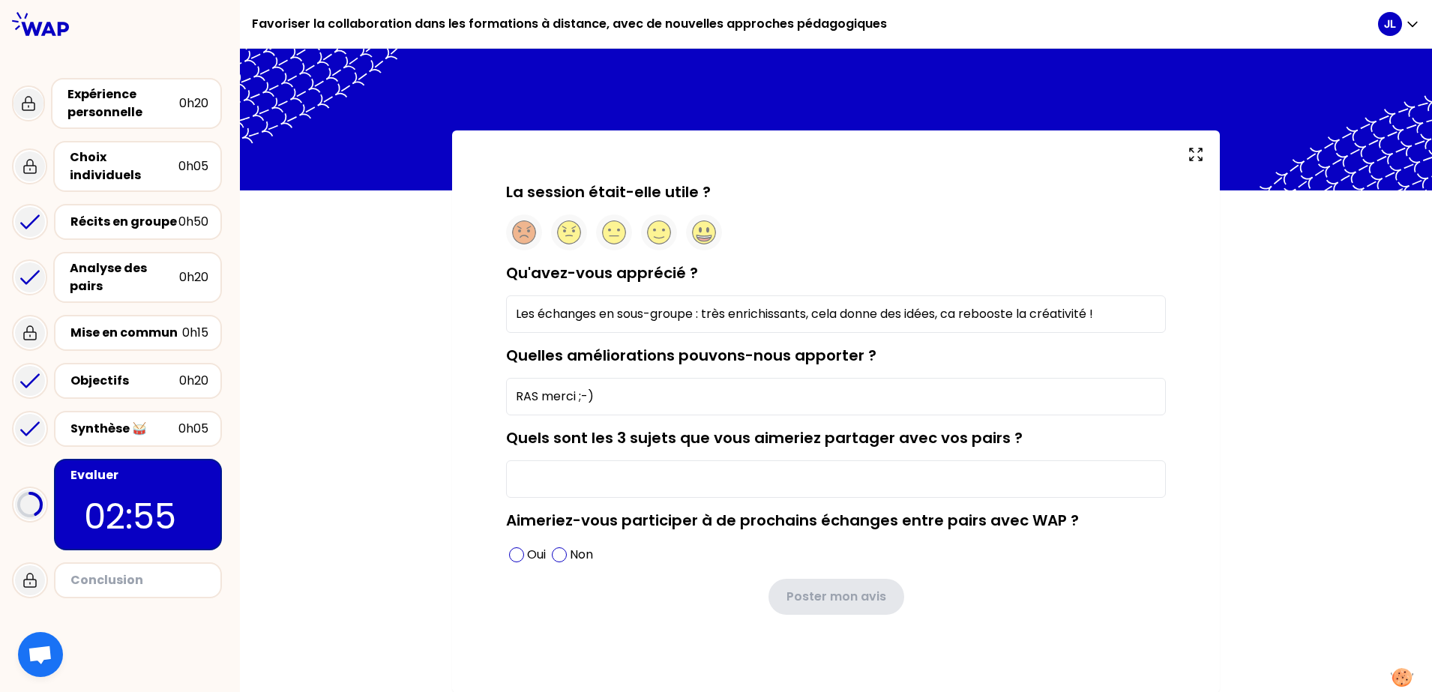
scroll to position [3, 0]
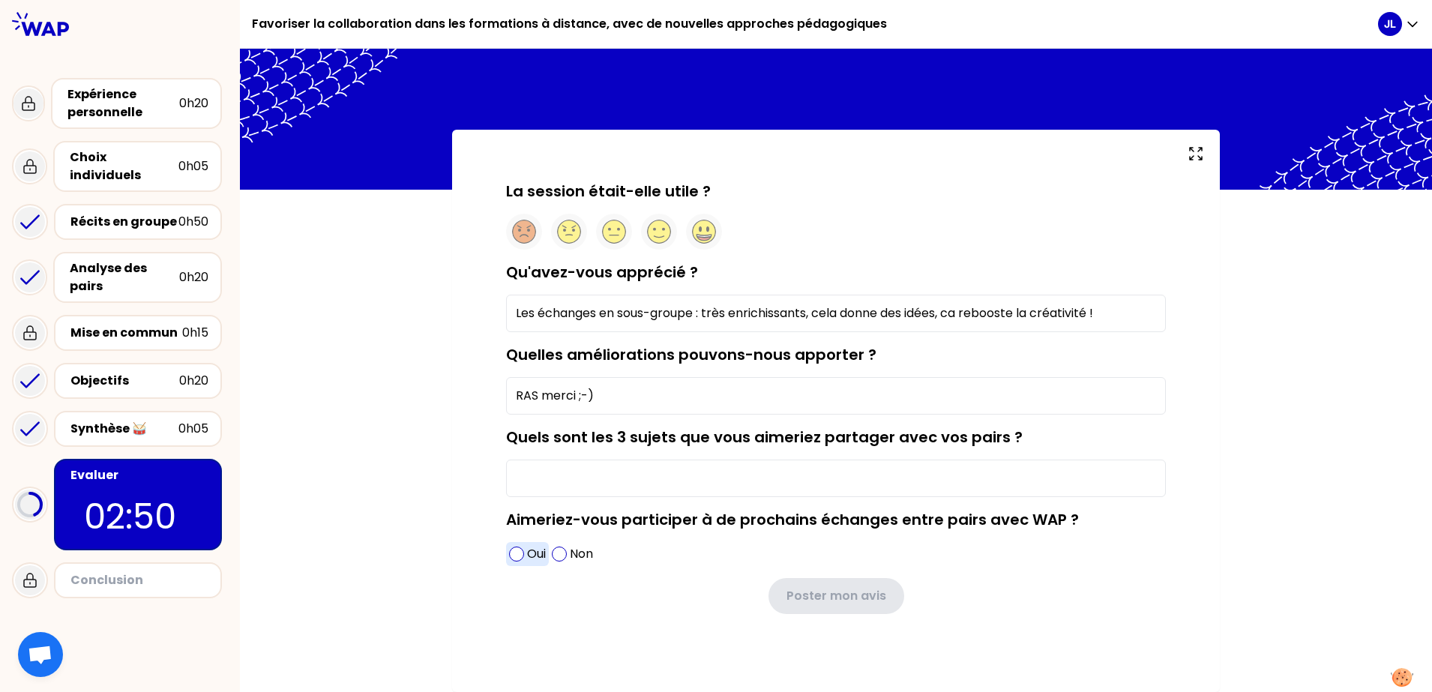
click at [510, 556] on span at bounding box center [516, 554] width 15 height 15
click at [760, 475] on input "Quels sont les 3 sujets que vous aimeriez partager avec vos pairs ?" at bounding box center [836, 478] width 660 height 37
type input "P"
type input "I"
type input "Usage de l'IA par exemple"
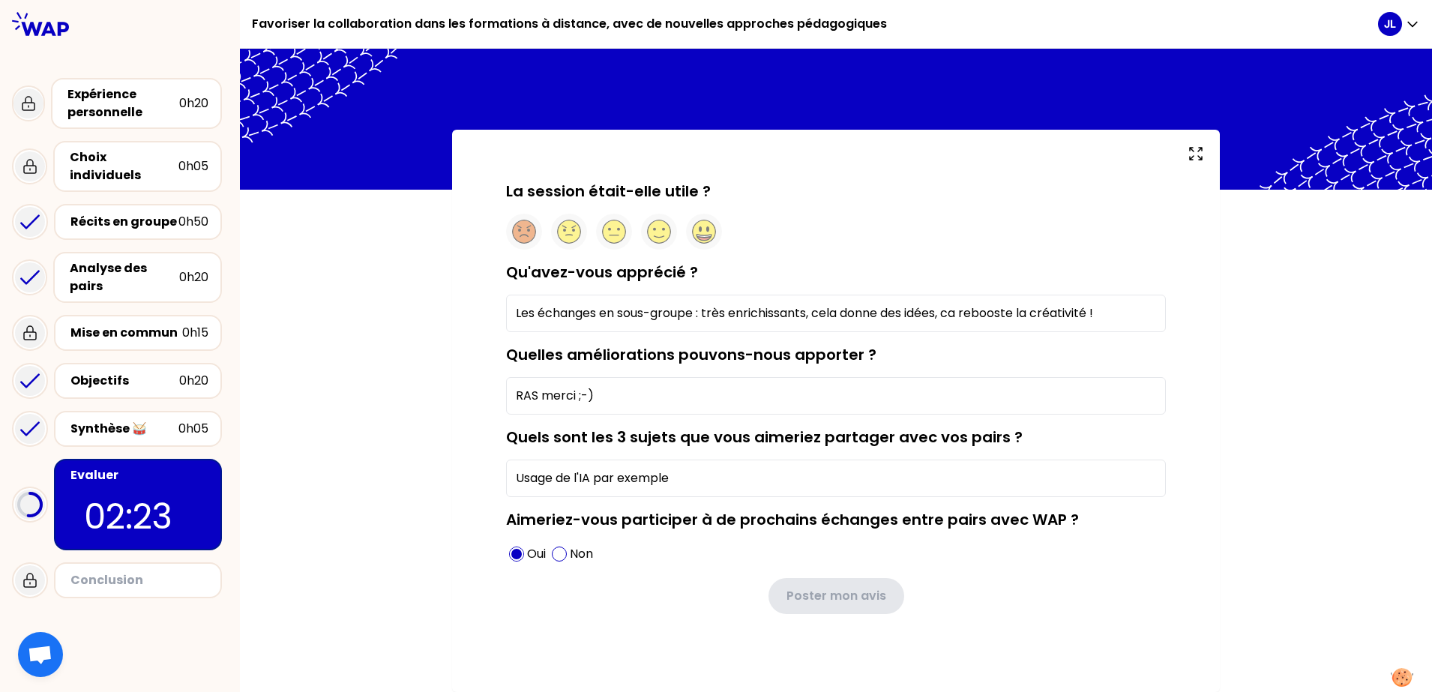
click at [706, 619] on div "La session était-elle utile ? Qu'avez-vous apprécié ? Les échanges en sous-grou…" at bounding box center [836, 421] width 708 height 481
click at [643, 414] on input "RAS merci ;-)" at bounding box center [836, 395] width 660 height 37
drag, startPoint x: 697, startPoint y: 595, endPoint x: 673, endPoint y: 352, distance: 244.2
click at [695, 587] on div "Poster mon avis Vous devez donner une note à la session (en cliquant sur un des…" at bounding box center [836, 596] width 660 height 36
click at [701, 239] on icon at bounding box center [703, 239] width 13 height 4
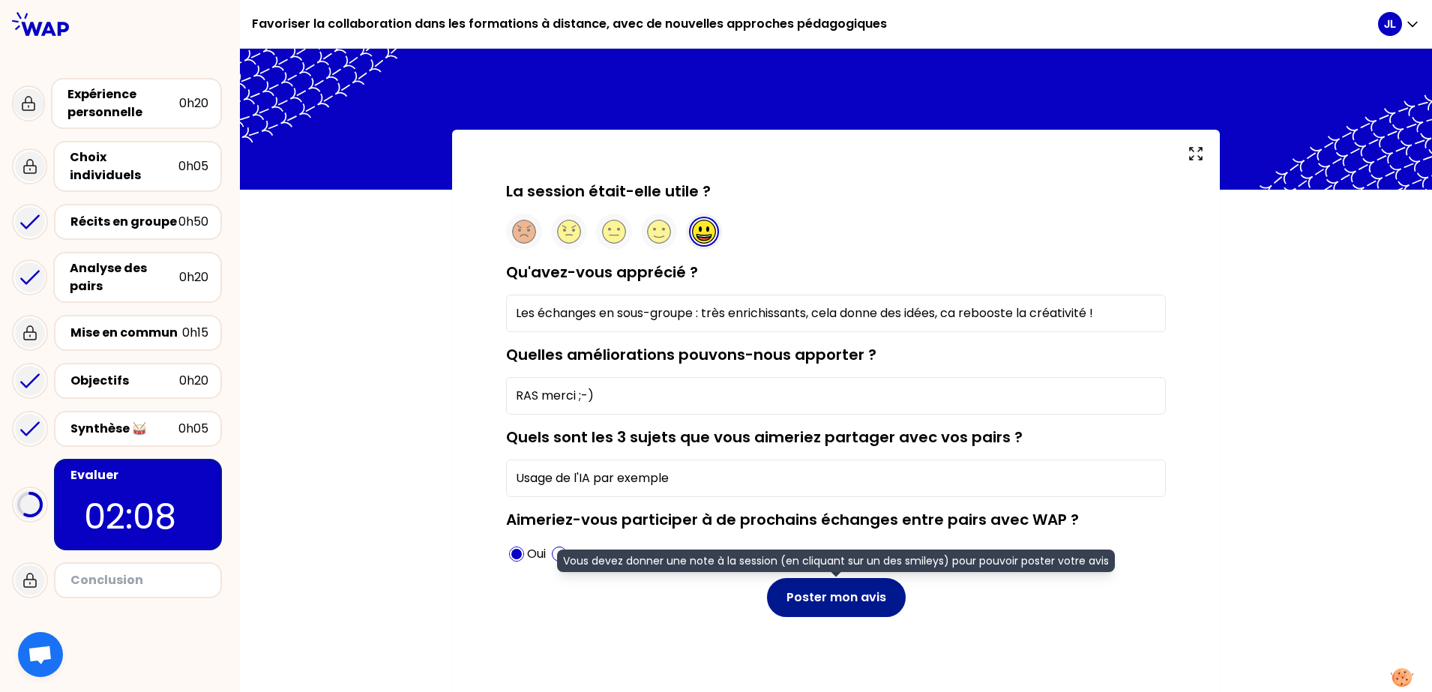
drag, startPoint x: 802, startPoint y: 604, endPoint x: 947, endPoint y: 631, distance: 147.3
click at [803, 604] on button "Poster mon avis" at bounding box center [836, 597] width 139 height 39
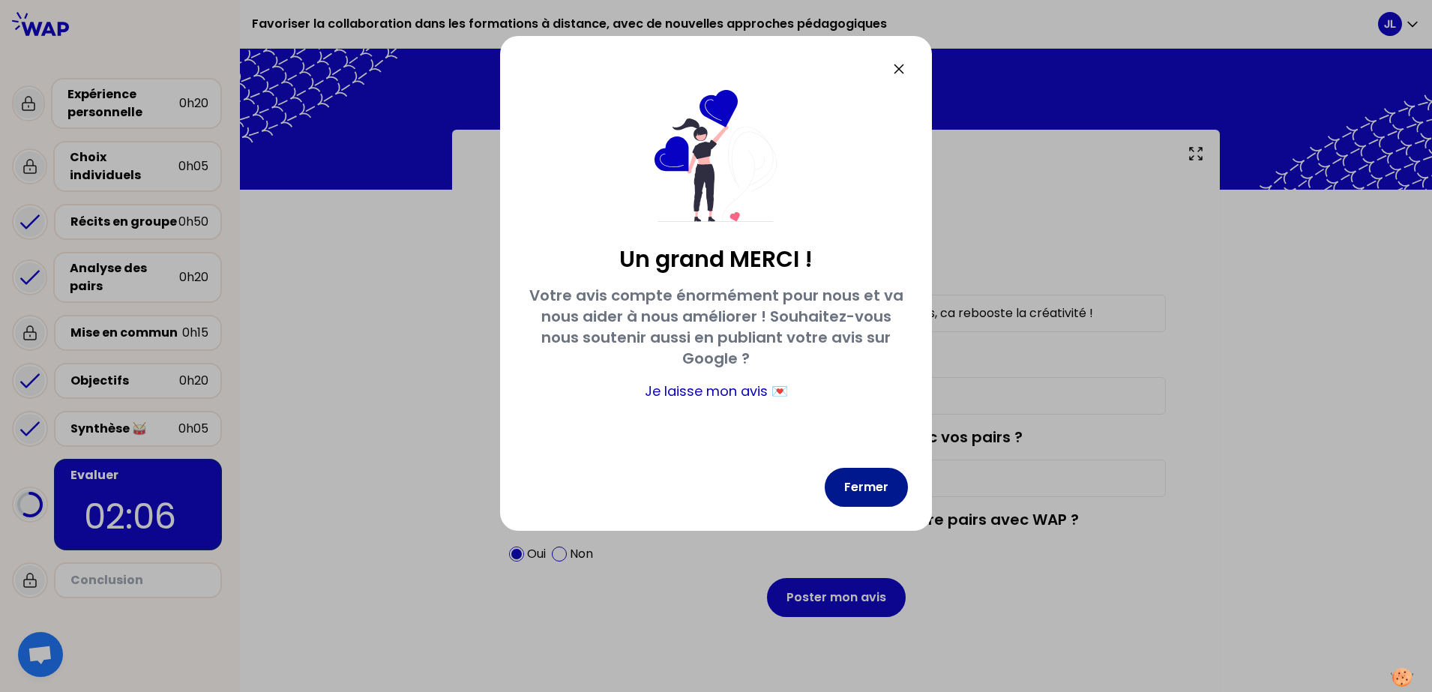
click at [860, 493] on button "Fermer" at bounding box center [866, 487] width 83 height 39
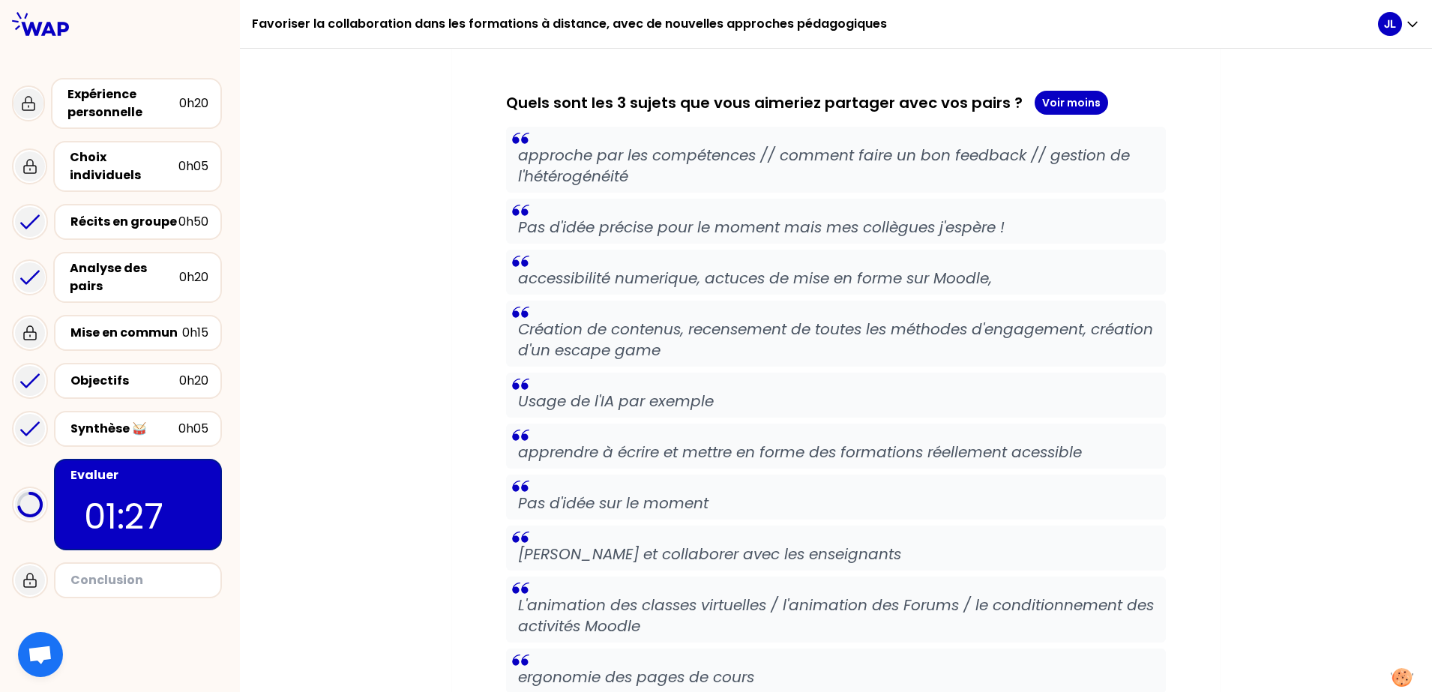
scroll to position [1970, 0]
